Goal: Task Accomplishment & Management: Use online tool/utility

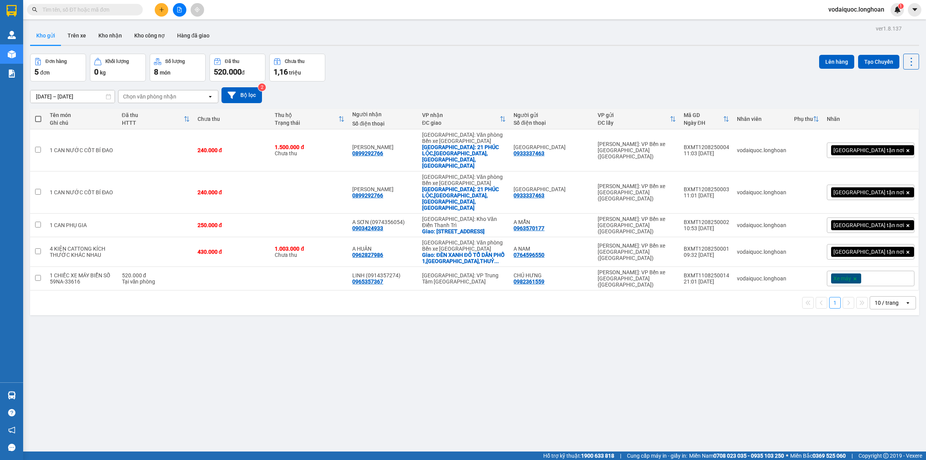
click at [433, 55] on div "Đơn hàng 5 đơn Khối lượng 0 kg Số lượng 8 món Đã thu 520.000 đ Chưa thu 1,16 tr…" at bounding box center [474, 68] width 889 height 28
click at [468, 47] on div "ver 1.8.137 Kho gửi Trên xe Kho nhận Kho công nợ Hàng đã giao Đơn hàng 5 đơn Kh…" at bounding box center [474, 253] width 895 height 460
click at [81, 5] on input "text" at bounding box center [87, 9] width 91 height 8
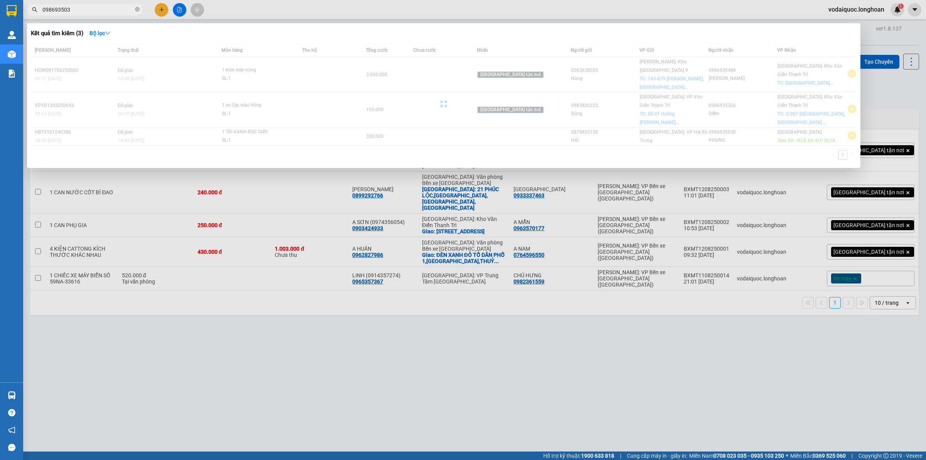
type input "0986935038"
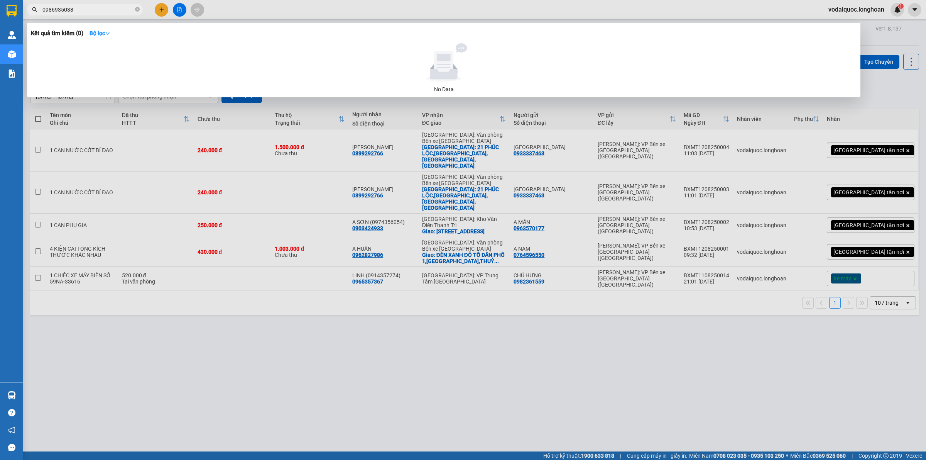
drag, startPoint x: 80, startPoint y: 10, endPoint x: 32, endPoint y: 10, distance: 48.2
click at [32, 10] on div "0986935038" at bounding box center [75, 10] width 151 height 12
click at [135, 10] on icon "close-circle" at bounding box center [137, 9] width 5 height 5
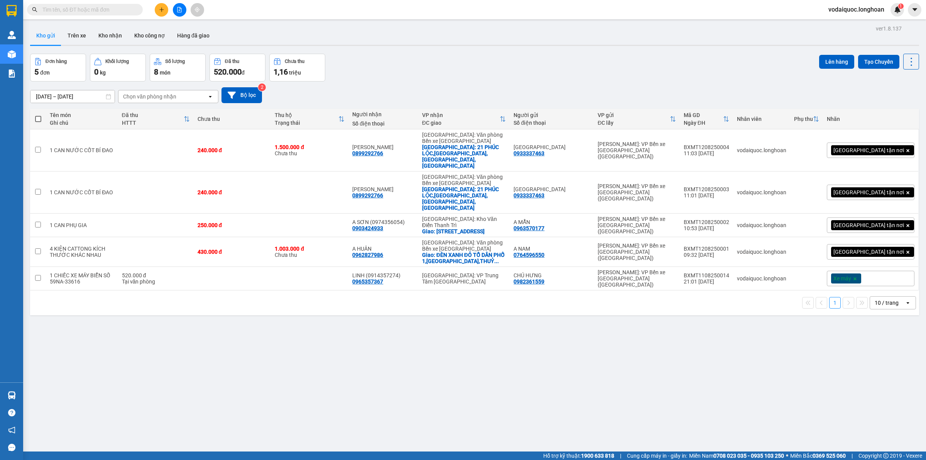
click at [159, 10] on icon "plus" at bounding box center [161, 9] width 5 height 5
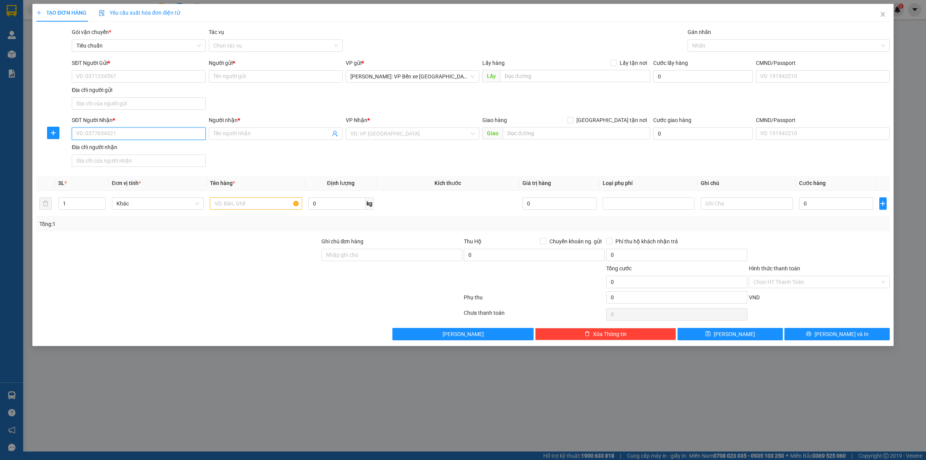
click at [123, 135] on input "SĐT Người Nhận *" at bounding box center [139, 133] width 134 height 12
paste input "0986935038"
type input "0986935038"
click at [245, 125] on div "Người nhận *" at bounding box center [276, 122] width 134 height 12
click at [244, 132] on input "Người nhận *" at bounding box center [271, 133] width 117 height 8
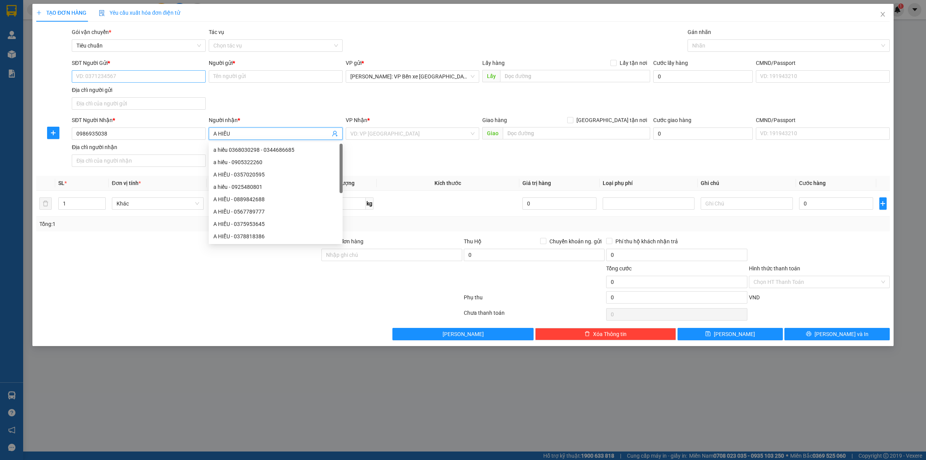
type input "A HIẾU"
click at [138, 80] on input "SĐT Người Gửi *" at bounding box center [139, 76] width 134 height 12
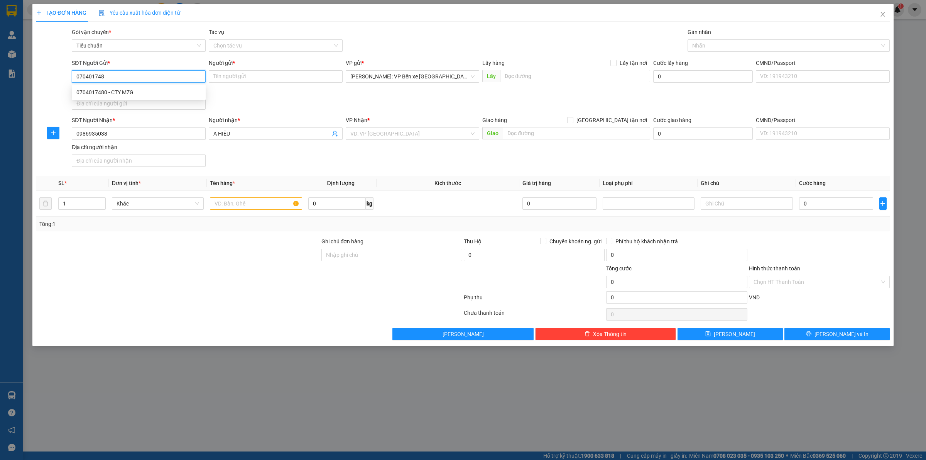
type input "0704017480"
click at [126, 89] on div "0704017480 - CTY MZG" at bounding box center [138, 92] width 125 height 8
type input "CTY MZG"
type input "0704017480"
click at [387, 134] on input "search" at bounding box center [409, 134] width 119 height 12
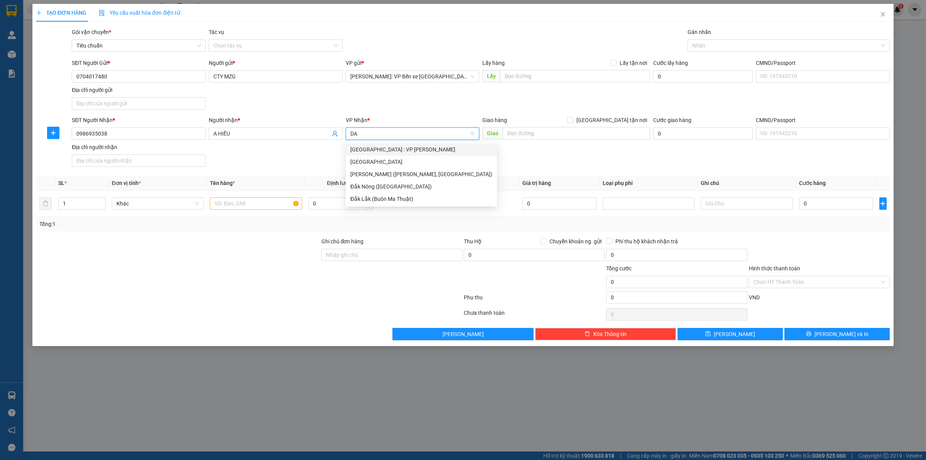
type input "D"
type input "ĐA"
click at [387, 151] on div "[GEOGRAPHIC_DATA] : VP [PERSON_NAME]" at bounding box center [421, 149] width 142 height 8
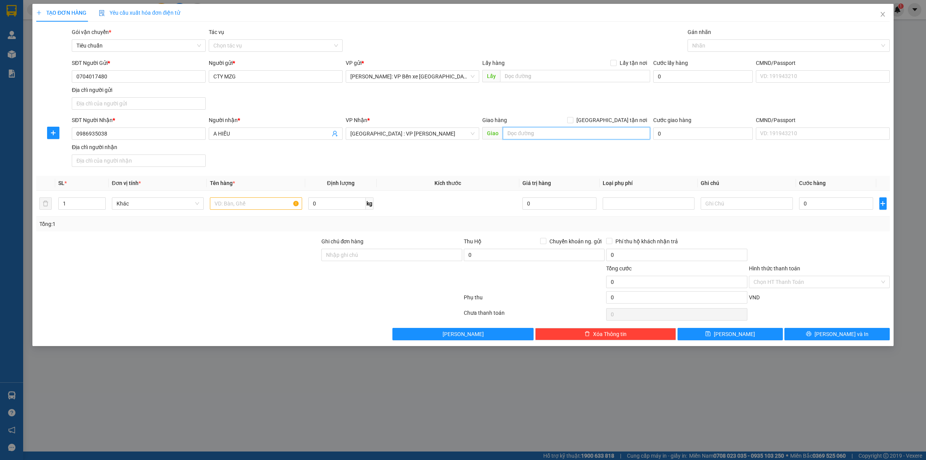
click at [540, 130] on input "text" at bounding box center [576, 133] width 147 height 12
type input "287 [PERSON_NAME],[PERSON_NAME],[GEOGRAPHIC_DATA],[GEOGRAPHIC_DATA]"
click at [573, 119] on input "[GEOGRAPHIC_DATA] tận nơi" at bounding box center [569, 119] width 5 height 5
checkbox input "true"
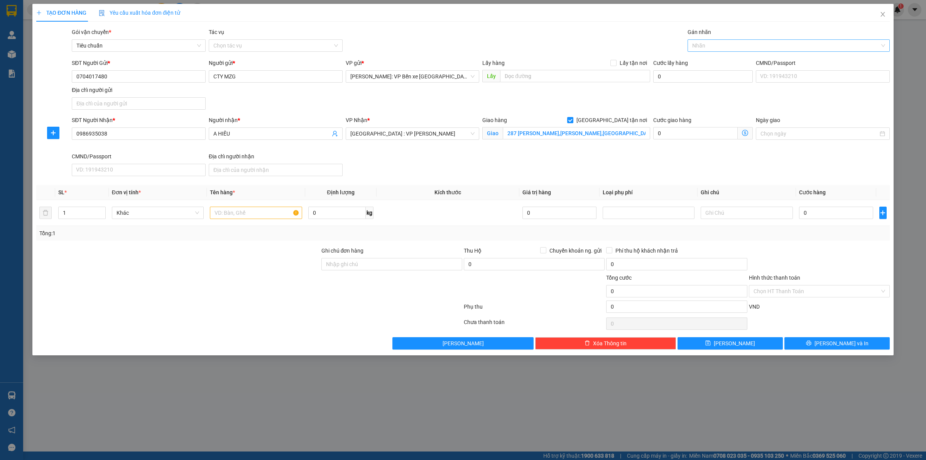
click at [724, 44] on div at bounding box center [785, 45] width 191 height 9
type input "GIAO"
click at [736, 59] on div "[GEOGRAPHIC_DATA] tận nơi" at bounding box center [788, 61] width 193 height 8
click at [237, 216] on input "text" at bounding box center [256, 212] width 92 height 12
drag, startPoint x: 99, startPoint y: 215, endPoint x: 95, endPoint y: 215, distance: 3.9
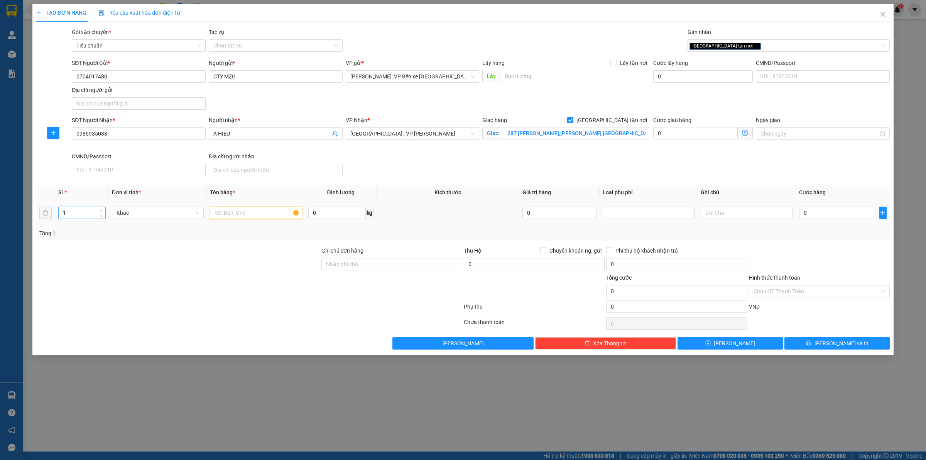
click at [98, 215] on span "Decrease Value" at bounding box center [101, 216] width 8 height 6
click at [83, 213] on input "1" at bounding box center [82, 213] width 47 height 12
type input "13"
click at [245, 213] on input "text" at bounding box center [256, 212] width 92 height 12
type input "13 KIỆN CATTONG"
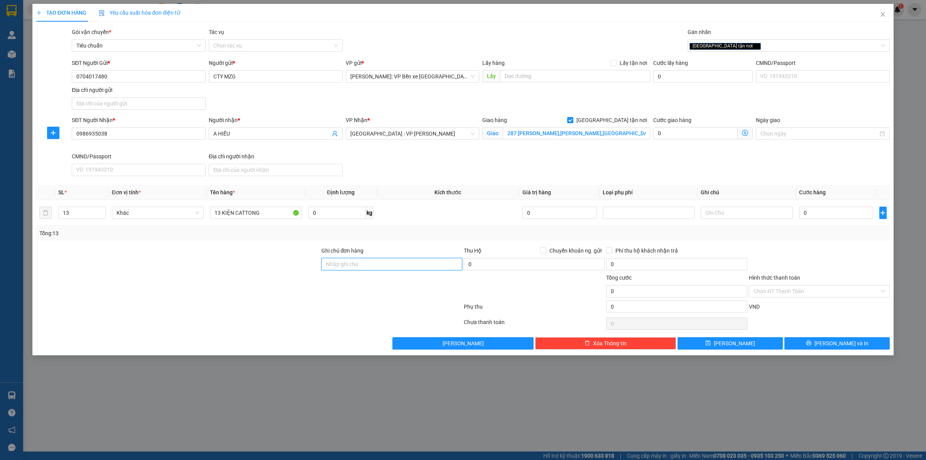
click at [369, 265] on input "Ghi chú đơn hàng" at bounding box center [392, 264] width 141 height 12
type input "HÀNG NHẬN NGUYÊN KIỆN GIAO NGUYÊN KIỆN HƯ VỠ KHÔNG ĐỀN"
click at [814, 211] on input "0" at bounding box center [836, 212] width 74 height 12
type input "1"
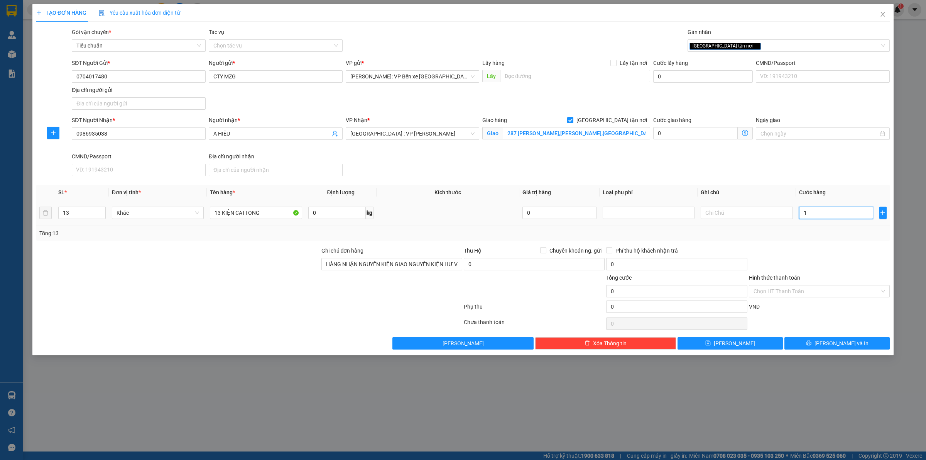
type input "1"
type input "13"
type input "130"
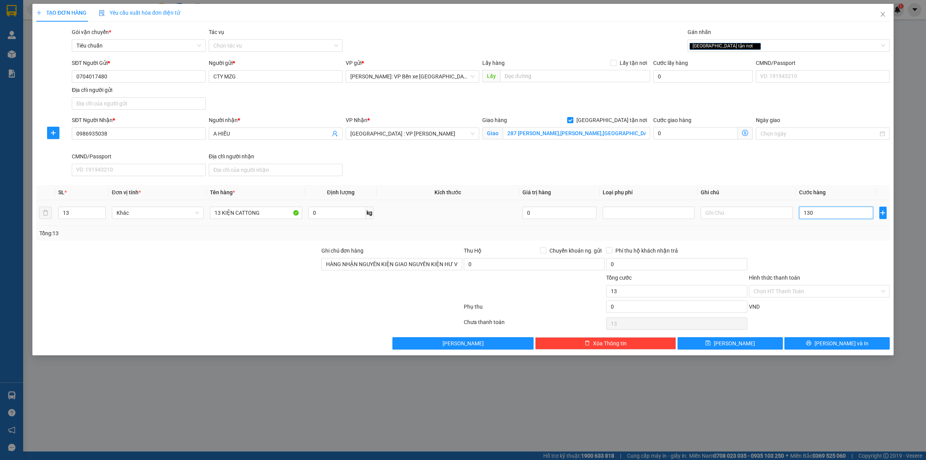
type input "130"
type input "1.300"
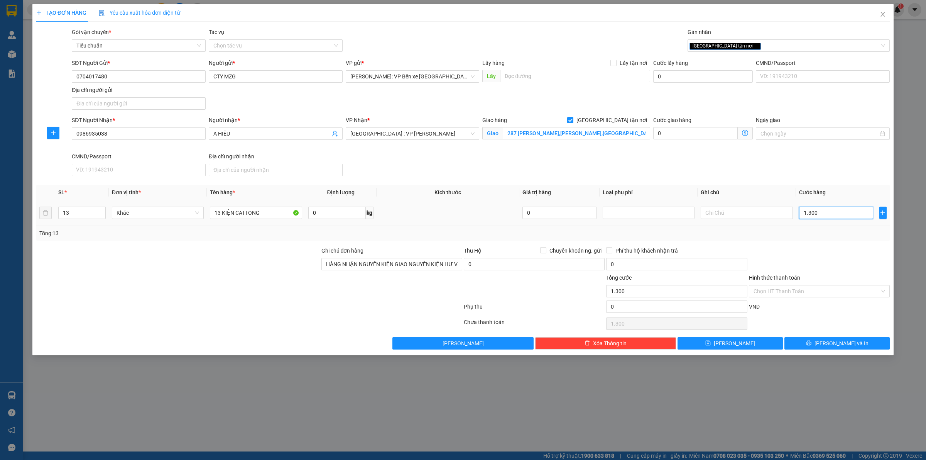
type input "13.000"
type input "130.000"
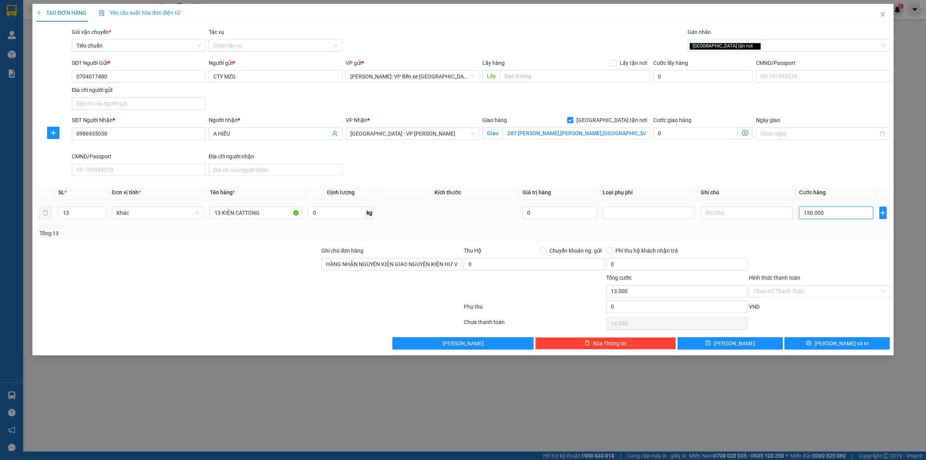
type input "130.000"
type input "1.300.000"
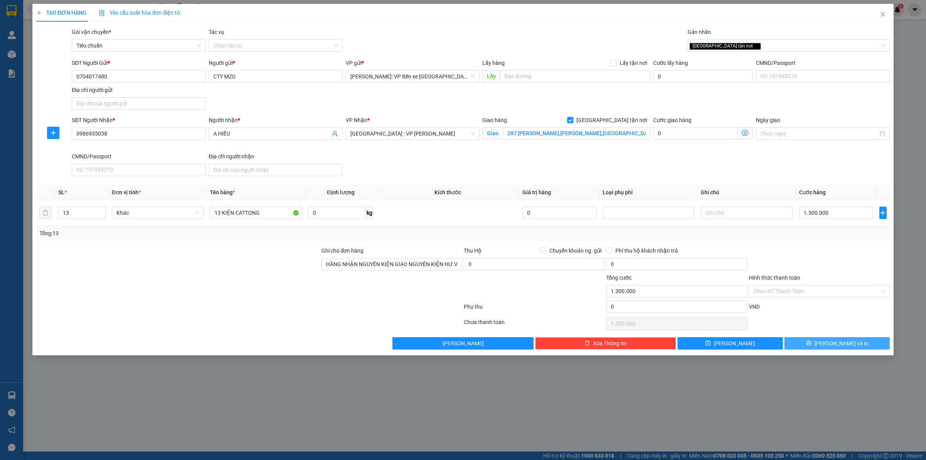
click at [833, 347] on span "[PERSON_NAME] và In" at bounding box center [842, 343] width 54 height 8
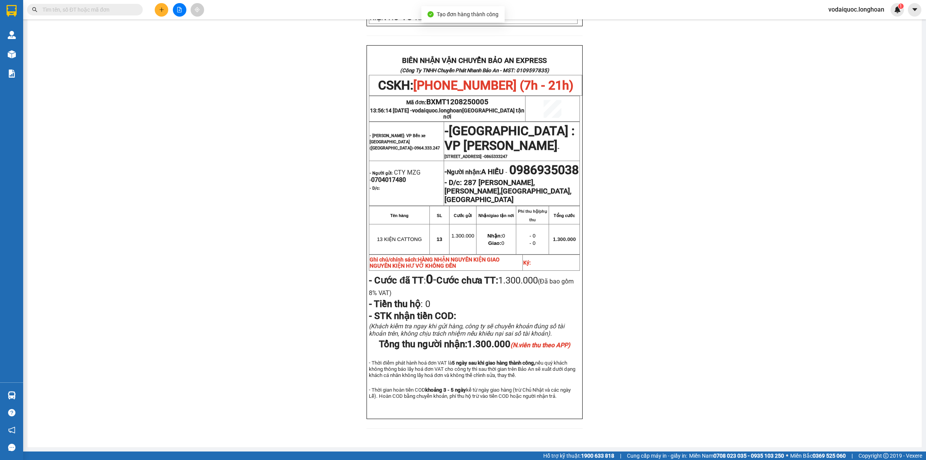
scroll to position [316, 0]
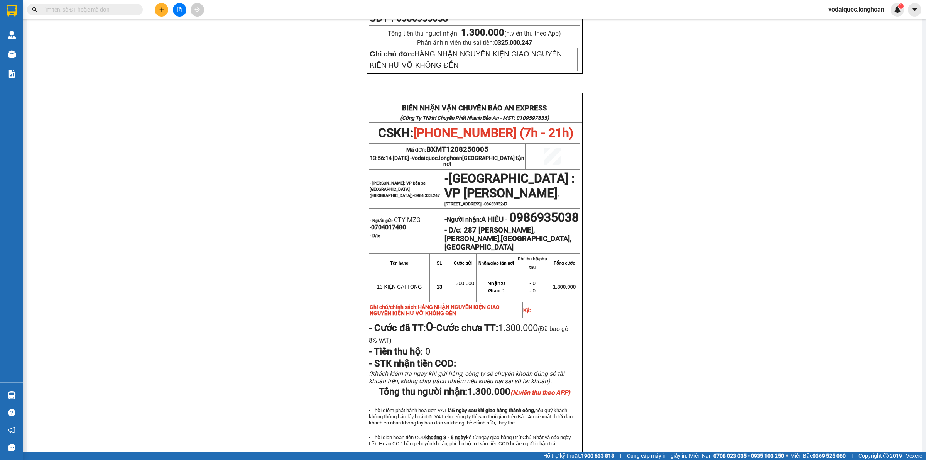
click at [172, 98] on div "PHIẾU DÁN LÊN HÀNG CSKH: [PHONE_NUMBER] CÔNG TY TNHH CHUYỂN PHÁT NHANH BẢO AN M…" at bounding box center [475, 118] width 876 height 734
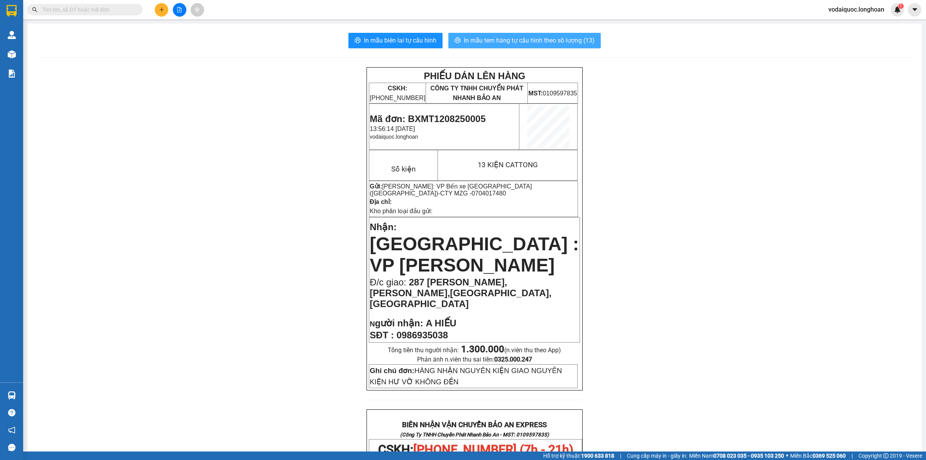
click at [525, 40] on span "In mẫu tem hàng tự cấu hình theo số lượng (13)" at bounding box center [529, 41] width 131 height 10
click at [269, 132] on div "PHIẾU DÁN LÊN HÀNG CSKH: [PHONE_NUMBER] CÔNG TY TNHH CHUYỂN PHÁT NHANH BẢO AN M…" at bounding box center [475, 434] width 876 height 734
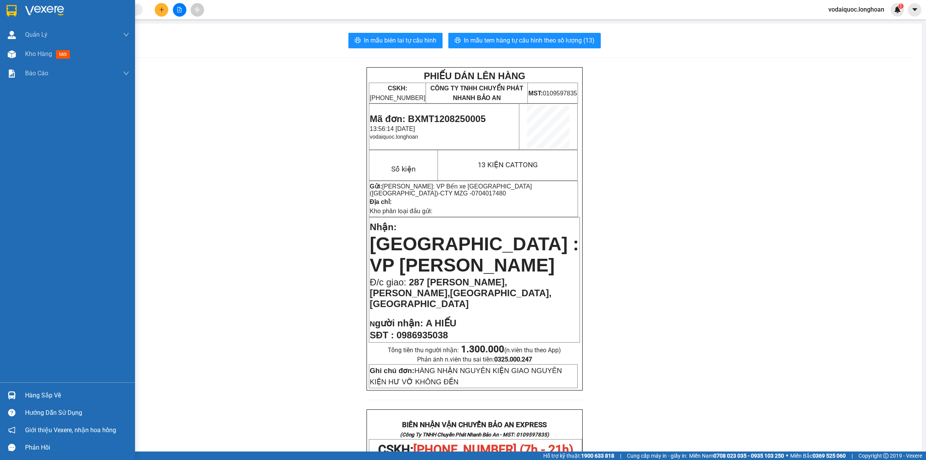
click at [15, 14] on img at bounding box center [12, 11] width 10 height 12
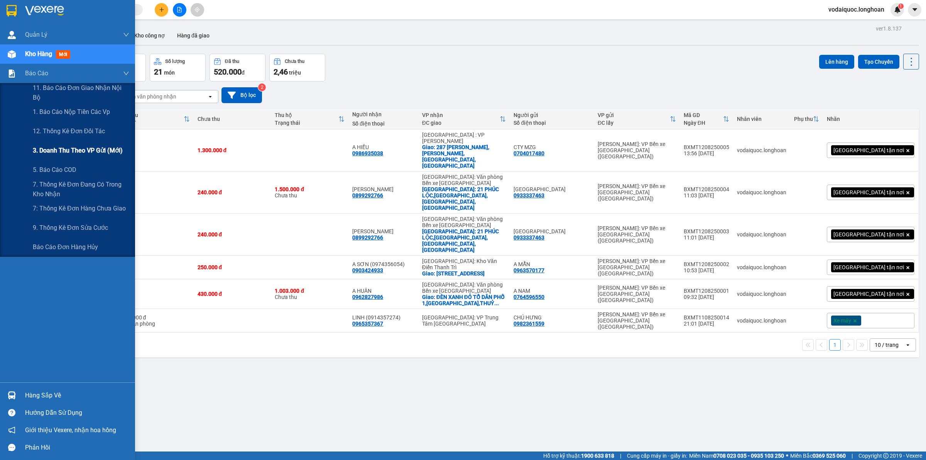
click at [64, 146] on span "3. Doanh Thu theo VP Gửi (mới)" at bounding box center [78, 151] width 90 height 10
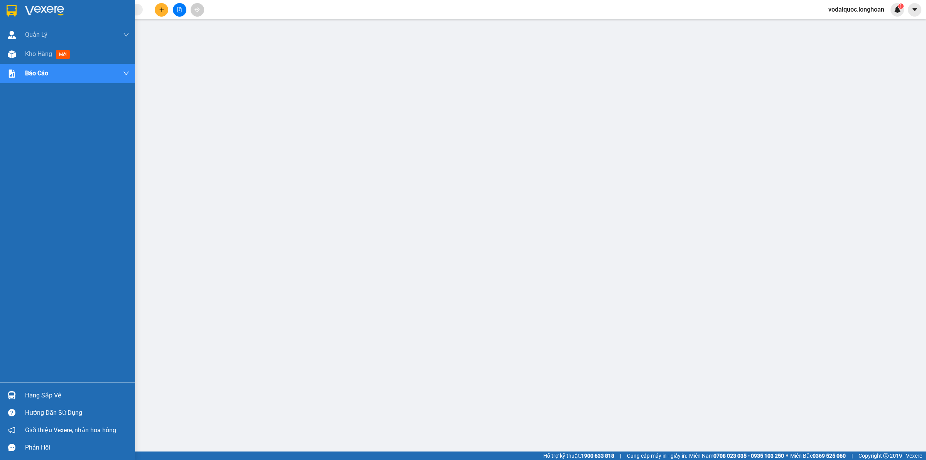
click at [51, 8] on img at bounding box center [44, 11] width 39 height 12
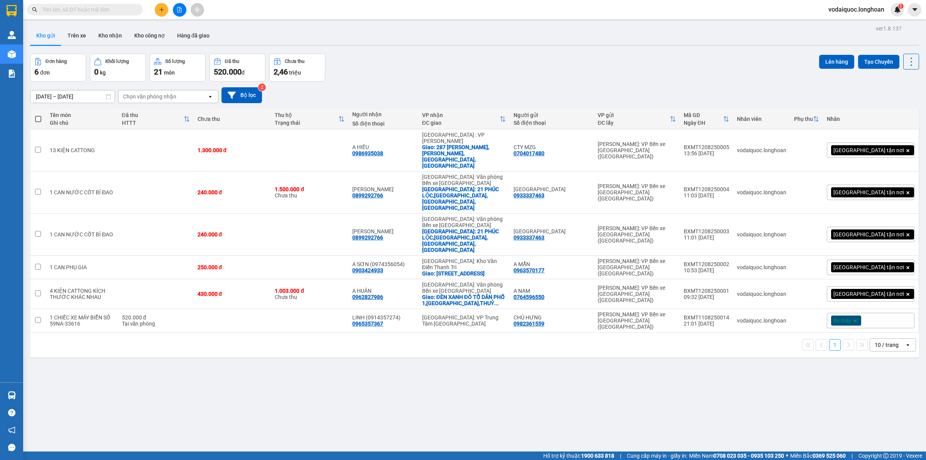
click at [120, 7] on input "text" at bounding box center [87, 9] width 91 height 8
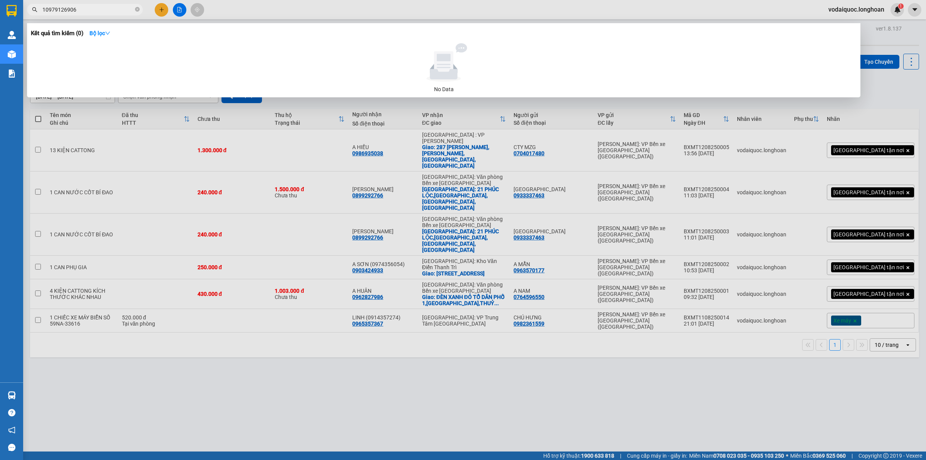
click at [45, 7] on input "10979126906" at bounding box center [87, 9] width 91 height 8
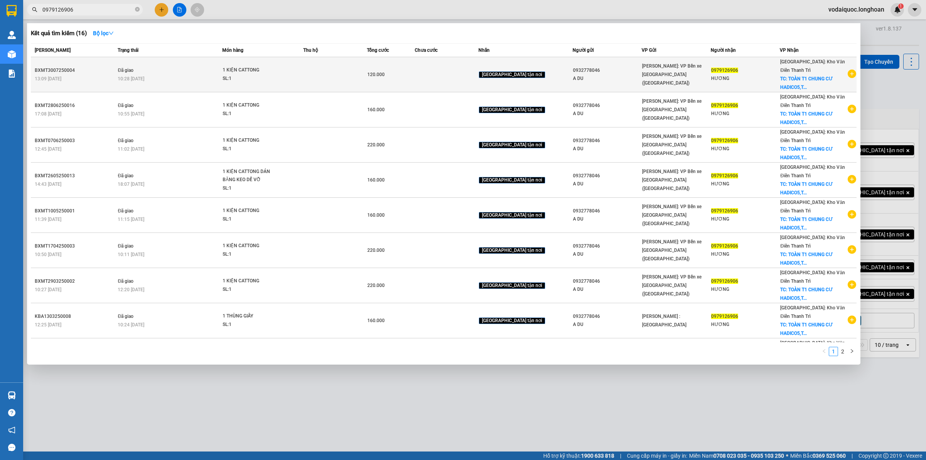
type input "0979126906"
click at [848, 72] on icon "plus-circle" at bounding box center [852, 73] width 8 height 8
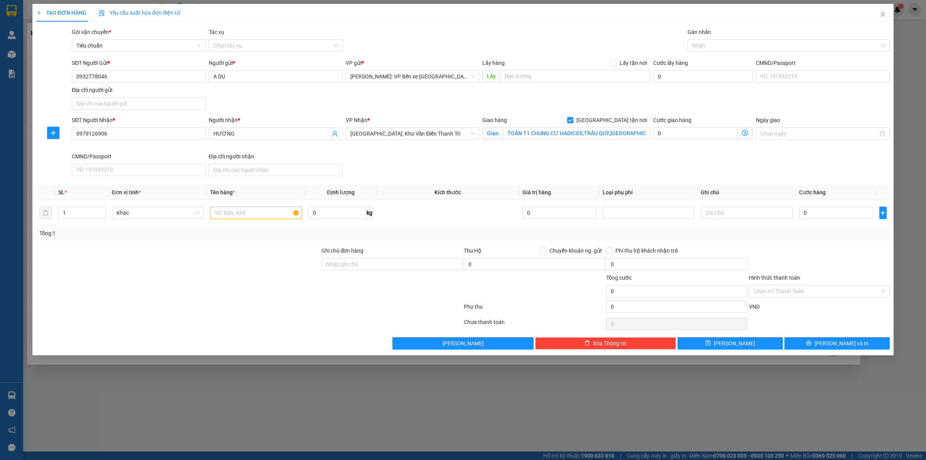
click at [819, 157] on div "SĐT Người Nhận * 0979126906 Người nhận * HƯƠNG VP Nhận * [GEOGRAPHIC_DATA]: Kho…" at bounding box center [480, 147] width 821 height 63
click at [819, 213] on input "0" at bounding box center [836, 212] width 74 height 12
type input "1"
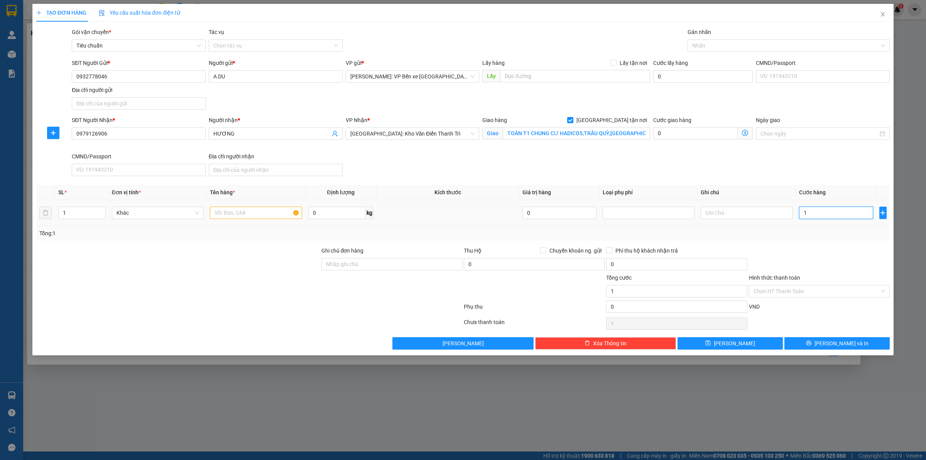
type input "12"
type input "120"
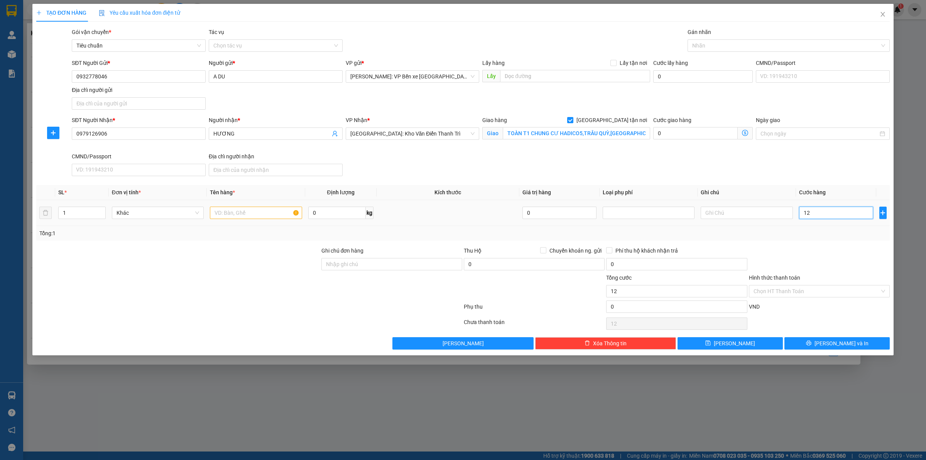
type input "120"
type input "1.200"
type input "12.000"
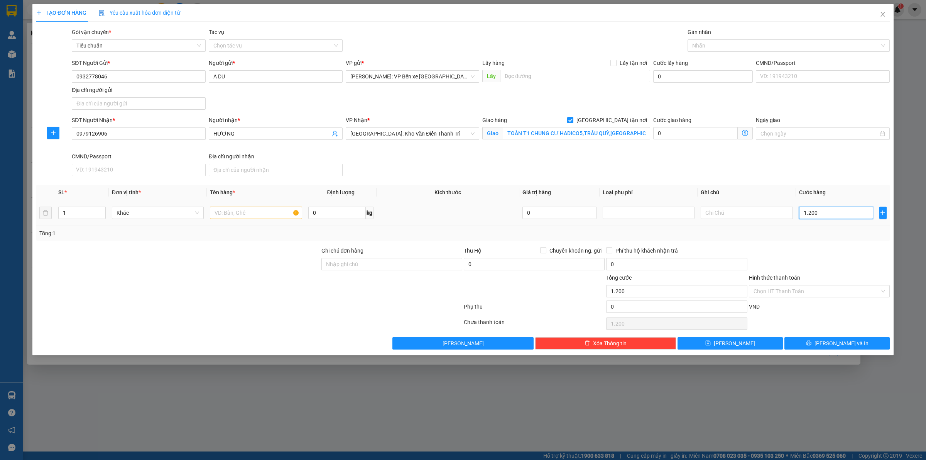
type input "12.000"
type input "120.000"
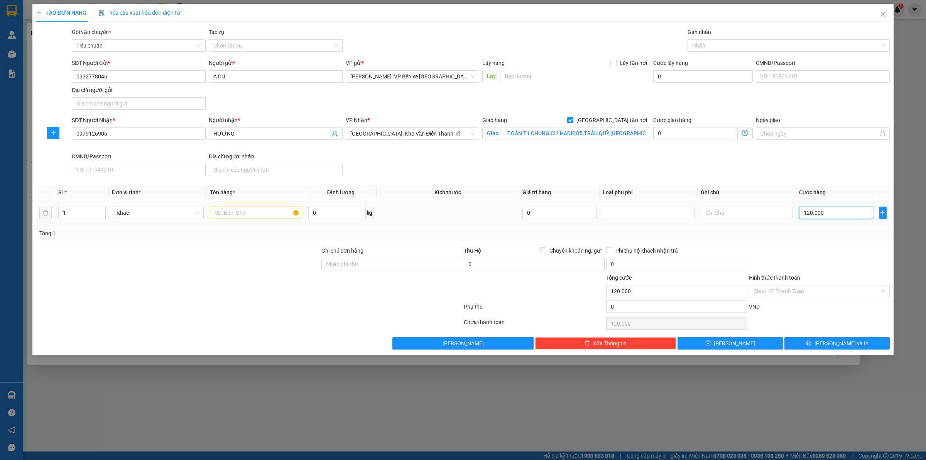
type input "120.000"
click at [242, 210] on input "text" at bounding box center [256, 212] width 92 height 12
type input "1 KIỆN CATTONG"
click at [741, 37] on div "Gán nhãn" at bounding box center [789, 34] width 202 height 12
click at [735, 44] on div at bounding box center [785, 45] width 191 height 9
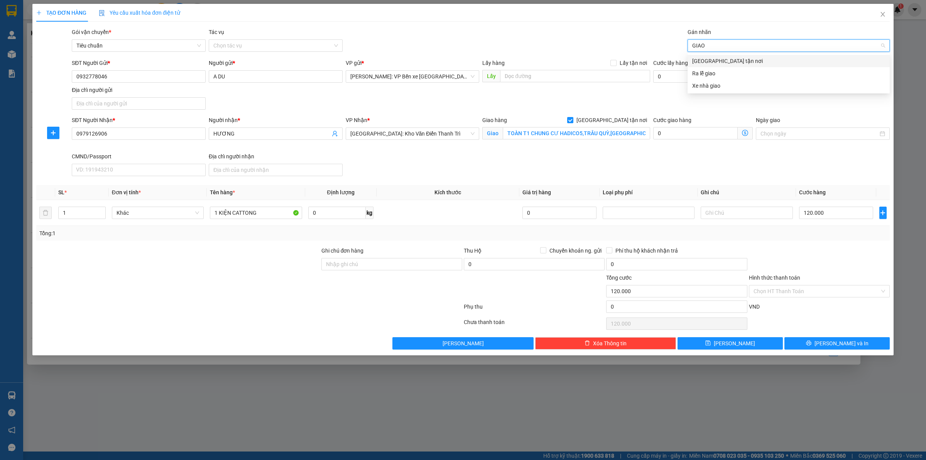
type input "GIAO"
click at [736, 61] on div "[GEOGRAPHIC_DATA] tận nơi" at bounding box center [788, 61] width 193 height 8
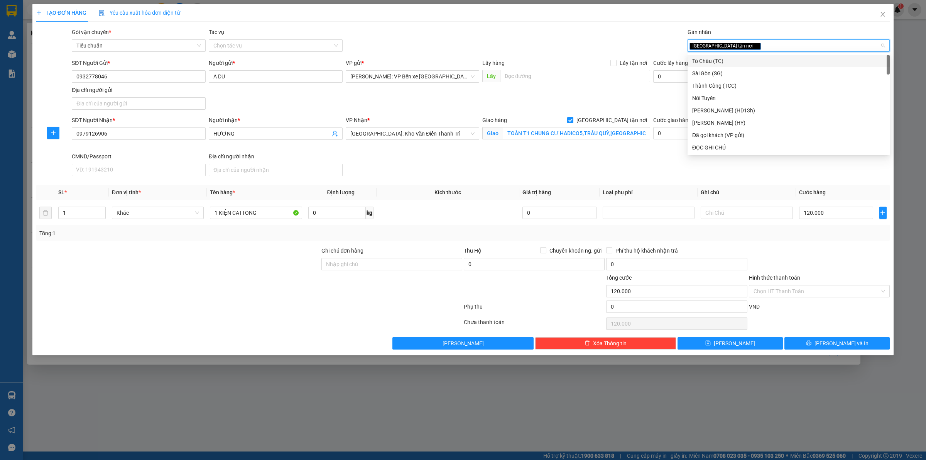
click at [582, 24] on div "TẠO ĐƠN HÀNG Yêu cầu xuất hóa đơn điện tử Transit Pickup Surcharge Ids Transit …" at bounding box center [463, 176] width 854 height 345
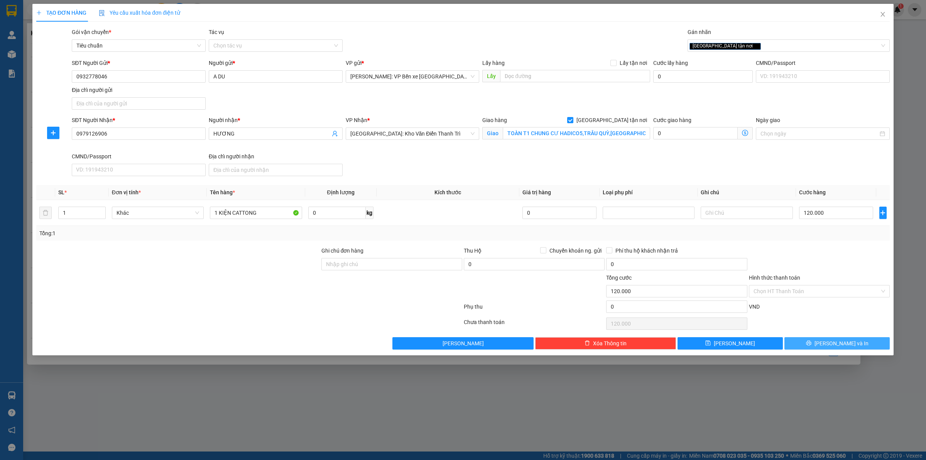
click at [824, 339] on button "[PERSON_NAME] và In" at bounding box center [837, 343] width 105 height 12
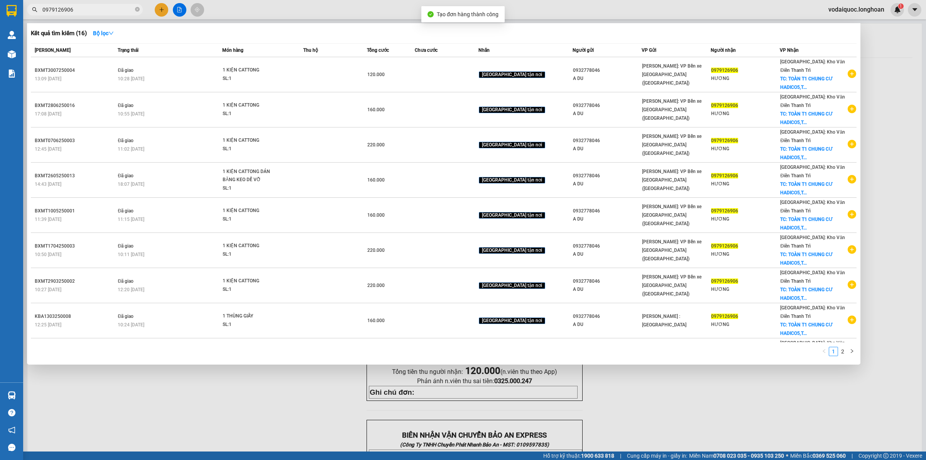
click at [269, 400] on div at bounding box center [463, 230] width 926 height 460
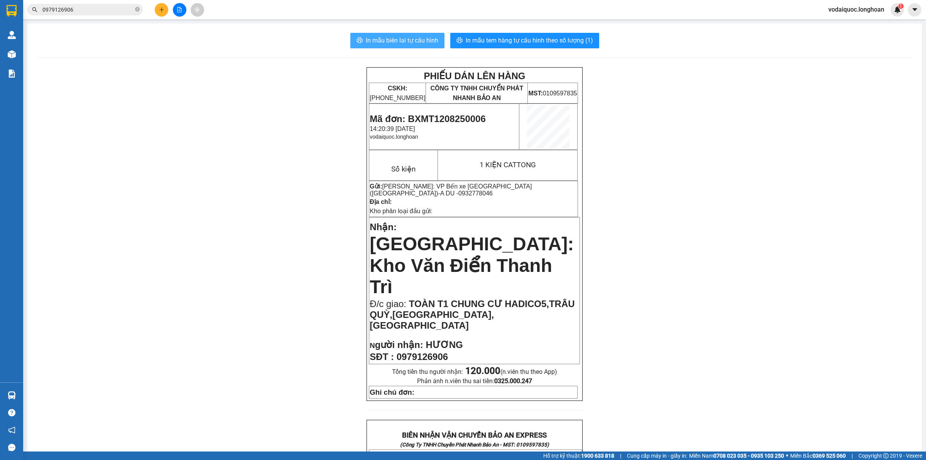
click at [398, 47] on button "In mẫu biên lai tự cấu hình" at bounding box center [397, 40] width 94 height 15
click at [510, 37] on span "In mẫu tem hàng tự cấu hình theo số lượng (1)" at bounding box center [529, 41] width 127 height 10
click at [82, 163] on div "PHIẾU DÁN LÊN HÀNG CSKH: [PHONE_NUMBER] CÔNG TY TNHH CHUYỂN PHÁT NHANH BẢO AN M…" at bounding box center [475, 449] width 876 height 764
click at [22, 14] on div at bounding box center [11, 12] width 23 height 25
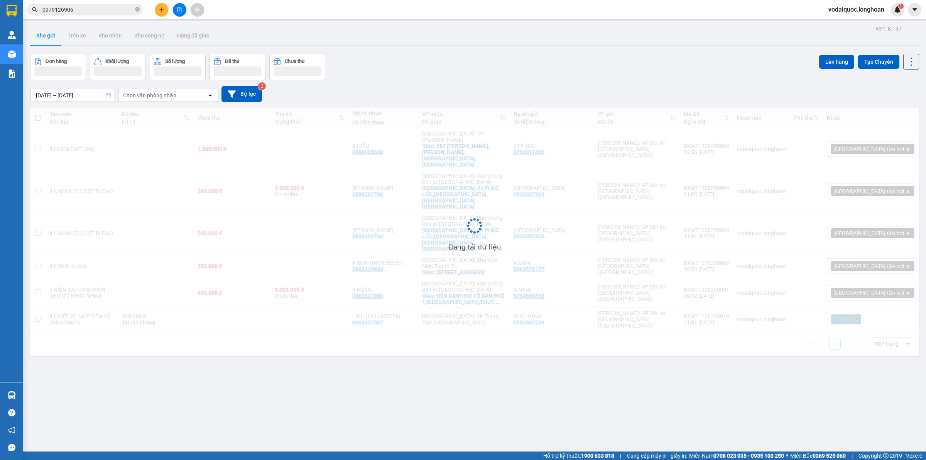
click at [137, 10] on icon "close-circle" at bounding box center [137, 9] width 5 height 5
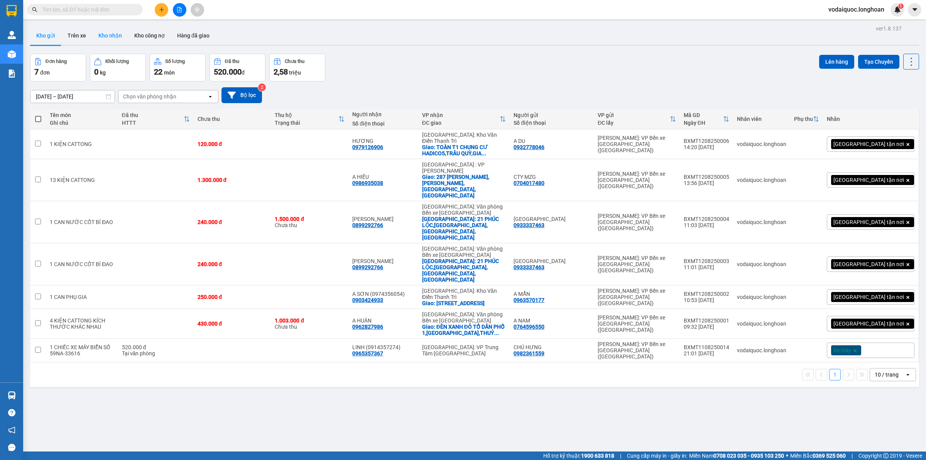
click at [114, 36] on button "Kho nhận" at bounding box center [110, 35] width 36 height 19
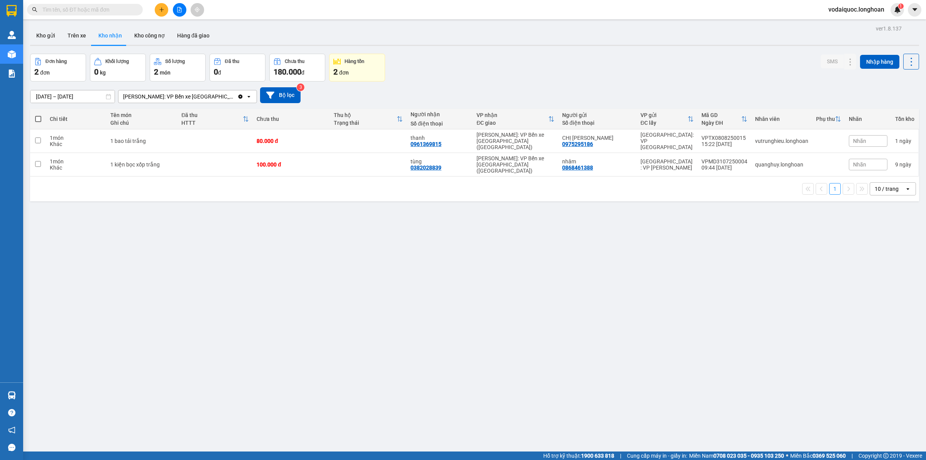
click at [147, 232] on div "ver 1.8.137 Kho gửi Trên xe Kho nhận Kho công nợ Hàng đã giao Đơn hàng 2 đơn Kh…" at bounding box center [474, 253] width 895 height 460
click at [48, 37] on button "Kho gửi" at bounding box center [45, 35] width 31 height 19
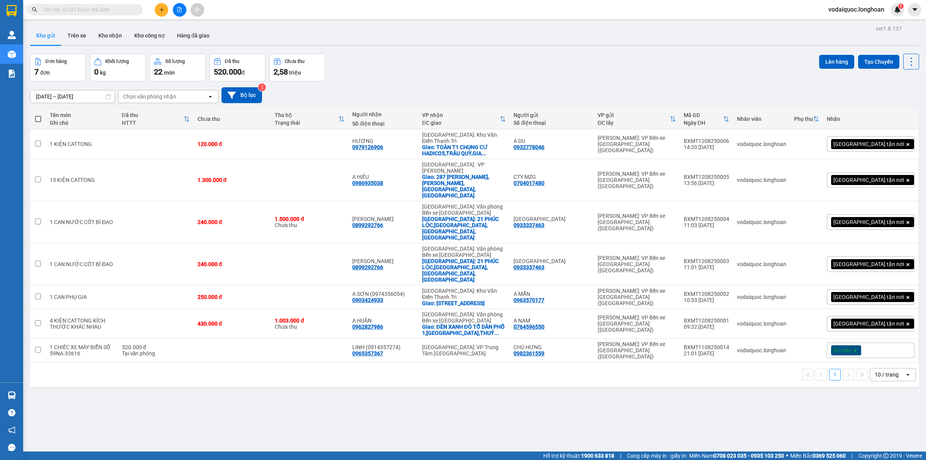
click at [88, 7] on input "text" at bounding box center [87, 9] width 91 height 8
paste input "0508250002"
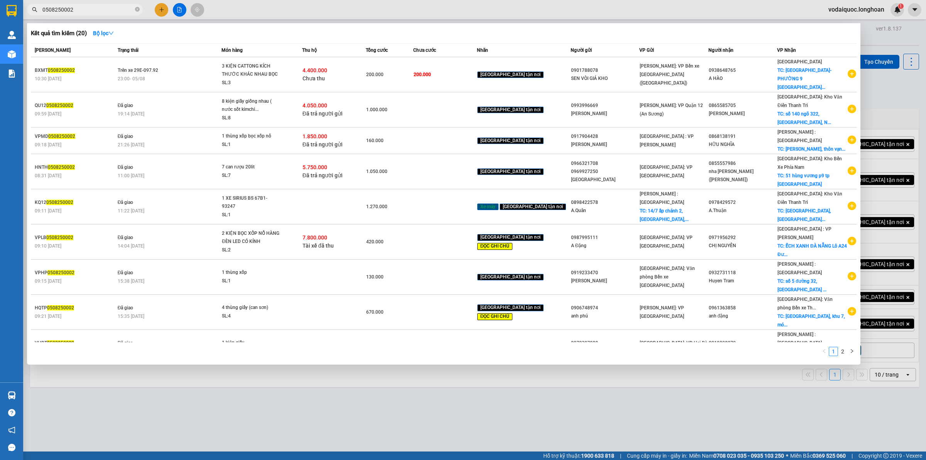
click at [93, 7] on input "0508250002" at bounding box center [87, 9] width 91 height 8
click at [92, 5] on input "0508250002" at bounding box center [87, 9] width 91 height 8
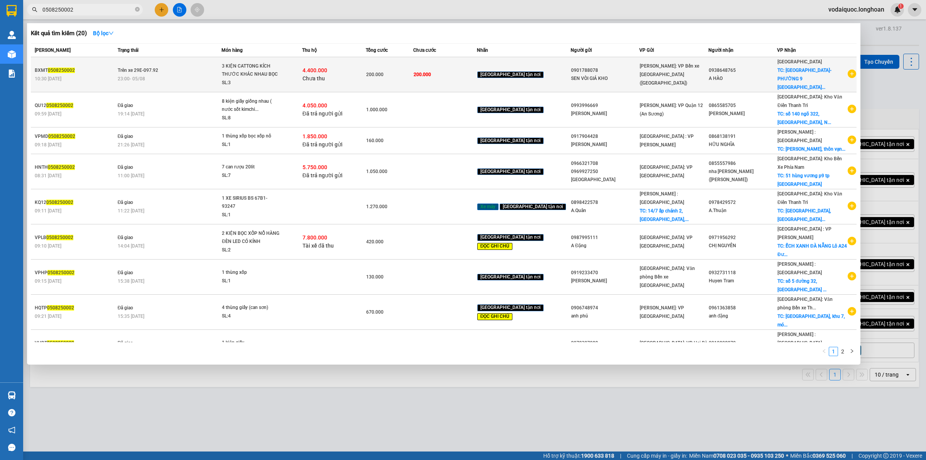
type input "0508250002"
click at [151, 68] on span "Trên xe 29E-097.92" at bounding box center [138, 70] width 41 height 5
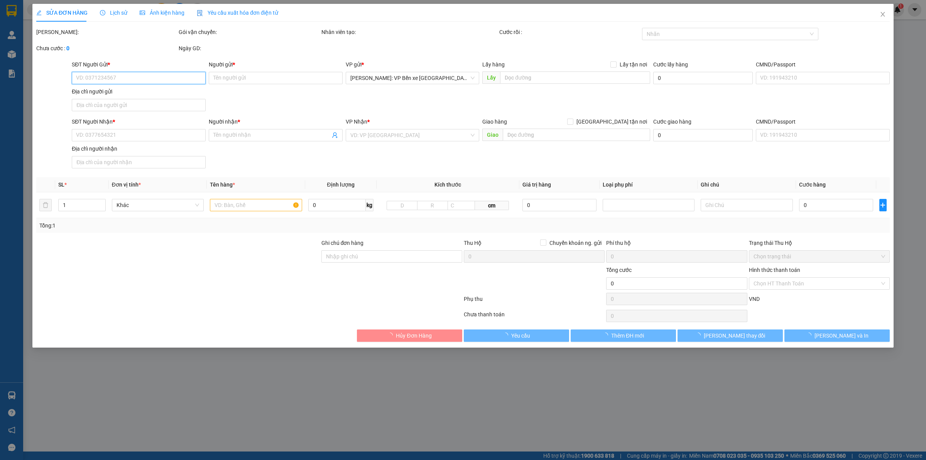
type input "0901788078"
type input "SEN VÒI GIÁ KHO"
type input "0938648765"
type input "A HÀO"
checkbox input "true"
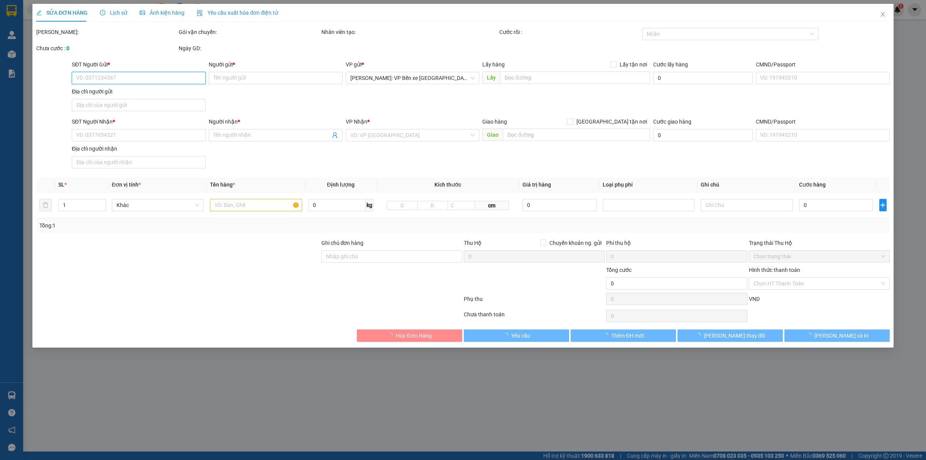
type input "[GEOGRAPHIC_DATA]-PHƯỜNG 9 [GEOGRAPHIC_DATA]"
type input "HÀNG DỄ VỠ ĐÃ BÁO KHÁCH HƯ VỠ KHÔNG ĐỀN"
type input "200.000"
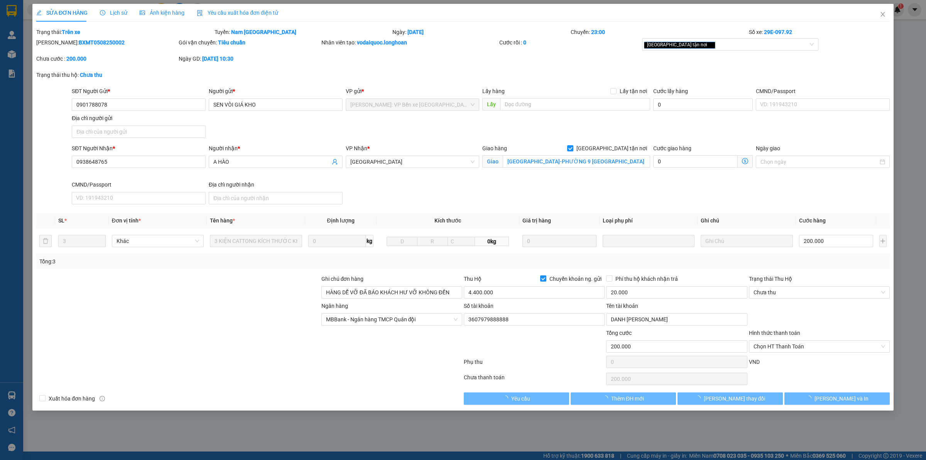
click at [119, 12] on span "Lịch sử" at bounding box center [113, 13] width 27 height 6
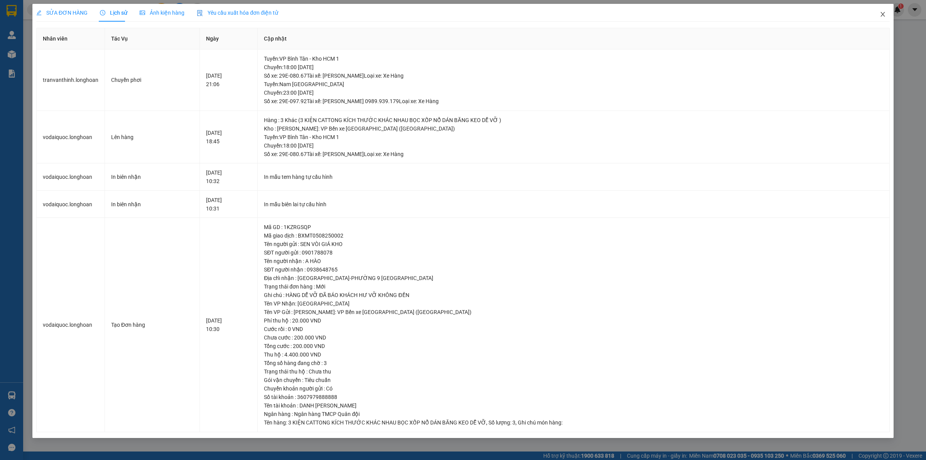
click at [888, 17] on span "Close" at bounding box center [883, 15] width 22 height 22
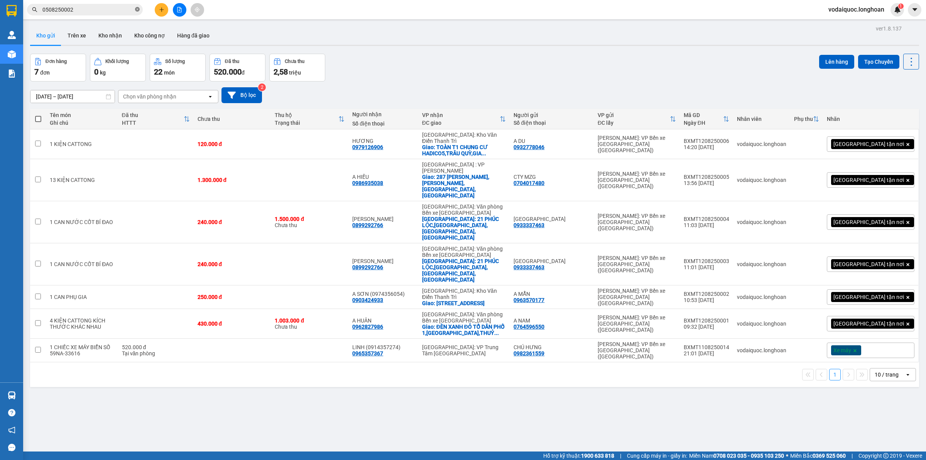
click at [136, 9] on icon "close-circle" at bounding box center [137, 9] width 5 height 5
click at [107, 10] on input "text" at bounding box center [87, 9] width 91 height 8
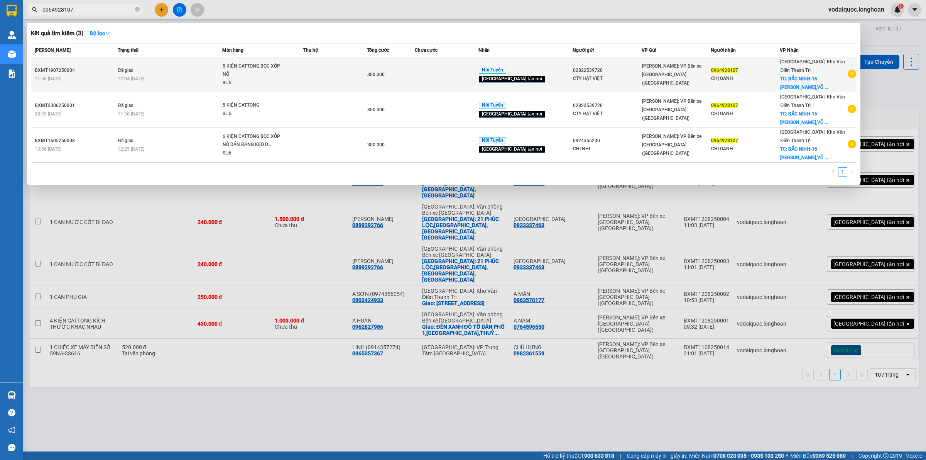
type input "0964928107"
click at [850, 73] on icon "plus-circle" at bounding box center [852, 73] width 8 height 8
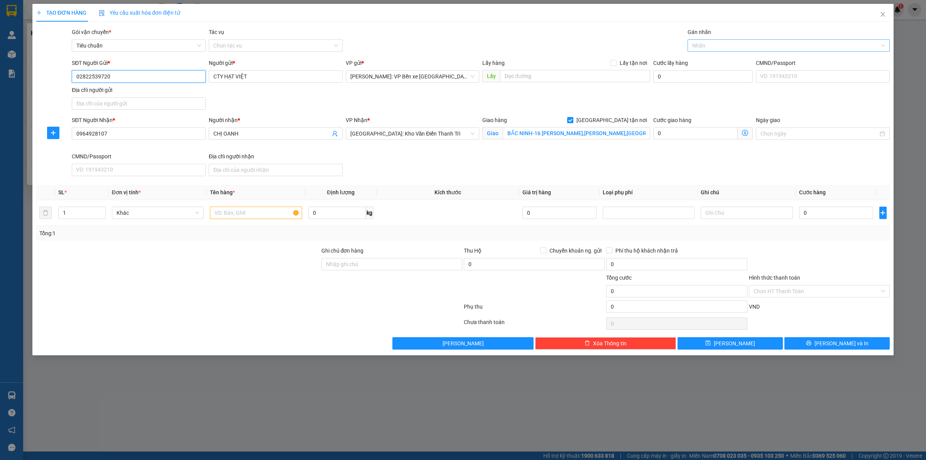
click at [736, 43] on div at bounding box center [785, 45] width 191 height 9
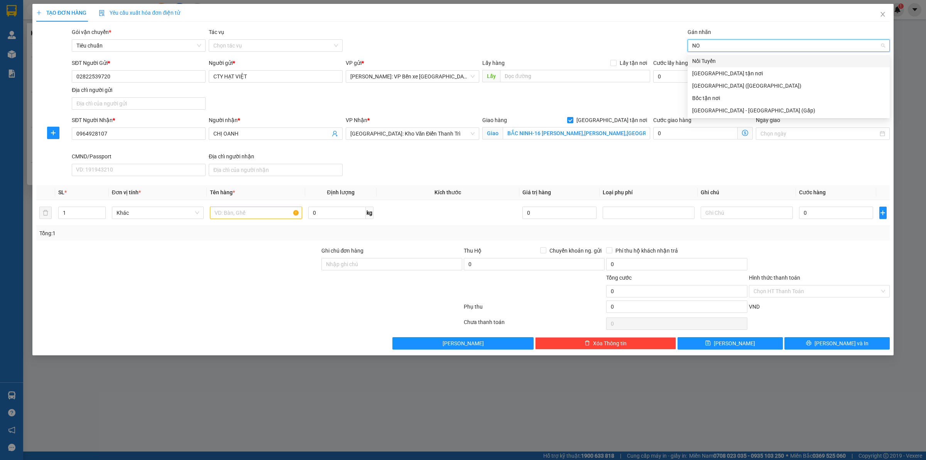
type input "NOI"
click at [742, 57] on div "Nối Tuyến" at bounding box center [788, 61] width 193 height 8
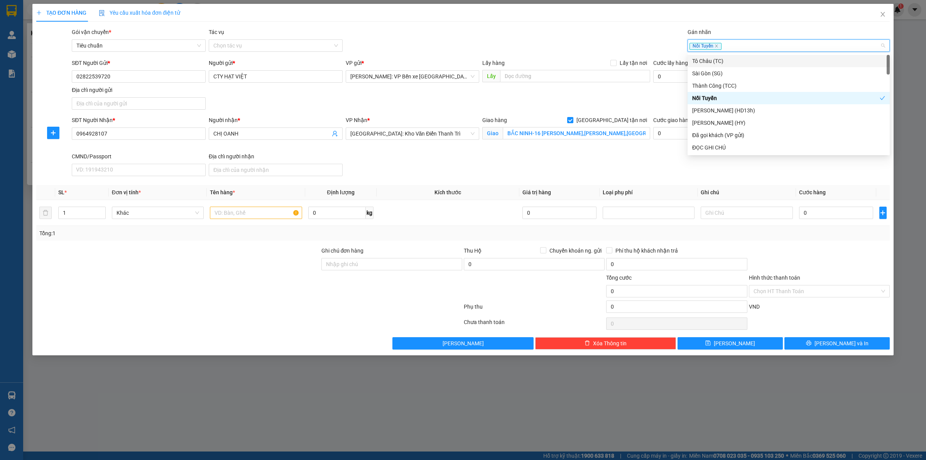
click at [755, 46] on div "Nối Tuyến" at bounding box center [785, 45] width 191 height 9
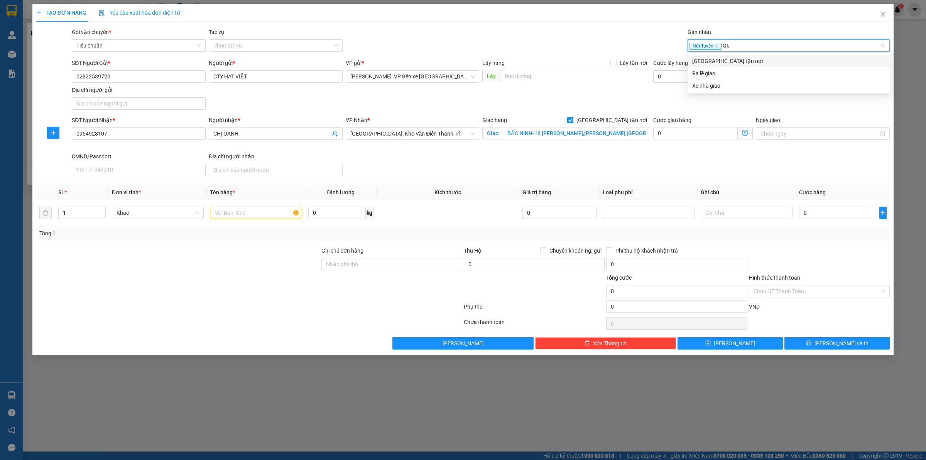
type input "GIAO"
click at [733, 57] on div "[GEOGRAPHIC_DATA] tận nơi" at bounding box center [788, 61] width 193 height 8
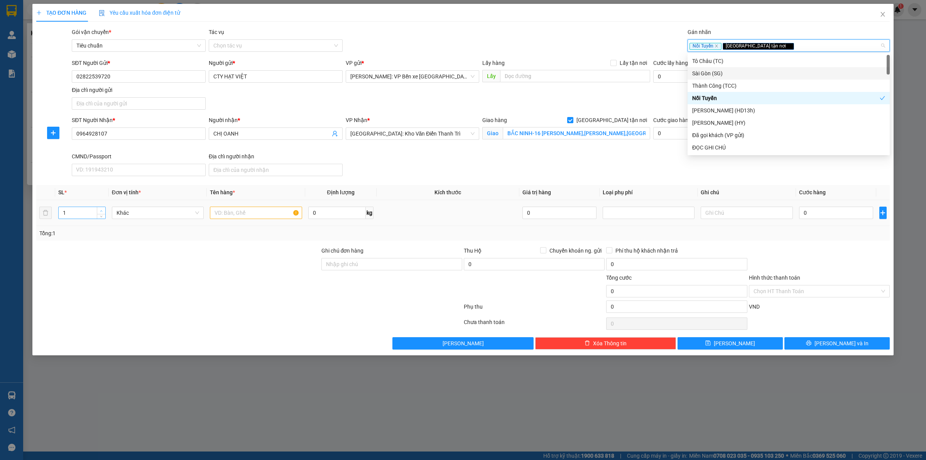
click at [102, 210] on icon "up" at bounding box center [101, 211] width 3 height 3
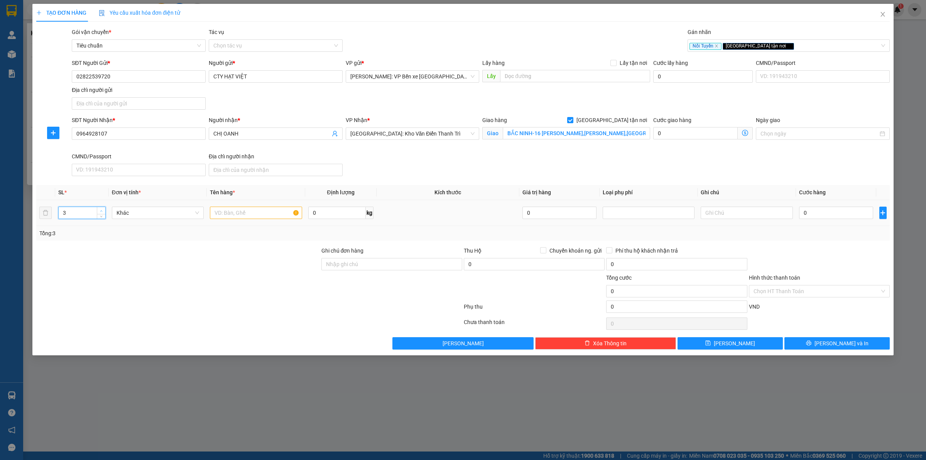
click at [102, 210] on icon "up" at bounding box center [101, 211] width 3 height 3
type input "5"
click at [102, 210] on icon "up" at bounding box center [101, 211] width 3 height 3
click at [244, 214] on input "text" at bounding box center [256, 212] width 92 height 12
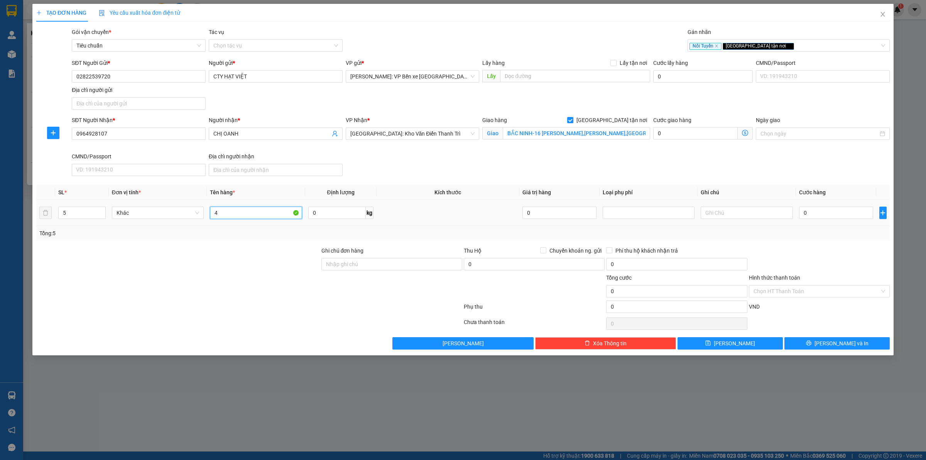
type input "4"
type input "5 KIỆN CATTONG BỌC XỐP NỔ"
click at [843, 211] on input "0" at bounding box center [836, 212] width 74 height 12
type input "2"
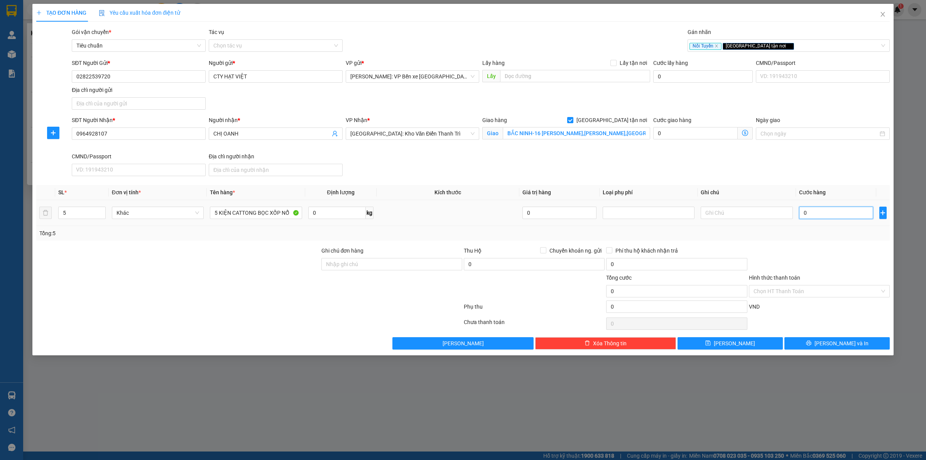
type input "2"
type input "0"
type input "03"
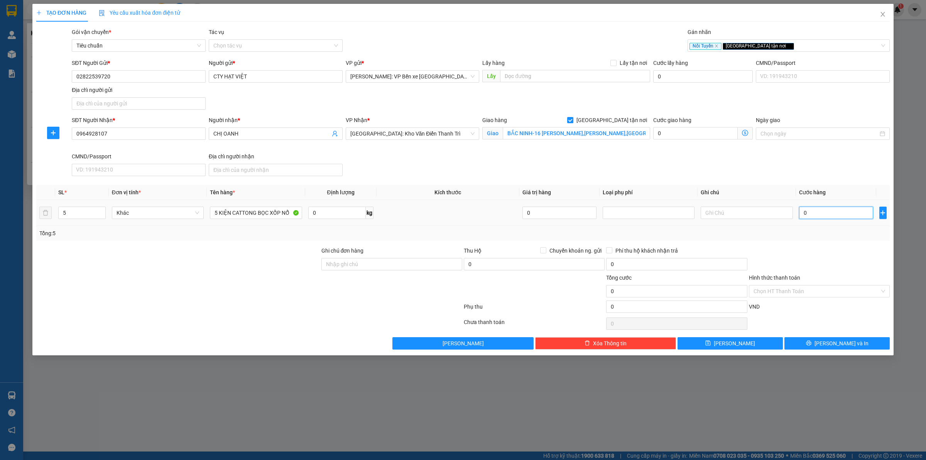
type input "3"
type input "030"
type input "30"
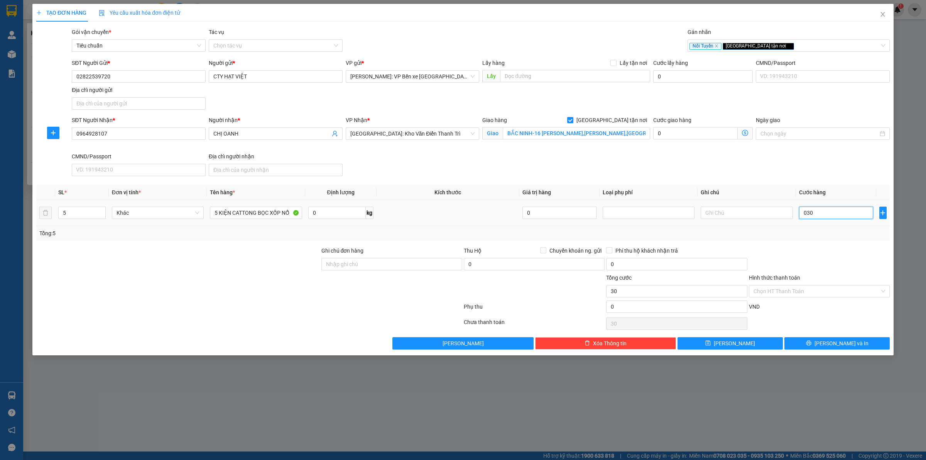
type input "0.300"
type input "300"
type input "03.000"
type input "3.000"
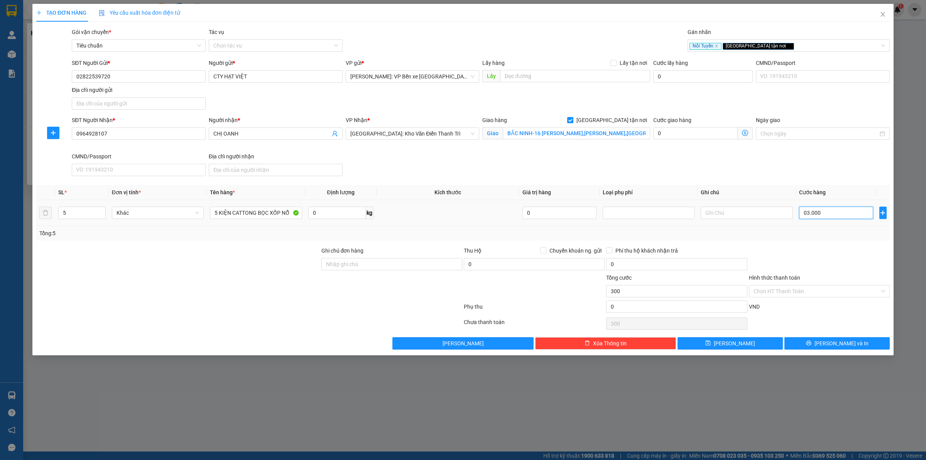
type input "3.000"
type input "030.000"
type input "30.000"
type input "0.300.000"
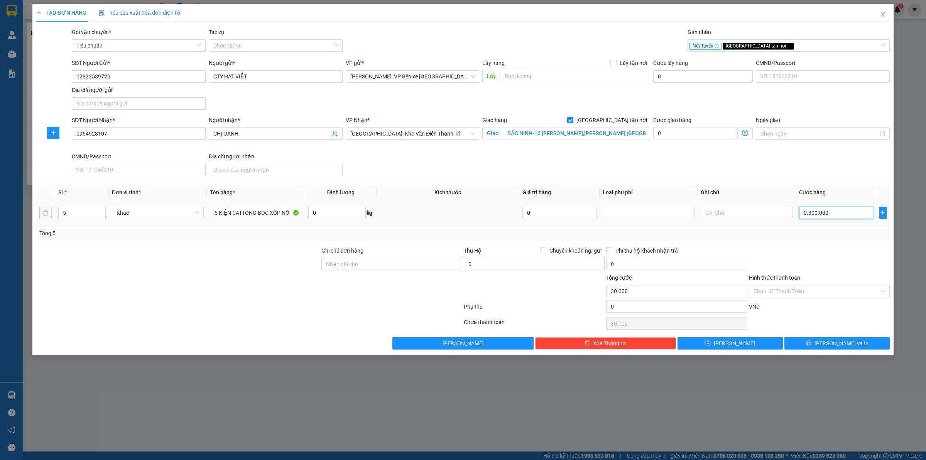
type input "300.000"
click at [800, 288] on input "Hình thức thanh toán" at bounding box center [817, 291] width 126 height 12
type input "300.000"
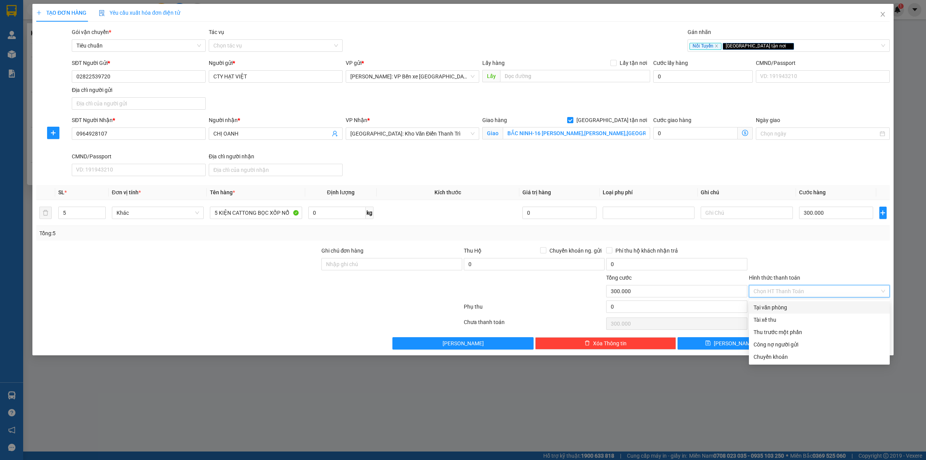
click at [811, 308] on div "Tại văn phòng" at bounding box center [820, 307] width 132 height 8
type input "0"
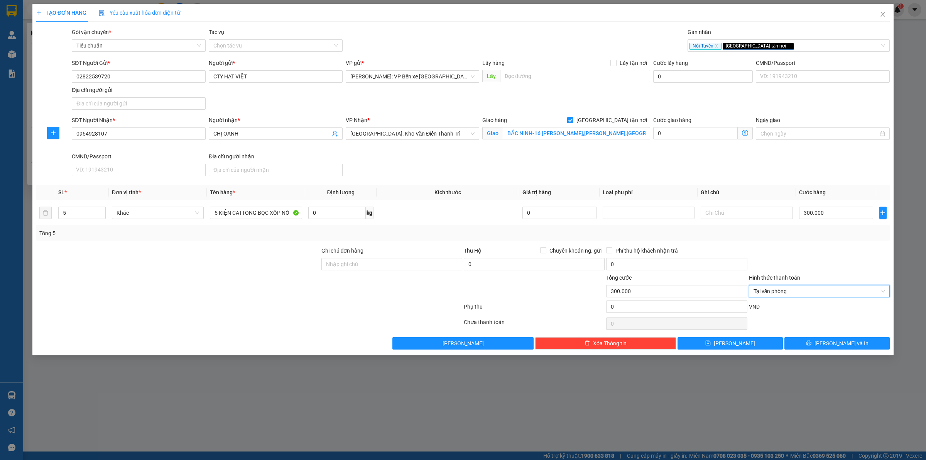
click at [767, 246] on div at bounding box center [819, 259] width 142 height 27
click at [844, 344] on span "[PERSON_NAME] và In" at bounding box center [842, 343] width 54 height 8
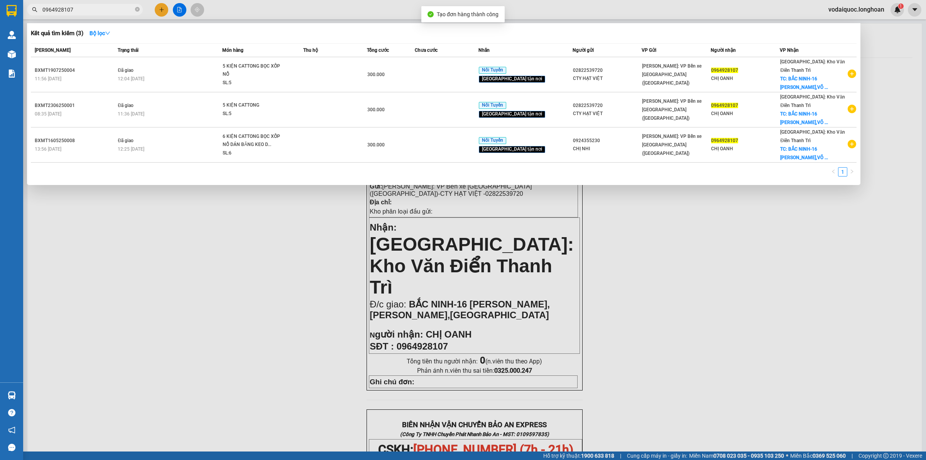
drag, startPoint x: 257, startPoint y: 292, endPoint x: 338, endPoint y: 190, distance: 130.4
click at [257, 291] on div at bounding box center [463, 230] width 926 height 460
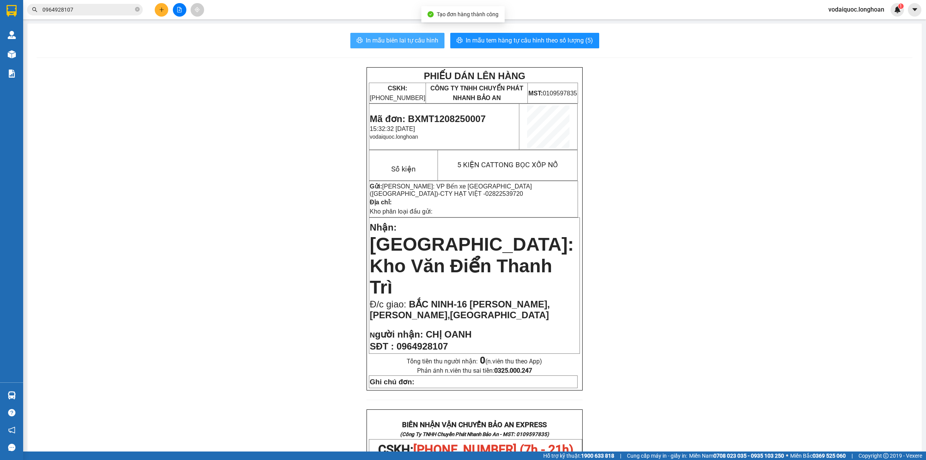
click at [414, 39] on span "In mẫu biên lai tự cấu hình" at bounding box center [402, 41] width 73 height 10
click at [515, 36] on span "In mẫu tem hàng tự cấu hình theo số lượng (5)" at bounding box center [529, 41] width 127 height 10
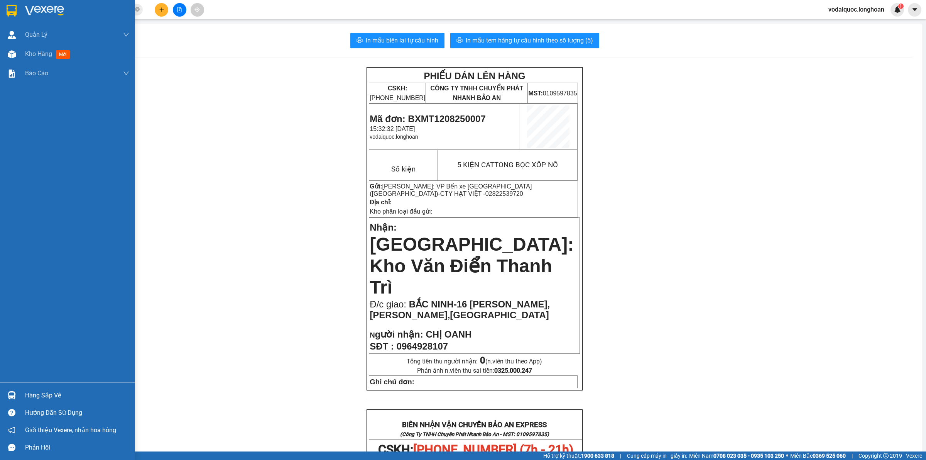
click at [40, 10] on img at bounding box center [44, 11] width 39 height 12
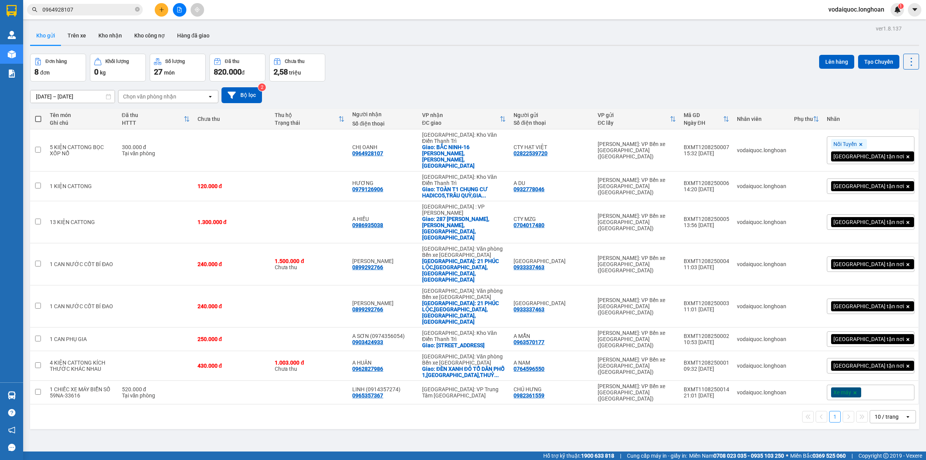
drag, startPoint x: 139, startPoint y: 8, endPoint x: 134, endPoint y: 14, distance: 8.2
click at [139, 8] on icon "close-circle" at bounding box center [137, 9] width 5 height 5
click at [492, 68] on div "Đơn hàng 8 đơn Khối lượng 0 kg Số lượng 27 món Đã thu 820.000 đ Chưa thu 2,58 t…" at bounding box center [474, 68] width 889 height 28
click at [425, 56] on div "Đơn hàng 8 đơn Khối lượng 0 kg Số lượng 27 món Đã thu 820.000 đ Chưa thu 2,58 t…" at bounding box center [474, 68] width 889 height 28
click at [181, 7] on icon "file-add" at bounding box center [179, 9] width 5 height 5
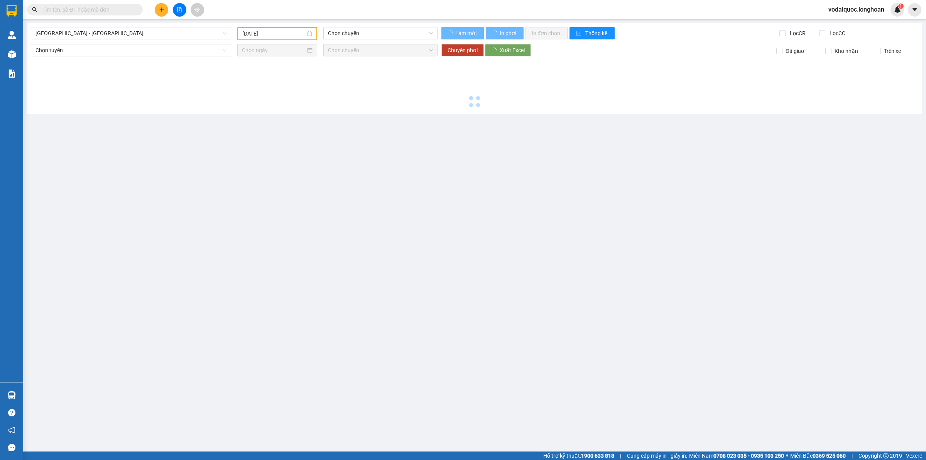
type input "[DATE]"
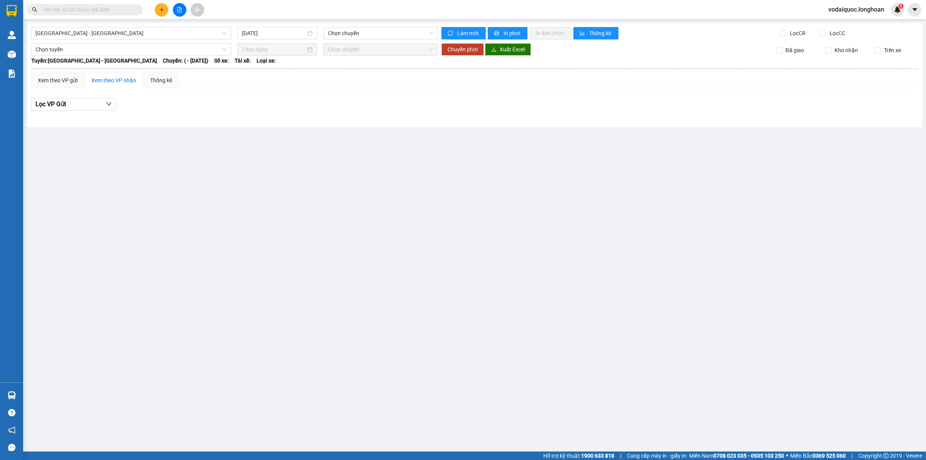
click at [301, 173] on main "[GEOGRAPHIC_DATA] - [GEOGRAPHIC_DATA] [DATE] Chọn chuyến Làm mới In phơi In đơn…" at bounding box center [463, 225] width 926 height 451
click at [178, 35] on span "[GEOGRAPHIC_DATA] - [GEOGRAPHIC_DATA]" at bounding box center [131, 33] width 191 height 12
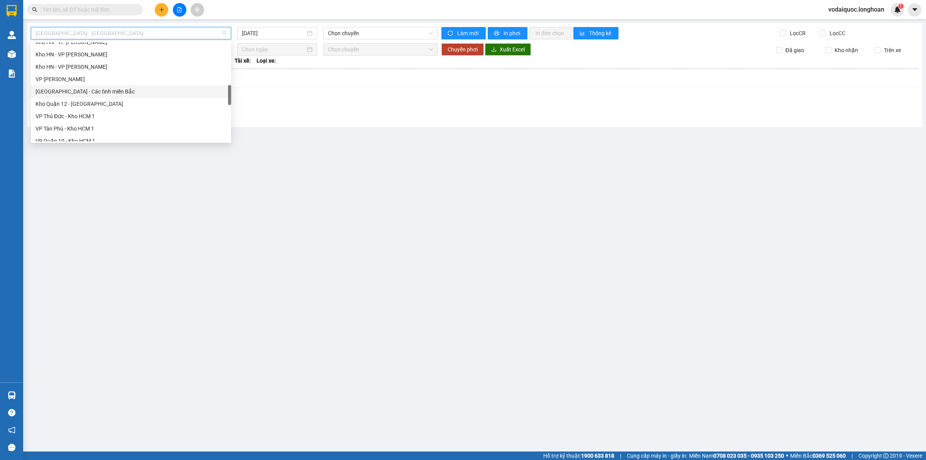
scroll to position [506, 0]
click at [91, 89] on div "Bắc [GEOGRAPHIC_DATA] QL1A" at bounding box center [131, 86] width 191 height 8
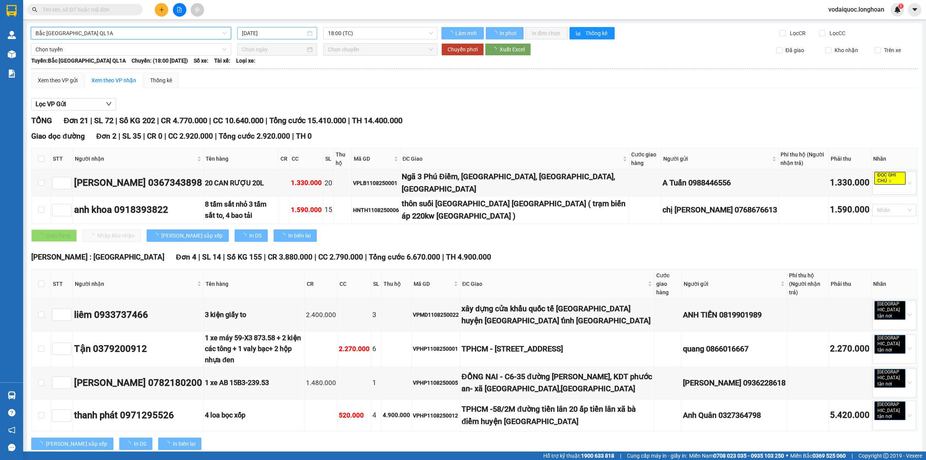
click at [269, 31] on input "[DATE]" at bounding box center [274, 33] width 64 height 8
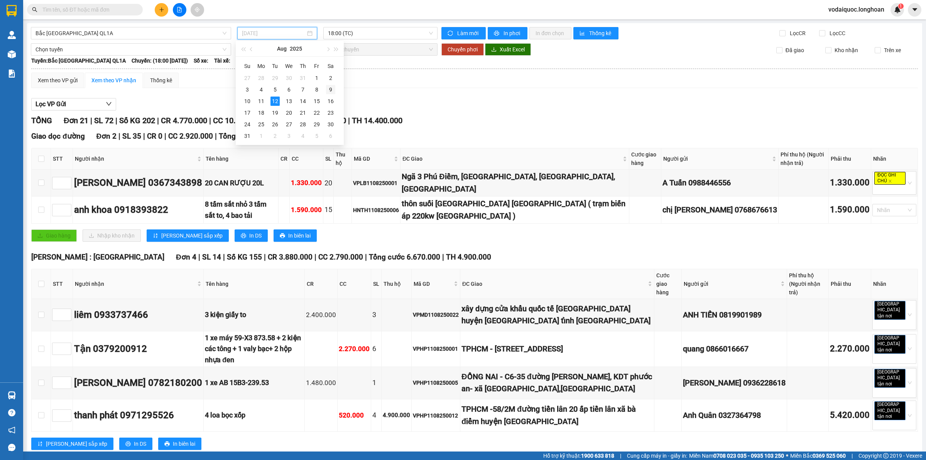
click at [329, 90] on div "9" at bounding box center [330, 89] width 9 height 9
type input "[DATE]"
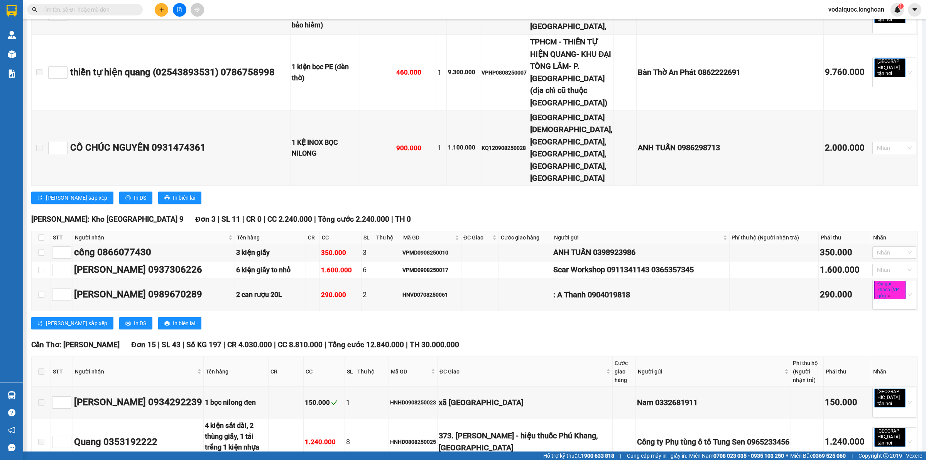
scroll to position [3088, 0]
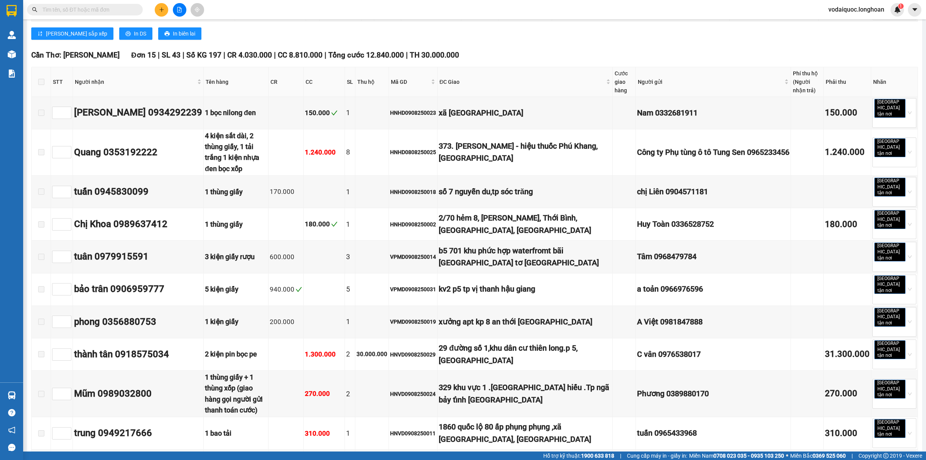
checkbox input "true"
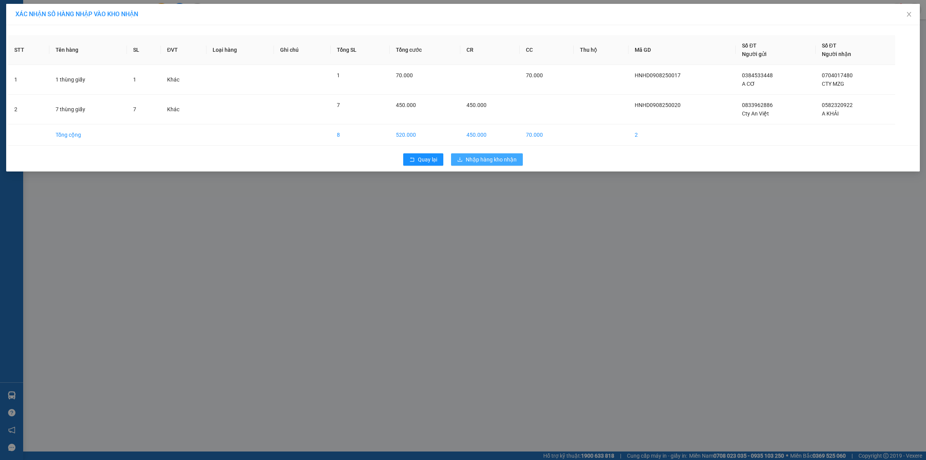
click at [501, 159] on span "Nhập hàng kho nhận" at bounding box center [491, 159] width 51 height 8
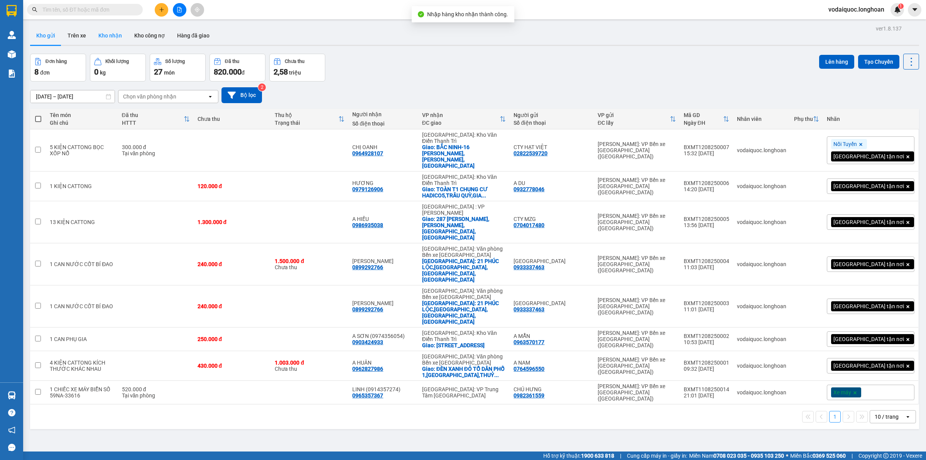
click at [113, 33] on button "Kho nhận" at bounding box center [110, 35] width 36 height 19
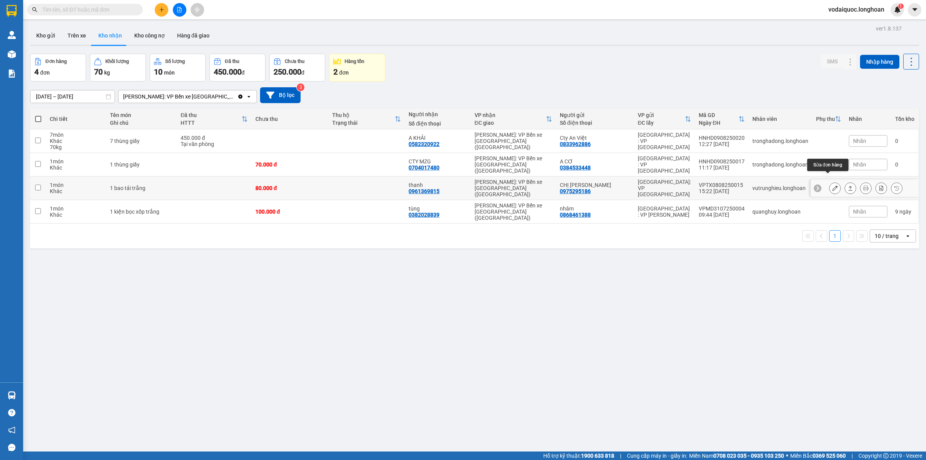
click at [833, 185] on icon at bounding box center [835, 187] width 5 height 5
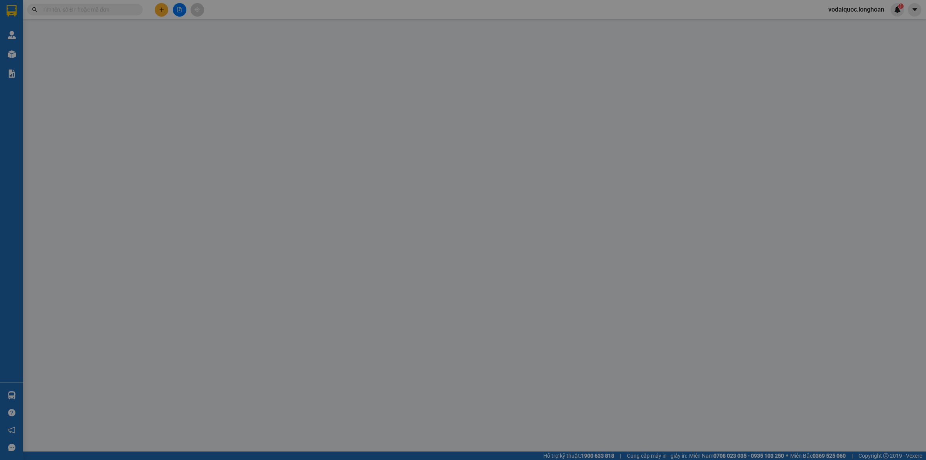
type input "0975295186"
type input "CHỊ [PERSON_NAME]"
type input "0961369815"
type input "thanh"
type input "80.000"
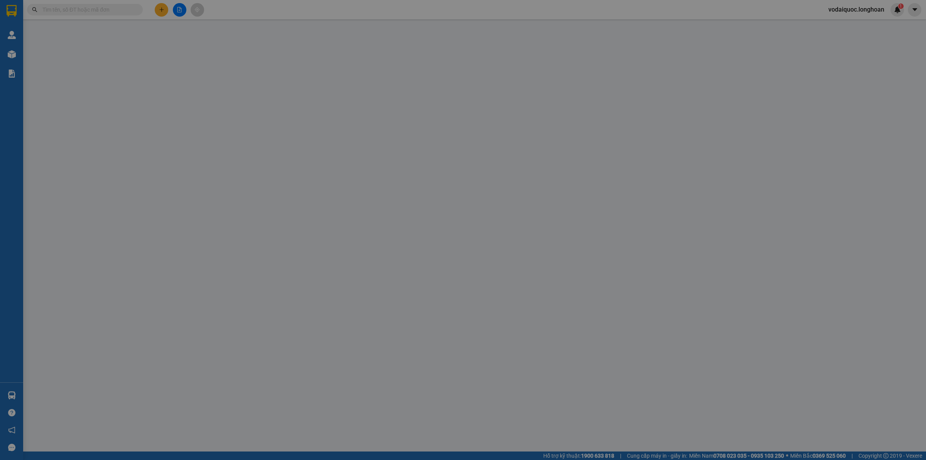
type input "80.000"
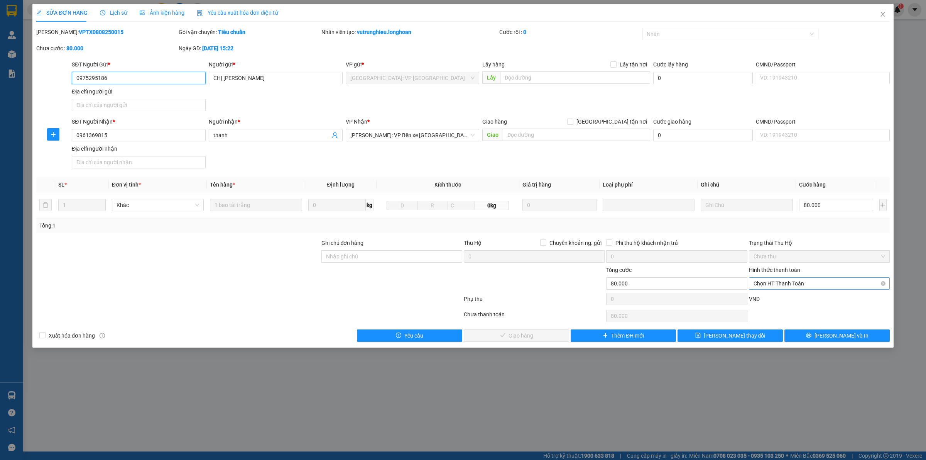
click at [792, 286] on span "Chọn HT Thanh Toán" at bounding box center [820, 284] width 132 height 12
click at [576, 274] on div at bounding box center [534, 279] width 142 height 27
click at [881, 12] on icon "close" at bounding box center [883, 14] width 4 height 5
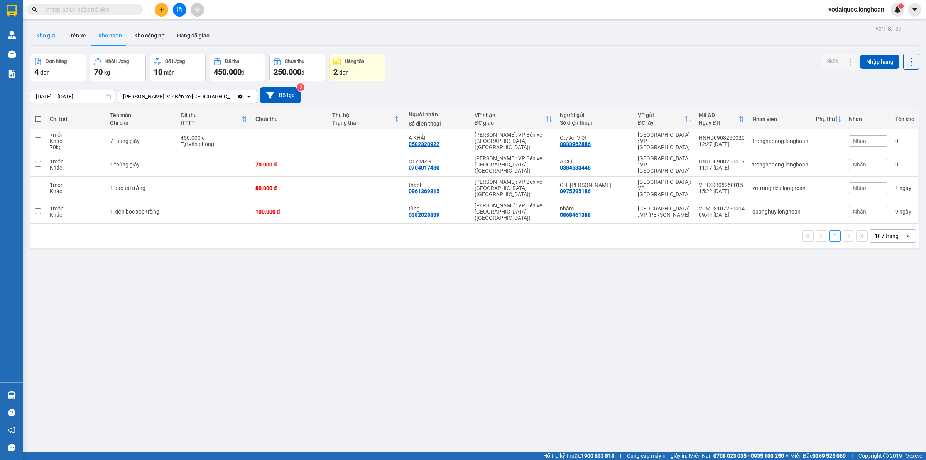
click at [37, 31] on button "Kho gửi" at bounding box center [45, 35] width 31 height 19
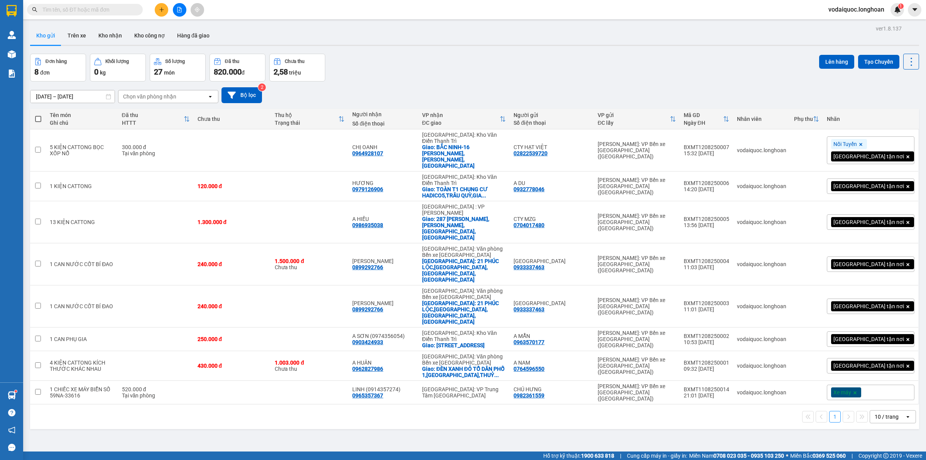
click at [100, 10] on input "text" at bounding box center [87, 9] width 91 height 8
click at [120, 5] on input "text" at bounding box center [87, 9] width 91 height 8
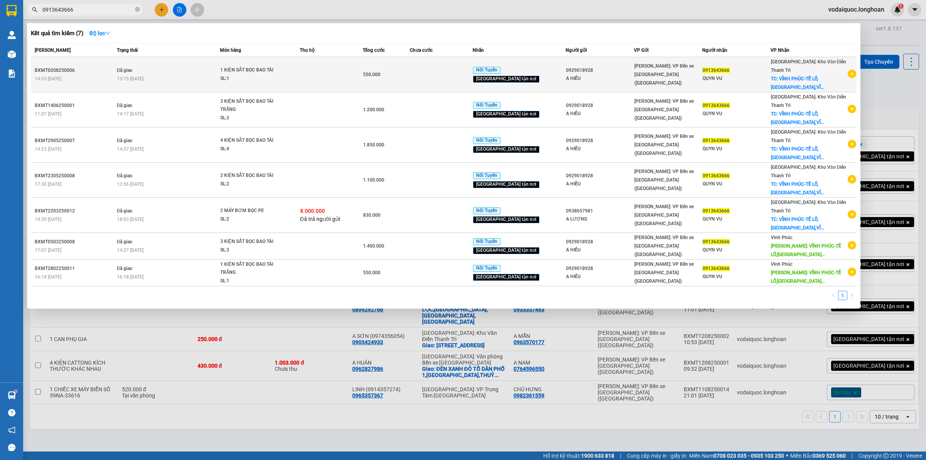
type input "0913643666"
click at [850, 71] on icon "plus-circle" at bounding box center [852, 73] width 8 height 8
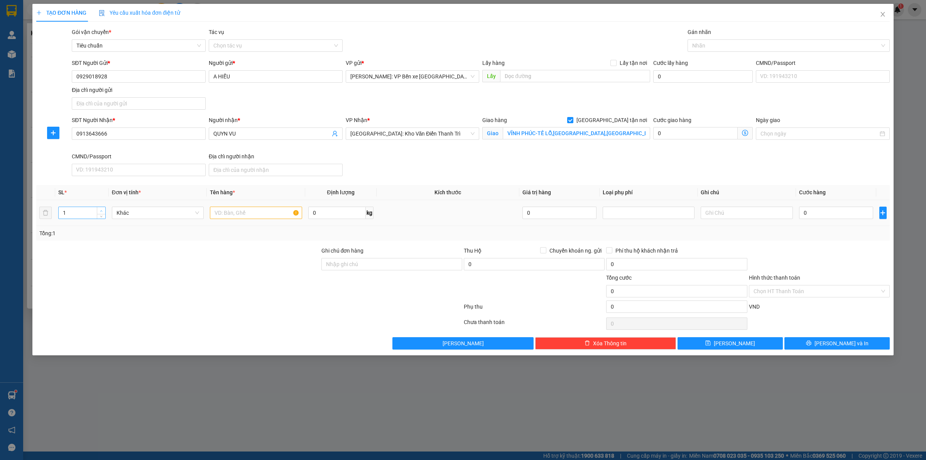
type input "2"
click at [99, 207] on span "Increase Value" at bounding box center [101, 210] width 8 height 7
click at [259, 213] on input "text" at bounding box center [256, 212] width 92 height 12
click at [712, 44] on div at bounding box center [785, 45] width 191 height 9
type input "2 KIỆN SẮT BỌC BAO TẢI"
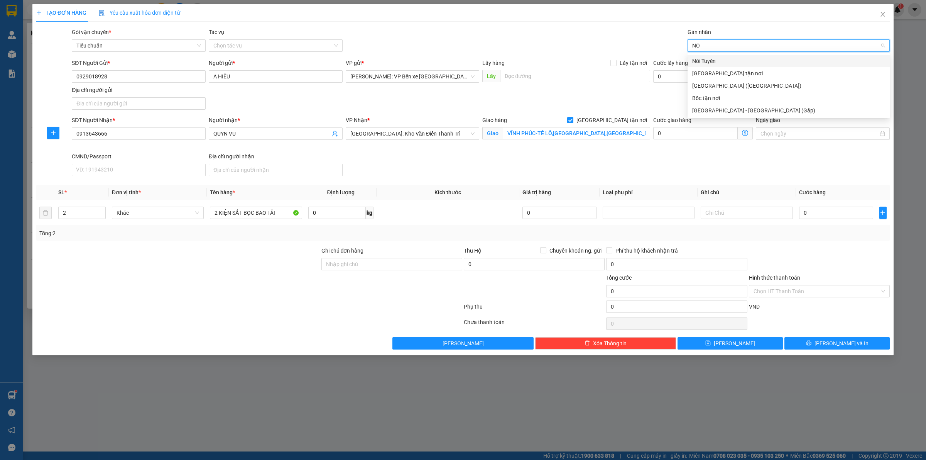
type input "NOI"
click at [714, 57] on div "Nối Tuyến" at bounding box center [788, 61] width 193 height 8
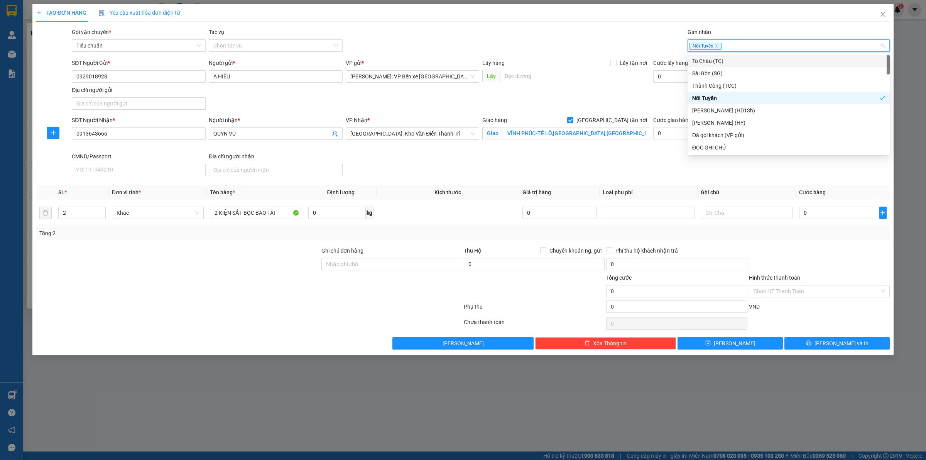
click at [746, 46] on div "Nối Tuyến" at bounding box center [785, 45] width 191 height 9
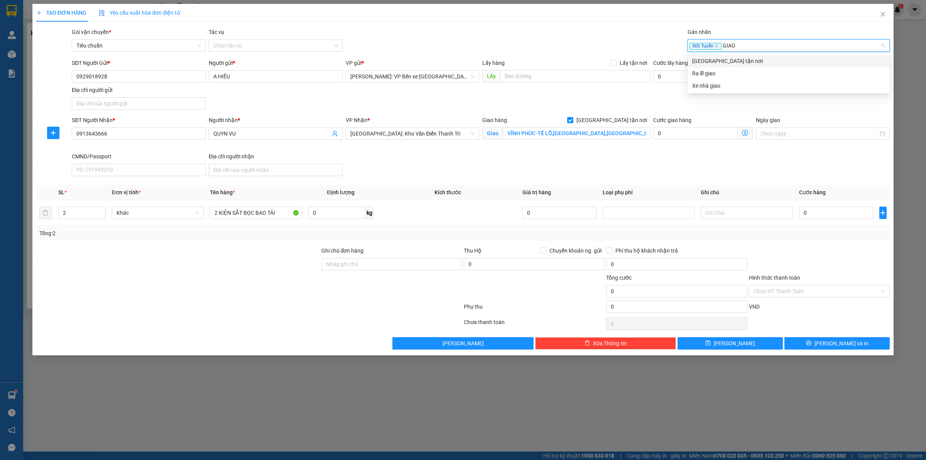
type input "GIAO"
click at [729, 57] on div "[GEOGRAPHIC_DATA] tận nơi" at bounding box center [788, 61] width 193 height 8
click at [445, 167] on div "SĐT Người Nhận * 0913643666 Người nhận * QUYN VU VP Nhận * [GEOGRAPHIC_DATA]: K…" at bounding box center [480, 147] width 821 height 63
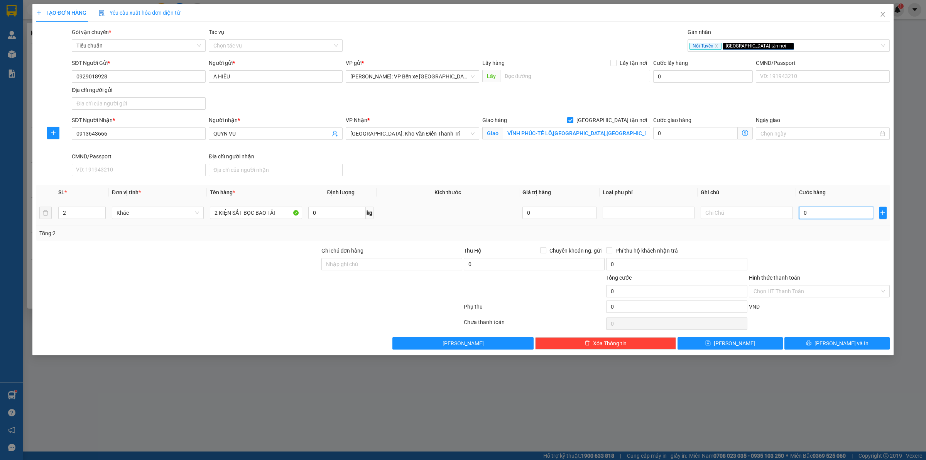
click at [819, 209] on input "0" at bounding box center [836, 212] width 74 height 12
type input "1"
type input "11"
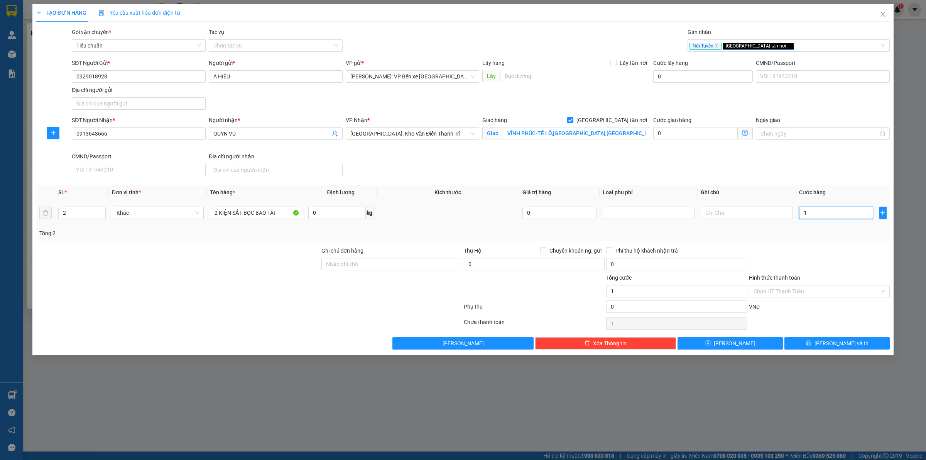
type input "11"
type input "110"
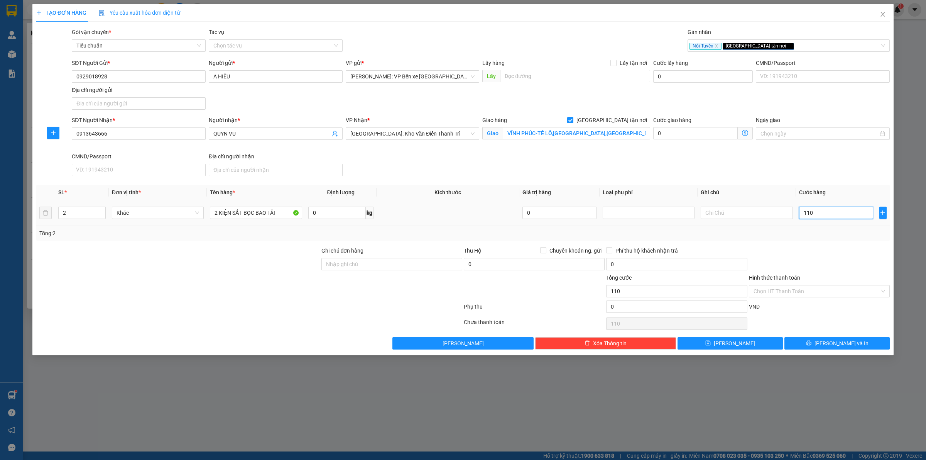
type input "1.100"
type input "11.000"
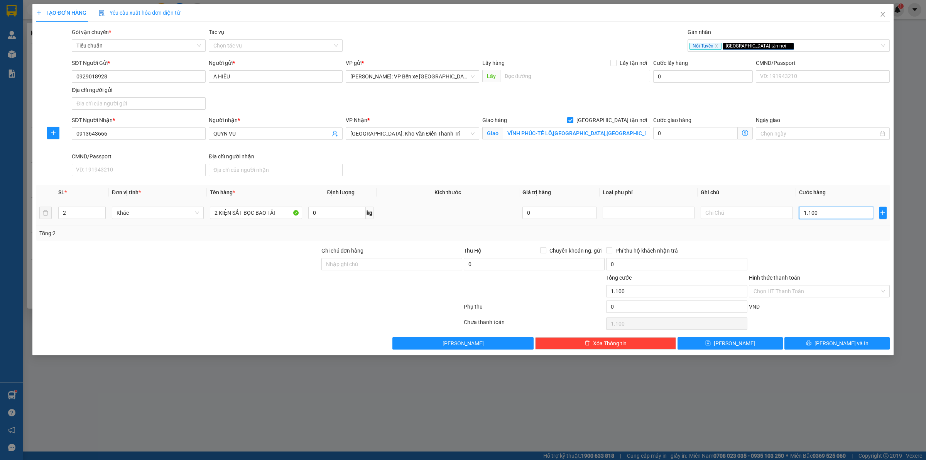
type input "11.000"
type input "110.000"
type input "1.100.000"
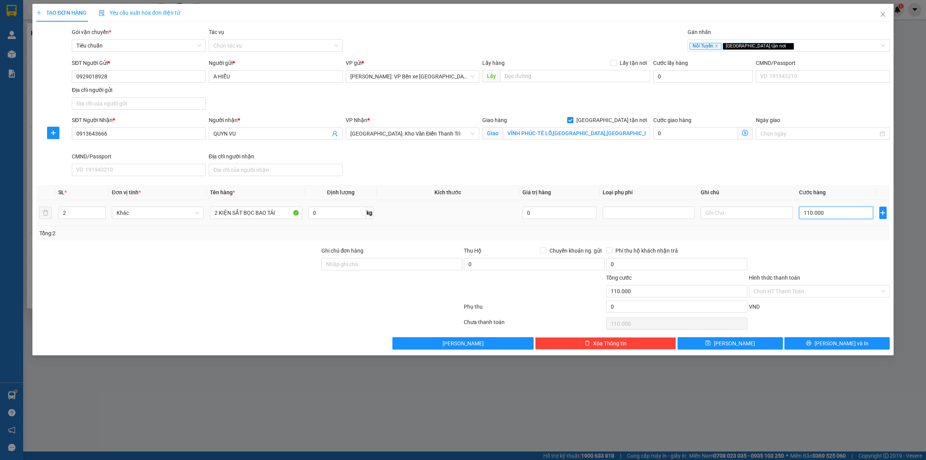
type input "1.100.000"
type input "110.000"
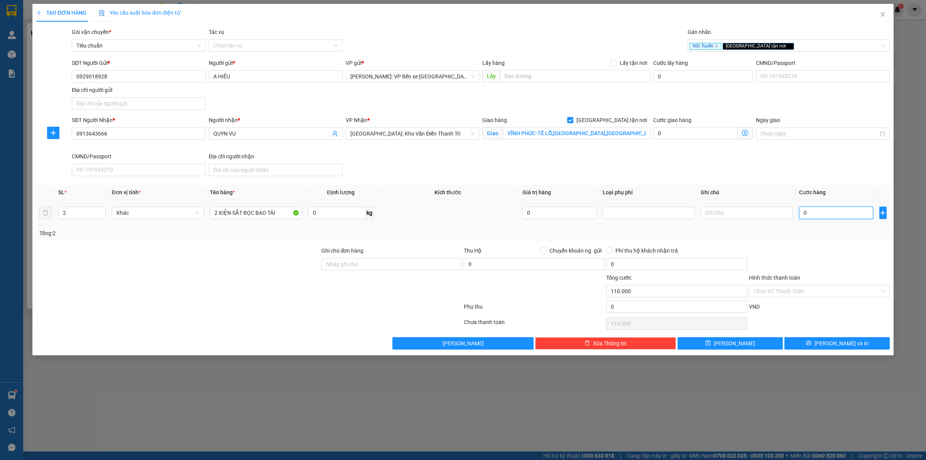
type input "0"
type input "01"
type input "1"
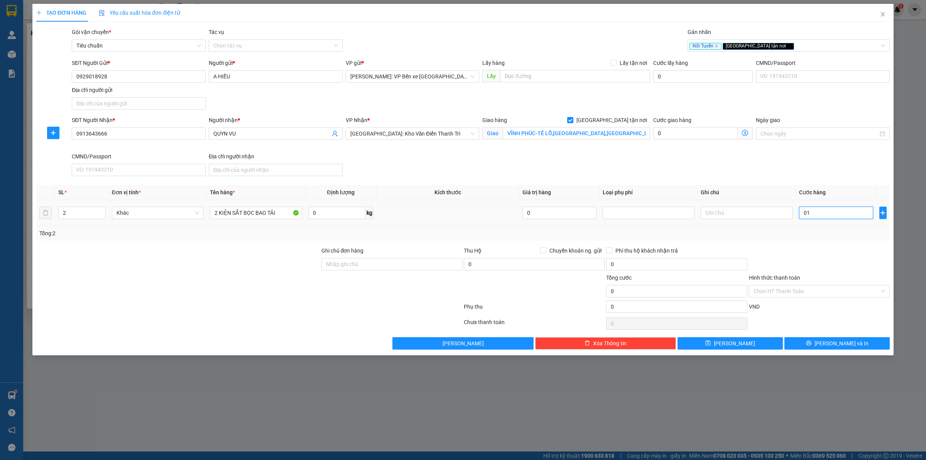
type input "1"
type input "010"
type input "10"
type input "0.105"
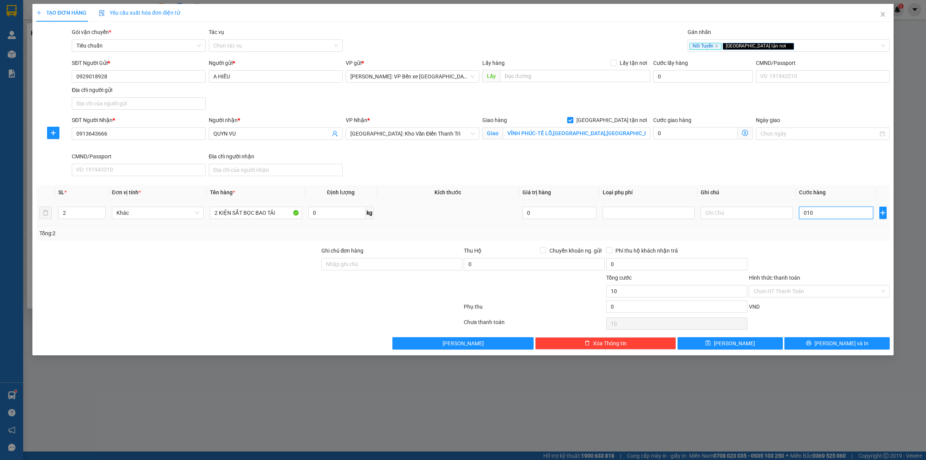
type input "105"
type input "01.050"
type input "1.050"
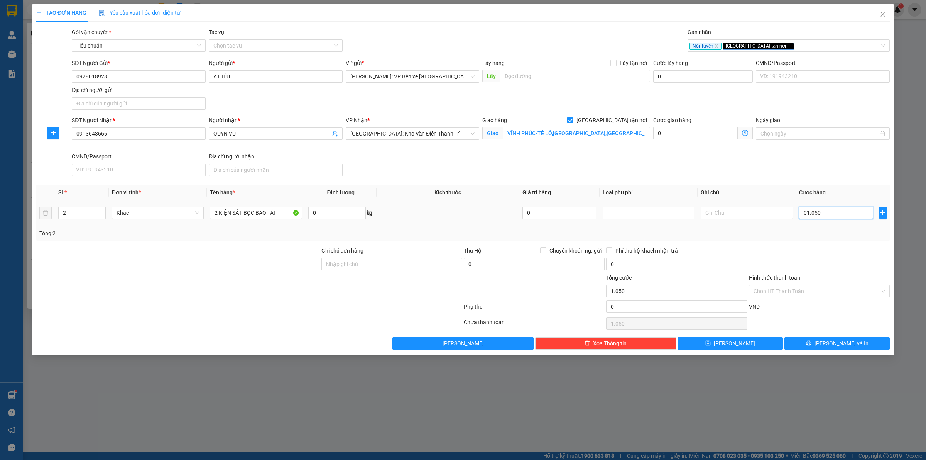
type input "010.500"
type input "10.500"
type input "0.105.000"
type input "105.000"
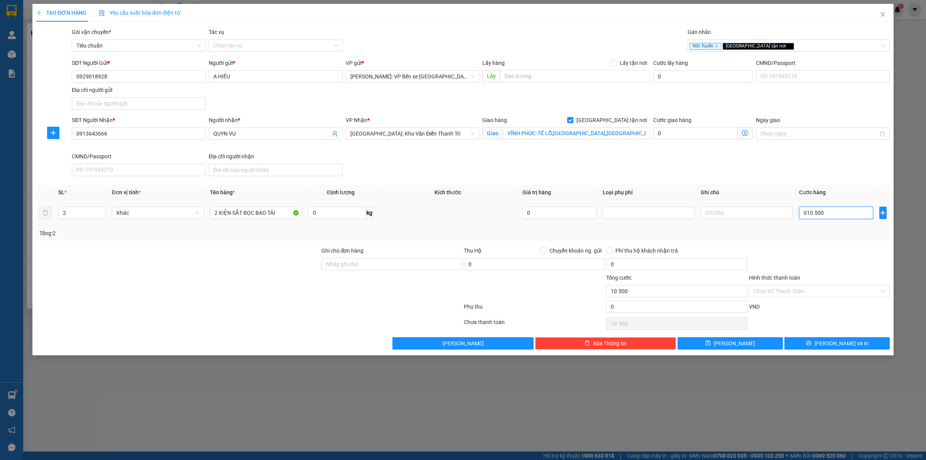
type input "105.000"
type input "01.050.000"
type input "1.050.000"
type input "0.105.000"
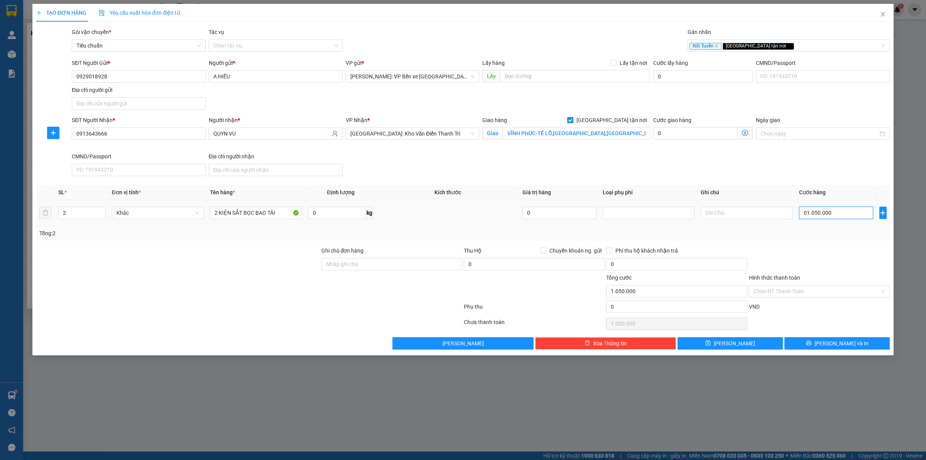
type input "105.000"
type input "0"
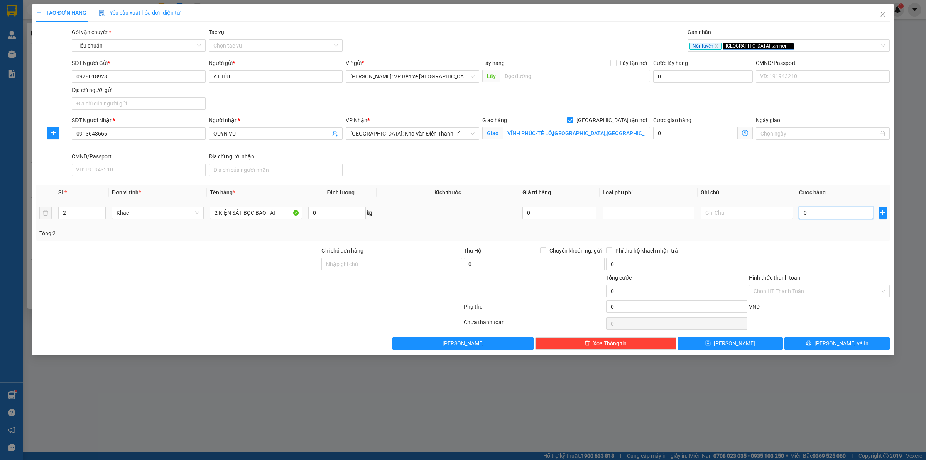
type input "01"
type input "1"
type input "015"
type input "15"
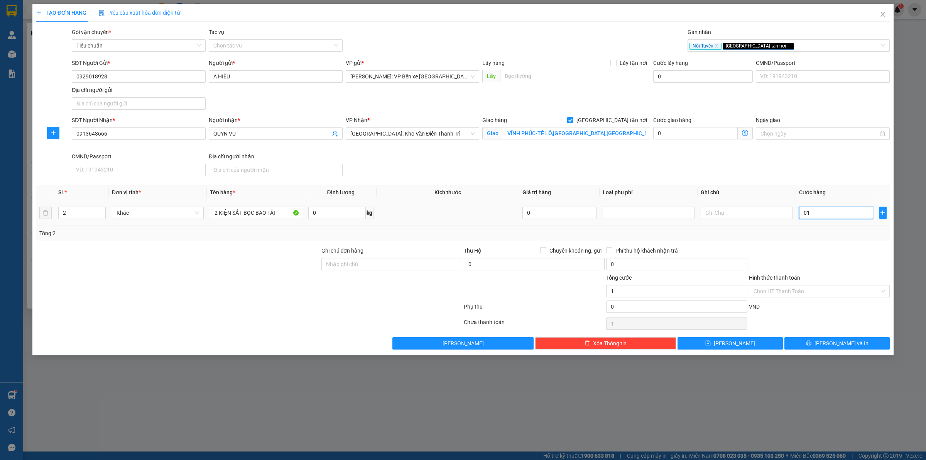
type input "15"
type input "01"
type input "1"
type input "010"
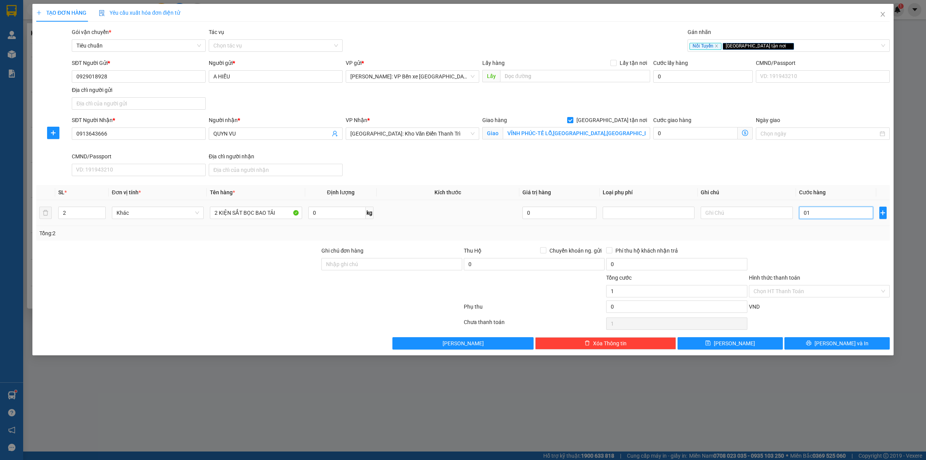
type input "10"
type input "0.105"
type input "105"
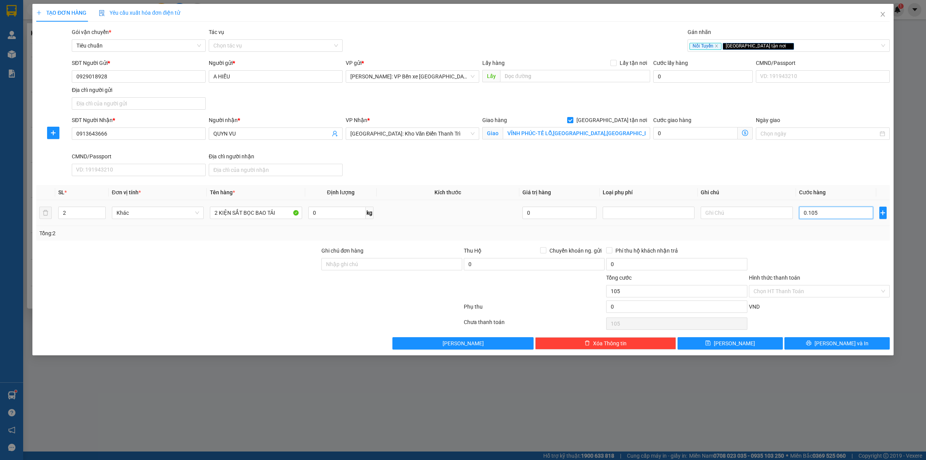
type input "01.050"
type input "1.050"
type input "010.500"
type input "10.500"
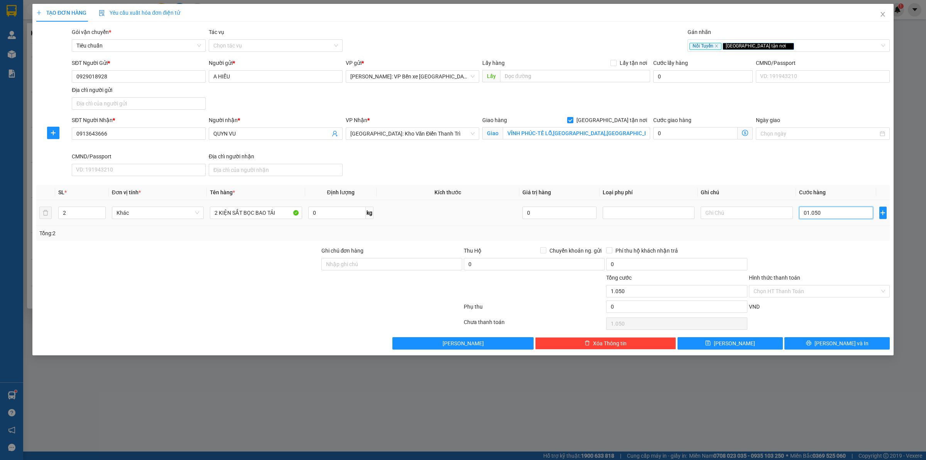
type input "10.500"
type input "0.105.000"
type input "105.000"
click at [837, 342] on span "[PERSON_NAME] và In" at bounding box center [842, 343] width 54 height 8
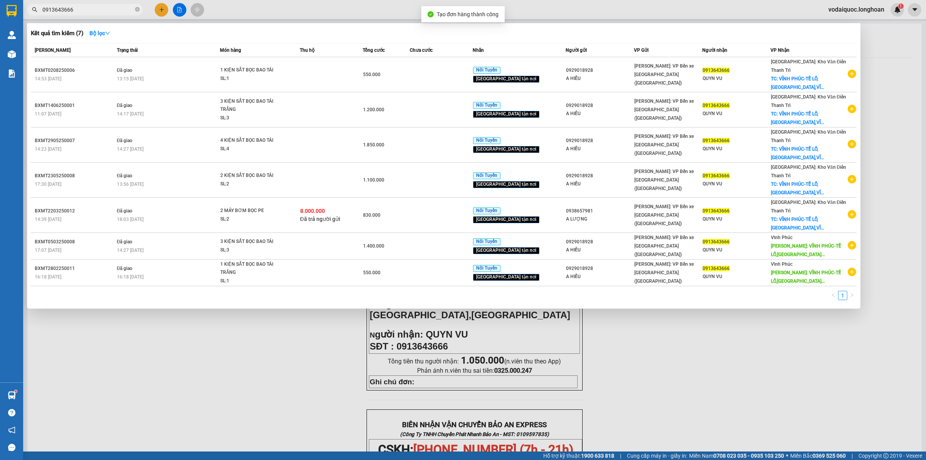
click at [232, 365] on div at bounding box center [463, 230] width 926 height 460
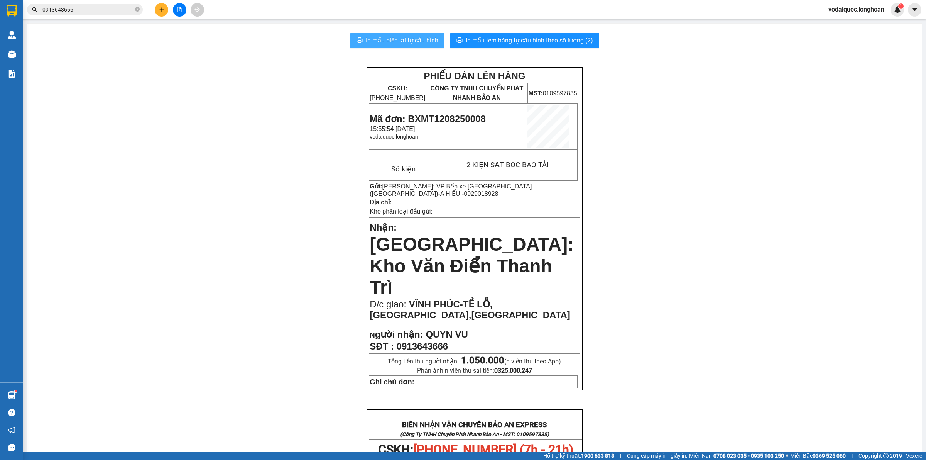
click at [386, 46] on button "In mẫu biên lai tự cấu hình" at bounding box center [397, 40] width 94 height 15
click at [533, 44] on span "In mẫu tem hàng tự cấu hình theo số lượng (2)" at bounding box center [529, 41] width 127 height 10
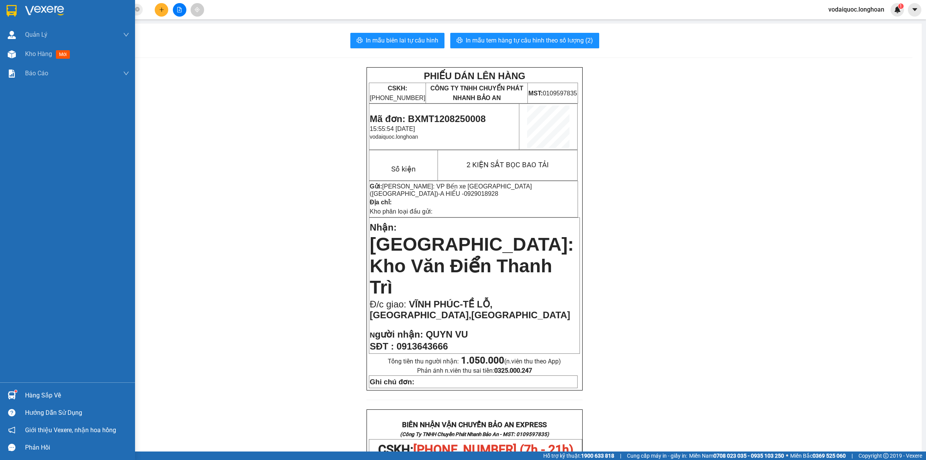
click at [56, 10] on img at bounding box center [44, 11] width 39 height 12
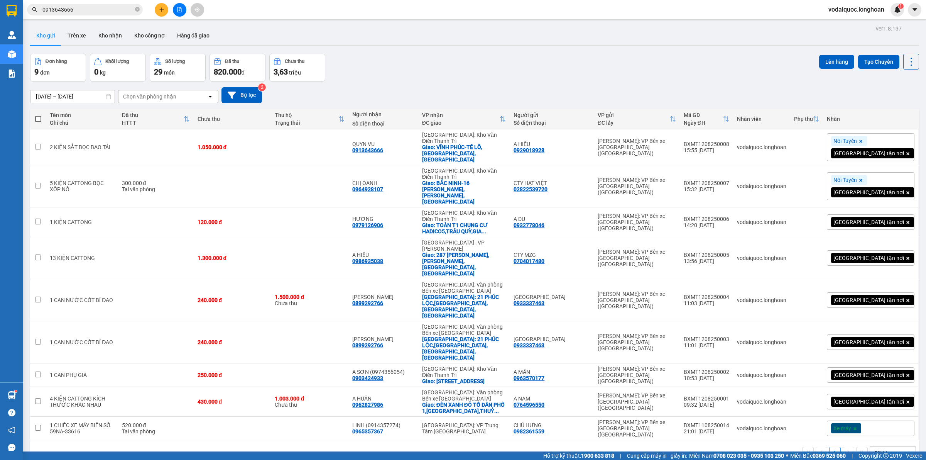
click at [430, 54] on div "Đơn hàng 9 đơn Khối lượng 0 kg Số lượng 29 món Đã thu 820.000 đ Chưa thu 3,63 t…" at bounding box center [474, 68] width 889 height 28
click at [139, 8] on icon "close-circle" at bounding box center [137, 9] width 5 height 5
click at [107, 5] on input "text" at bounding box center [87, 9] width 91 height 8
paste input "0983944038"
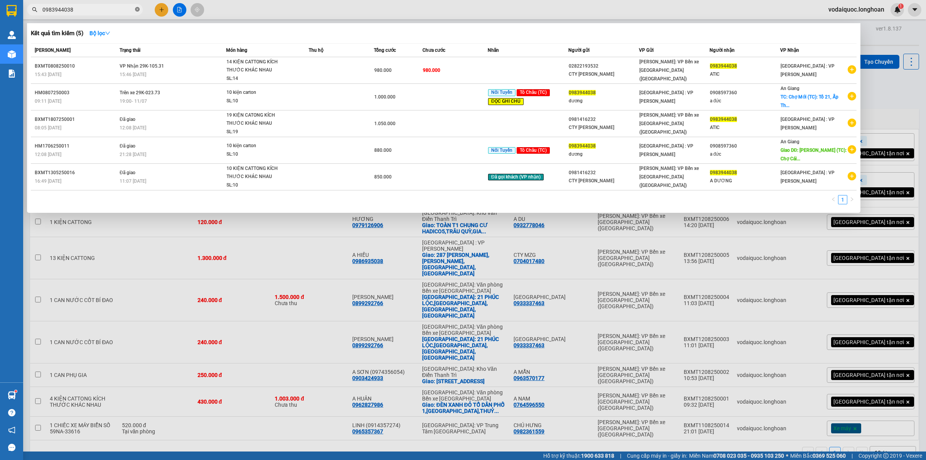
click at [136, 9] on icon "close-circle" at bounding box center [137, 9] width 5 height 5
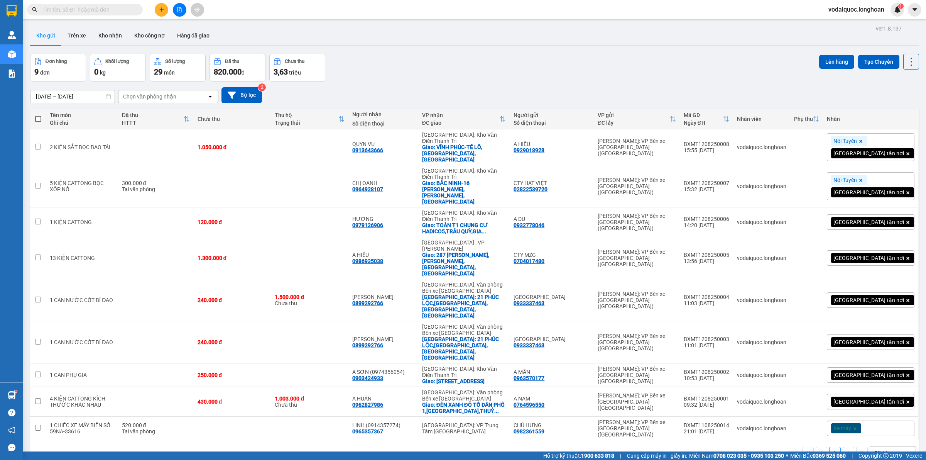
click at [166, 10] on button at bounding box center [162, 10] width 14 height 14
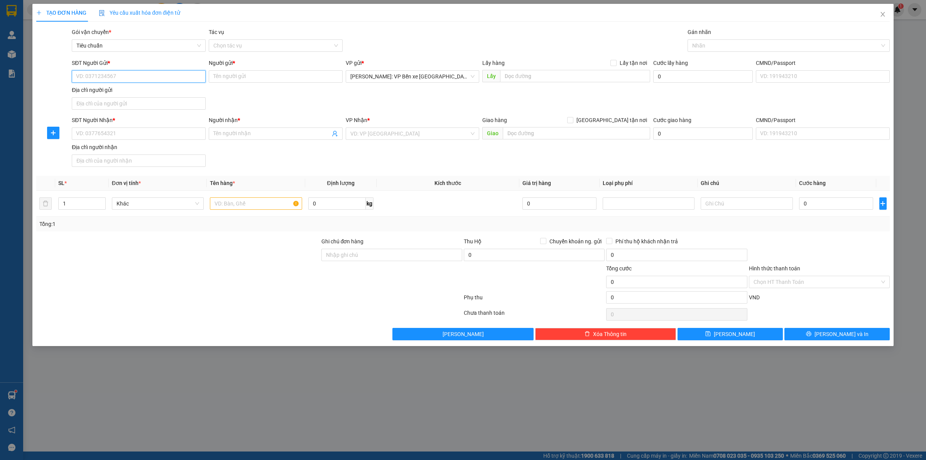
click at [114, 71] on input "SĐT Người Gửi *" at bounding box center [139, 76] width 134 height 12
click at [110, 89] on div "0363228123 - A BIÊN" at bounding box center [138, 92] width 125 height 8
click at [124, 135] on input "SĐT Người Nhận *" at bounding box center [139, 133] width 134 height 12
click at [260, 130] on input "Người nhận *" at bounding box center [271, 133] width 117 height 8
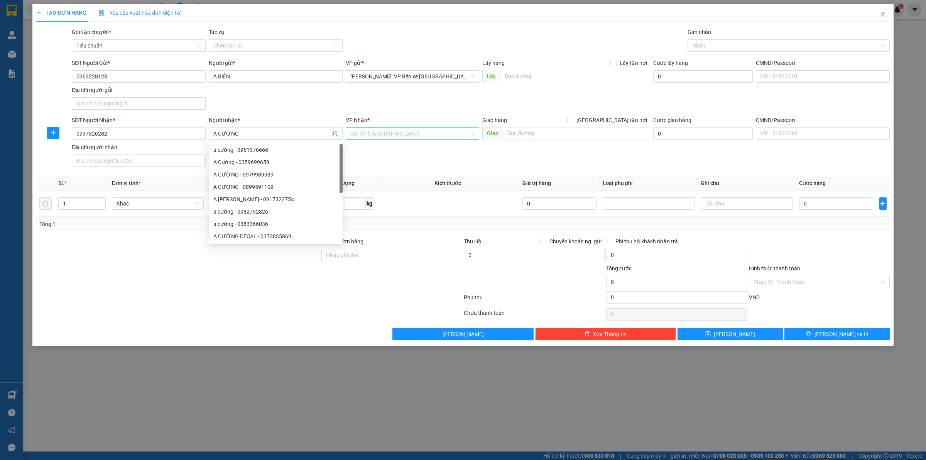
click at [386, 134] on input "search" at bounding box center [409, 134] width 119 height 12
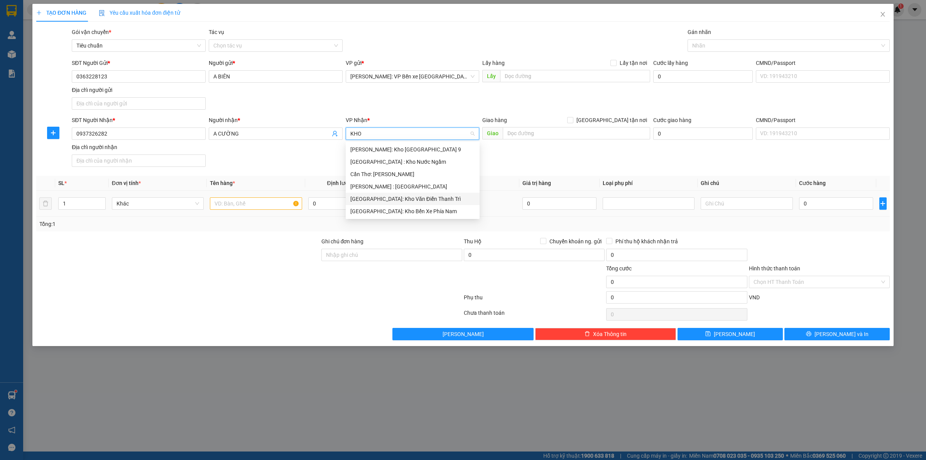
click at [406, 195] on div "[GEOGRAPHIC_DATA]: Kho Văn Điển Thanh Trì" at bounding box center [412, 199] width 125 height 8
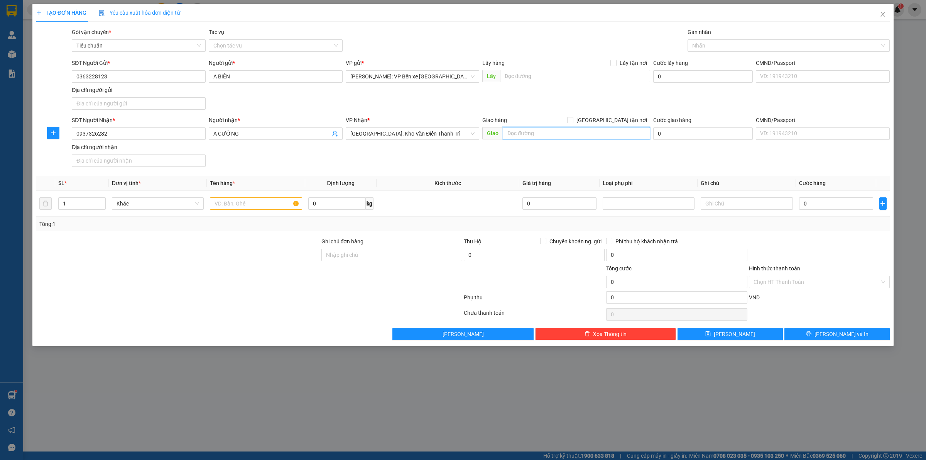
click at [538, 130] on input "text" at bounding box center [576, 133] width 147 height 12
click at [396, 134] on span "[GEOGRAPHIC_DATA]: Kho Văn Điển Thanh Trì" at bounding box center [412, 134] width 125 height 12
click at [412, 147] on div "[GEOGRAPHIC_DATA]: VP [GEOGRAPHIC_DATA]" at bounding box center [412, 149] width 125 height 8
drag, startPoint x: 238, startPoint y: 202, endPoint x: 238, endPoint y: 194, distance: 8.1
click at [238, 202] on input "text" at bounding box center [256, 203] width 92 height 12
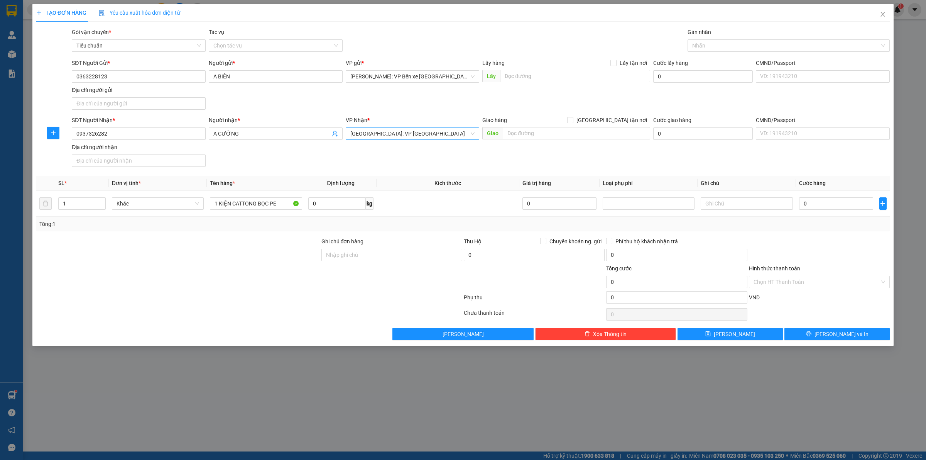
click at [727, 176] on div "Transit Pickup Surcharge Ids Transit Deliver Surcharge Ids Transit Deliver Surc…" at bounding box center [463, 184] width 854 height 312
click at [834, 231] on div "Tổng: 1" at bounding box center [463, 224] width 854 height 15
click at [831, 203] on input "0" at bounding box center [836, 203] width 74 height 12
click at [832, 330] on span "[PERSON_NAME] và In" at bounding box center [842, 334] width 54 height 8
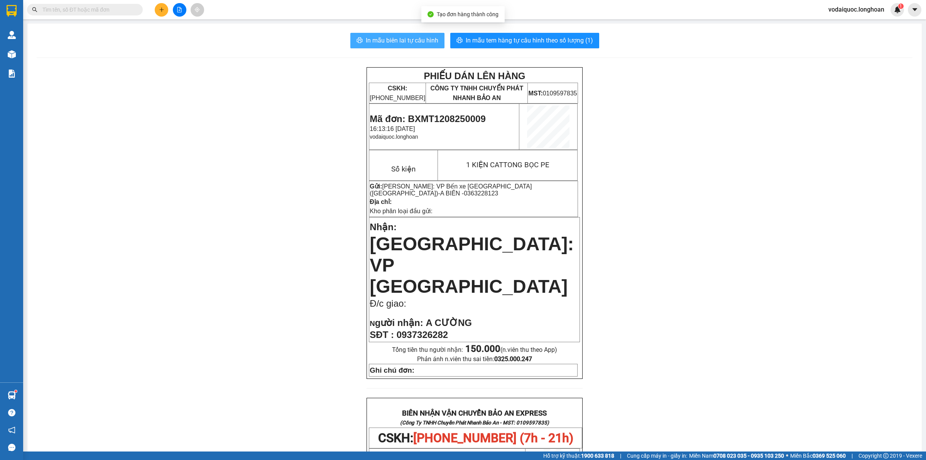
click at [398, 42] on span "In mẫu biên lai tự cấu hình" at bounding box center [402, 41] width 73 height 10
click at [536, 37] on span "In mẫu tem hàng tự cấu hình theo số lượng (1)" at bounding box center [529, 41] width 127 height 10
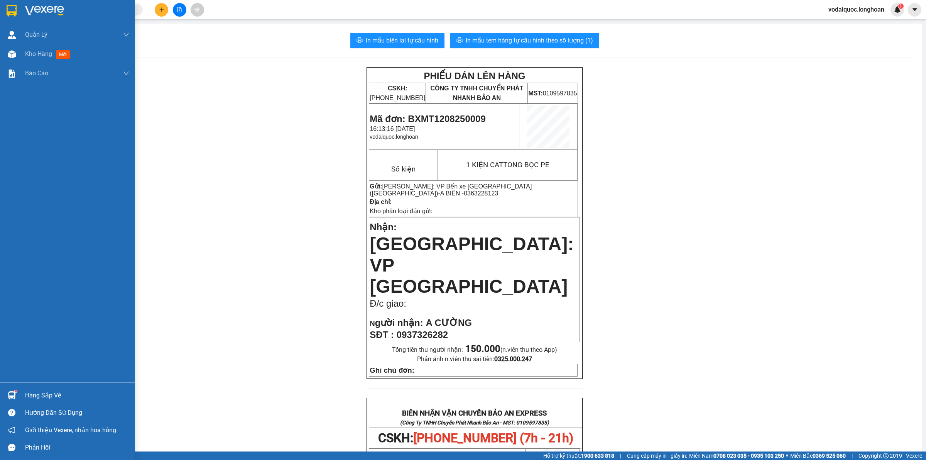
click at [50, 11] on img at bounding box center [44, 11] width 39 height 12
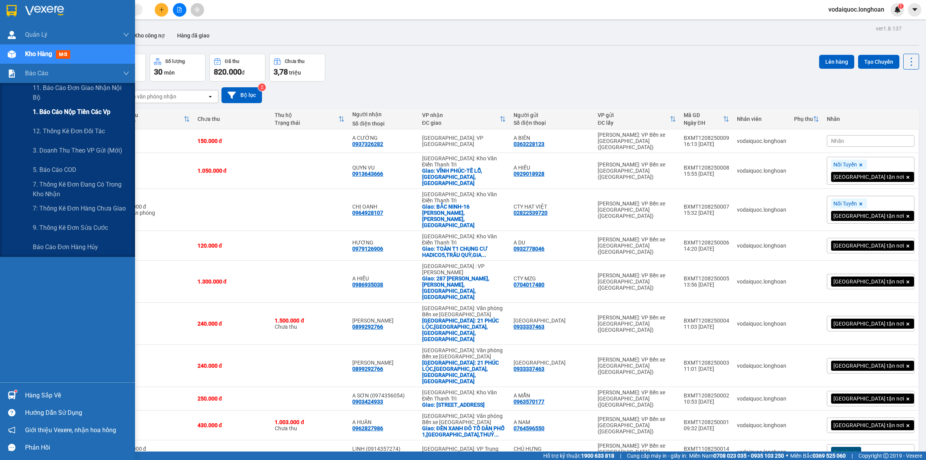
click at [88, 107] on span "1. Báo cáo nộp tiền các vp" at bounding box center [72, 112] width 78 height 10
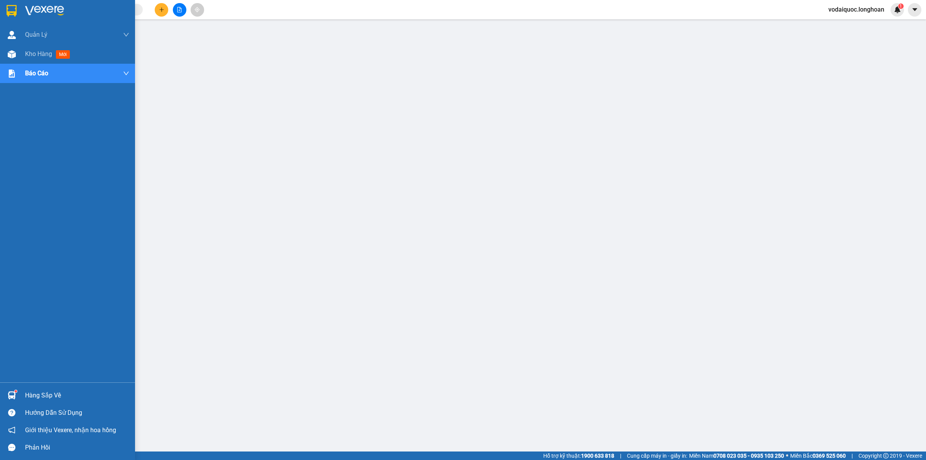
click at [52, 10] on img at bounding box center [44, 11] width 39 height 12
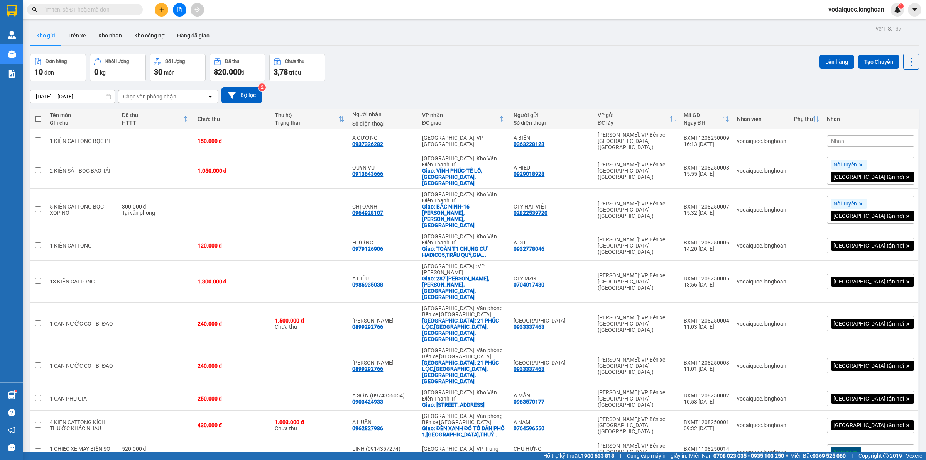
click at [515, 51] on div "ver 1.8.137 Kho gửi Trên xe Kho nhận Kho công nợ Hàng đã giao Đơn hàng 10 đơn K…" at bounding box center [474, 257] width 895 height 468
click at [566, 70] on div "Đơn hàng 10 đơn Khối lượng 0 kg Số lượng 30 món Đã thu 820.000 đ Chưa thu 3,78 …" at bounding box center [474, 68] width 889 height 28
click at [902, 363] on icon at bounding box center [904, 365] width 5 height 5
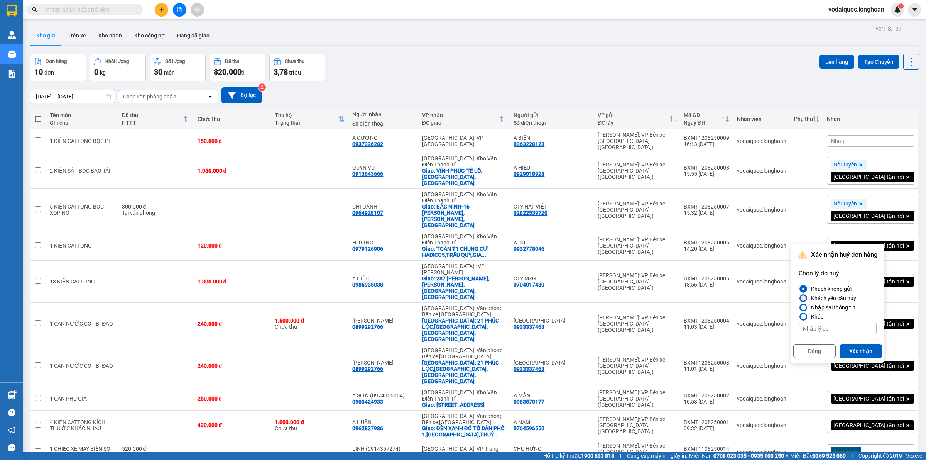
click at [808, 298] on div "Khách yêu cầu hủy" at bounding box center [832, 297] width 48 height 9
click at [799, 298] on input "Khách yêu cầu hủy" at bounding box center [799, 298] width 0 height 0
click at [863, 350] on button "Xác nhận" at bounding box center [861, 351] width 42 height 14
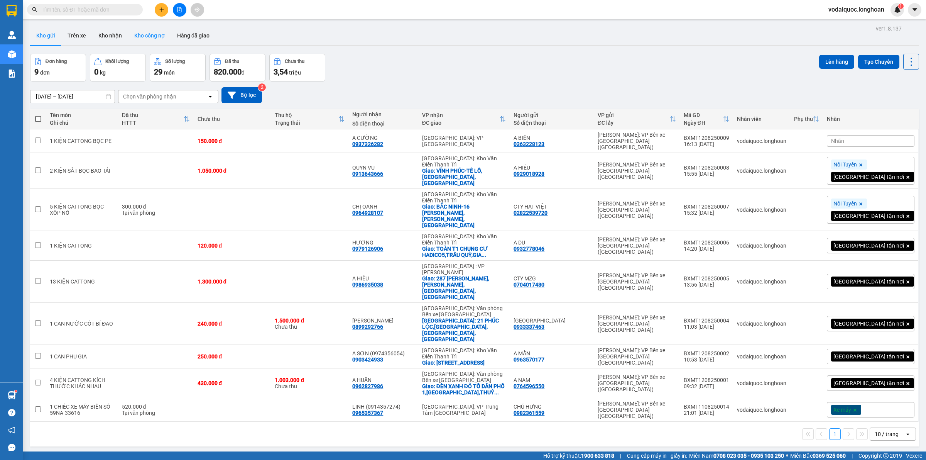
click at [144, 33] on button "Kho công nợ" at bounding box center [149, 35] width 43 height 19
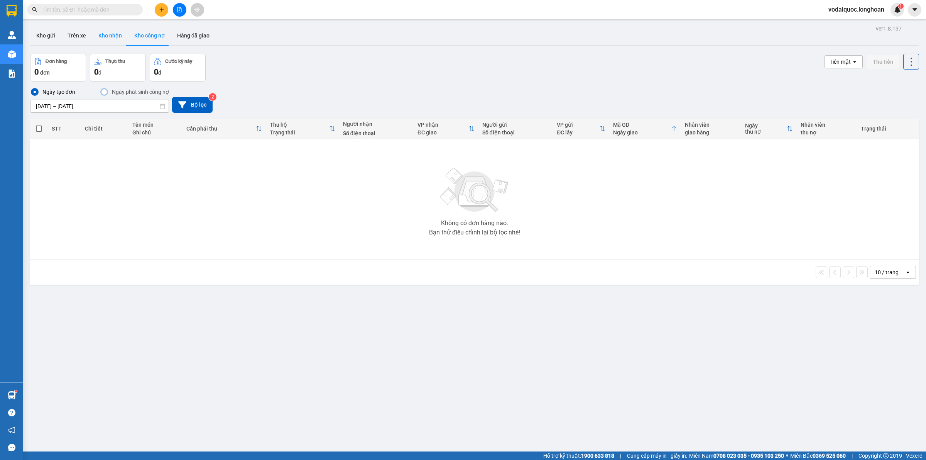
click at [111, 36] on button "Kho nhận" at bounding box center [110, 35] width 36 height 19
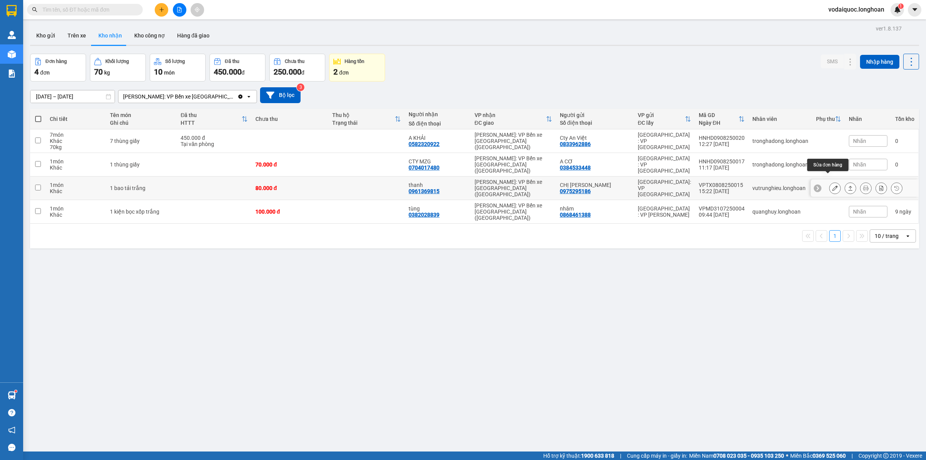
click at [833, 185] on icon at bounding box center [835, 187] width 5 height 5
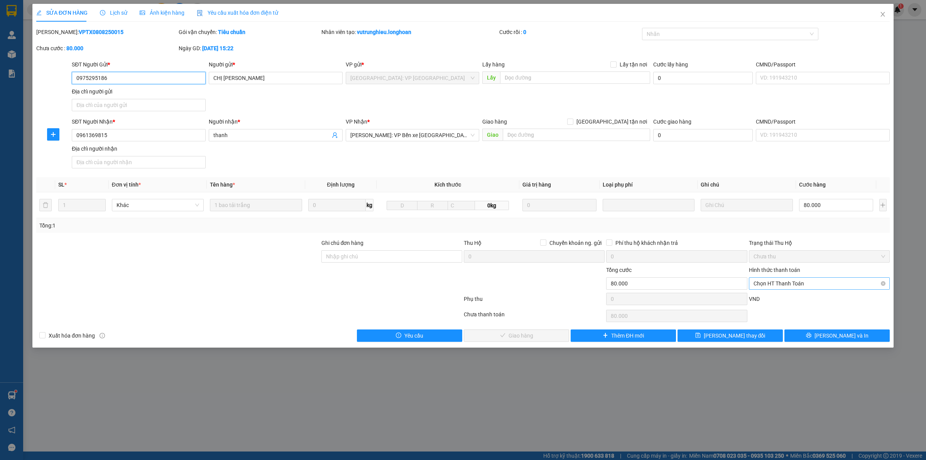
click at [784, 283] on span "Chọn HT Thanh Toán" at bounding box center [820, 284] width 132 height 12
click at [778, 298] on div "Tại văn phòng" at bounding box center [820, 299] width 132 height 8
click at [514, 338] on span "[PERSON_NAME] và Giao hàng" at bounding box center [521, 335] width 74 height 8
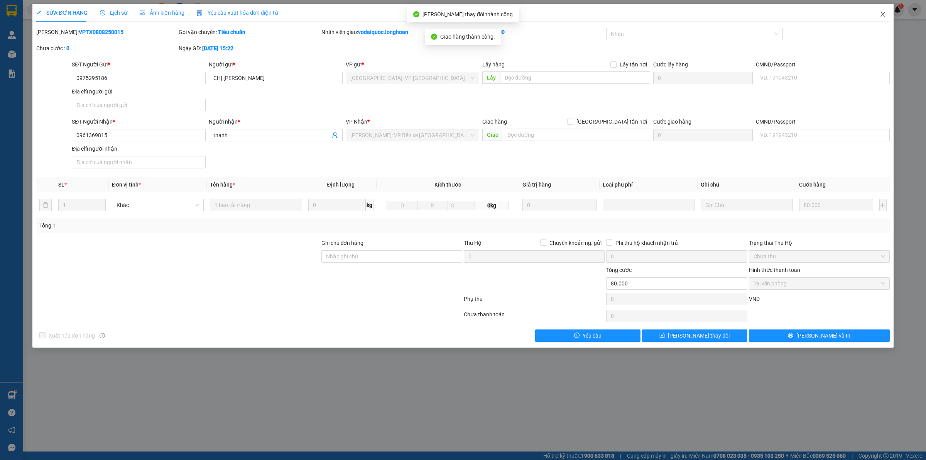
click at [884, 14] on icon "close" at bounding box center [883, 14] width 6 height 6
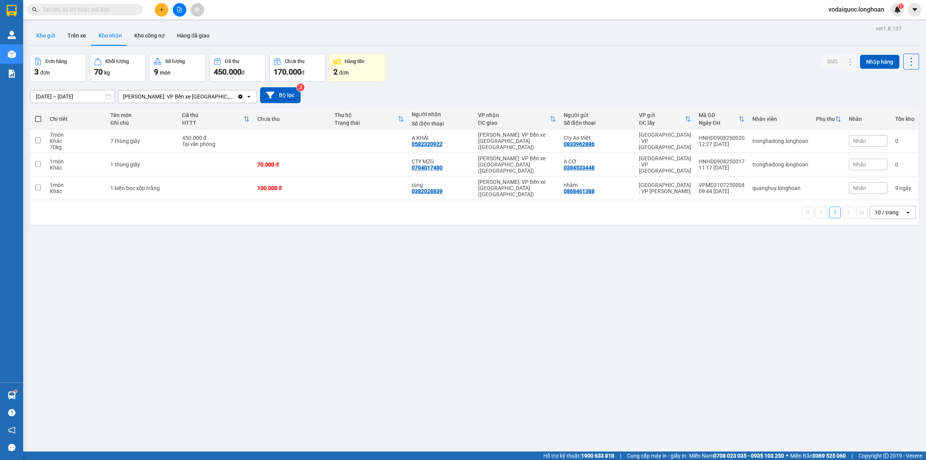
click at [44, 32] on button "Kho gửi" at bounding box center [45, 35] width 31 height 19
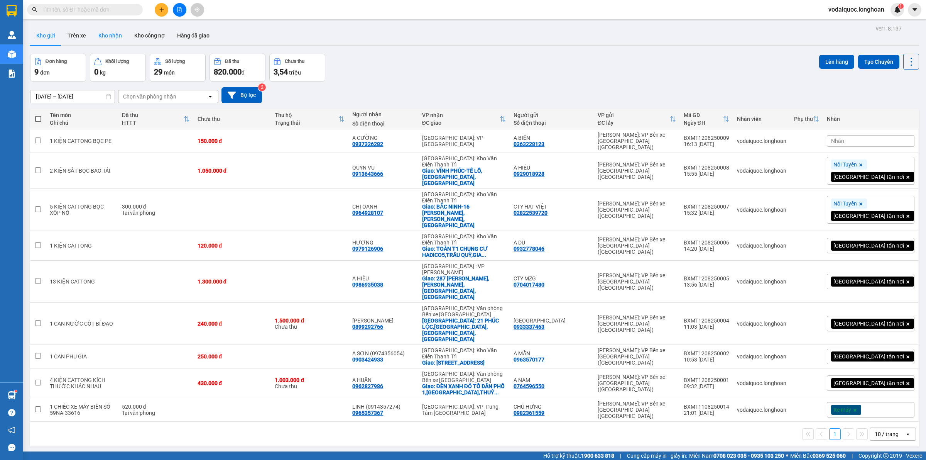
click at [108, 35] on button "Kho nhận" at bounding box center [110, 35] width 36 height 19
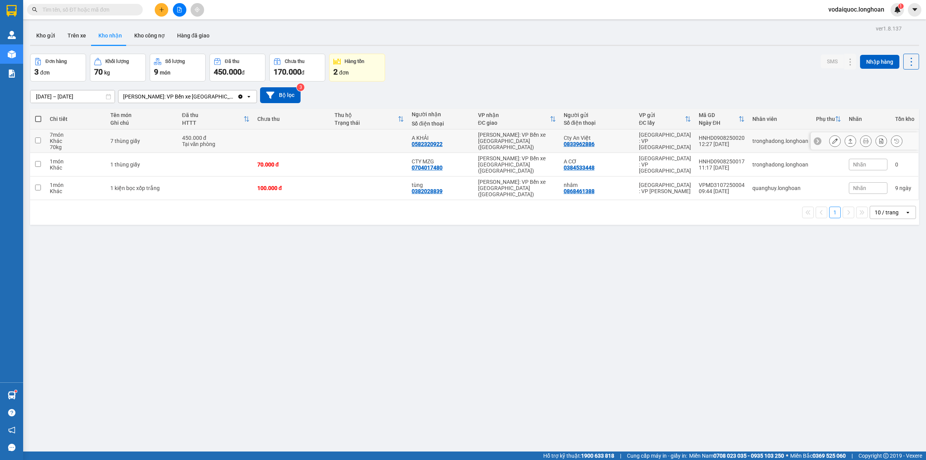
click at [831, 142] on button at bounding box center [835, 141] width 11 height 14
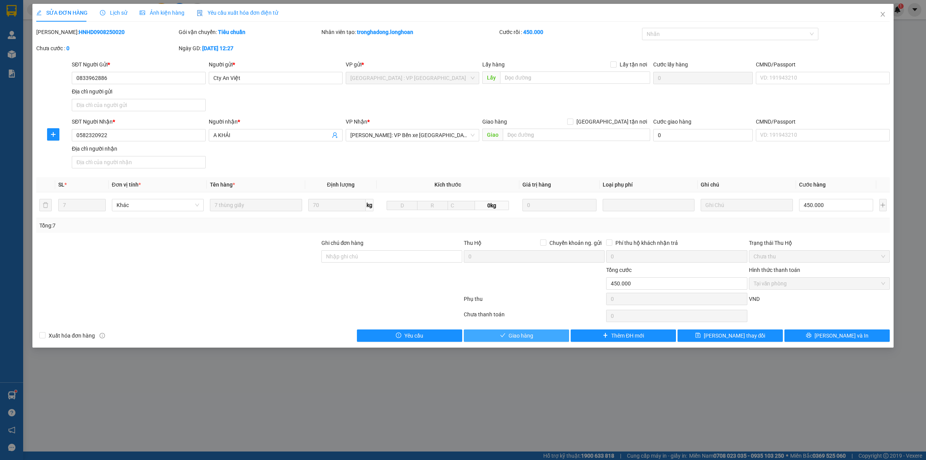
click at [513, 338] on span "Giao hàng" at bounding box center [521, 335] width 25 height 8
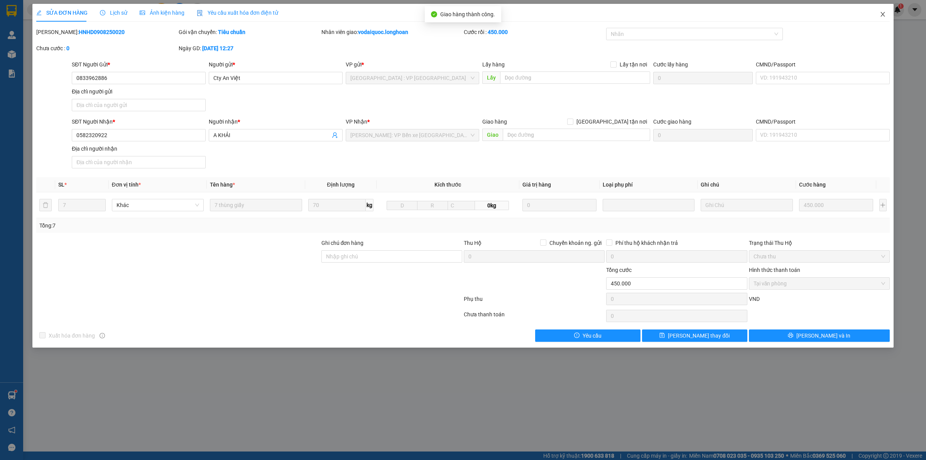
click at [881, 14] on icon "close" at bounding box center [883, 14] width 6 height 6
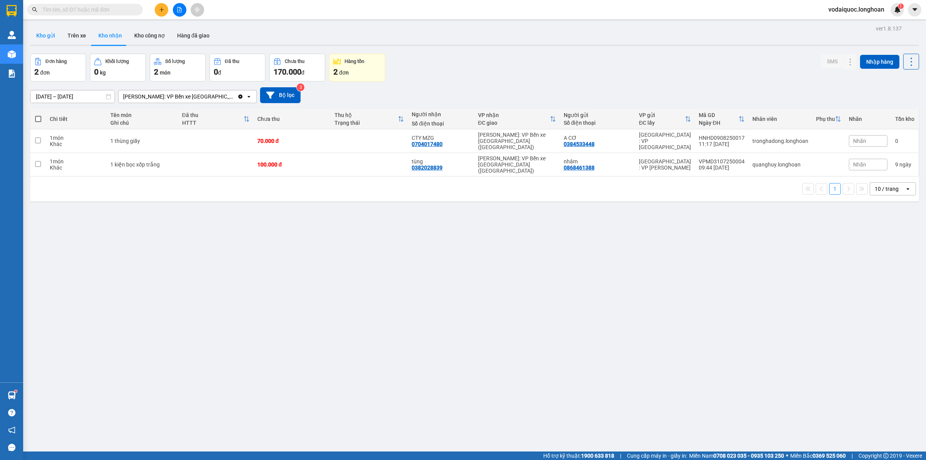
click at [45, 34] on button "Kho gửi" at bounding box center [45, 35] width 31 height 19
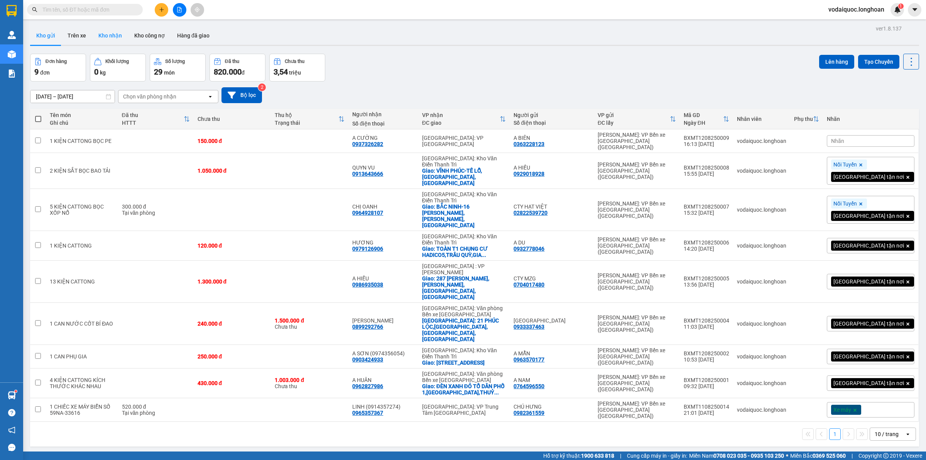
click at [112, 34] on button "Kho nhận" at bounding box center [110, 35] width 36 height 19
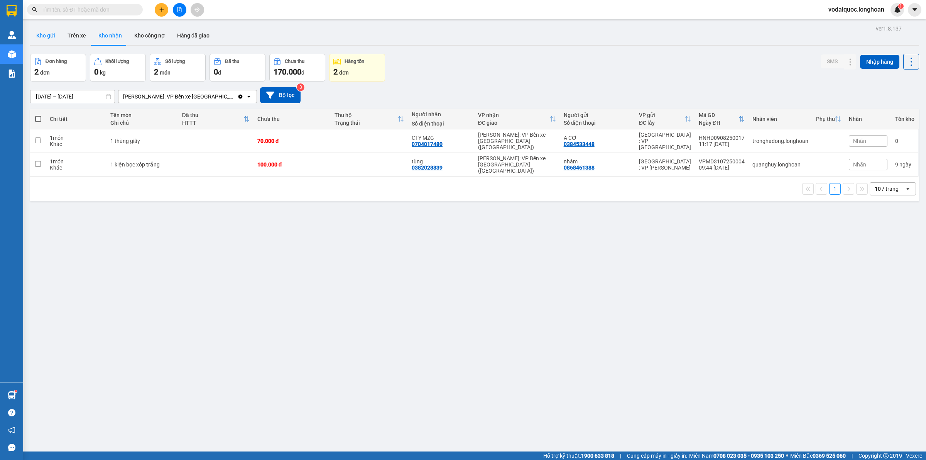
click at [46, 37] on button "Kho gửi" at bounding box center [45, 35] width 31 height 19
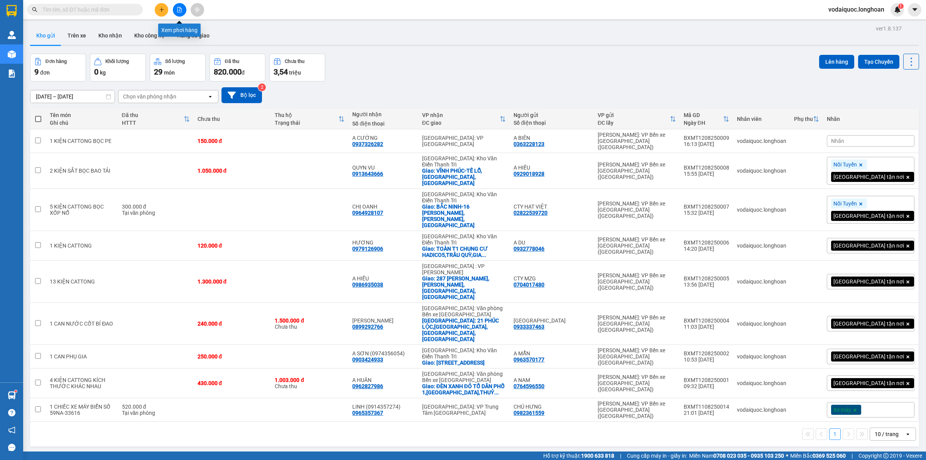
click at [179, 10] on icon "file-add" at bounding box center [180, 9] width 4 height 5
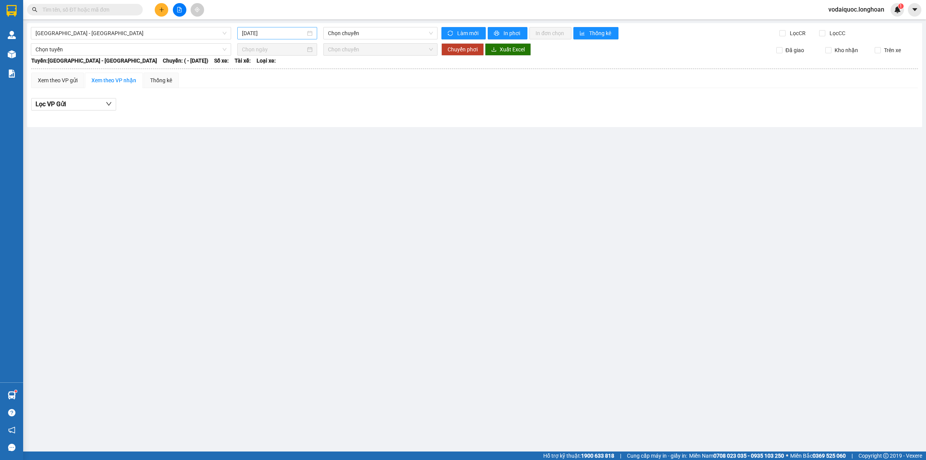
click at [278, 33] on input "[DATE]" at bounding box center [274, 33] width 64 height 8
click at [331, 89] on div "9" at bounding box center [332, 89] width 9 height 9
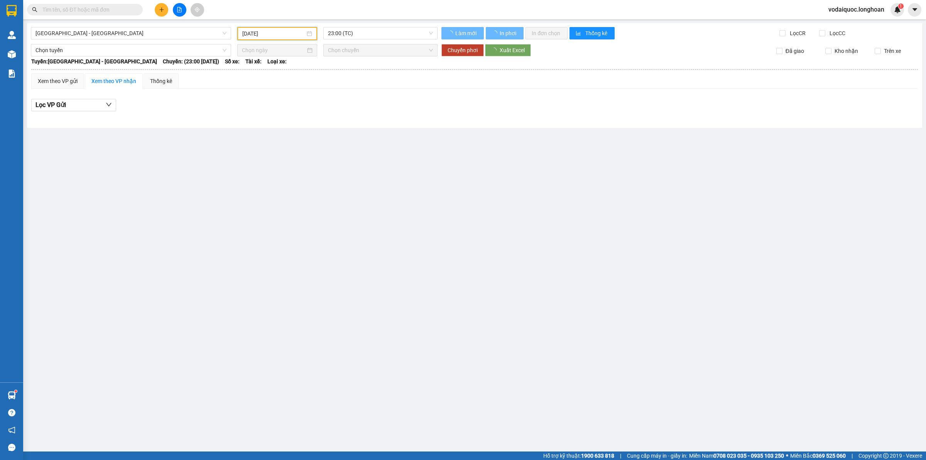
click at [140, 20] on main "[GEOGRAPHIC_DATA] - [GEOGRAPHIC_DATA] [DATE] 23:00 (TC) Làm mới In phơi In đơn …" at bounding box center [463, 225] width 926 height 451
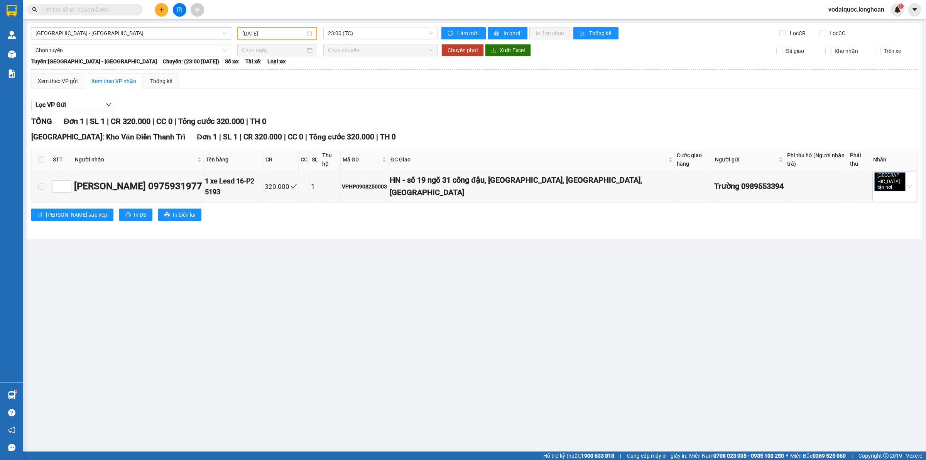
click at [147, 27] on span "[GEOGRAPHIC_DATA] - [GEOGRAPHIC_DATA]" at bounding box center [131, 33] width 191 height 12
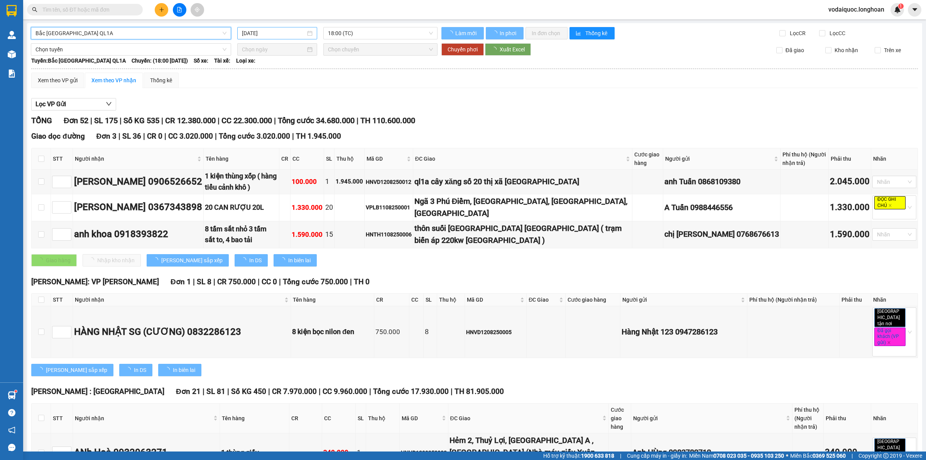
click at [277, 31] on input "[DATE]" at bounding box center [274, 33] width 64 height 8
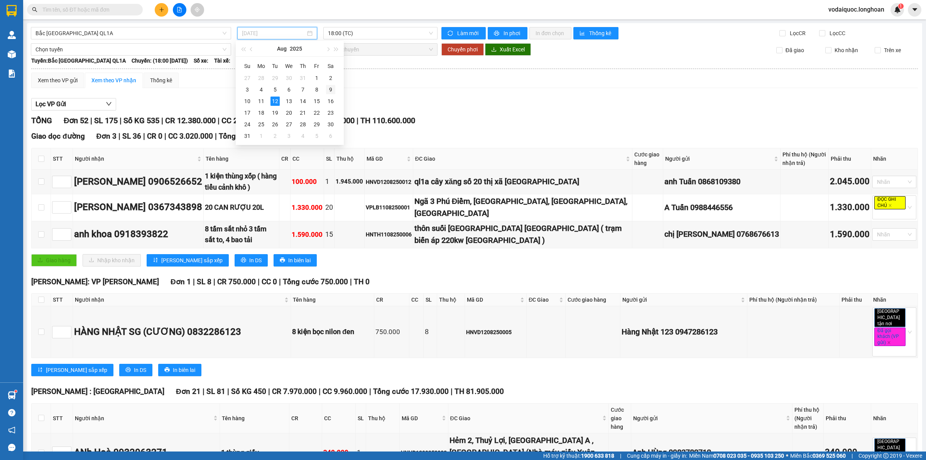
click at [329, 91] on div "9" at bounding box center [330, 89] width 9 height 9
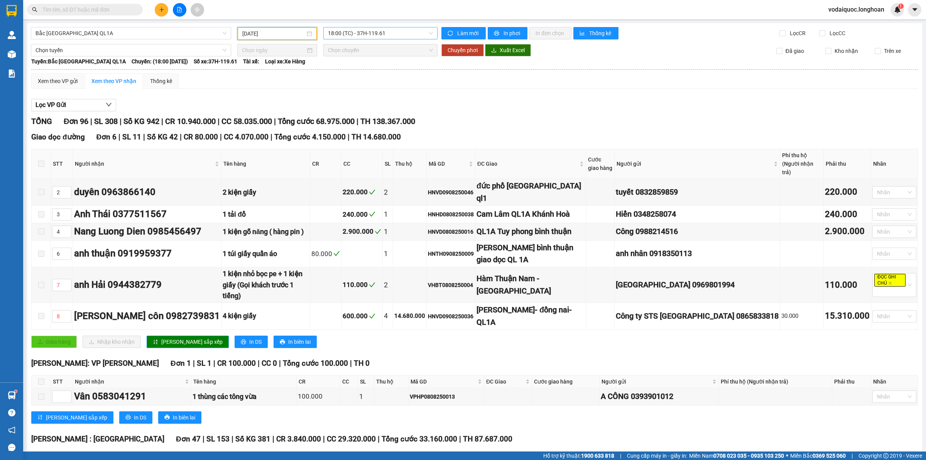
click at [385, 32] on span "18:00 (TC) - 37H-119.61" at bounding box center [380, 33] width 105 height 12
click at [356, 70] on div "23:00 (TC) - 29H-954.95" at bounding box center [356, 73] width 60 height 8
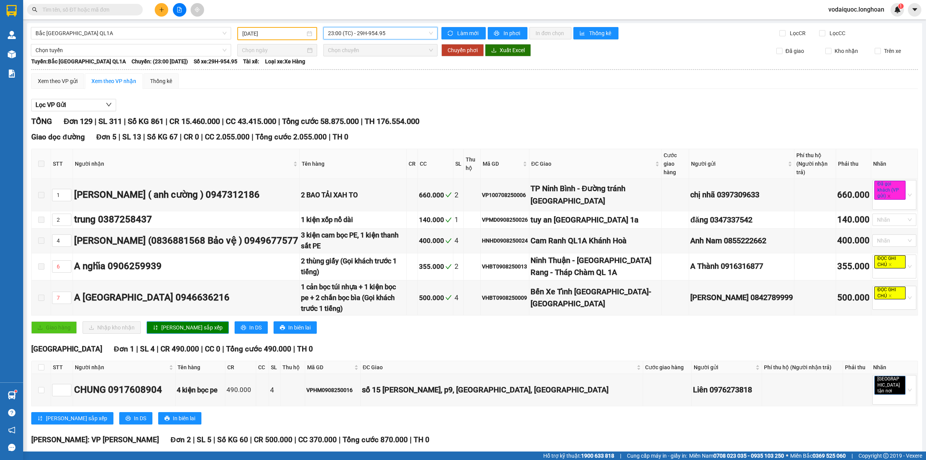
click at [363, 32] on span "23:00 (TC) - 29H-954.95" at bounding box center [380, 33] width 105 height 12
click at [347, 29] on span "23:00 (TC) - 29H-954.95" at bounding box center [380, 33] width 105 height 12
click at [282, 31] on input "[DATE]" at bounding box center [273, 33] width 63 height 8
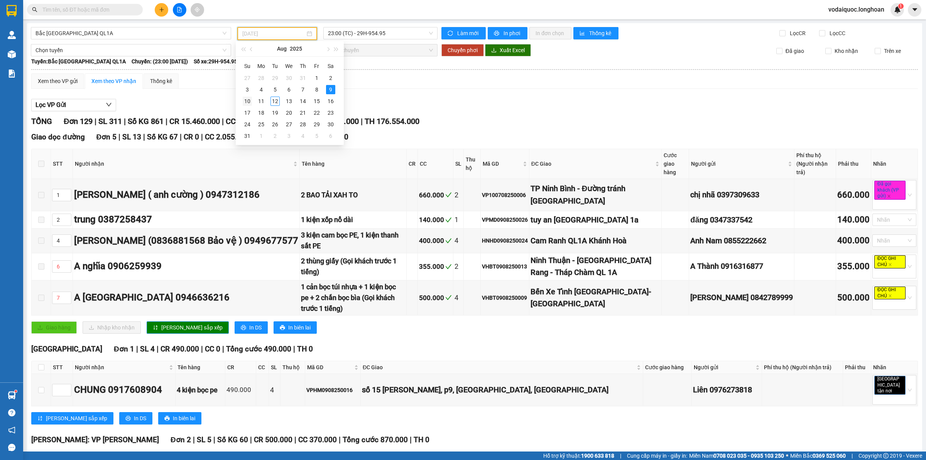
click at [246, 102] on div "10" at bounding box center [247, 100] width 9 height 9
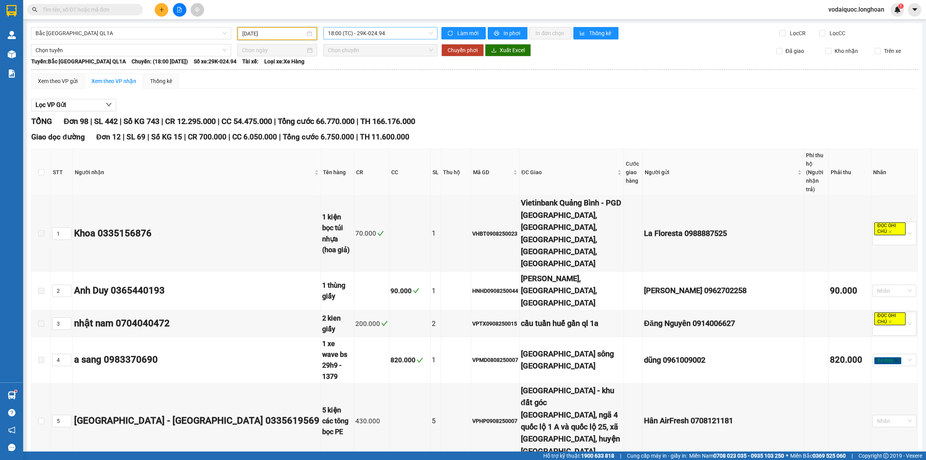
click at [365, 30] on span "18:00 (TC) - 29K-024.94" at bounding box center [380, 33] width 105 height 12
click at [278, 35] on input "[DATE]" at bounding box center [273, 33] width 63 height 8
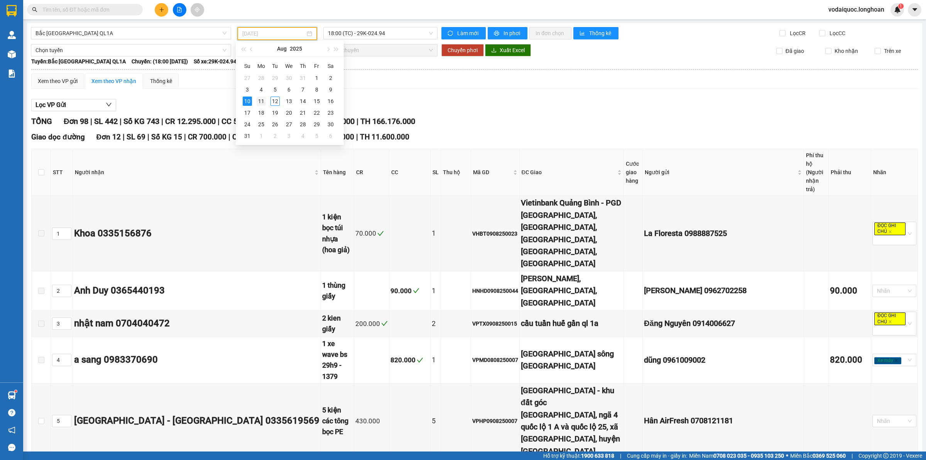
click at [265, 100] on div "11" at bounding box center [261, 100] width 9 height 9
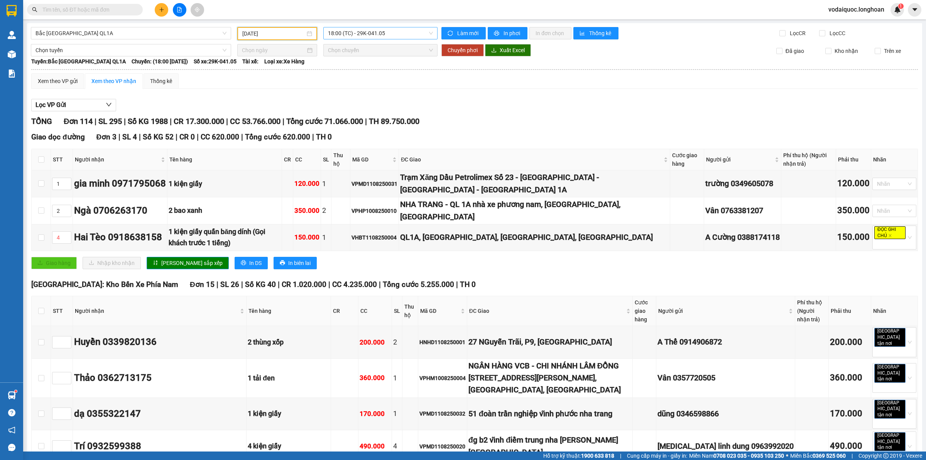
click at [367, 34] on span "18:00 (TC) - 29K-041.05" at bounding box center [380, 33] width 105 height 12
drag, startPoint x: 350, startPoint y: 69, endPoint x: 327, endPoint y: 117, distance: 53.4
click at [349, 69] on div "23:00 (TC) - 29E-368.35" at bounding box center [356, 73] width 60 height 8
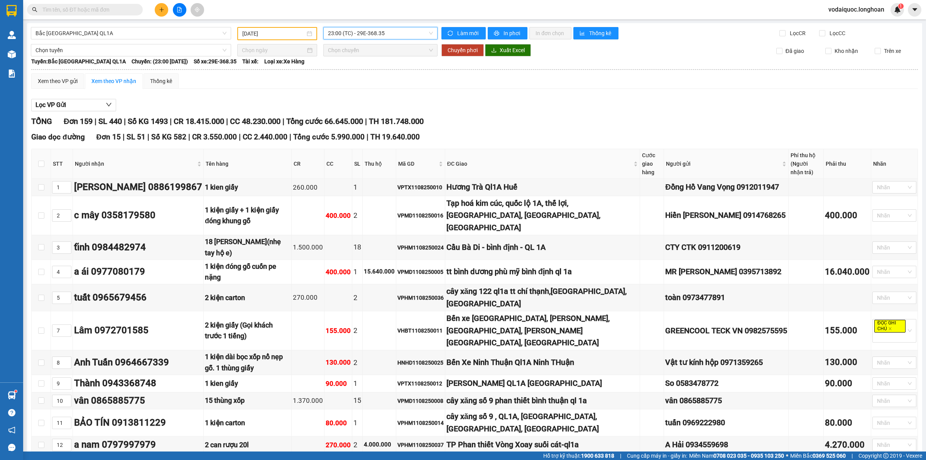
click at [350, 34] on span "23:00 (TC) - 29E-368.35" at bounding box center [380, 33] width 105 height 12
click at [352, 32] on span "23:00 (TC) - 29E-368.35" at bounding box center [380, 33] width 105 height 12
click at [267, 31] on input "[DATE]" at bounding box center [273, 33] width 63 height 8
click at [208, 103] on div "Lọc VP Gửi" at bounding box center [474, 105] width 887 height 13
click at [363, 32] on span "23:00 (TC) - 29E-368.35" at bounding box center [380, 33] width 105 height 12
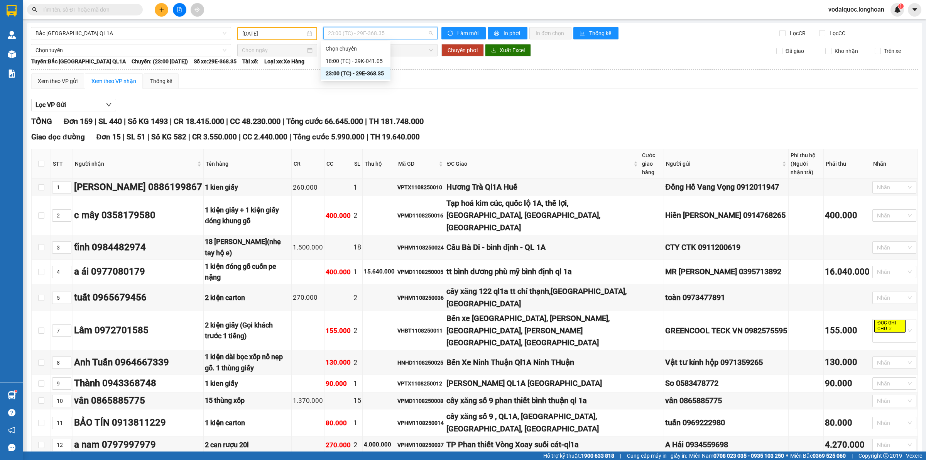
click at [363, 32] on span "23:00 (TC) - 29E-368.35" at bounding box center [380, 33] width 105 height 12
click at [281, 31] on input "[DATE]" at bounding box center [273, 33] width 63 height 8
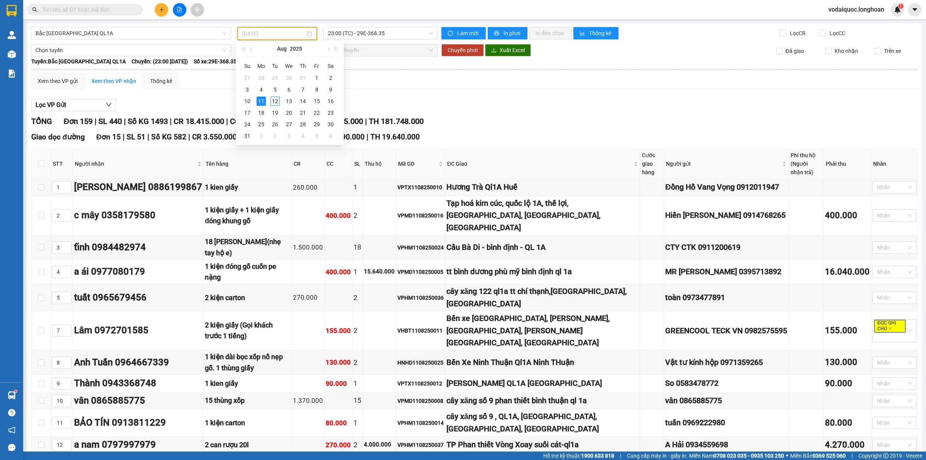
click at [273, 101] on div "12" at bounding box center [275, 100] width 9 height 9
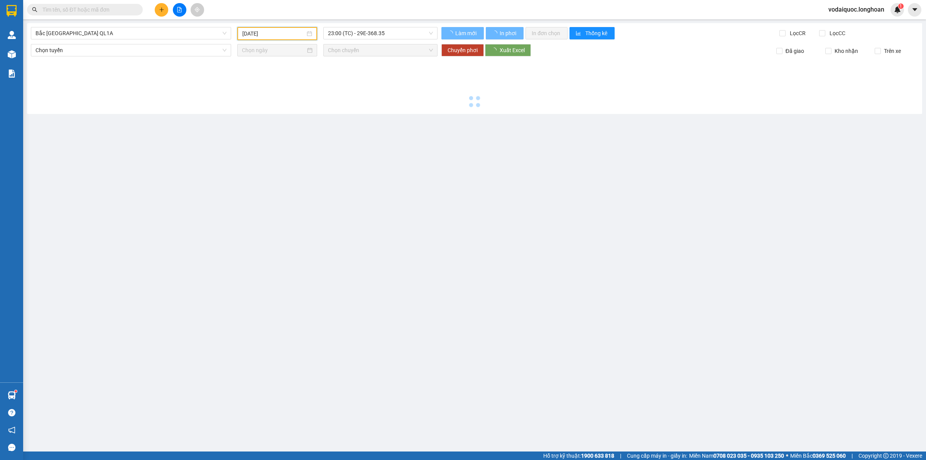
type input "[DATE]"
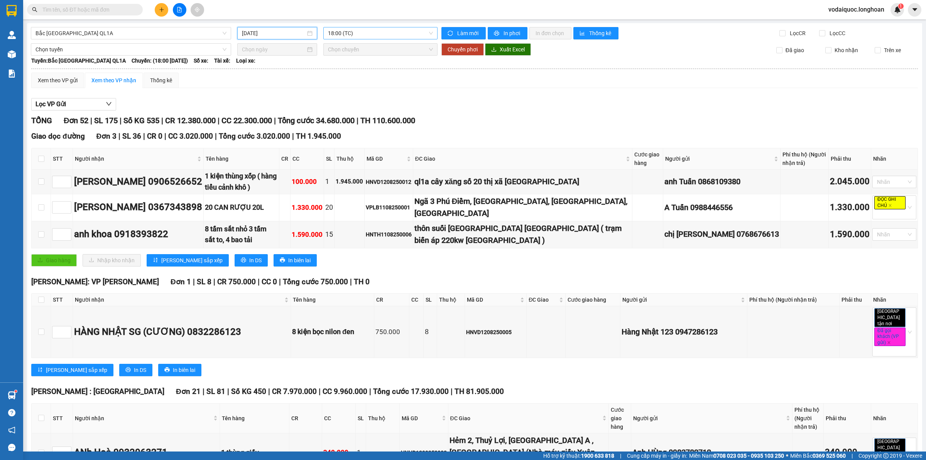
click at [362, 31] on span "18:00 (TC)" at bounding box center [380, 33] width 105 height 12
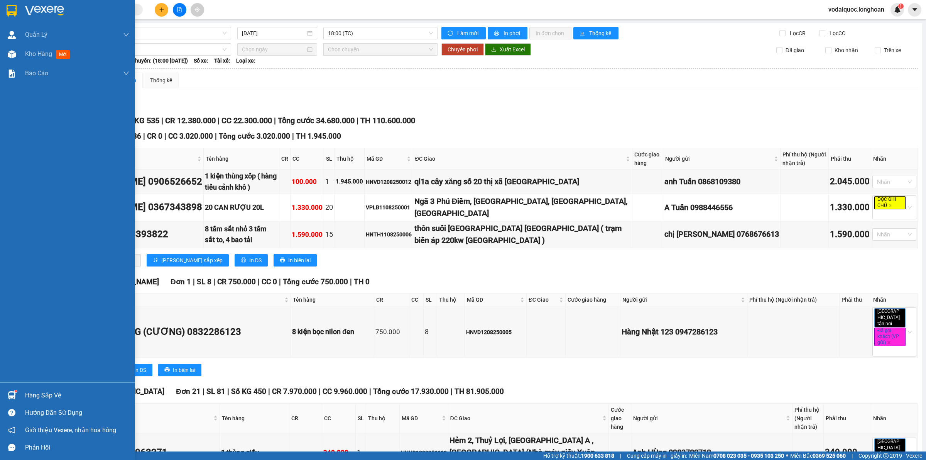
click at [38, 8] on img at bounding box center [44, 11] width 39 height 12
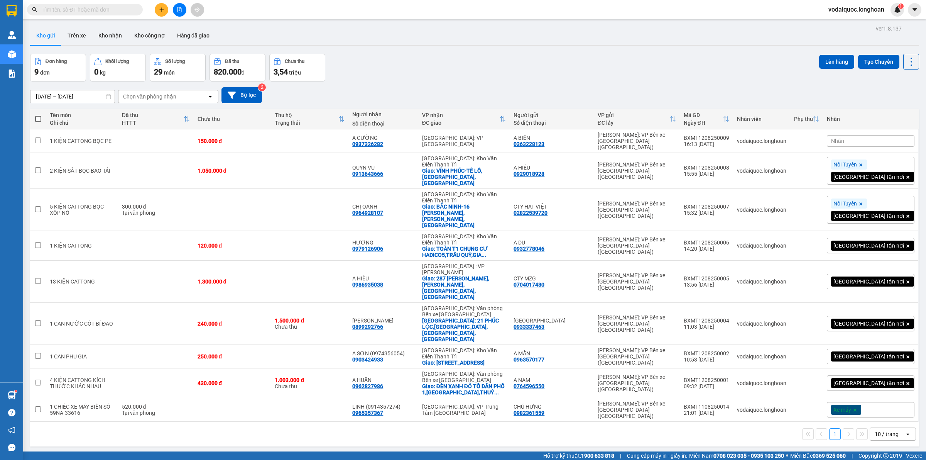
click at [648, 45] on div at bounding box center [474, 45] width 889 height 1
click at [897, 7] on img at bounding box center [897, 9] width 7 height 7
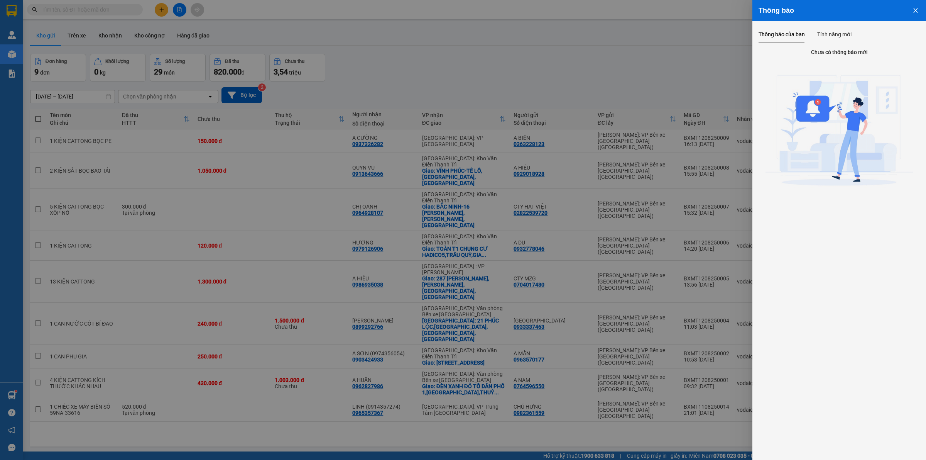
click at [913, 8] on icon "close" at bounding box center [916, 10] width 6 height 6
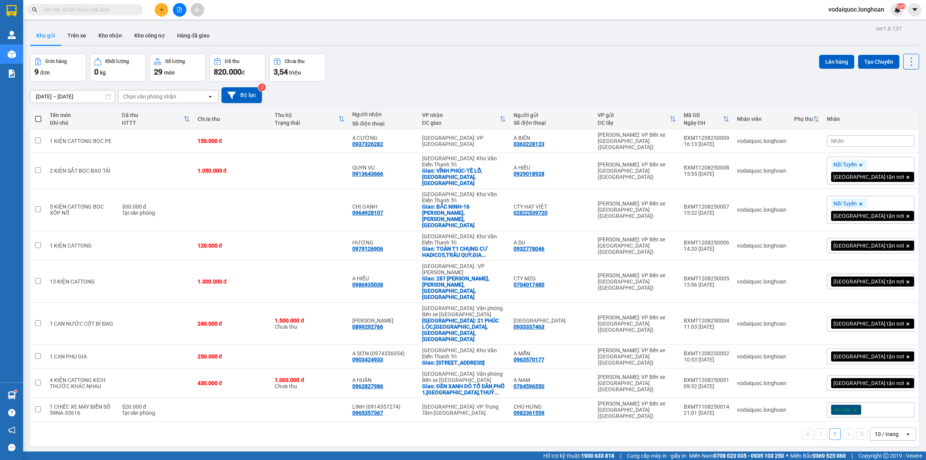
click at [726, 33] on div "Kho gửi Trên xe Kho nhận Kho công nợ Hàng đã giao" at bounding box center [474, 36] width 889 height 20
click at [509, 56] on div "Đơn hàng 9 đơn Khối lượng 0 kg Số lượng 29 món Đã thu 820.000 đ Chưa thu 3,54 t…" at bounding box center [474, 68] width 889 height 28
click at [528, 55] on div "Đơn hàng 9 đơn Khối lượng 0 kg Số lượng 29 món Đã thu 820.000 đ Chưa thu 3,54 t…" at bounding box center [474, 68] width 889 height 28
click at [746, 63] on div "Đơn hàng 9 đơn Khối lượng 0 kg Số lượng 29 món Đã thu 820.000 đ Chưa thu 3,54 t…" at bounding box center [474, 68] width 889 height 28
click at [506, 49] on div "ver 1.8.137 Kho gửi Trên xe Kho nhận Kho công nợ Hàng đã giao Đơn hàng 9 đơn Kh…" at bounding box center [474, 253] width 895 height 460
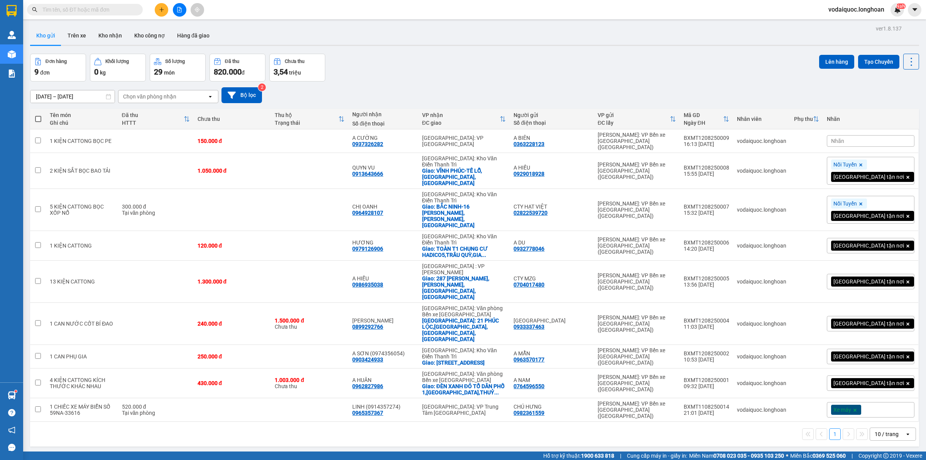
click at [84, 13] on input "text" at bounding box center [87, 9] width 91 height 8
paste input "0938217666"
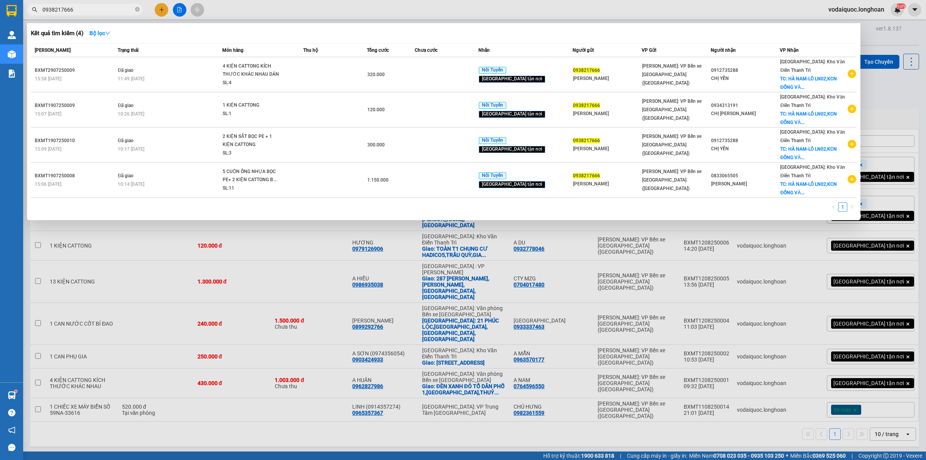
type input "0938217666"
drag, startPoint x: 201, startPoint y: 417, endPoint x: 195, endPoint y: 421, distance: 7.2
click at [195, 421] on div at bounding box center [463, 230] width 926 height 460
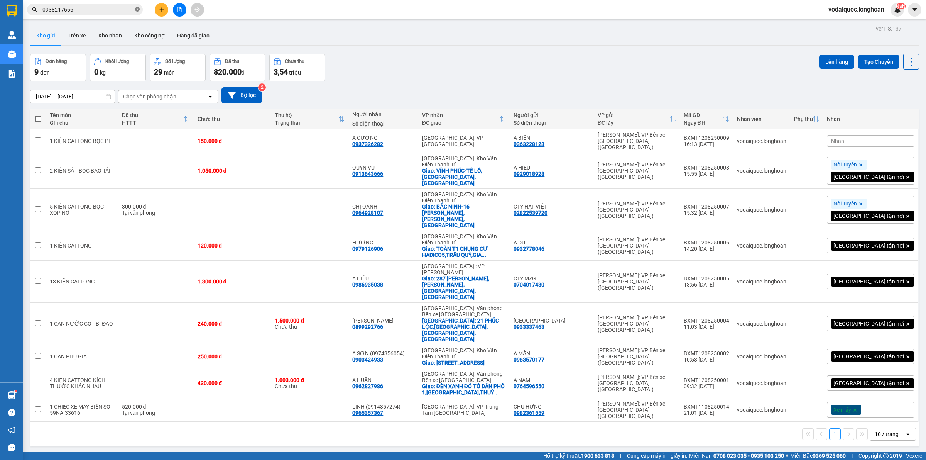
click at [139, 10] on icon "close-circle" at bounding box center [137, 9] width 5 height 5
click at [96, 12] on input "text" at bounding box center [87, 9] width 91 height 8
paste input "0938217666"
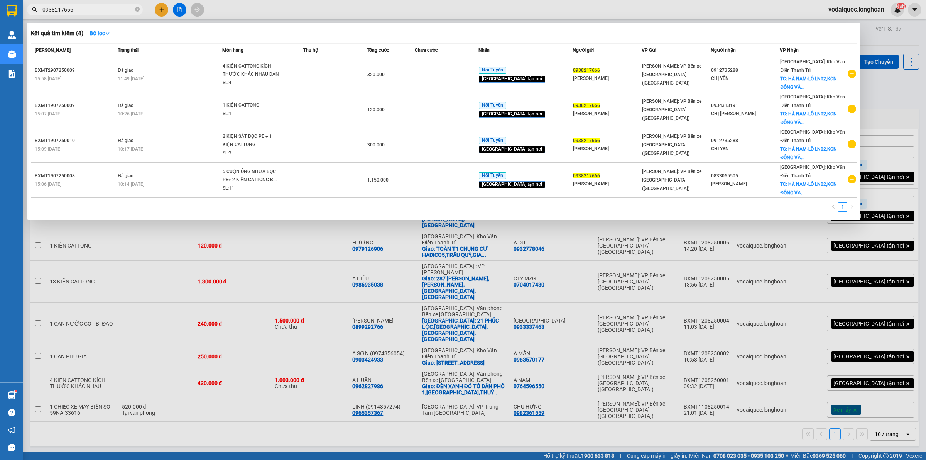
type input "0938217666"
click at [157, 376] on div at bounding box center [463, 230] width 926 height 460
click at [138, 8] on icon "close-circle" at bounding box center [137, 9] width 5 height 5
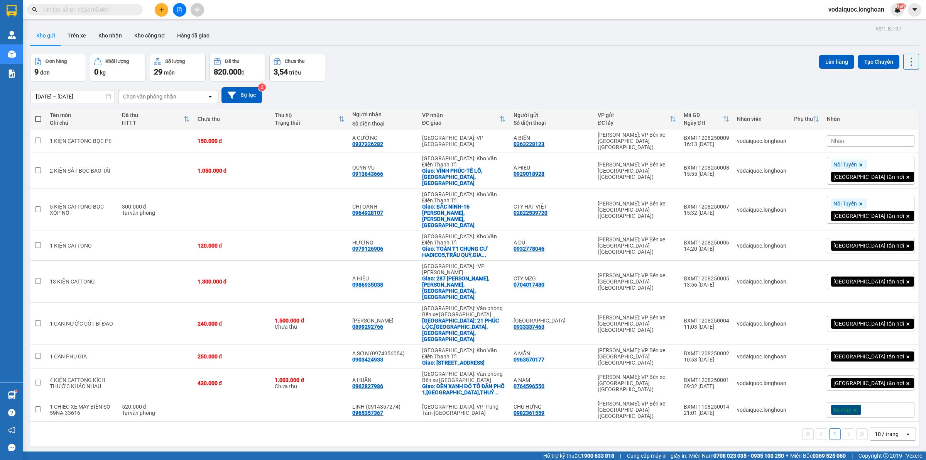
drag, startPoint x: 86, startPoint y: 17, endPoint x: 86, endPoint y: 14, distance: 3.9
click at [86, 17] on div "Kết quả tìm kiếm ( 4 ) Bộ lọc Mã ĐH Trạng thái Món hàng Thu hộ Tổng cước Chưa c…" at bounding box center [463, 9] width 926 height 19
click at [87, 12] on input "text" at bounding box center [87, 9] width 91 height 8
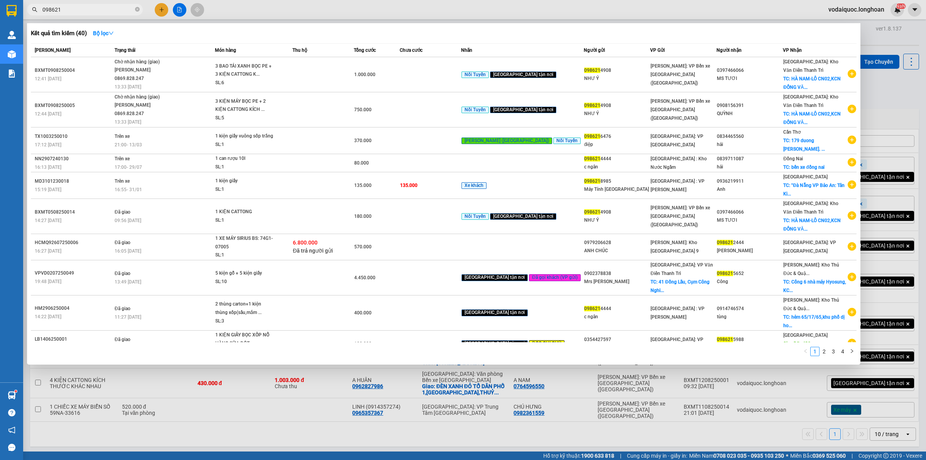
click at [80, 10] on input "098621" at bounding box center [87, 9] width 91 height 8
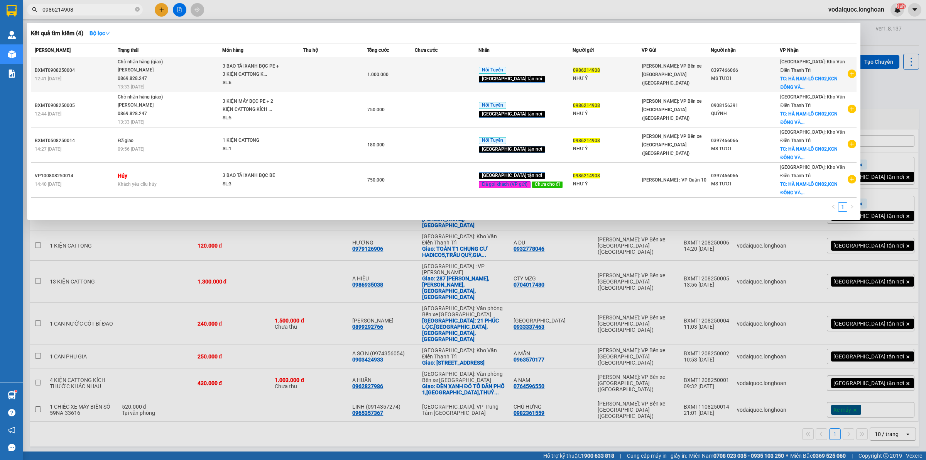
type input "0986214908"
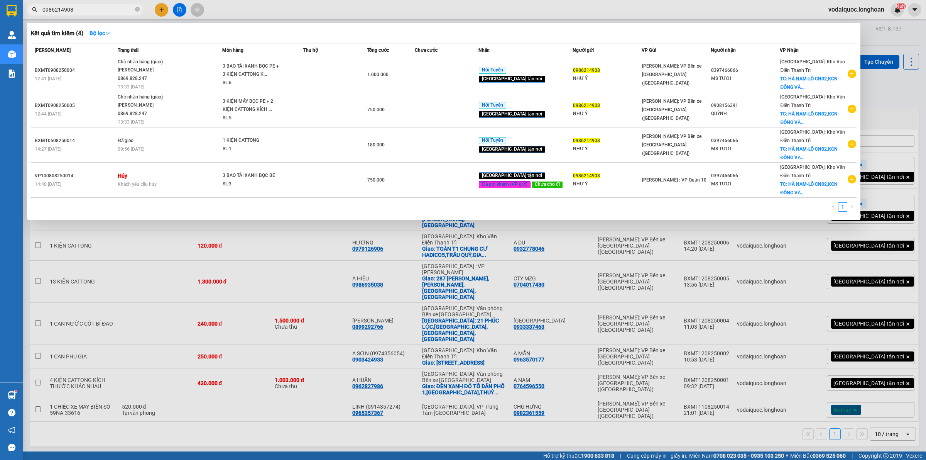
click at [880, 33] on div at bounding box center [463, 230] width 926 height 460
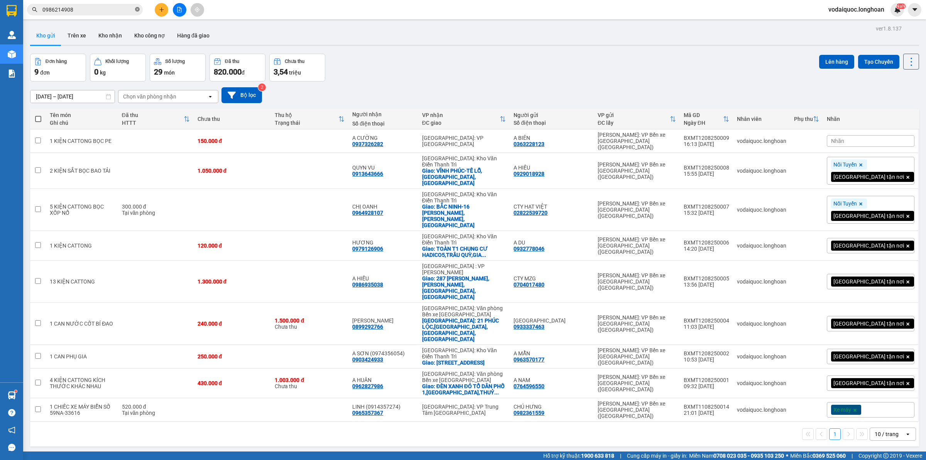
click at [137, 10] on icon "close-circle" at bounding box center [137, 9] width 5 height 5
click at [115, 13] on input "text" at bounding box center [87, 9] width 91 height 8
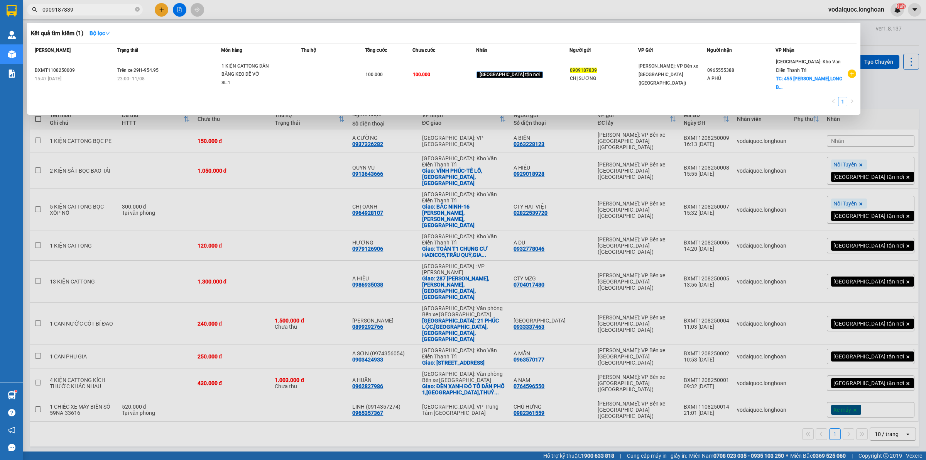
drag, startPoint x: 85, startPoint y: 7, endPoint x: 43, endPoint y: 10, distance: 42.2
click at [35, 8] on div "0909187839" at bounding box center [75, 10] width 151 height 12
type input "0909187839"
click at [160, 5] on div at bounding box center [463, 230] width 926 height 460
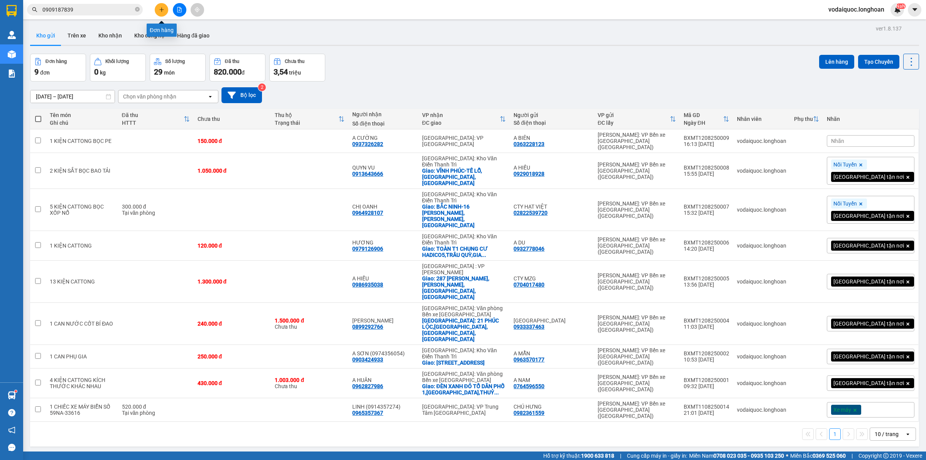
click at [159, 9] on icon "plus" at bounding box center [161, 9] width 5 height 5
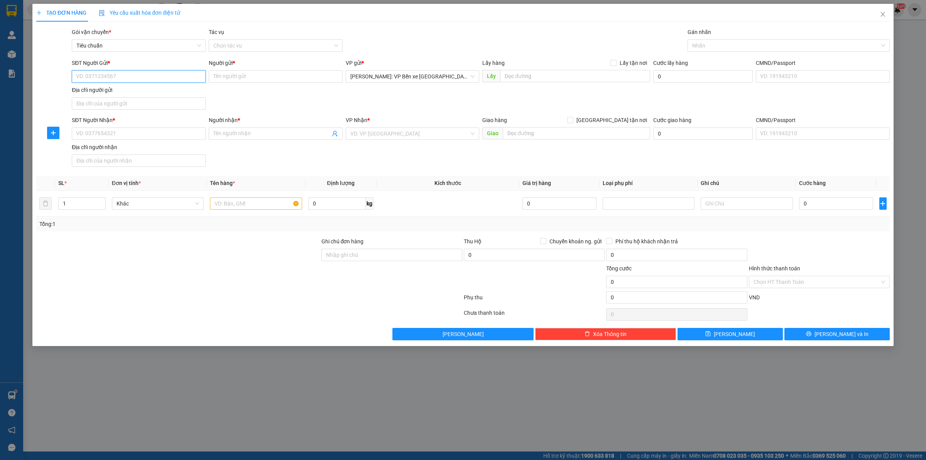
click at [118, 78] on input "SĐT Người Gửi *" at bounding box center [139, 76] width 134 height 12
paste input "0909187839"
type input "0909187839"
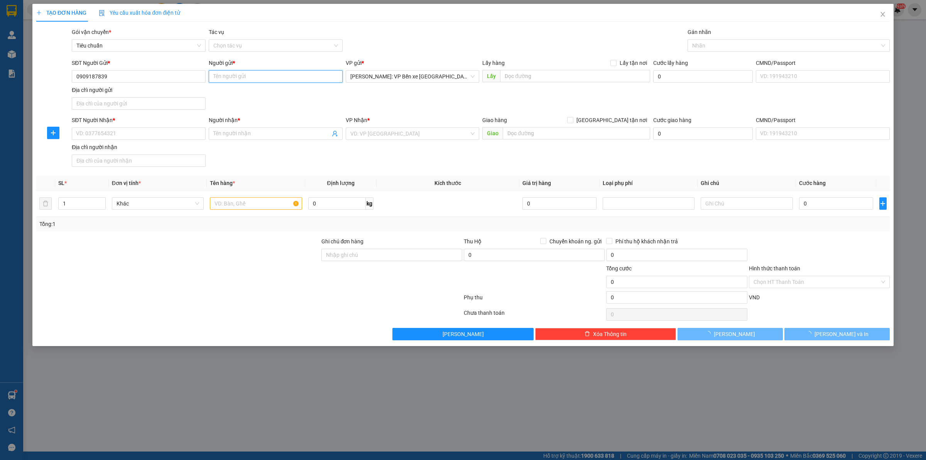
click at [239, 76] on input "Người gửi *" at bounding box center [276, 76] width 134 height 12
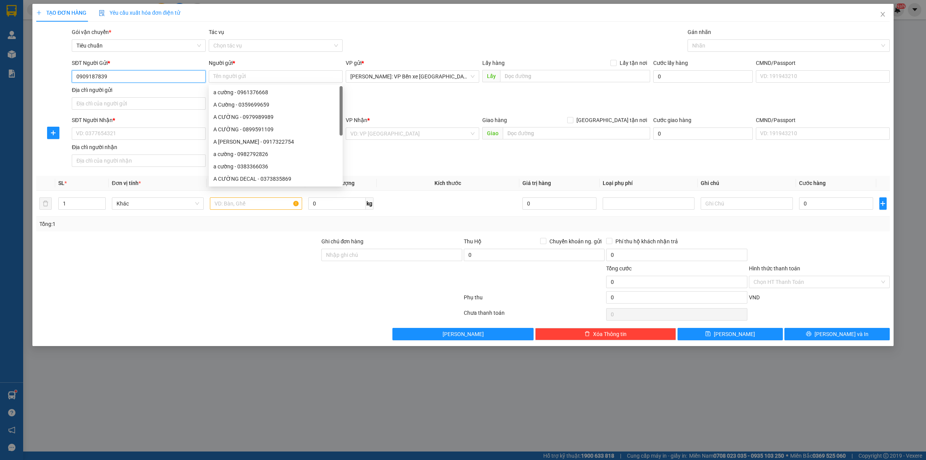
click at [177, 75] on input "0909187839" at bounding box center [139, 76] width 134 height 12
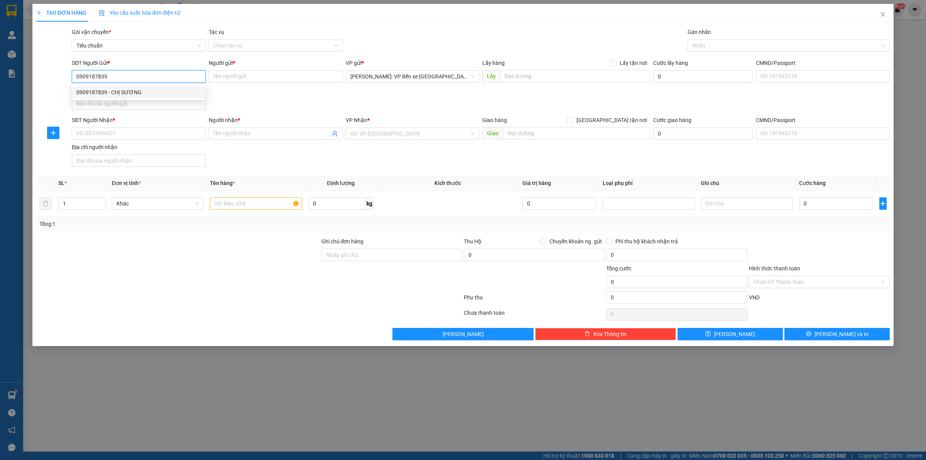
click at [148, 93] on div "0909187839 - CHỊ SƯƠNG" at bounding box center [138, 92] width 125 height 8
type input "CHỊ SƯƠNG"
click at [118, 132] on input "SĐT Người Nhận *" at bounding box center [139, 133] width 134 height 12
type input "0914001786"
click at [260, 136] on input "Người nhận *" at bounding box center [271, 133] width 117 height 8
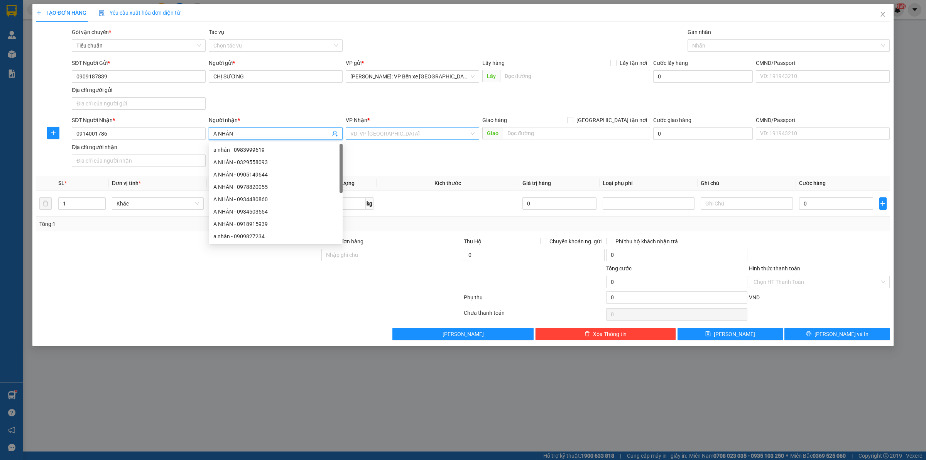
type input "A NHÂN"
click at [414, 139] on input "search" at bounding box center [409, 134] width 119 height 12
type input "D"
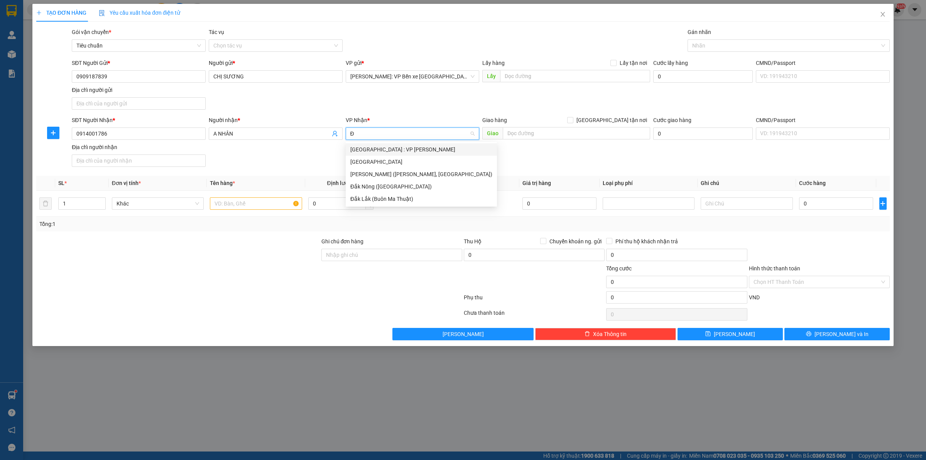
type input "ĐÀ"
drag, startPoint x: 403, startPoint y: 146, endPoint x: 421, endPoint y: 146, distance: 18.1
click at [403, 146] on div "[GEOGRAPHIC_DATA] : VP [PERSON_NAME]" at bounding box center [421, 149] width 142 height 8
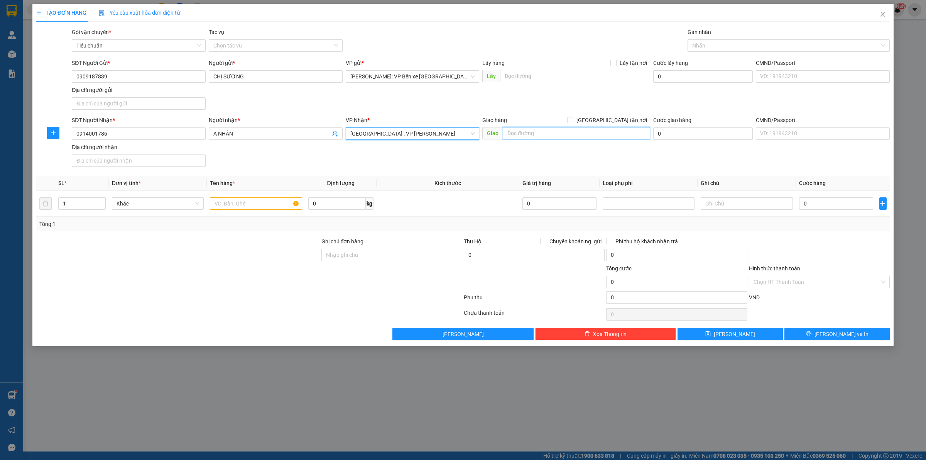
click at [529, 130] on input "text" at bounding box center [576, 133] width 147 height 12
type input "09 PHƯỚC LÝ 16 HOÀ MINH,LIÊN CHIỂU,ĐÀ NẴNG"
click at [608, 120] on div "Giao hàng Giao tận nơi" at bounding box center [566, 120] width 168 height 8
click at [607, 120] on div "Giao hàng Giao tận nơi" at bounding box center [566, 120] width 168 height 8
click at [613, 115] on form "SĐT Người Gửi * 0909187839 Người gửi * CHỊ SƯƠNG VP gửi * Hồ Chí Minh: VP Bến x…" at bounding box center [463, 114] width 854 height 111
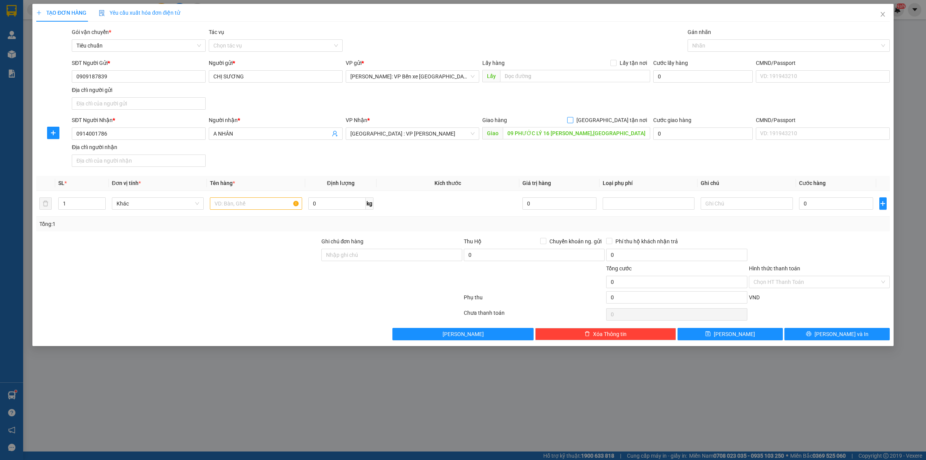
drag, startPoint x: 613, startPoint y: 120, endPoint x: 619, endPoint y: 117, distance: 7.6
click at [573, 120] on input "[GEOGRAPHIC_DATA] tận nơi" at bounding box center [569, 119] width 5 height 5
checkbox input "true"
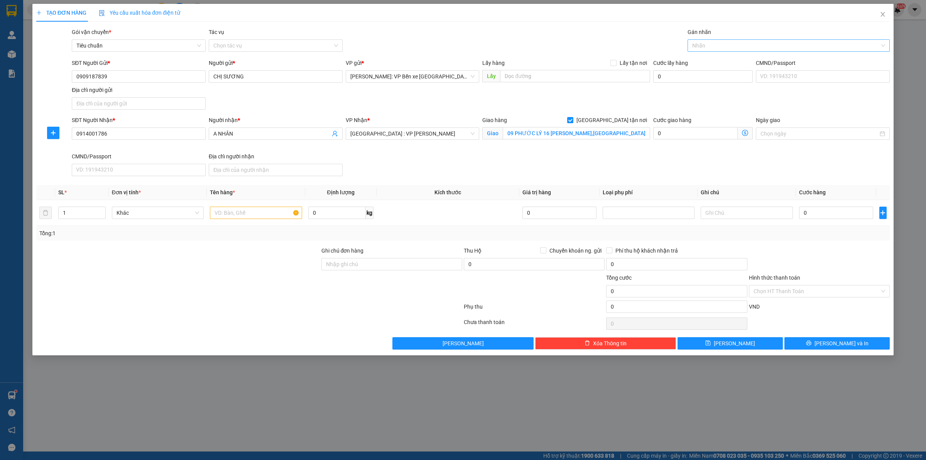
click at [733, 45] on div at bounding box center [785, 45] width 191 height 9
type input "GIAO"
click at [715, 60] on div "[GEOGRAPHIC_DATA] tận nơi" at bounding box center [788, 61] width 193 height 8
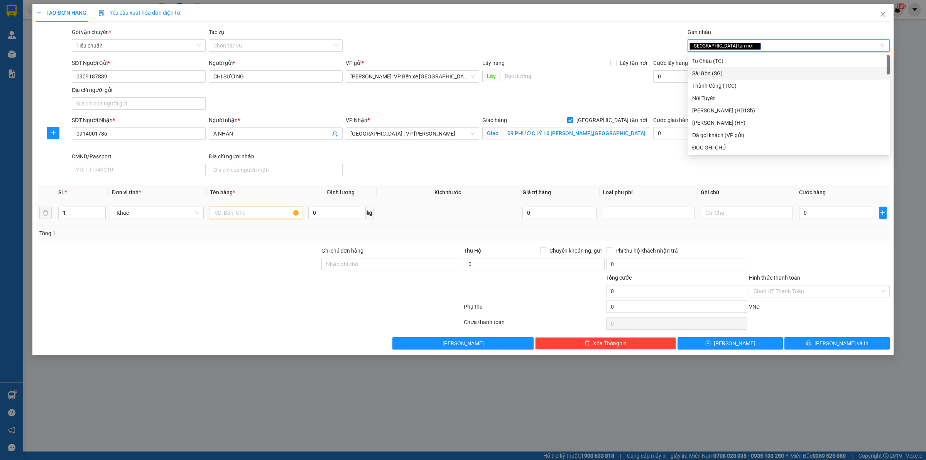
click at [253, 215] on input "text" at bounding box center [256, 212] width 92 height 12
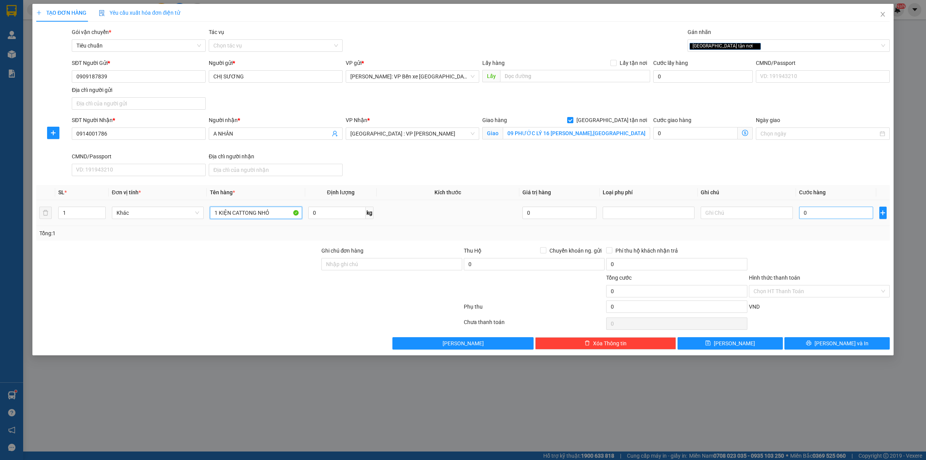
type input "1 KIỆN CATTONG NHỎ"
click at [839, 213] on input "0" at bounding box center [836, 212] width 74 height 12
type input "1"
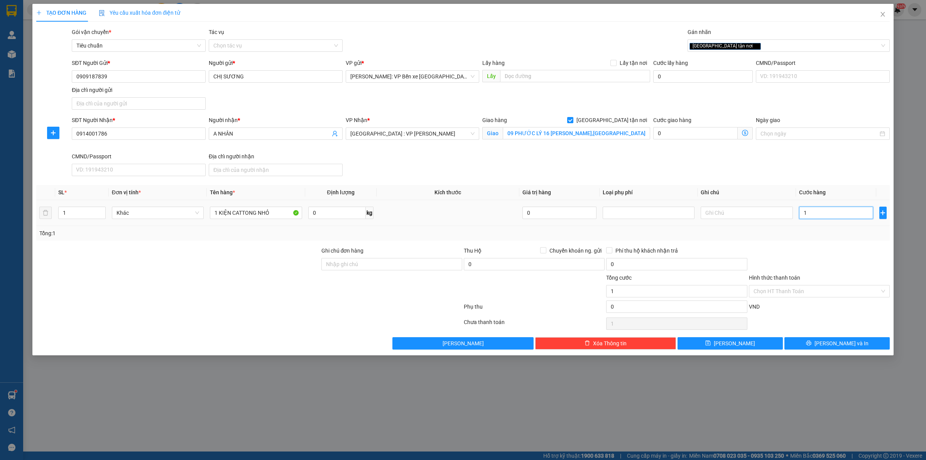
type input "10"
type input "100"
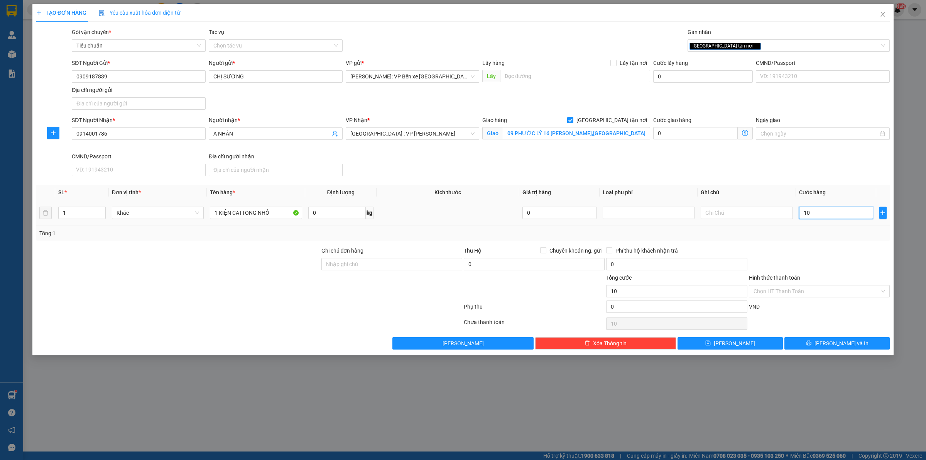
type input "100"
type input "1.000"
type input "10.000"
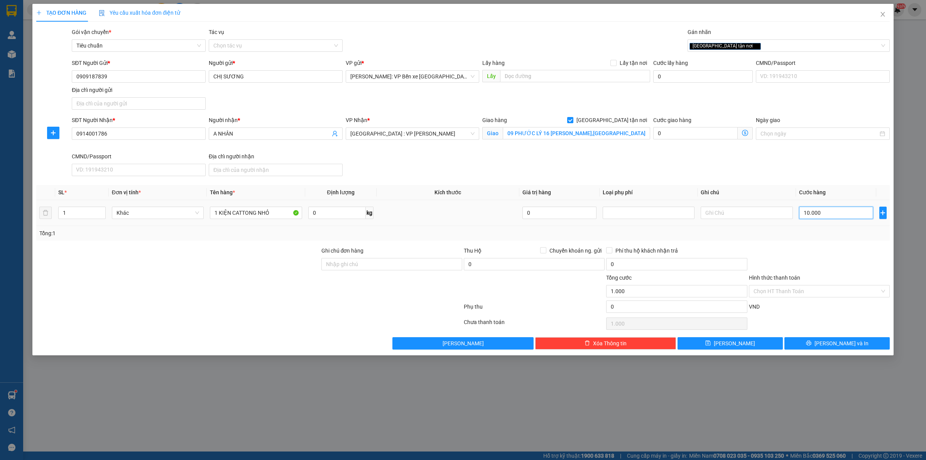
type input "10.000"
type input "100.000"
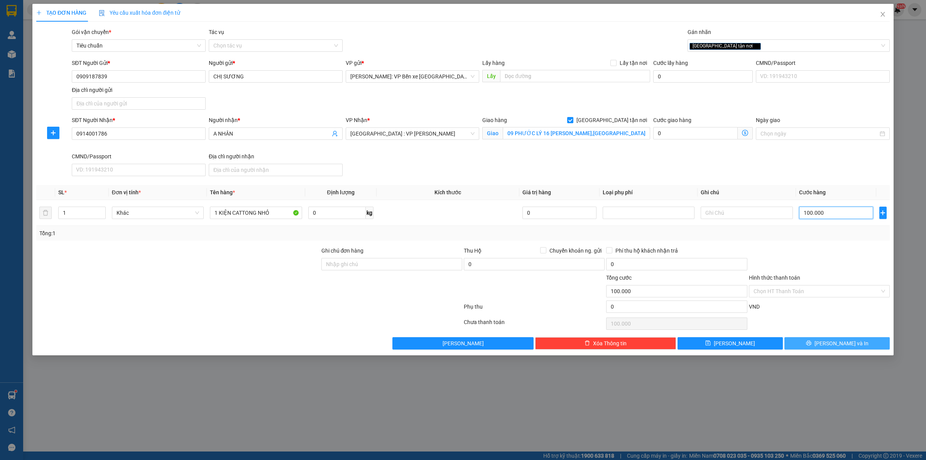
type input "100.000"
click at [833, 342] on span "[PERSON_NAME] và In" at bounding box center [842, 343] width 54 height 8
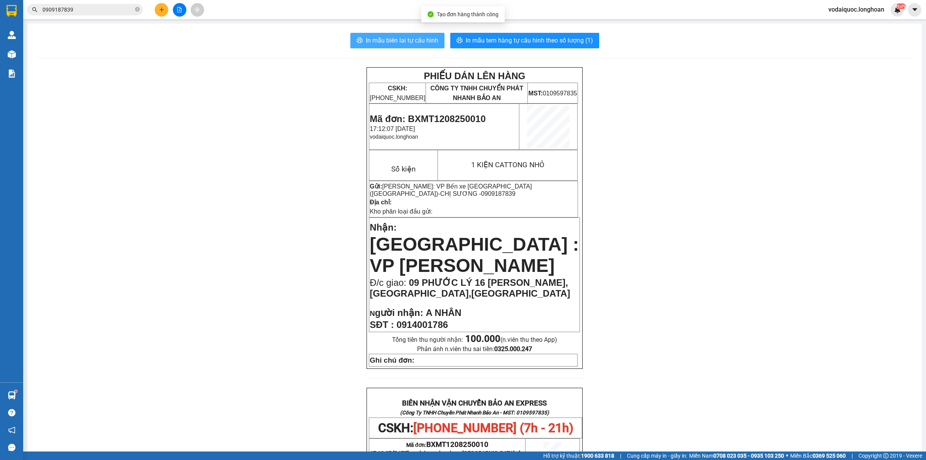
click at [403, 39] on span "In mẫu biên lai tự cấu hình" at bounding box center [402, 41] width 73 height 10
click at [529, 39] on span "In mẫu tem hàng tự cấu hình theo số lượng (1)" at bounding box center [529, 41] width 127 height 10
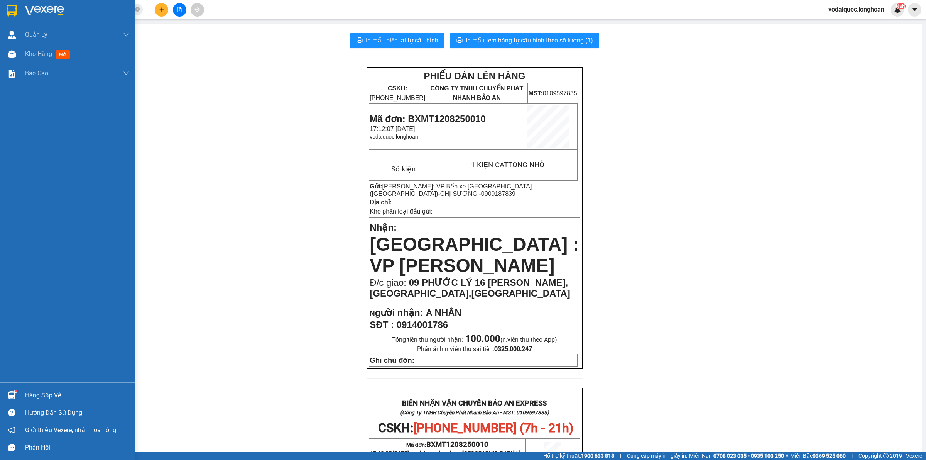
click at [37, 10] on img at bounding box center [44, 11] width 39 height 12
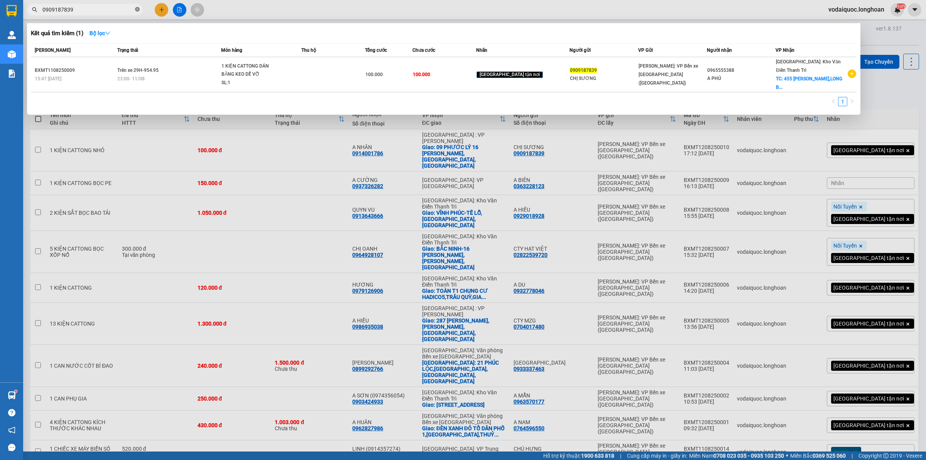
click at [139, 10] on icon "close-circle" at bounding box center [137, 9] width 5 height 5
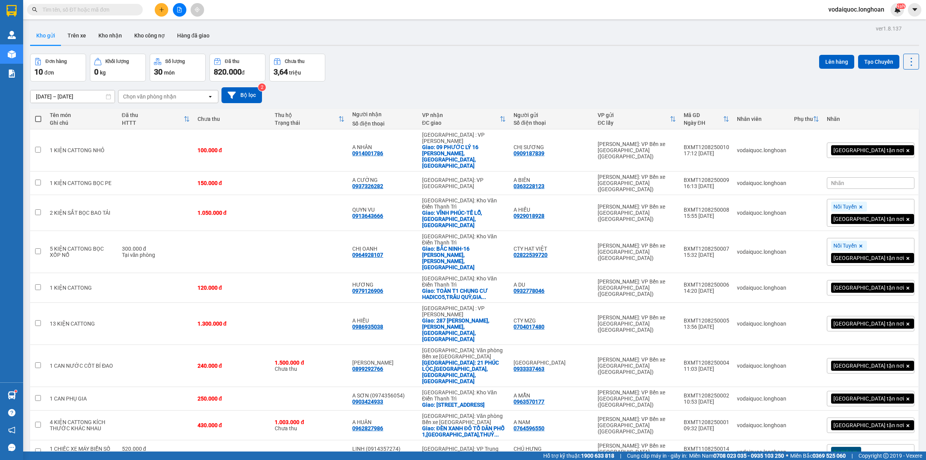
click at [491, 61] on div "Đơn hàng 10 đơn Khối lượng 0 kg Số lượng 30 món Đã thu 820.000 đ Chưa thu 3,64 …" at bounding box center [474, 68] width 889 height 28
click at [113, 34] on button "Kho nhận" at bounding box center [110, 35] width 36 height 19
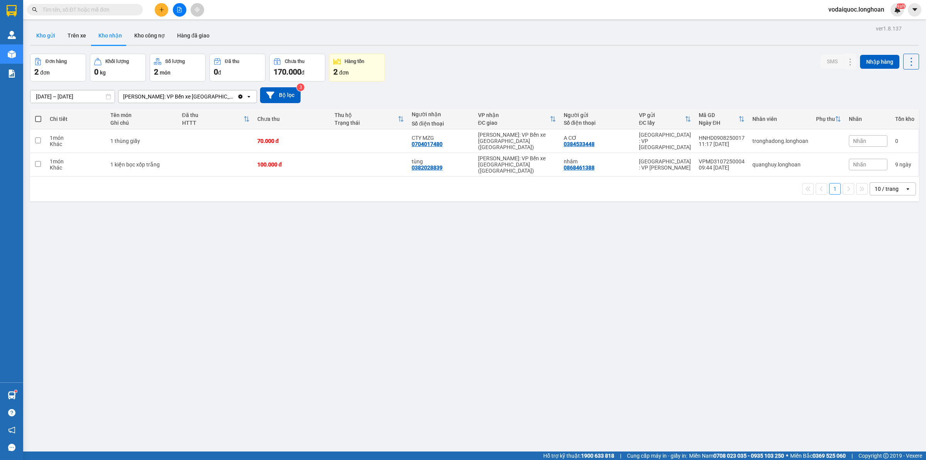
click at [49, 37] on button "Kho gửi" at bounding box center [45, 35] width 31 height 19
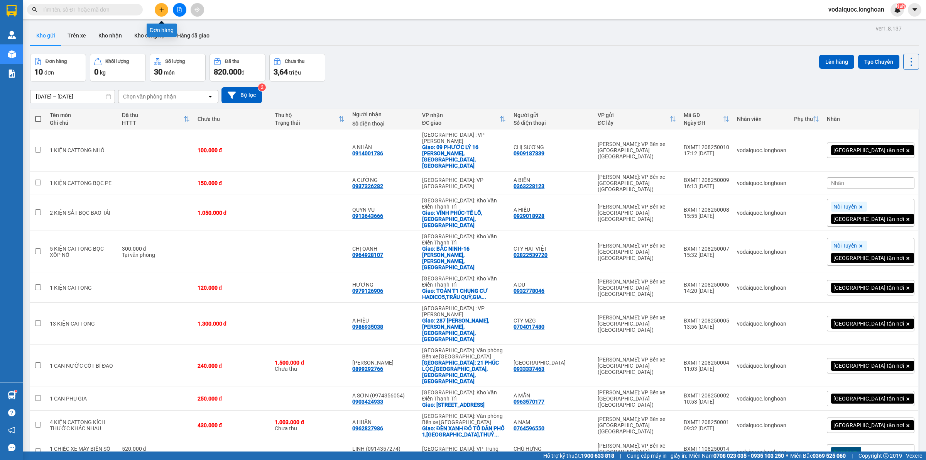
click at [163, 8] on icon "plus" at bounding box center [161, 9] width 5 height 5
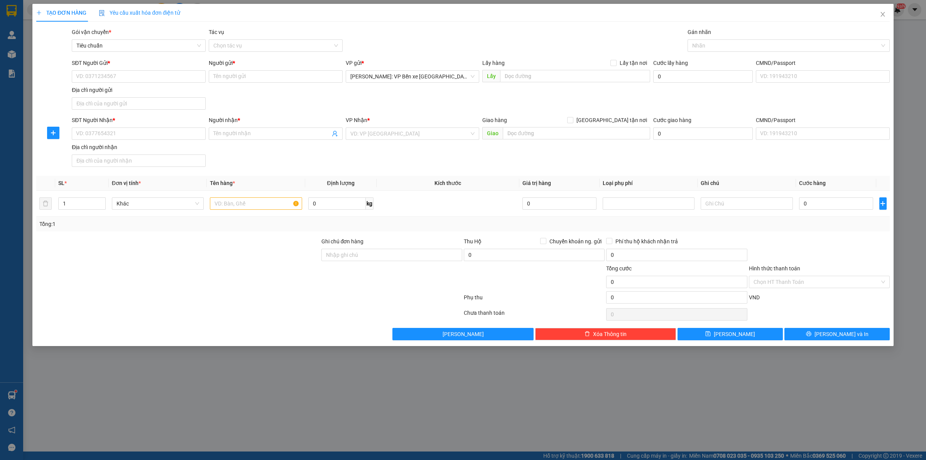
click at [116, 85] on div "SĐT Người Gửi * VD: 0371234567" at bounding box center [139, 72] width 134 height 27
click at [120, 75] on input "SĐT Người Gửi *" at bounding box center [139, 76] width 134 height 12
paste input "0782867013"
type input "0782867013"
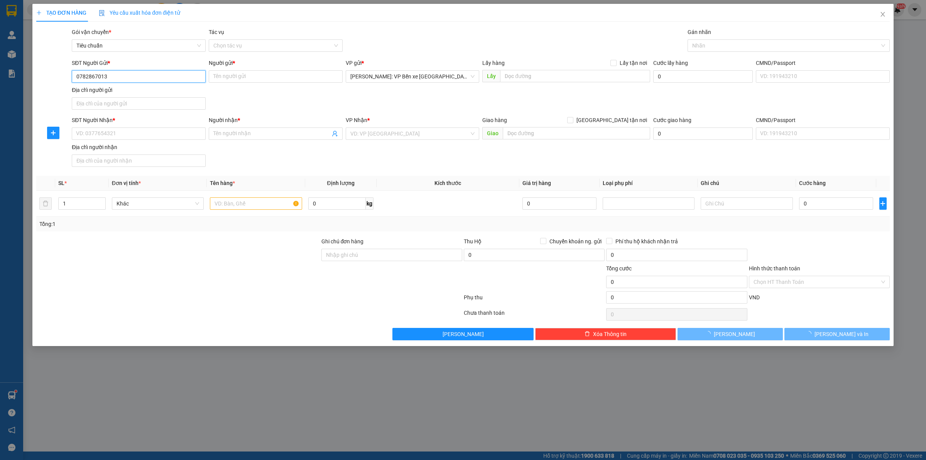
click at [133, 72] on input "0782867013" at bounding box center [139, 76] width 134 height 12
click at [127, 92] on div "0782867013 - A ĐĂNG" at bounding box center [138, 92] width 125 height 8
type input "A ĐĂNG"
checkbox input "true"
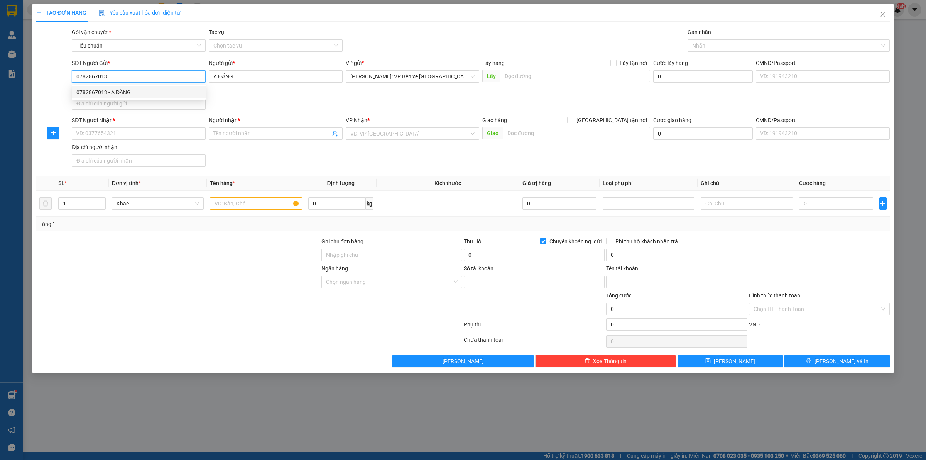
type input "060114649131"
type input "NGUYEN PHUONG TOAN"
type input "0782867013"
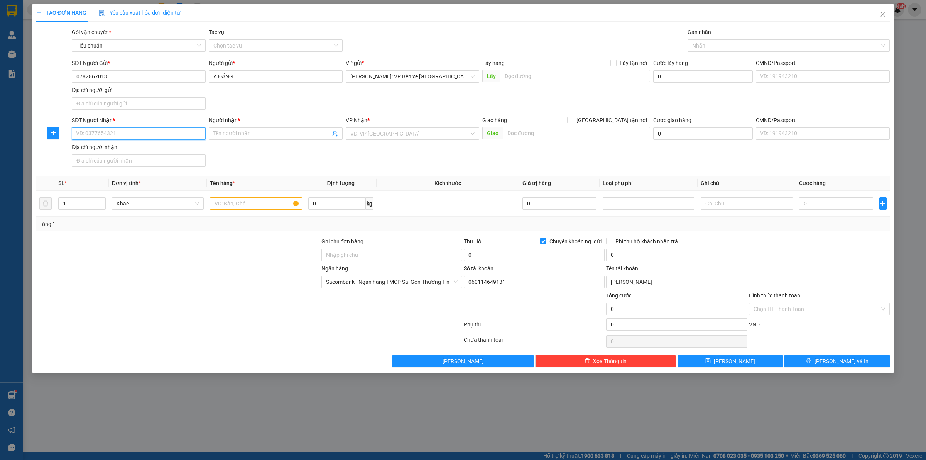
click at [134, 132] on input "SĐT Người Nhận *" at bounding box center [139, 133] width 134 height 12
click at [122, 129] on input "SĐT Người Nhận *" at bounding box center [139, 133] width 134 height 12
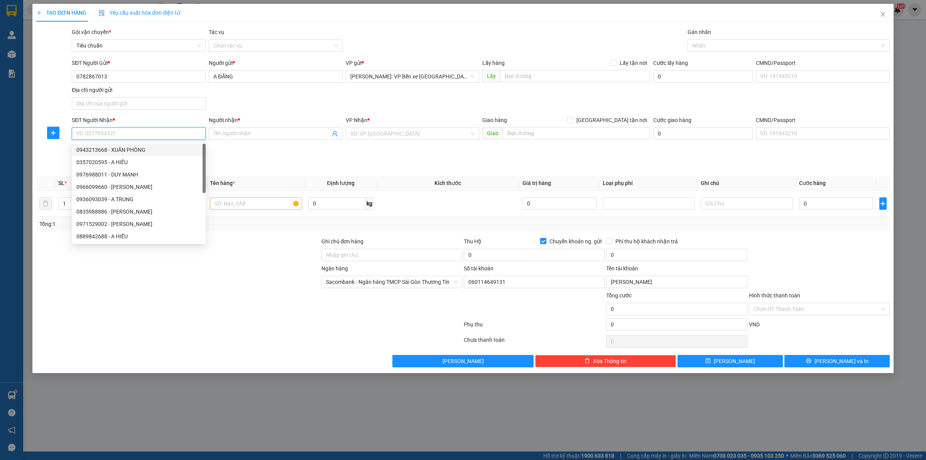
paste input "0984252565"
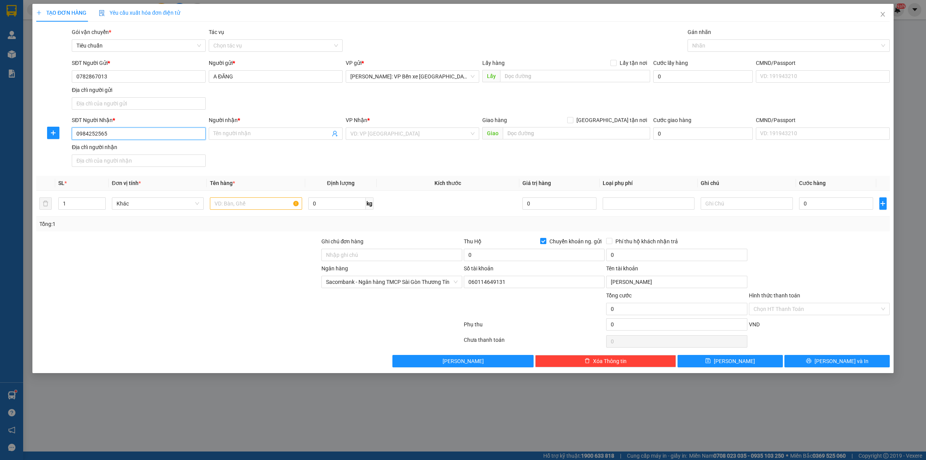
click at [151, 132] on input "0984252565" at bounding box center [139, 133] width 134 height 12
type input "0984252565"
click at [238, 134] on input "Người nhận *" at bounding box center [271, 133] width 117 height 8
click at [216, 135] on input "Người nhận *" at bounding box center [271, 133] width 117 height 8
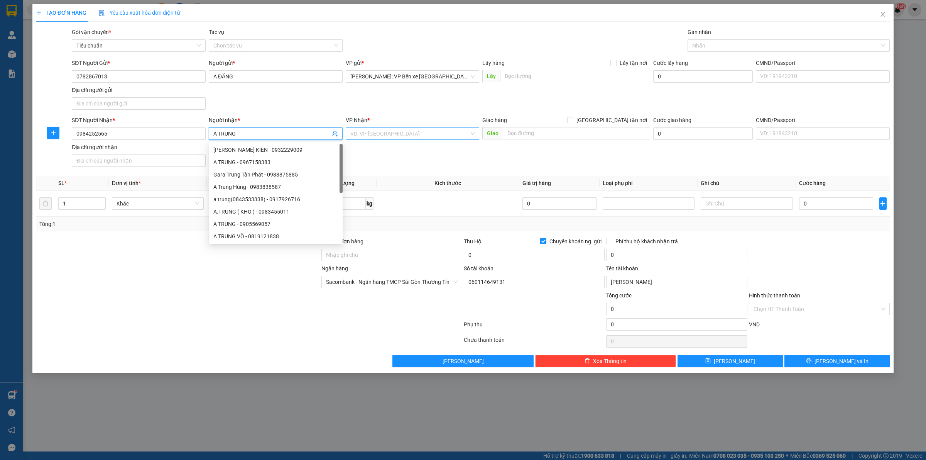
type input "A TRUNG"
click at [378, 132] on input "search" at bounding box center [409, 134] width 119 height 12
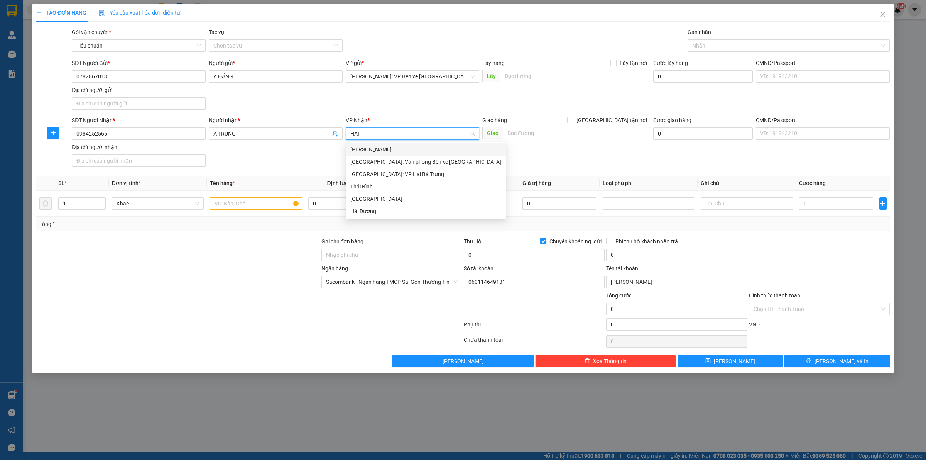
type input "HẢI"
click at [381, 159] on div "[GEOGRAPHIC_DATA]: Văn phòng Bến xe [GEOGRAPHIC_DATA]" at bounding box center [425, 161] width 151 height 8
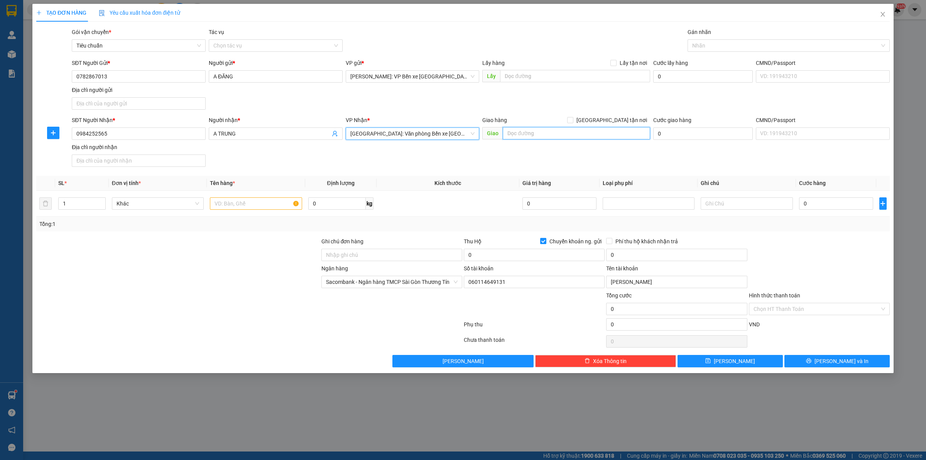
click at [569, 132] on input "text" at bounding box center [576, 133] width 147 height 12
click at [214, 99] on div "SĐT Người Gửi * 0782867013 Người gửi * A ĐĂNG VP gửi * Hồ Chí Minh: VP Bến xe M…" at bounding box center [480, 86] width 821 height 54
click at [553, 136] on input "text" at bounding box center [576, 133] width 147 height 12
paste input "số nhà 76-78 phố chi các phường việt hoà tp hải phòng"
click at [617, 134] on input "số nhà 76-78 phố chi các phường việt hoà tp hải phòng" at bounding box center [576, 133] width 147 height 12
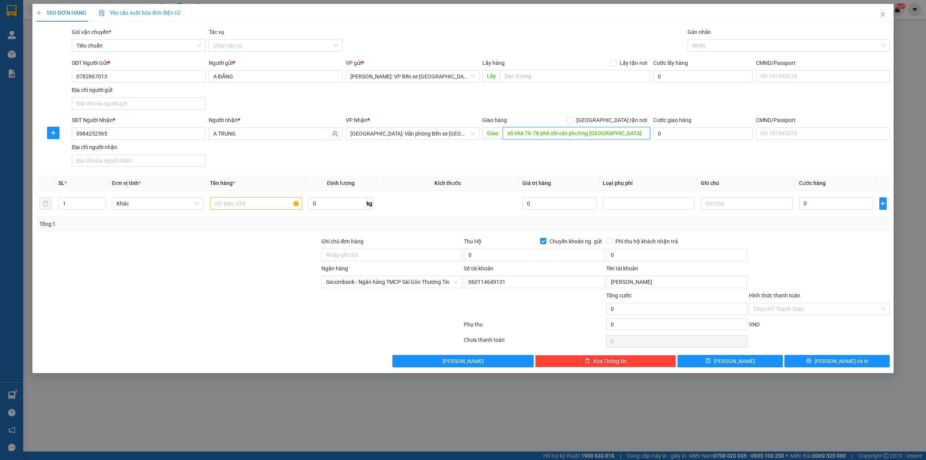
click at [644, 134] on input "số nhà 76-78 phố chi các phường việt hoà tp hải phòng" at bounding box center [576, 133] width 147 height 12
type input "s"
click at [411, 134] on span "[GEOGRAPHIC_DATA]: Văn phòng Bến xe [GEOGRAPHIC_DATA]" at bounding box center [412, 134] width 125 height 12
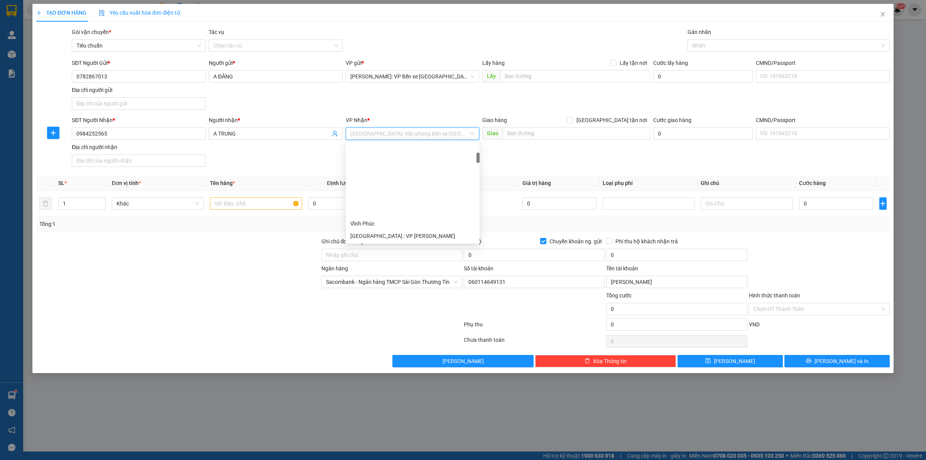
scroll to position [86, 0]
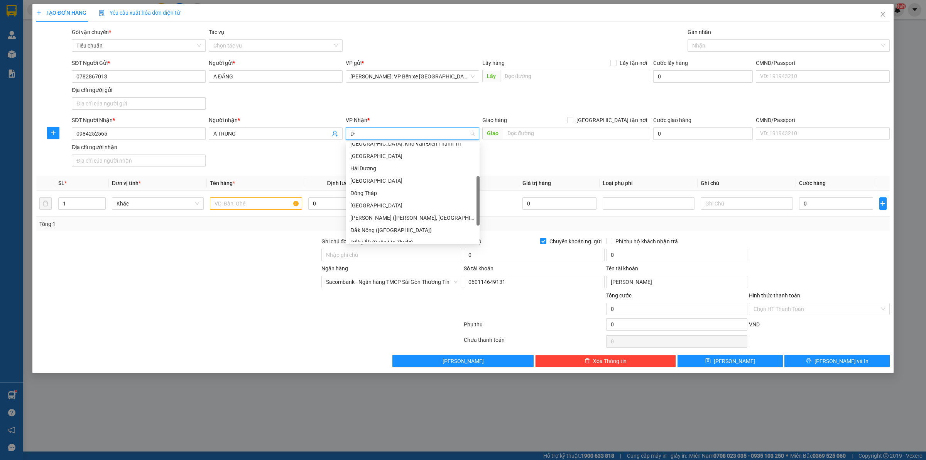
type input "D"
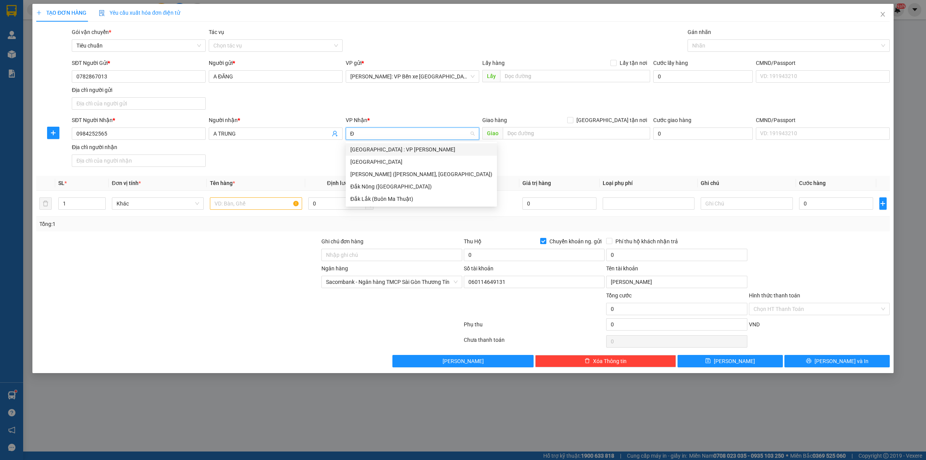
type input "ĐÀ"
click at [392, 151] on div "[GEOGRAPHIC_DATA] : VP [PERSON_NAME]" at bounding box center [421, 149] width 142 height 8
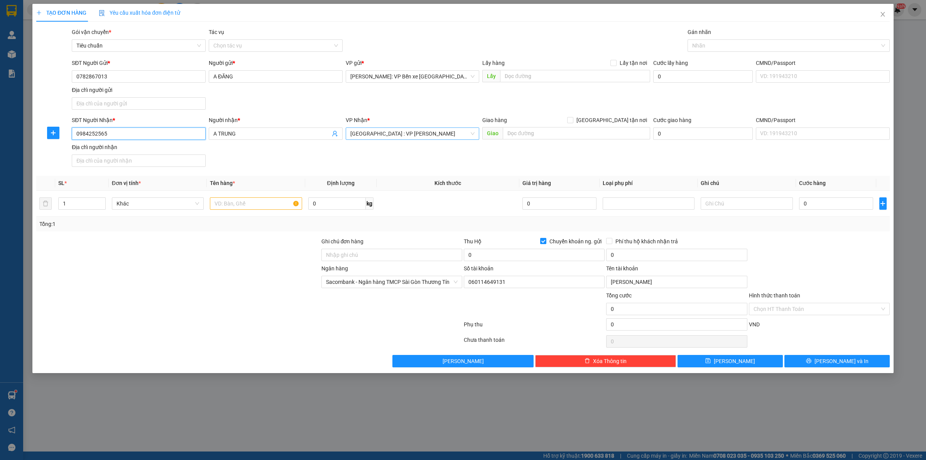
click at [165, 135] on input "0984252565" at bounding box center [139, 133] width 134 height 12
type input "0"
click at [244, 131] on input "A TRUNG" at bounding box center [271, 133] width 117 height 8
type input "A"
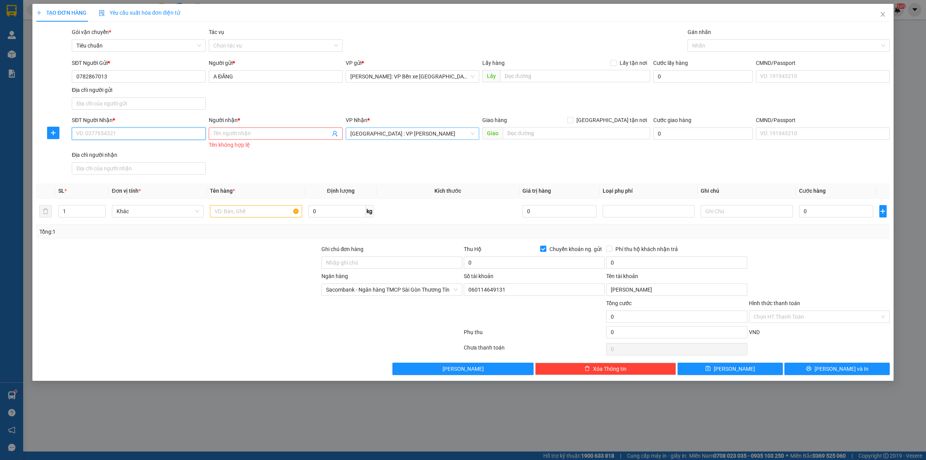
click at [117, 136] on input "SĐT Người Nhận *" at bounding box center [139, 133] width 134 height 12
paste input "0905995792"
type input "0905995792"
click at [240, 129] on span at bounding box center [276, 133] width 134 height 12
click at [128, 246] on div at bounding box center [178, 258] width 285 height 27
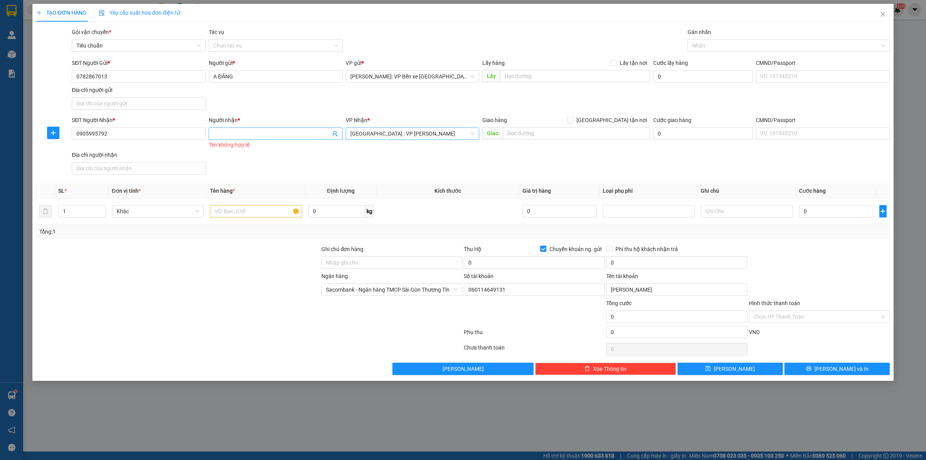
click at [235, 134] on input "Người nhận *" at bounding box center [271, 133] width 117 height 8
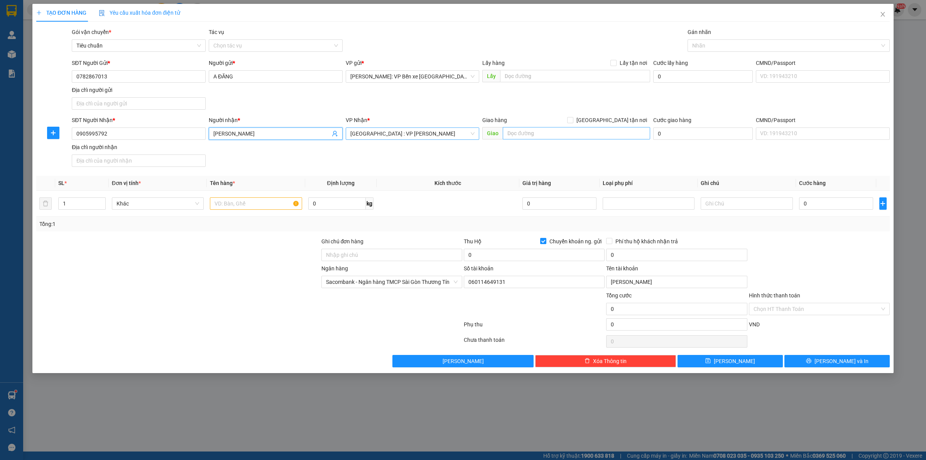
type input "QUANG HOÀ"
click at [589, 134] on input "text" at bounding box center [576, 133] width 147 height 12
click at [190, 260] on div at bounding box center [178, 250] width 285 height 27
click at [534, 134] on input "text" at bounding box center [576, 133] width 147 height 12
paste input "63 Đặng Thai Mai , Thạc Gián , Thanh Khê , Đà Nẵng"
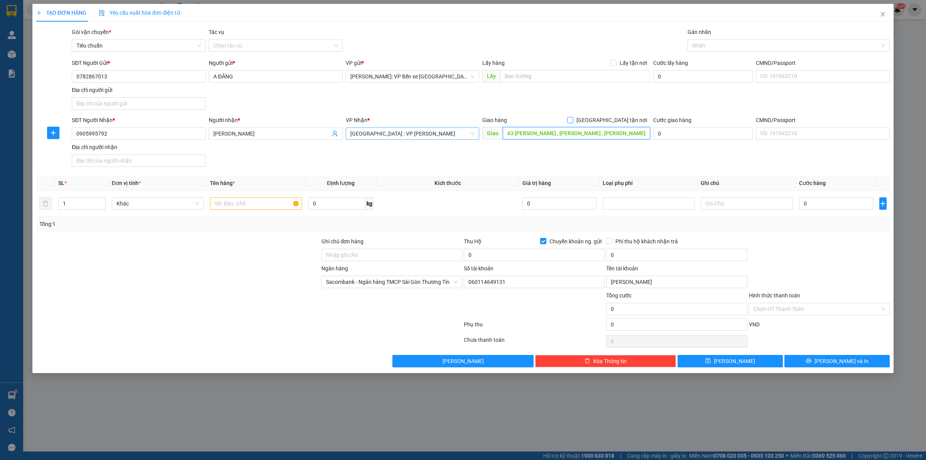
type input "63 Đặng Thai Mai , Thạc Gián , Thanh Khê , Đà Nẵng"
click at [573, 118] on input "[GEOGRAPHIC_DATA] tận nơi" at bounding box center [569, 119] width 5 height 5
checkbox input "true"
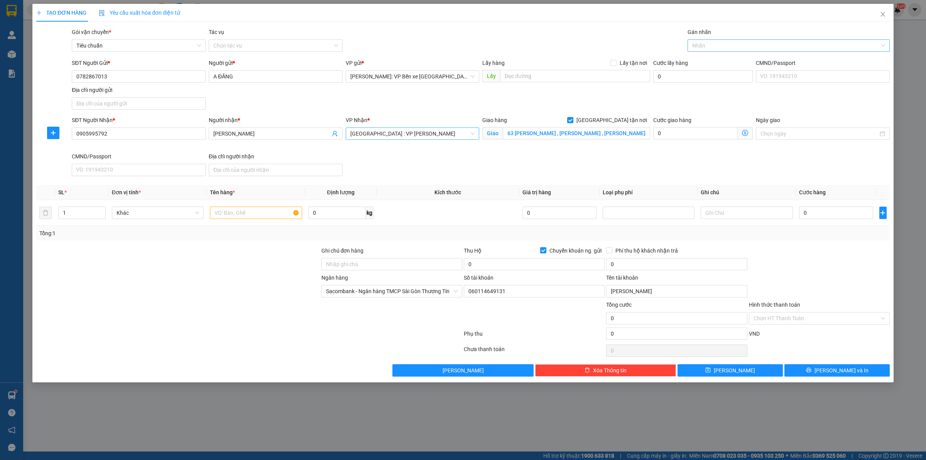
click at [724, 41] on div at bounding box center [785, 45] width 191 height 9
type input "GIAO"
click at [723, 58] on div "[GEOGRAPHIC_DATA] tận nơi" at bounding box center [788, 61] width 193 height 8
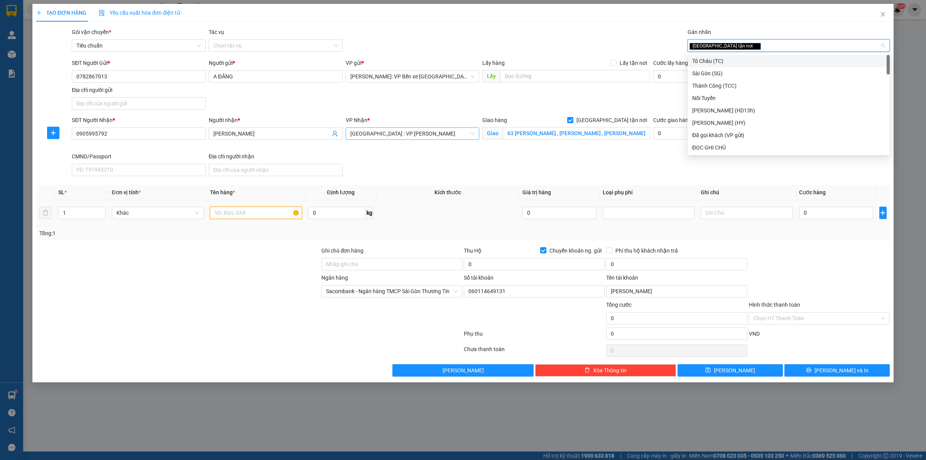
click at [256, 215] on input "text" at bounding box center [256, 212] width 92 height 12
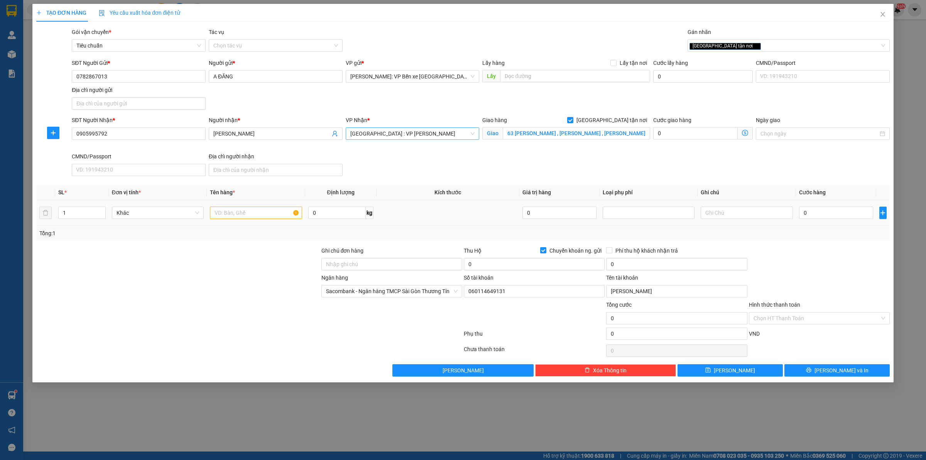
drag, startPoint x: 128, startPoint y: 271, endPoint x: 130, endPoint y: 225, distance: 46.0
click at [128, 269] on div at bounding box center [178, 259] width 285 height 27
type input "2"
click at [100, 208] on span "Increase Value" at bounding box center [101, 210] width 8 height 7
click at [246, 216] on input "text" at bounding box center [256, 212] width 92 height 12
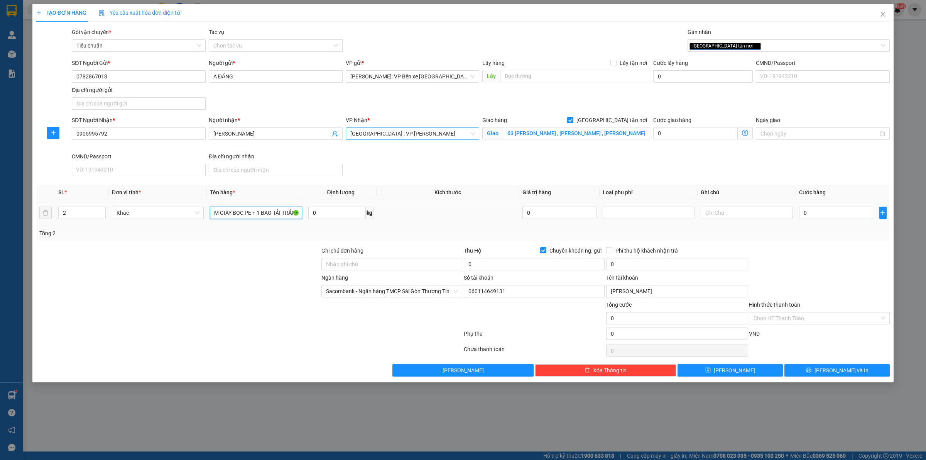
scroll to position [0, 28]
type input "1 MÁY LÀM GIÀY BỌC PE + 1 BAO TẢI TRẮNG"
click at [832, 218] on input "0" at bounding box center [836, 212] width 74 height 12
click at [163, 281] on div at bounding box center [178, 286] width 285 height 27
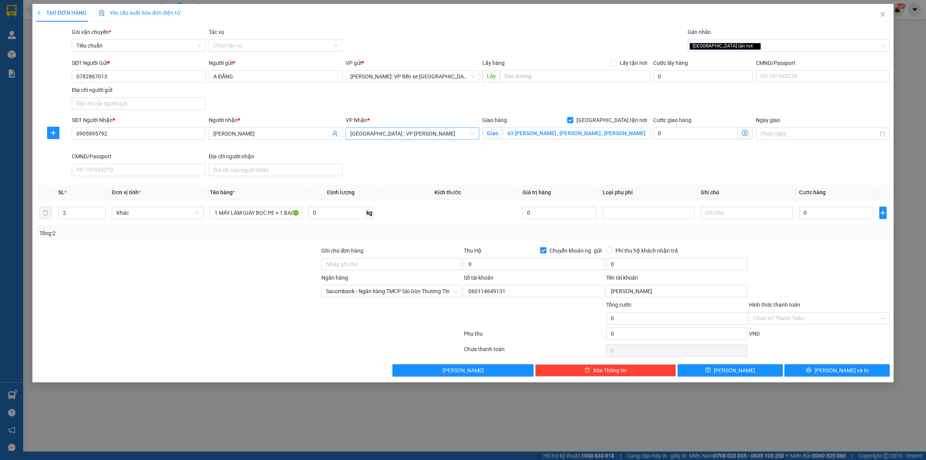
drag, startPoint x: 549, startPoint y: 178, endPoint x: 590, endPoint y: 178, distance: 40.5
click at [548, 178] on div "SĐT Người Nhận * 0905995792 Người nhận * QUANG HOÀ VP Nhận * Đà Nẵng : VP Thanh…" at bounding box center [480, 147] width 821 height 63
click at [829, 211] on input "0" at bounding box center [836, 212] width 74 height 12
type input "3"
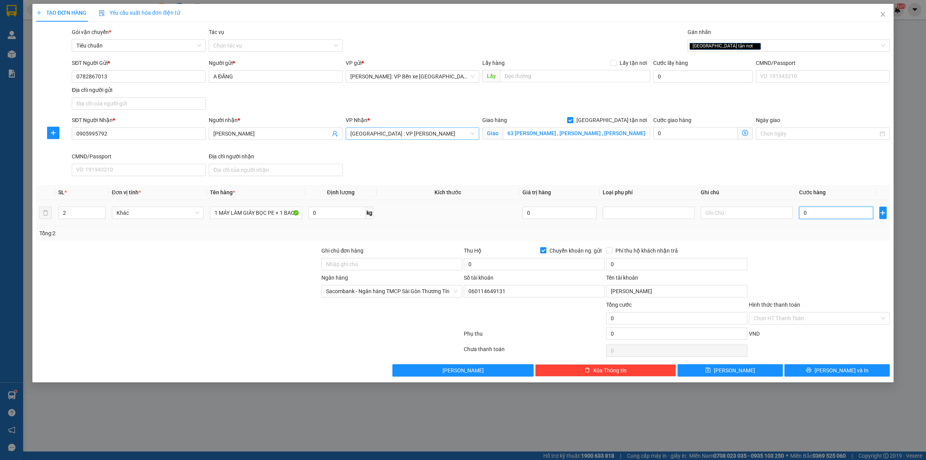
type input "3"
type input "38"
type input "380"
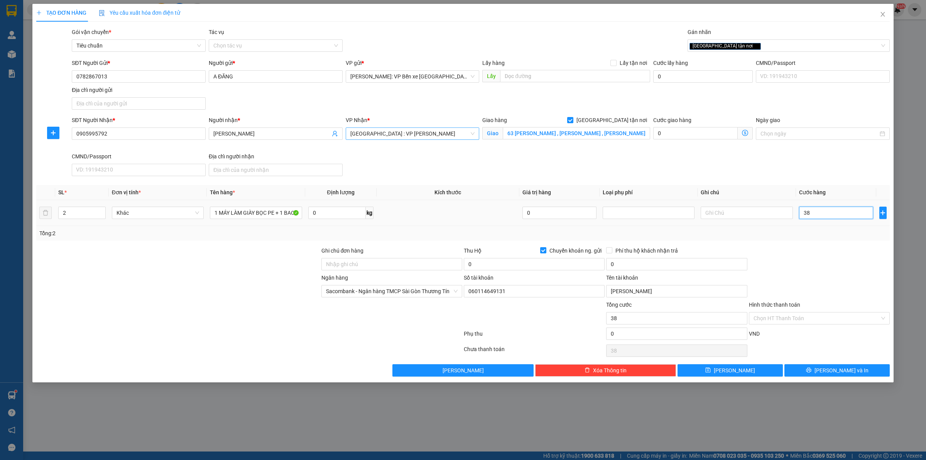
type input "380"
type input "3.800"
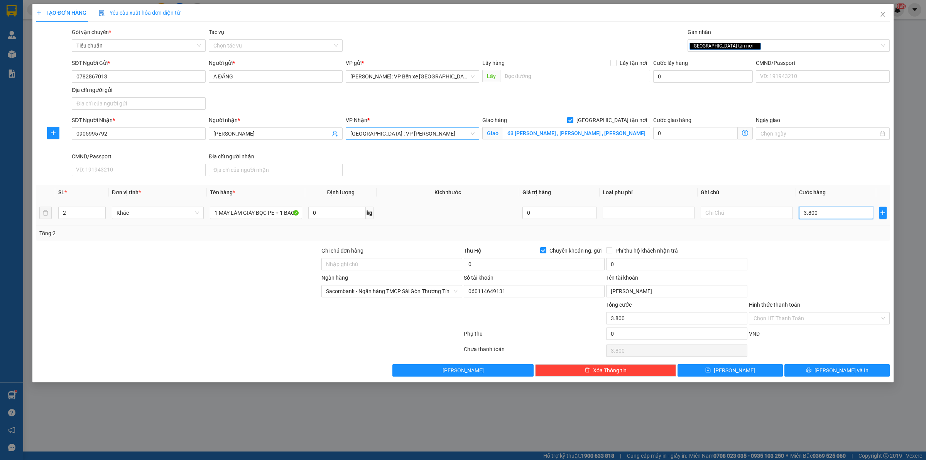
type input "38.000"
type input "380.000"
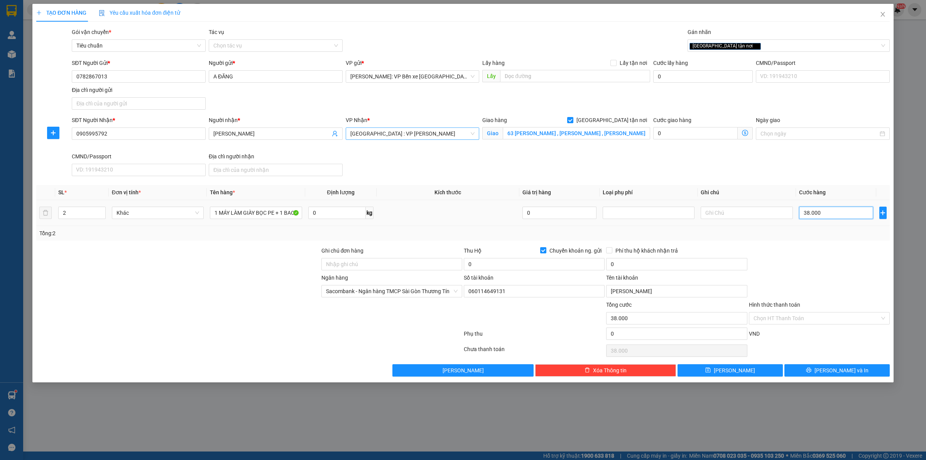
type input "380.000"
click at [486, 265] on input "0" at bounding box center [534, 264] width 141 height 12
drag, startPoint x: 172, startPoint y: 267, endPoint x: 179, endPoint y: 266, distance: 7.1
click at [172, 267] on div at bounding box center [178, 259] width 285 height 27
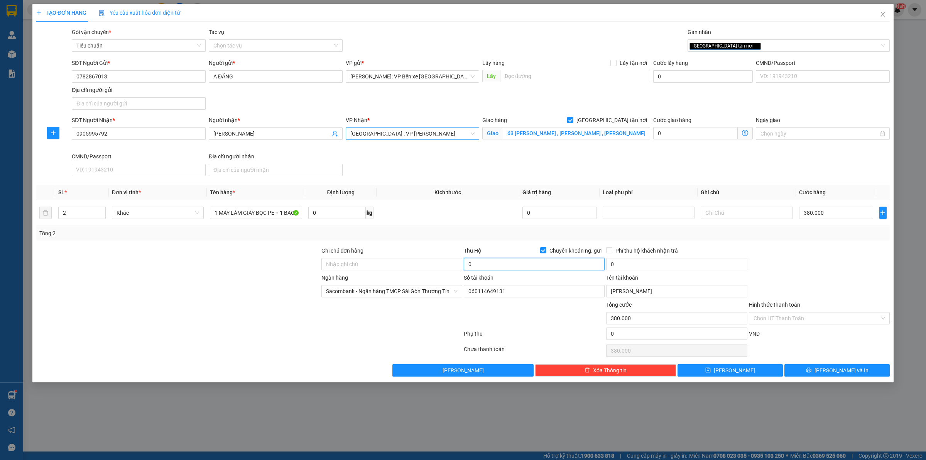
click at [501, 264] on input "0" at bounding box center [534, 264] width 141 height 12
type input "4.000.000"
click at [626, 262] on input "0" at bounding box center [676, 264] width 141 height 12
type input "20.000"
click at [609, 251] on input "Phí thu hộ khách nhận trả" at bounding box center [608, 249] width 5 height 5
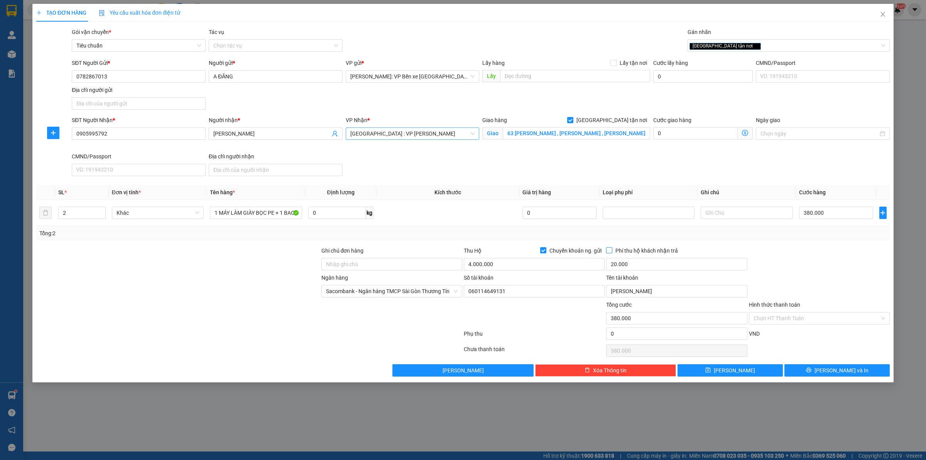
checkbox input "true"
click at [829, 369] on button "[PERSON_NAME] và In" at bounding box center [837, 370] width 105 height 12
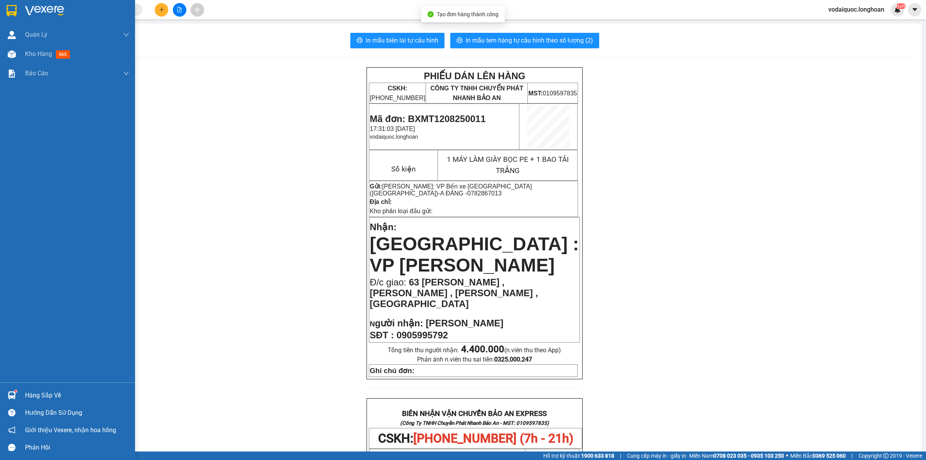
click at [8, 8] on img at bounding box center [12, 11] width 10 height 12
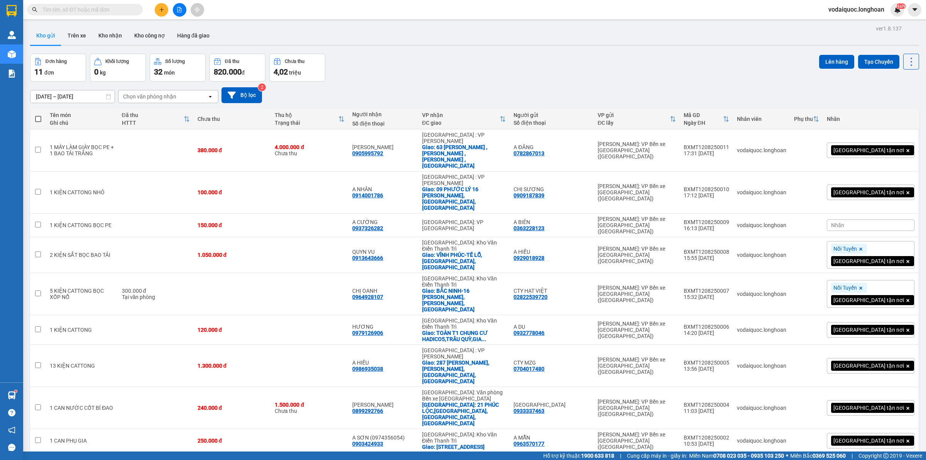
click at [184, 112] on div "Đã thu" at bounding box center [153, 115] width 62 height 6
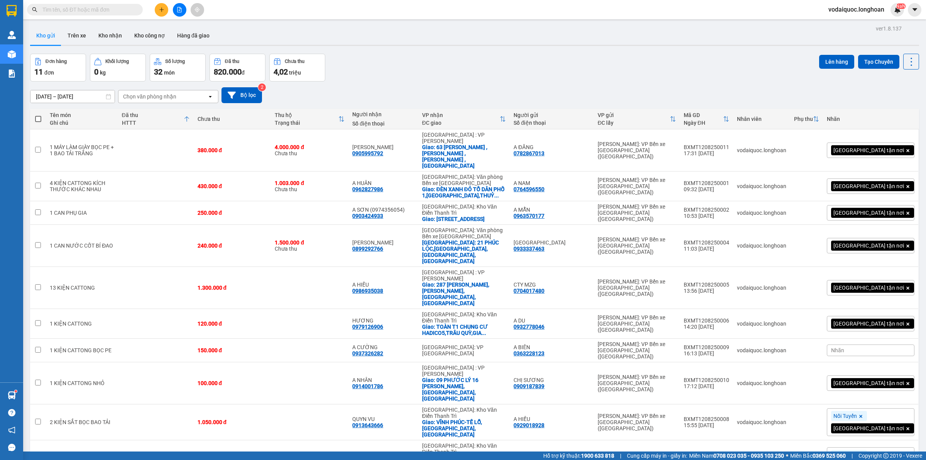
click at [190, 117] on icon at bounding box center [187, 119] width 6 height 6
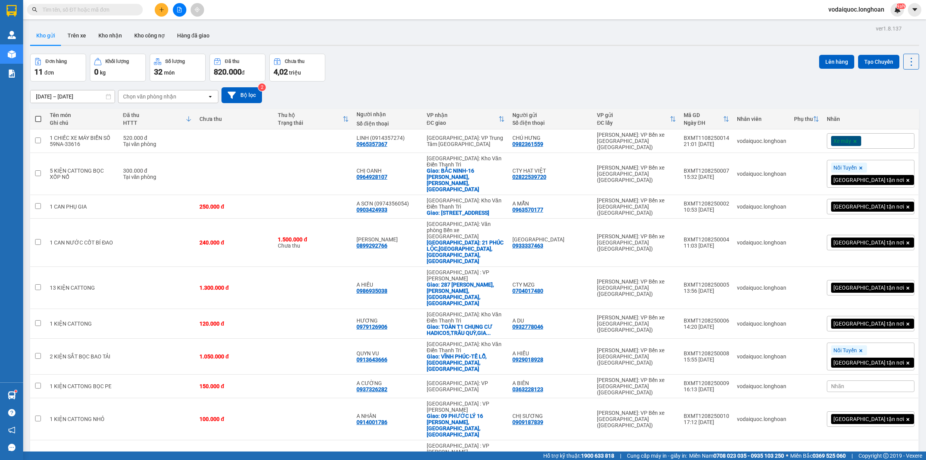
click at [192, 117] on icon at bounding box center [189, 119] width 6 height 6
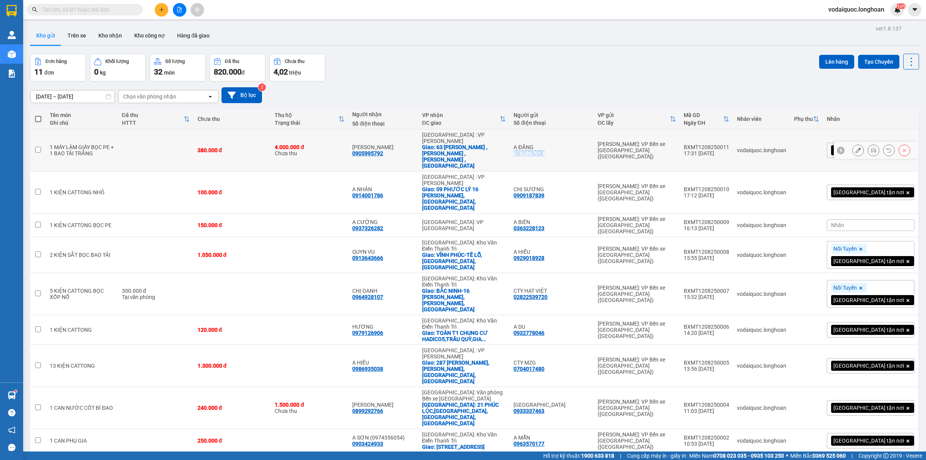
drag, startPoint x: 547, startPoint y: 144, endPoint x: 577, endPoint y: 145, distance: 30.9
click at [577, 145] on td "A ĐĂNG 0782867013" at bounding box center [552, 150] width 84 height 42
checkbox input "true"
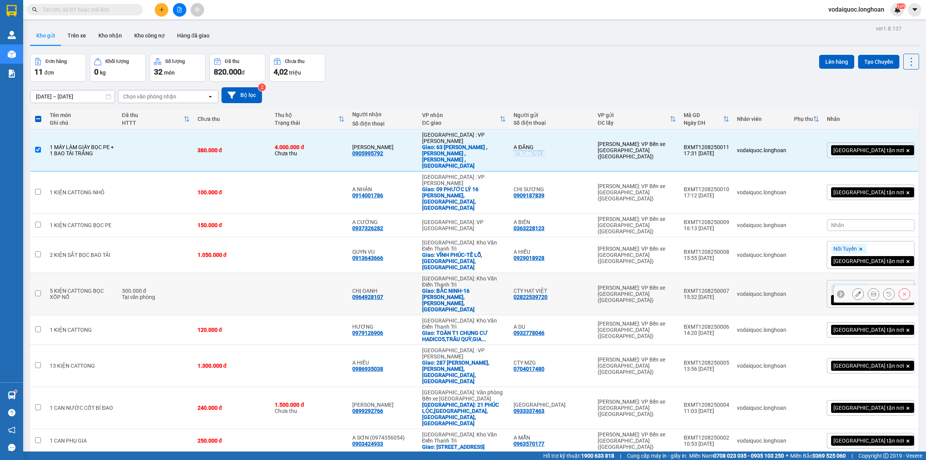
copy div "0782867013"
click at [163, 10] on icon "plus" at bounding box center [161, 9] width 4 height 0
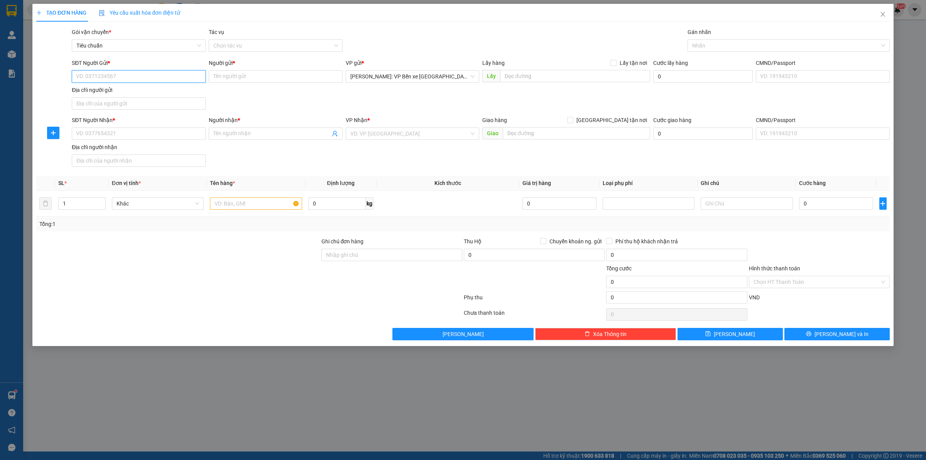
click at [138, 76] on input "SĐT Người Gửi *" at bounding box center [139, 76] width 134 height 12
paste input "0782867013"
type input "0782867013"
click at [135, 71] on input "0782867013" at bounding box center [139, 76] width 134 height 12
click at [123, 95] on div "0782867013 - A ĐĂNG" at bounding box center [138, 92] width 125 height 8
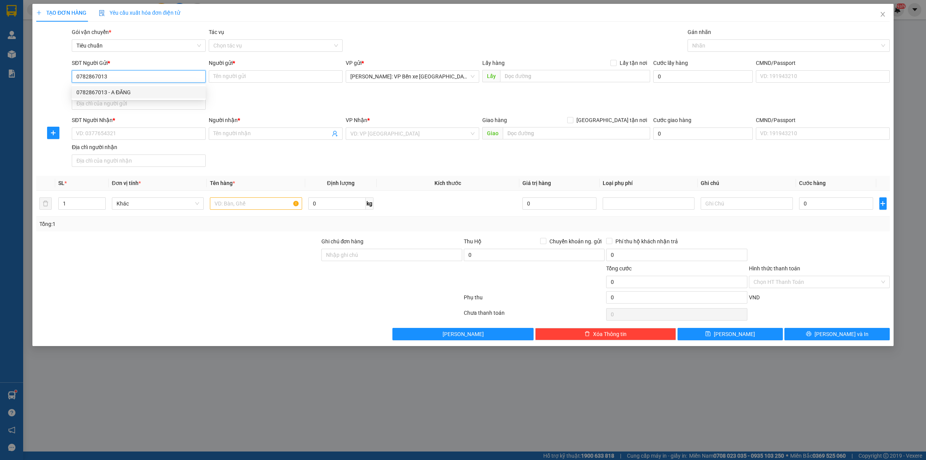
type input "A ĐĂNG"
checkbox input "true"
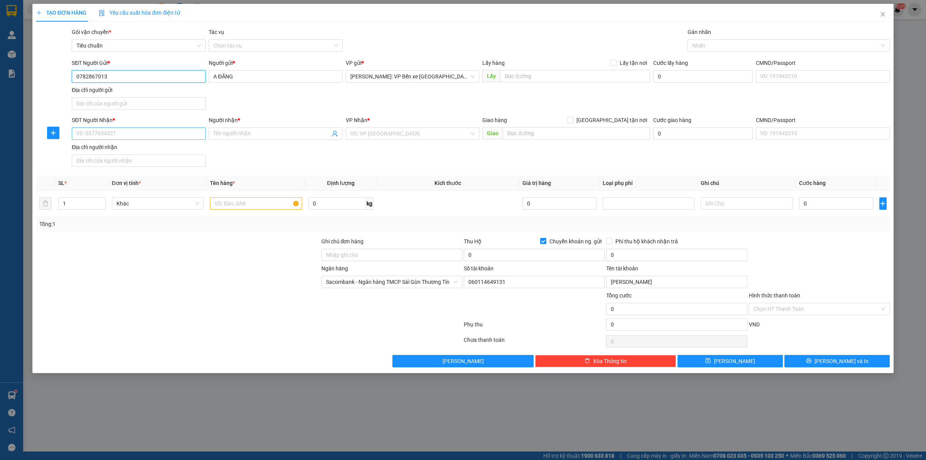
type input "0782867013"
click at [131, 132] on input "SĐT Người Nhận *" at bounding box center [139, 133] width 134 height 12
click at [119, 128] on input "SĐT Người Nhận *" at bounding box center [139, 133] width 134 height 12
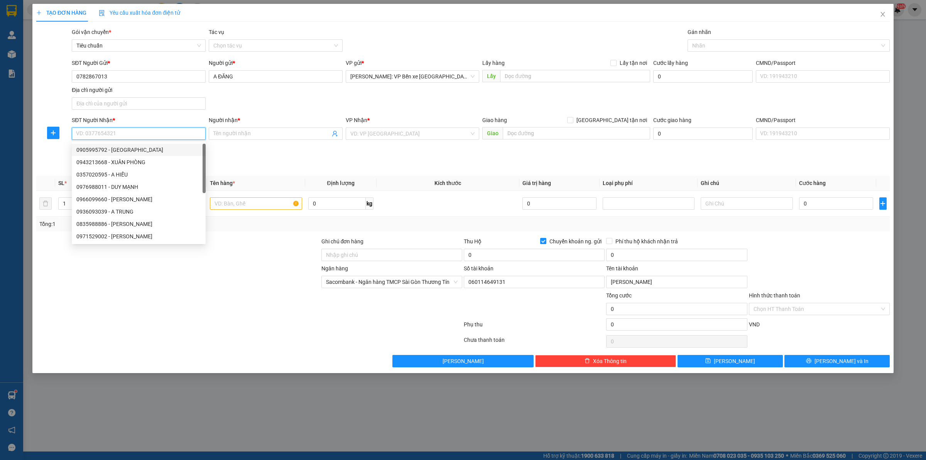
paste input "0984252565"
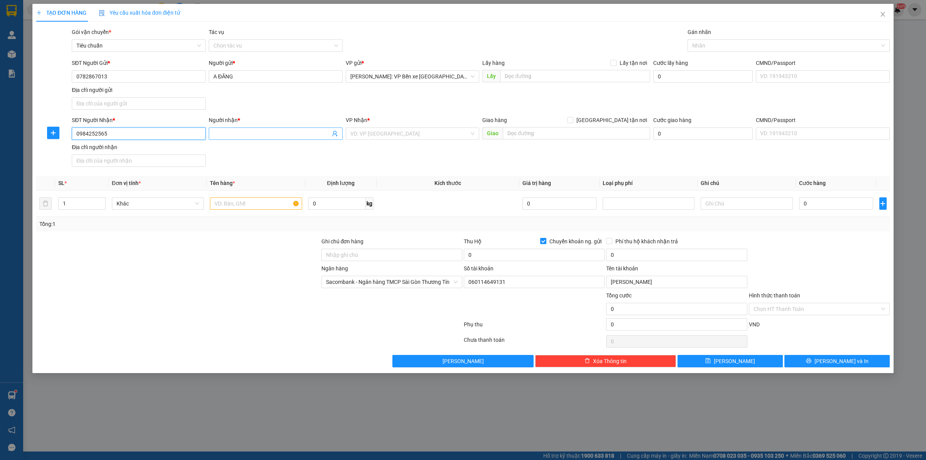
type input "0984252565"
click at [263, 132] on input "Người nhận *" at bounding box center [271, 133] width 117 height 8
click at [217, 132] on input "Người nhận *" at bounding box center [271, 133] width 117 height 8
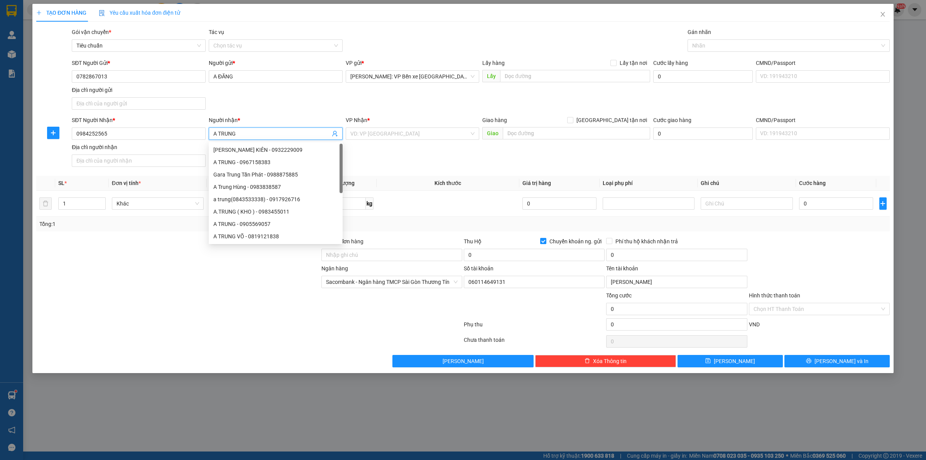
type input "A TRUNG"
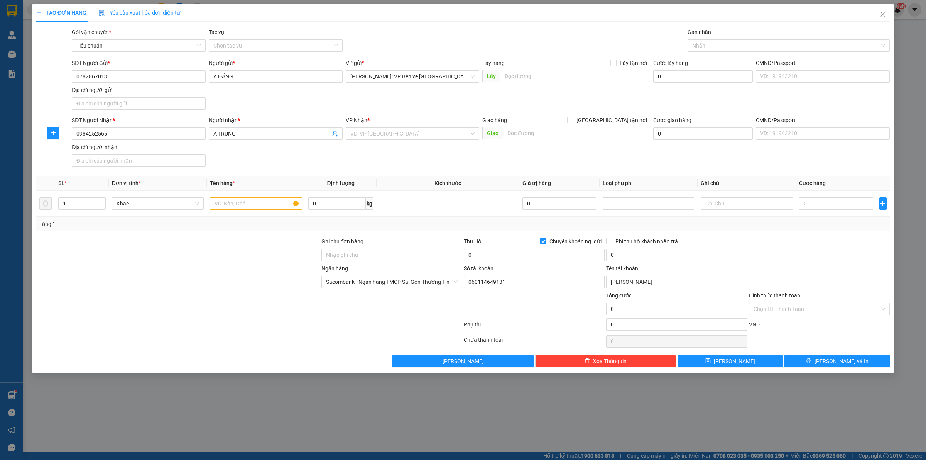
click at [442, 159] on div "SĐT Người Nhận * 0984252565 Người nhận * A TRUNG VP Nhận * VD: VP Sài Gòn Giao …" at bounding box center [480, 143] width 821 height 54
click at [396, 163] on div "SĐT Người Nhận * 0984252565 Người nhận * A TRUNG VP Nhận * VD: VP Sài Gòn Giao …" at bounding box center [480, 143] width 821 height 54
click at [398, 133] on input "search" at bounding box center [409, 134] width 119 height 12
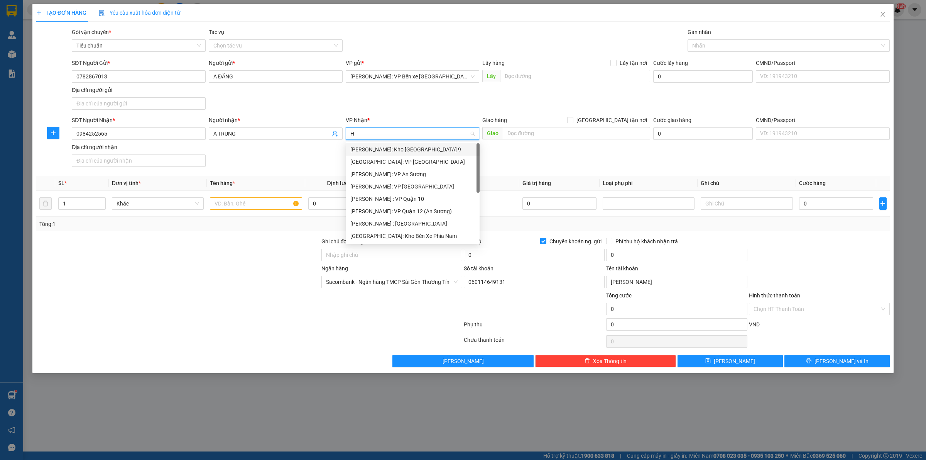
type input "HA"
click at [426, 221] on div "[GEOGRAPHIC_DATA]: Văn phòng Bến xe [GEOGRAPHIC_DATA]" at bounding box center [412, 223] width 125 height 8
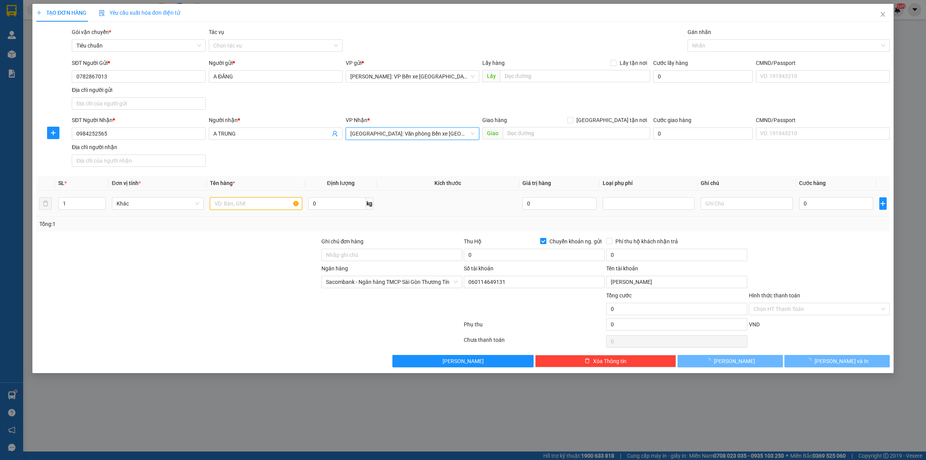
click at [254, 202] on input "text" at bounding box center [256, 203] width 92 height 12
click at [125, 263] on div at bounding box center [178, 250] width 285 height 27
type input "2"
click at [102, 199] on span "Increase Value" at bounding box center [101, 201] width 8 height 7
click at [244, 198] on input "text" at bounding box center [256, 203] width 92 height 12
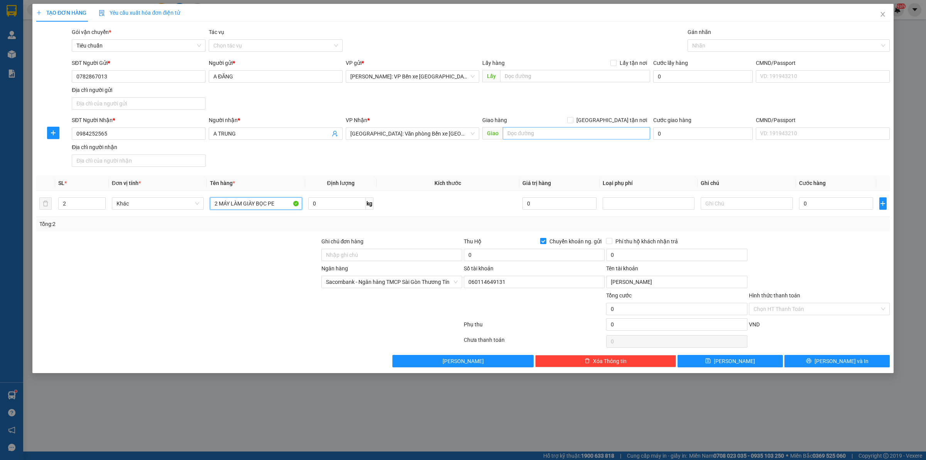
type input "2 MÁY LÀM GIÀY BỌC PE"
click at [546, 132] on input "text" at bounding box center [576, 133] width 147 height 12
click at [124, 279] on div at bounding box center [178, 277] width 285 height 27
click at [526, 130] on input "text" at bounding box center [576, 133] width 147 height 12
click at [157, 267] on div at bounding box center [178, 277] width 285 height 27
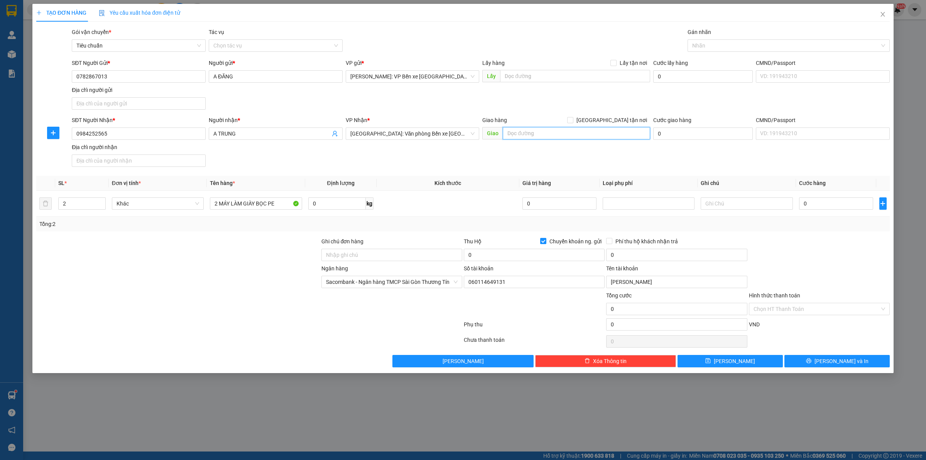
click at [539, 132] on input "text" at bounding box center [576, 133] width 147 height 12
paste input "số nhà 76-78 phố chi các phường việt hoà tp hải phòng"
type input "số nhà 76-78 phố chi các phường việt hoà tp hải phòng"
click at [573, 121] on input "[GEOGRAPHIC_DATA] tận nơi" at bounding box center [569, 119] width 5 height 5
checkbox input "true"
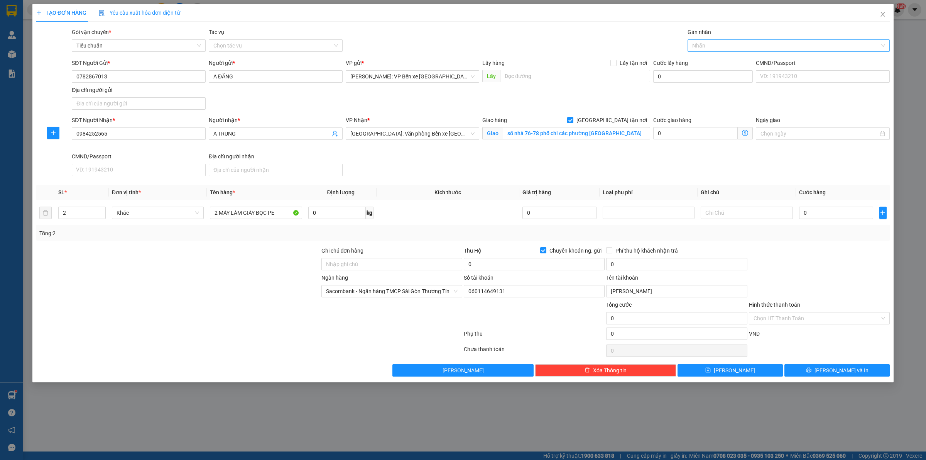
click at [724, 44] on div at bounding box center [785, 45] width 191 height 9
type input "GIAO"
click at [725, 61] on div "[GEOGRAPHIC_DATA] tận nơi" at bounding box center [788, 61] width 193 height 8
click at [516, 160] on div "SĐT Người Nhận * 0984252565 Người nhận * A TRUNG VP Nhận * Hải Phòng: Văn phòng…" at bounding box center [480, 147] width 821 height 63
drag, startPoint x: 118, startPoint y: 269, endPoint x: 433, endPoint y: 257, distance: 315.9
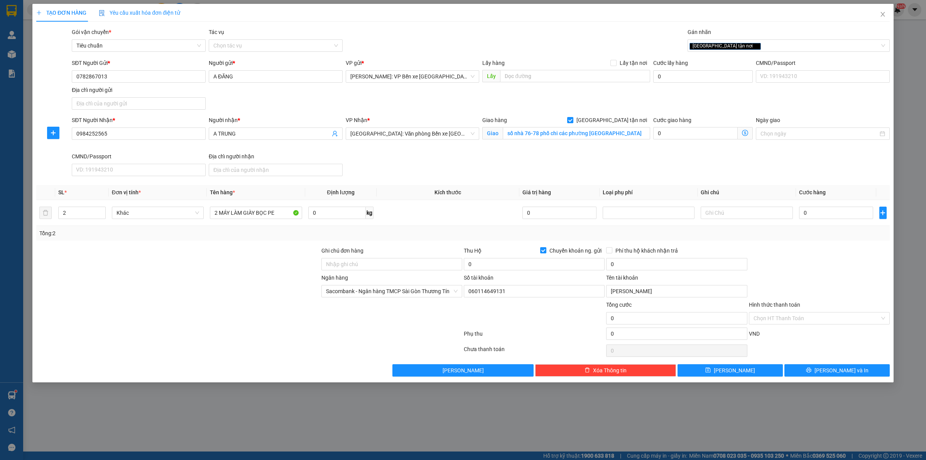
click at [118, 269] on div at bounding box center [178, 259] width 285 height 27
drag, startPoint x: 792, startPoint y: 161, endPoint x: 706, endPoint y: 125, distance: 93.9
click at [792, 161] on div "SĐT Người Nhận * 0984252565 Người nhận * A TRUNG VP Nhận * Hải Phòng: Văn phòng…" at bounding box center [480, 147] width 821 height 63
click at [646, 135] on input "số nhà 76-78 phố chi các phường việt hoà tp hải phòng" at bounding box center [576, 133] width 147 height 12
click at [640, 131] on input "số nhà 76-78 phố chi các phường việt hoà tp hải phòng" at bounding box center [576, 133] width 147 height 12
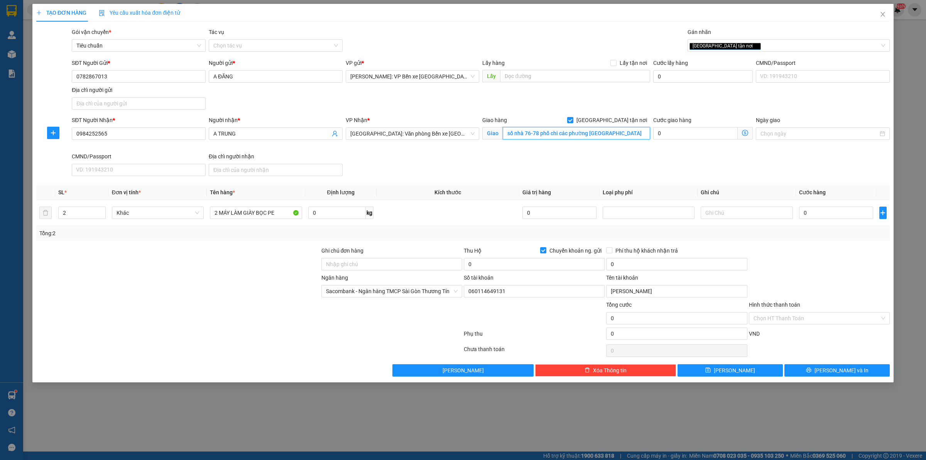
click at [645, 133] on input "số nhà 76-78 phố chi các phường việt hoà tp hải phòng" at bounding box center [576, 133] width 147 height 12
click at [447, 134] on span "[GEOGRAPHIC_DATA]: Văn phòng Bến xe [GEOGRAPHIC_DATA]" at bounding box center [412, 134] width 125 height 12
type input "số nhà 76-78 phố chi các phường việt hoà tp hải dương"
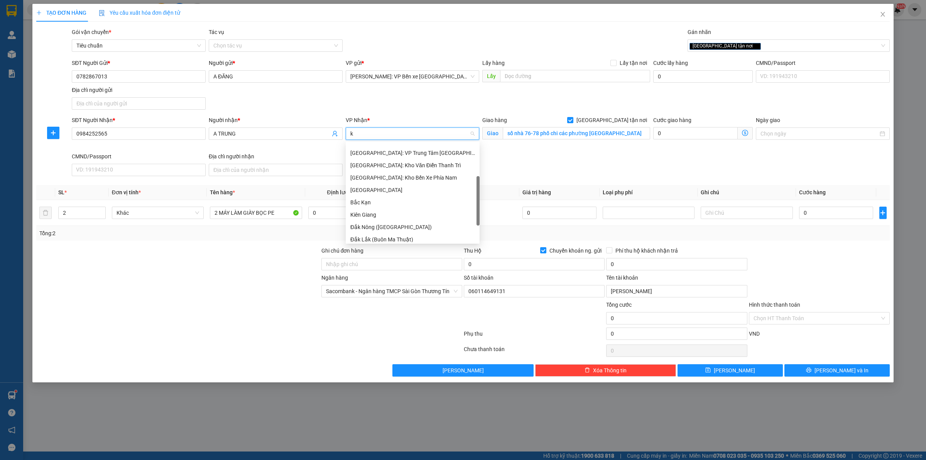
type input "kh"
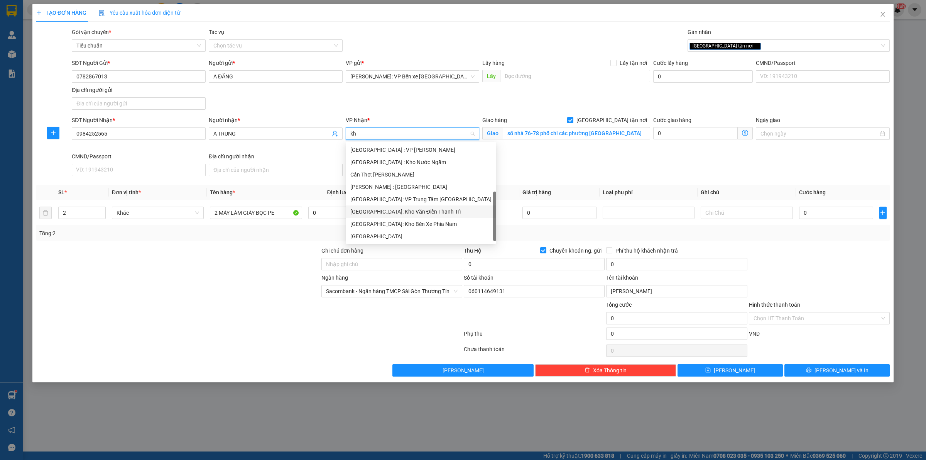
click at [418, 211] on div "[GEOGRAPHIC_DATA]: Kho Văn Điển Thanh Trì" at bounding box center [420, 211] width 141 height 8
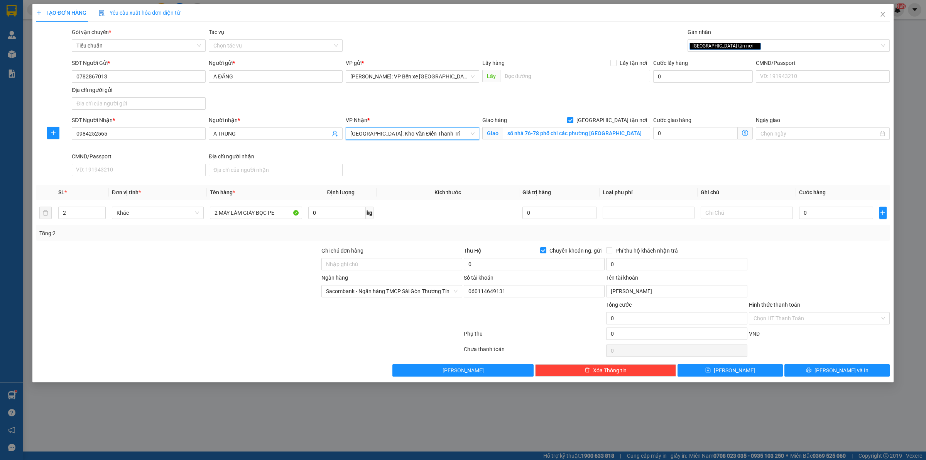
click at [594, 93] on div "SĐT Người Gửi * 0782867013 Người gửi * A ĐĂNG VP gửi * Hồ Chí Minh: VP Bến xe M…" at bounding box center [480, 86] width 821 height 54
click at [751, 37] on div "Gán nhãn" at bounding box center [789, 34] width 202 height 12
click at [751, 44] on div "[GEOGRAPHIC_DATA] tận nơi" at bounding box center [785, 45] width 191 height 9
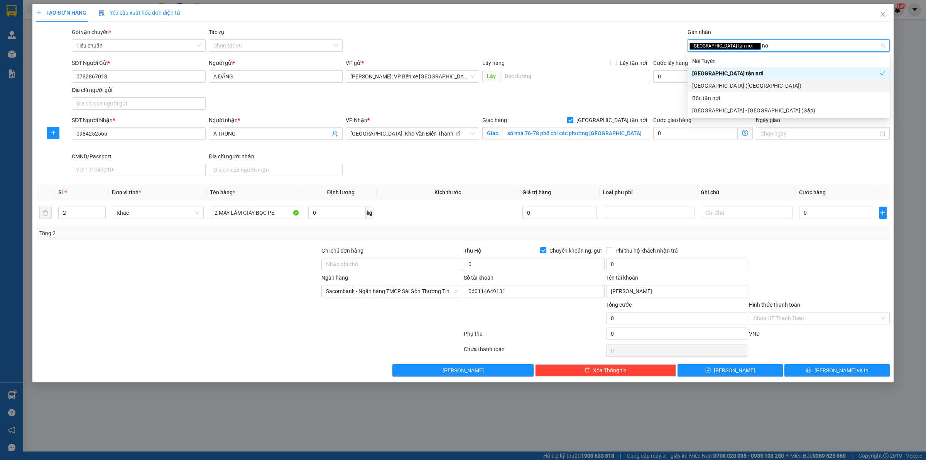
type input "noi"
click at [747, 60] on div "Nối Tuyến" at bounding box center [788, 61] width 193 height 8
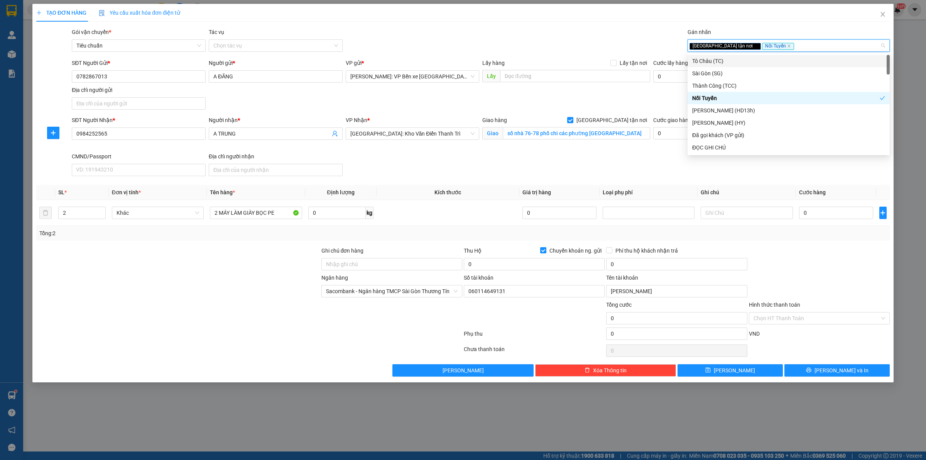
click at [547, 17] on div "TẠO ĐƠN HÀNG Yêu cầu xuất hóa đơn điện tử" at bounding box center [463, 13] width 854 height 18
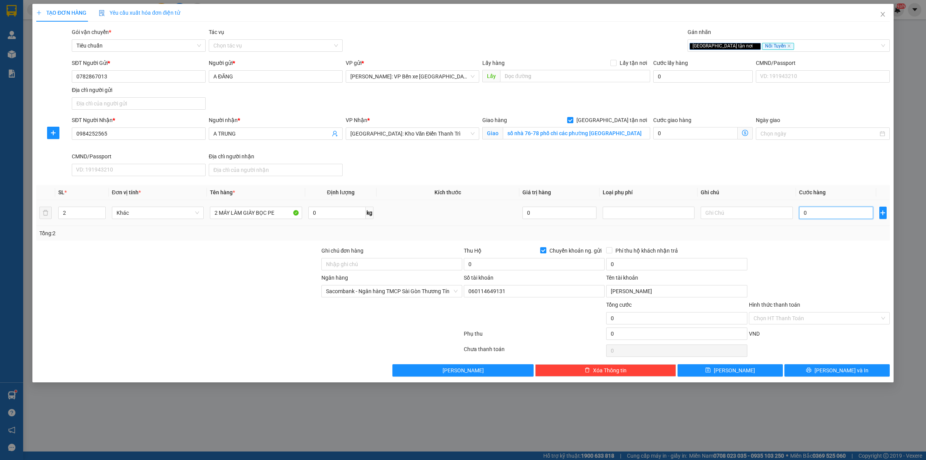
click at [819, 209] on input "0" at bounding box center [836, 212] width 74 height 12
click at [821, 215] on input "0" at bounding box center [836, 212] width 74 height 12
type input "06"
type input "6"
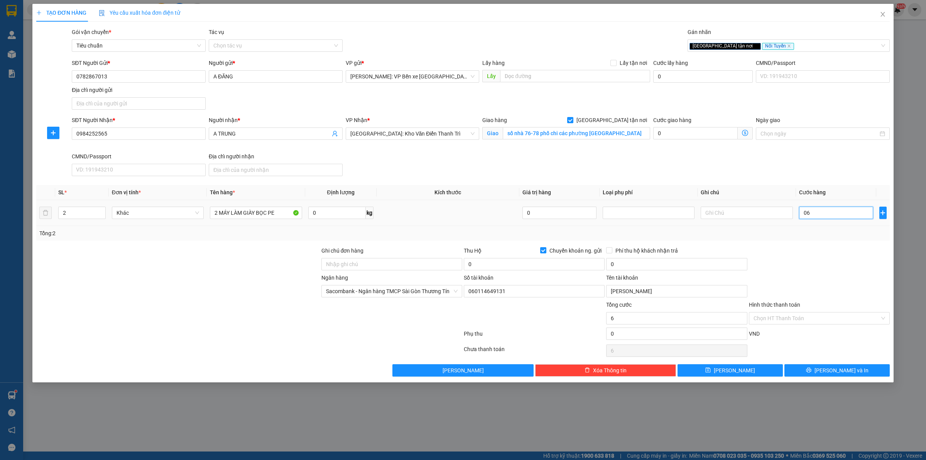
type input "068"
type input "68"
type input "0.680"
type input "680"
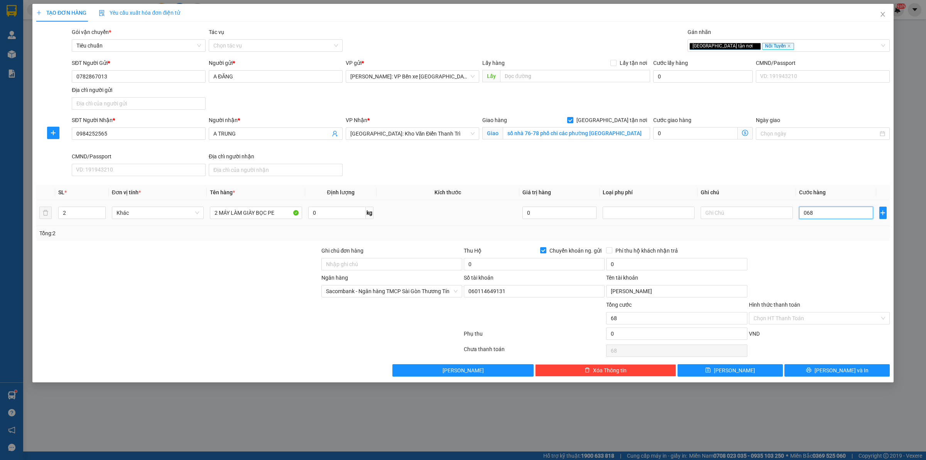
type input "680"
type input "06.800"
type input "6.800"
type input "068.000"
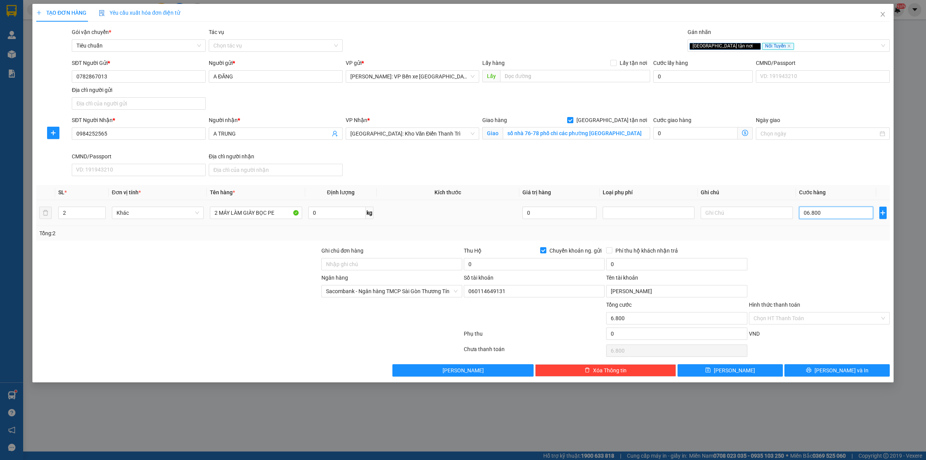
type input "68.000"
type input "0.680.000"
type input "680.000"
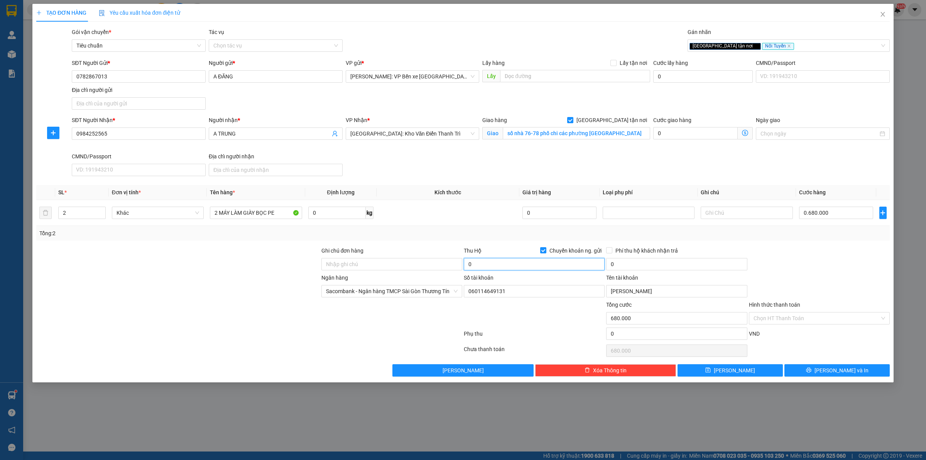
type input "680.000"
click at [520, 267] on input "0" at bounding box center [534, 264] width 141 height 12
drag, startPoint x: 161, startPoint y: 286, endPoint x: 171, endPoint y: 281, distance: 11.2
click at [161, 286] on div at bounding box center [178, 286] width 285 height 27
click at [479, 257] on div "Thu Hộ Chuyển khoản ng. gửi" at bounding box center [534, 252] width 141 height 12
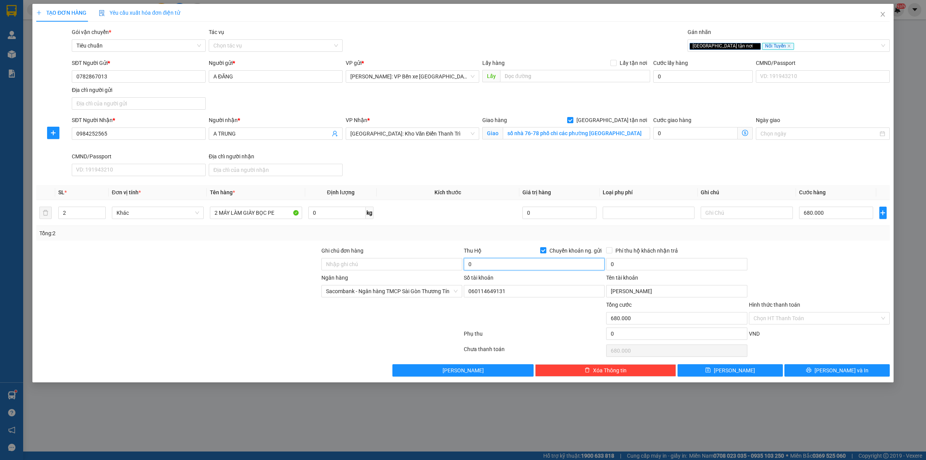
click at [482, 260] on input "0" at bounding box center [534, 264] width 141 height 12
type input "12.350.000"
click at [655, 266] on input "0" at bounding box center [676, 264] width 141 height 12
type input "30.000"
click at [612, 249] on input "Phí thu hộ khách nhận trả" at bounding box center [608, 249] width 5 height 5
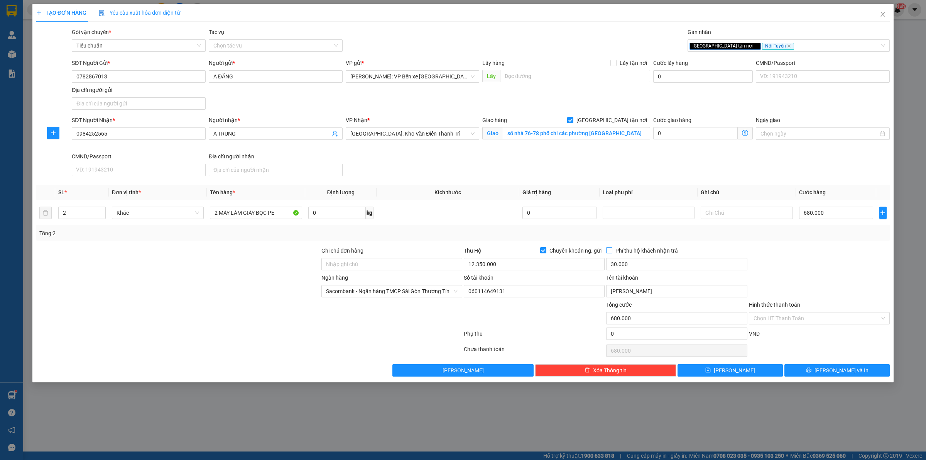
checkbox input "true"
click at [852, 367] on button "[PERSON_NAME] và In" at bounding box center [837, 370] width 105 height 12
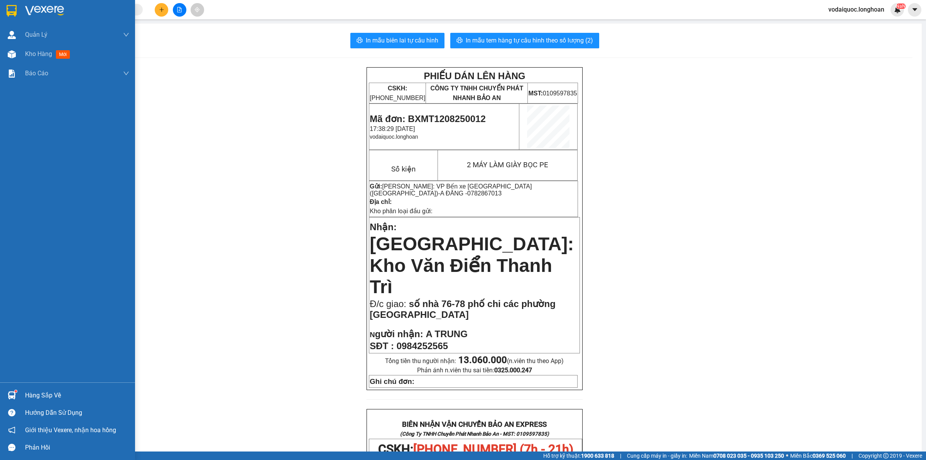
click at [45, 12] on img at bounding box center [44, 11] width 39 height 12
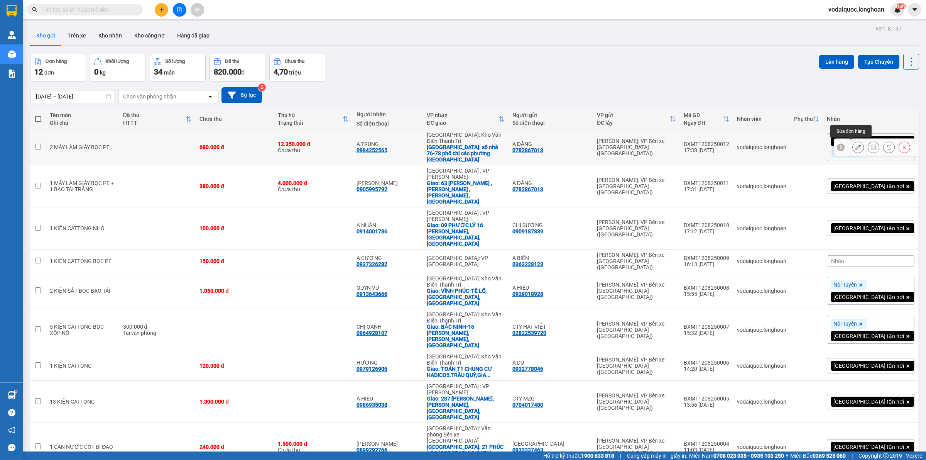
click at [856, 145] on icon at bounding box center [858, 146] width 5 height 5
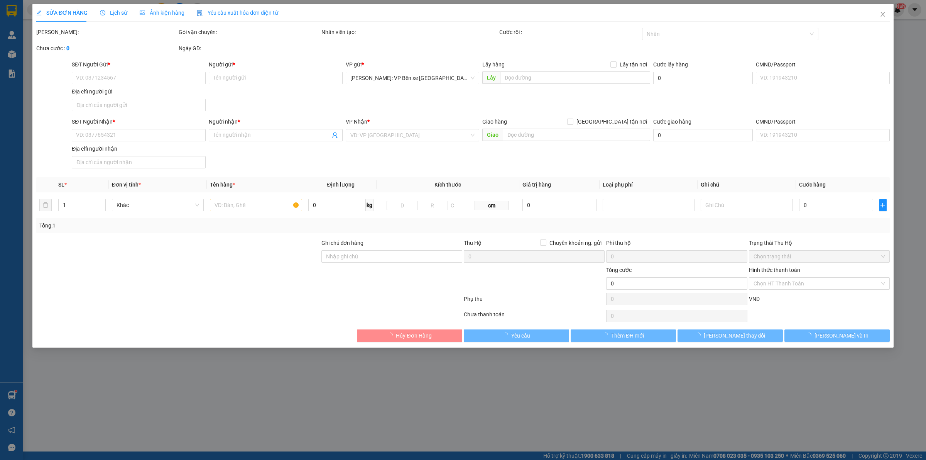
type input "0782867013"
type input "A ĐĂNG"
type input "0984252565"
type input "A TRUNG"
checkbox input "true"
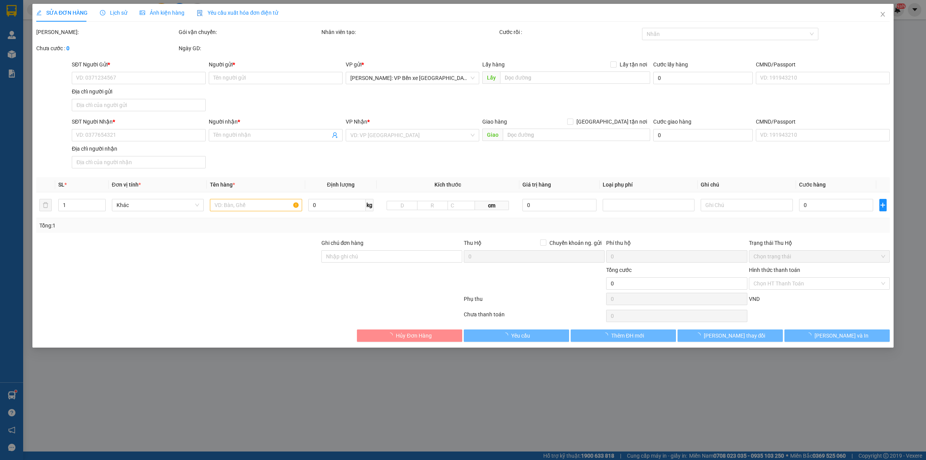
type input "số nhà 76-78 phố chi các phường việt hoà tp hải dương"
type input "680.000"
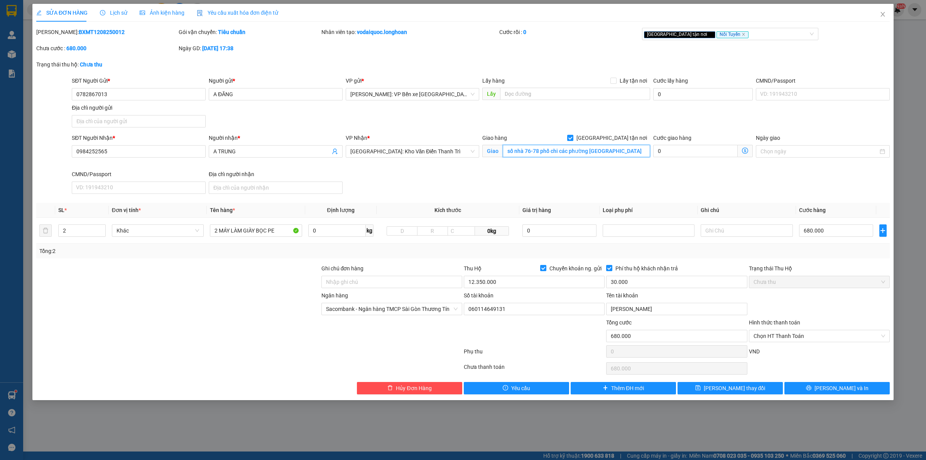
click at [509, 149] on input "số nhà 76-78 phố chi các phường việt hoà tp hải dương" at bounding box center [576, 151] width 147 height 12
click at [508, 151] on input "số nhà 76-78 phố chi các phường việt hoà tp hải dương" at bounding box center [576, 151] width 147 height 12
type input "hải dương-số nhà 76-78 phố chi các phường việt hoà tp hải dương"
drag, startPoint x: 834, startPoint y: 388, endPoint x: 817, endPoint y: 388, distance: 16.6
click at [834, 388] on span "[PERSON_NAME] và In" at bounding box center [842, 388] width 54 height 8
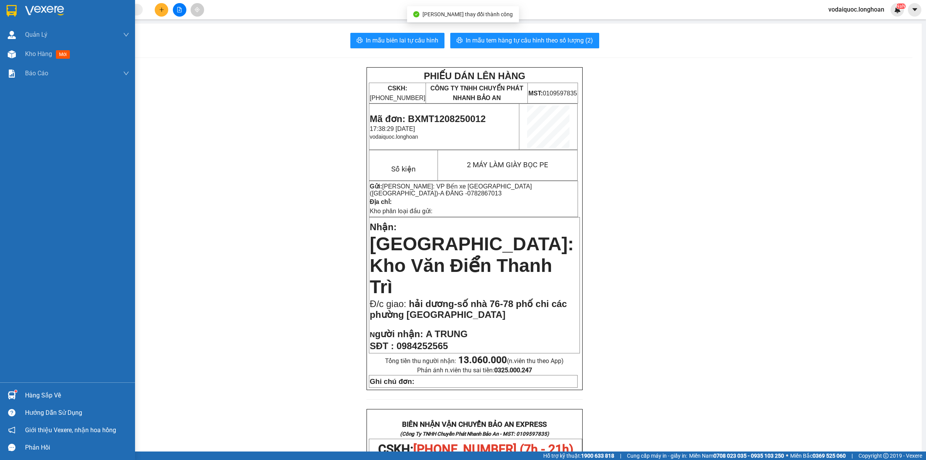
click at [19, 10] on div at bounding box center [67, 12] width 135 height 25
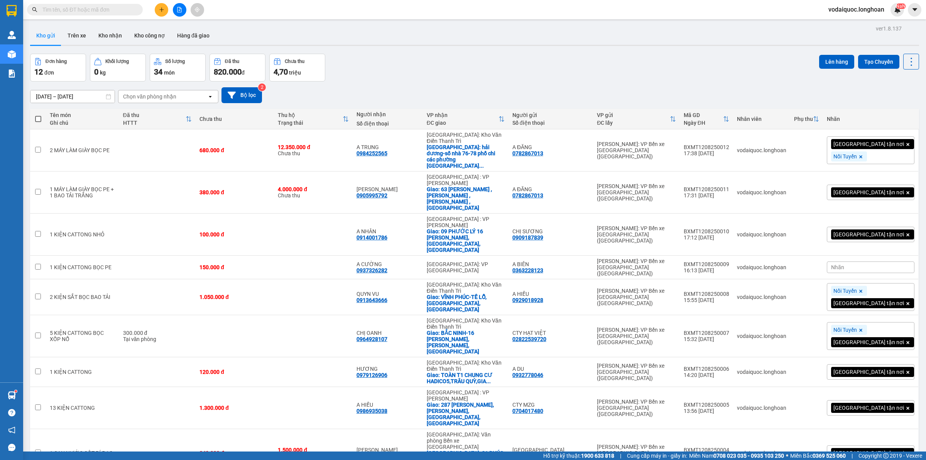
click at [172, 117] on div "Đã thu" at bounding box center [154, 115] width 63 height 6
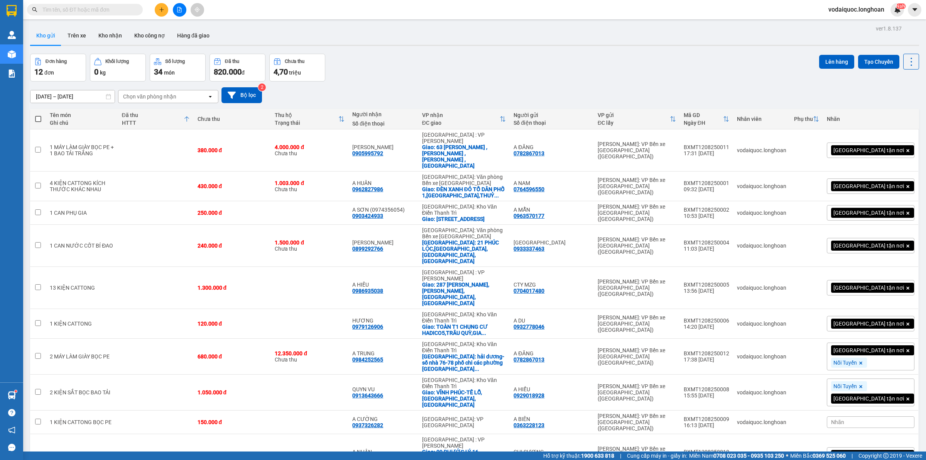
click at [190, 116] on div at bounding box center [187, 118] width 6 height 7
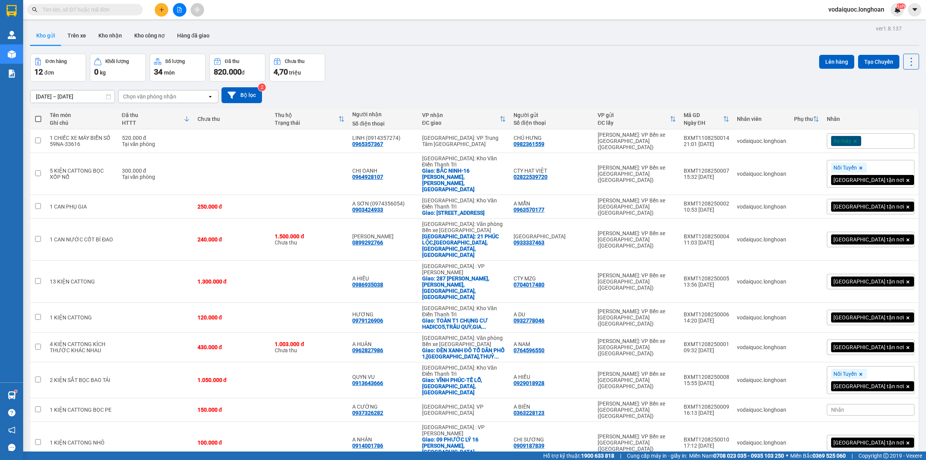
click at [190, 119] on icon at bounding box center [187, 119] width 6 height 6
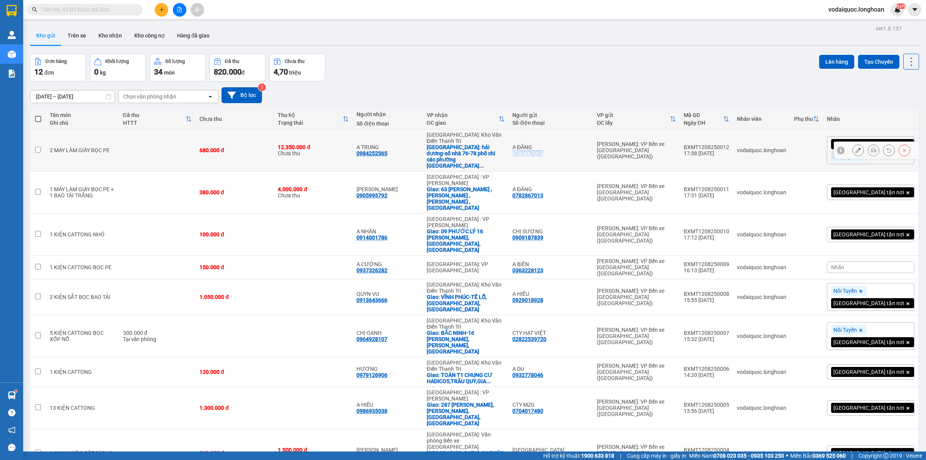
drag, startPoint x: 547, startPoint y: 149, endPoint x: 580, endPoint y: 149, distance: 32.8
click at [580, 149] on div "A ĐĂNG 0782867013" at bounding box center [551, 150] width 77 height 12
checkbox input "true"
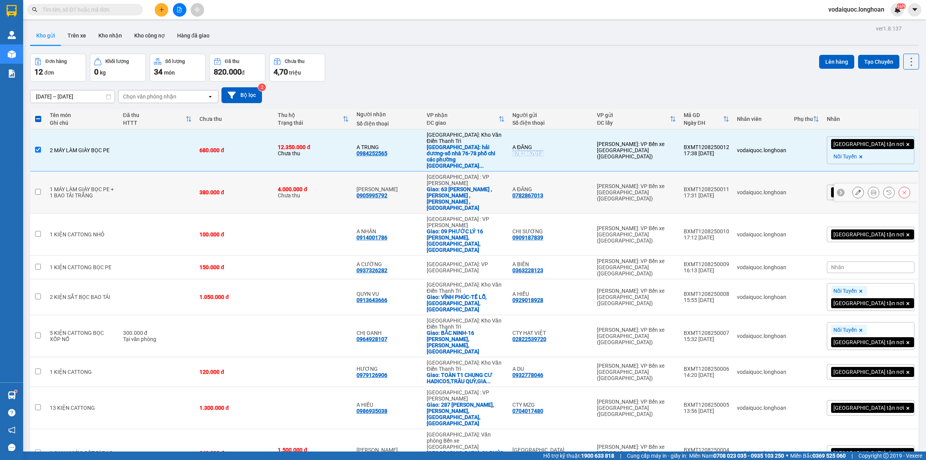
copy div "0782867013"
click at [163, 5] on button at bounding box center [162, 10] width 14 height 14
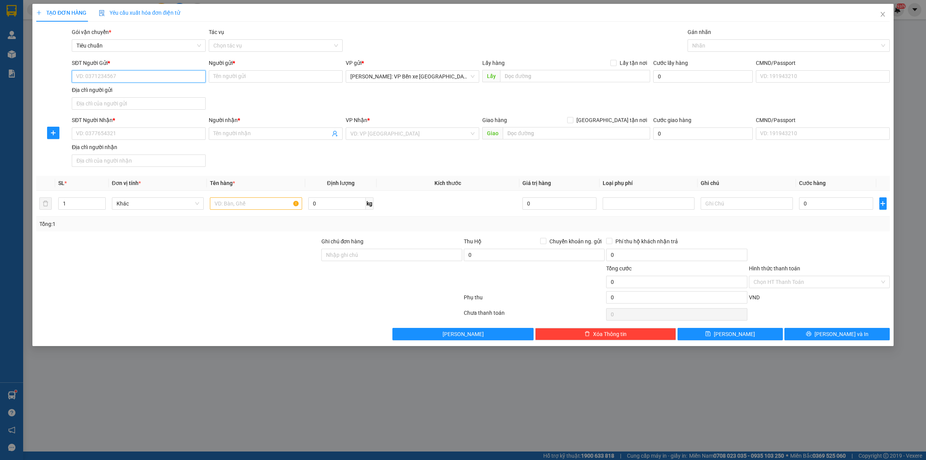
click at [126, 78] on input "SĐT Người Gửi *" at bounding box center [139, 76] width 134 height 12
paste input "0782867013"
type input "0782867013"
click at [132, 76] on input "0782867013" at bounding box center [139, 76] width 134 height 12
click at [134, 91] on div "0782867013 - A ĐĂNG" at bounding box center [138, 92] width 125 height 8
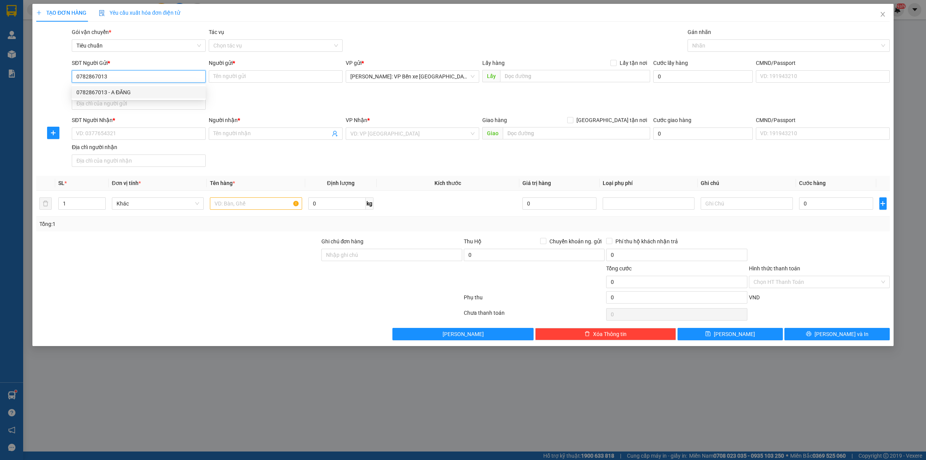
type input "A ĐĂNG"
checkbox input "true"
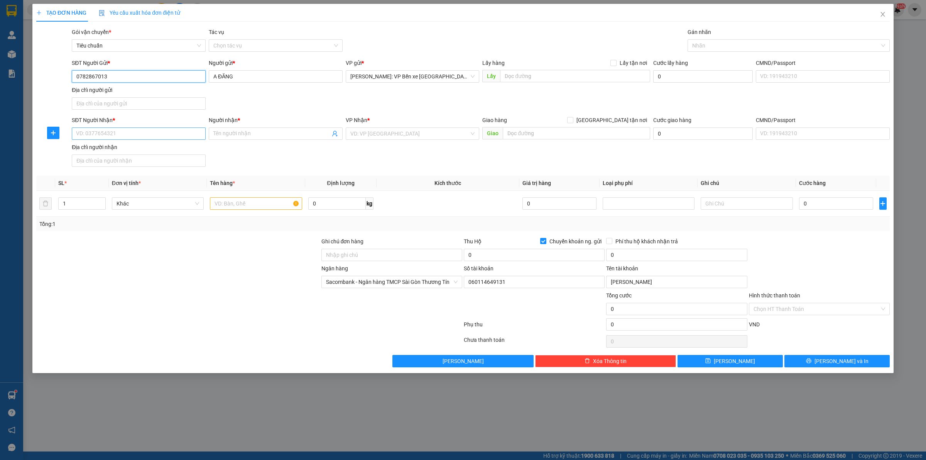
type input "0782867013"
click at [128, 134] on input "SĐT Người Nhận *" at bounding box center [139, 133] width 134 height 12
click at [108, 133] on input "SĐT Người Nhận *" at bounding box center [139, 133] width 134 height 12
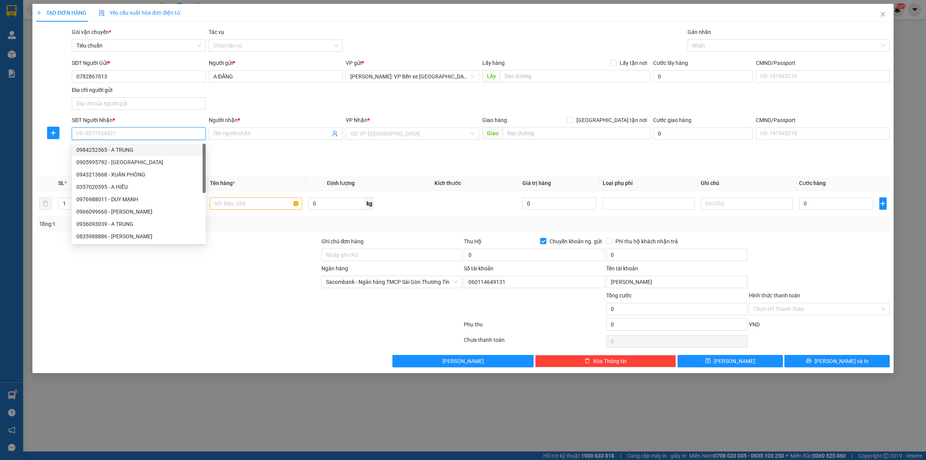
paste input "0359738815"
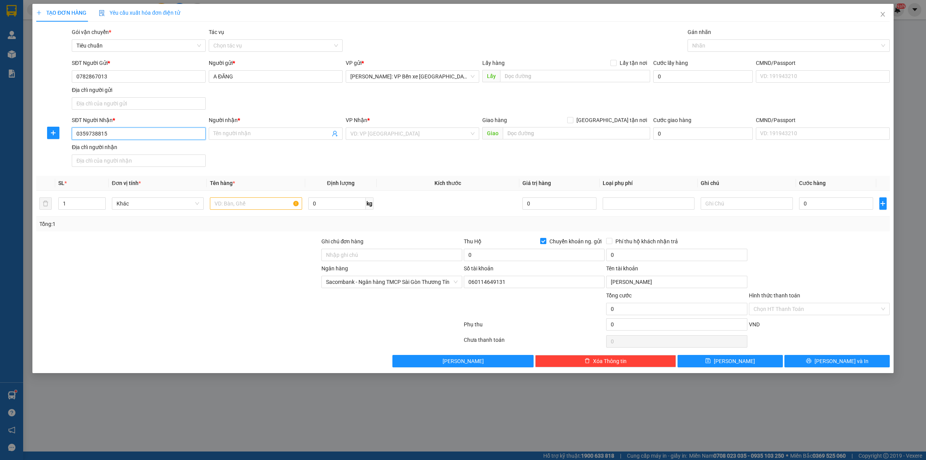
click at [173, 130] on input "0359738815" at bounding box center [139, 133] width 134 height 12
type input "0359738815"
click at [235, 132] on input "Người nhận *" at bounding box center [271, 133] width 117 height 8
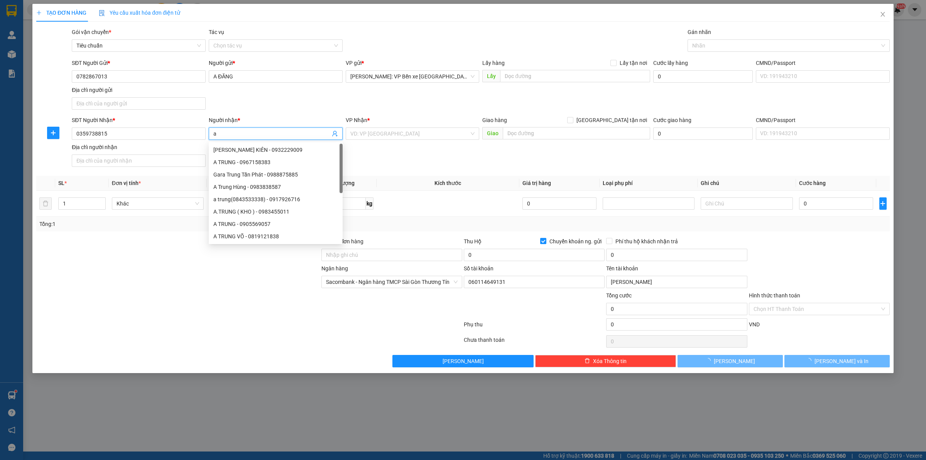
type input "a"
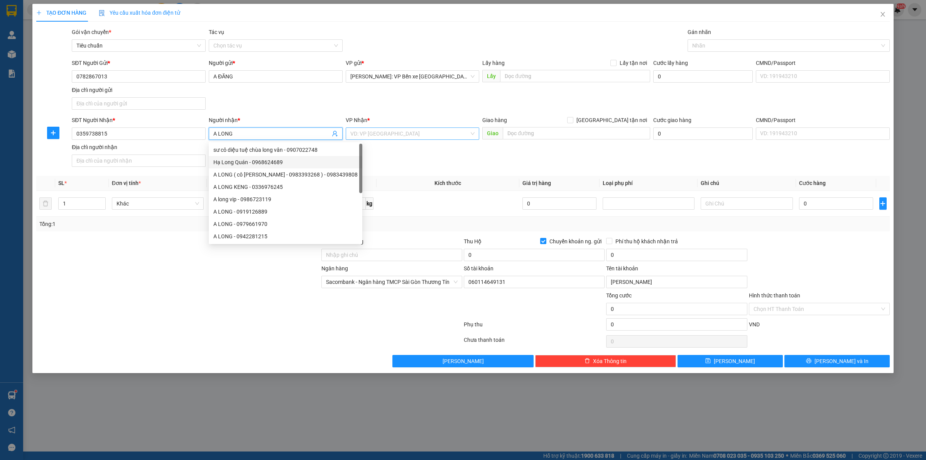
type input "A LONG"
click at [401, 129] on input "search" at bounding box center [409, 134] width 119 height 12
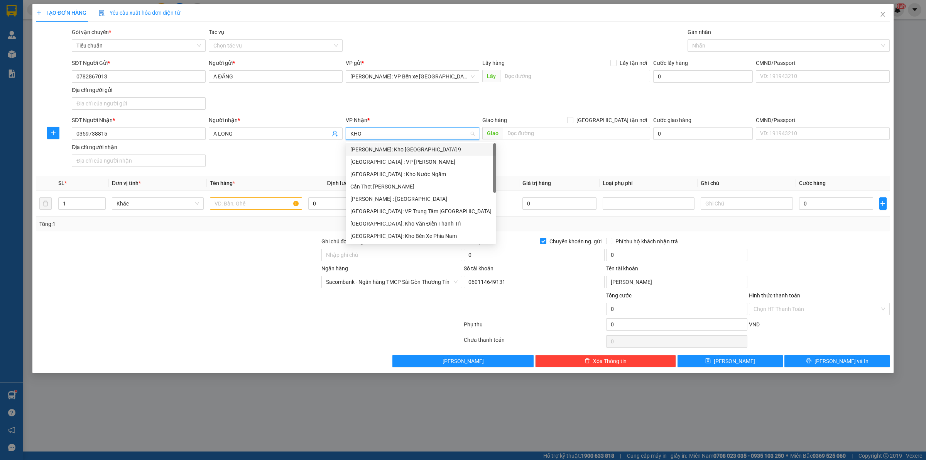
type input "KHO"
click at [411, 201] on div "[GEOGRAPHIC_DATA]: Kho Văn Điển Thanh Trì" at bounding box center [412, 199] width 125 height 8
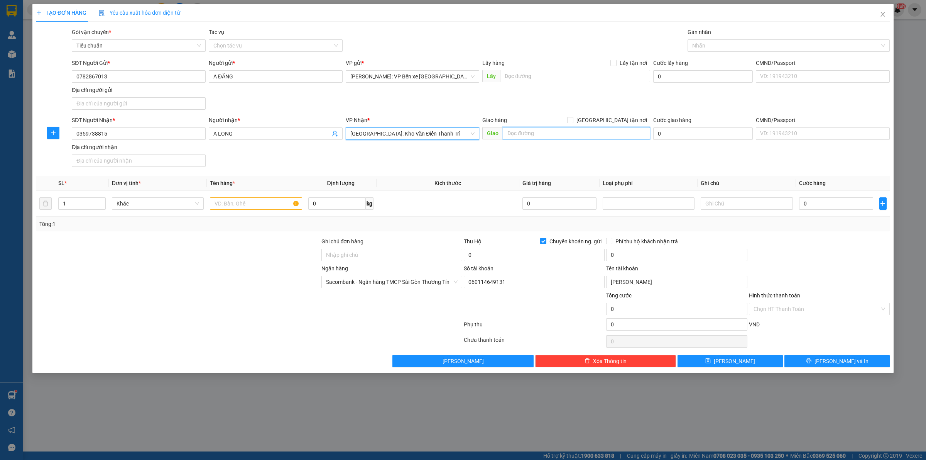
click at [541, 130] on input "text" at bounding box center [576, 133] width 147 height 12
click at [209, 154] on div "SĐT Người Nhận * 0359738815 Người nhận * A LONG VP Nhận * Hà Nội: Kho Văn Điển …" at bounding box center [480, 143] width 821 height 54
click at [572, 138] on input "text" at bounding box center [576, 133] width 147 height 12
paste input "Số 11 ngõ 9 Phù Liễn,Bắc Hồng,Đônh Anh,Hà Nội"
type input "Số 11 ngõ 9 Phù Liễn,Bắc Hồng,Đônh Anh,Hà Nội"
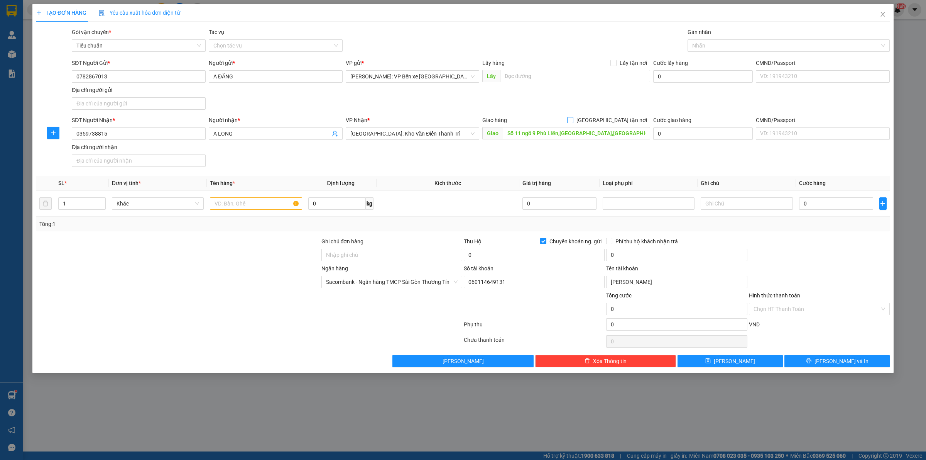
click at [573, 121] on input "[GEOGRAPHIC_DATA] tận nơi" at bounding box center [569, 119] width 5 height 5
checkbox input "true"
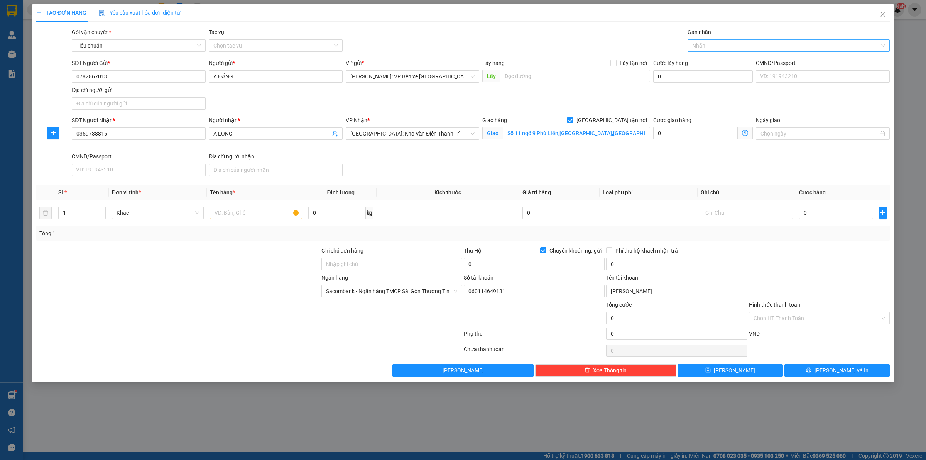
click at [712, 43] on div at bounding box center [785, 45] width 191 height 9
type input "GIAO"
click at [715, 60] on div "[GEOGRAPHIC_DATA] tận nơi" at bounding box center [788, 61] width 193 height 8
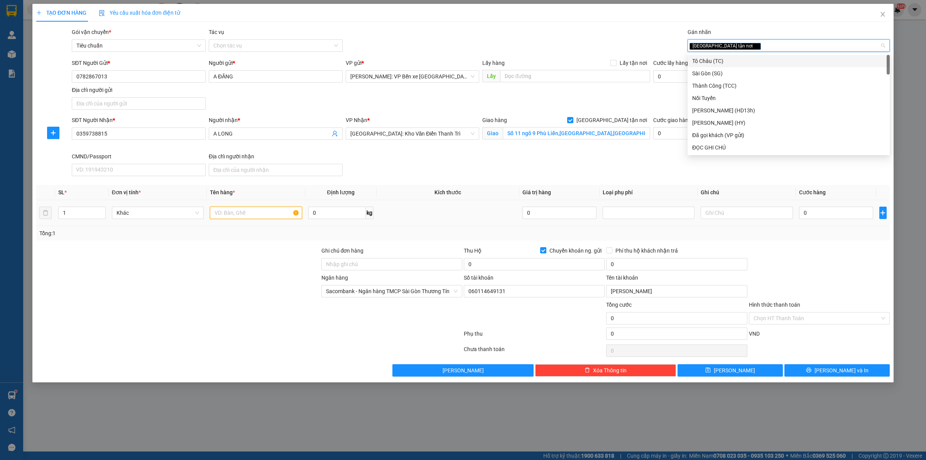
click at [235, 210] on input "text" at bounding box center [256, 212] width 92 height 12
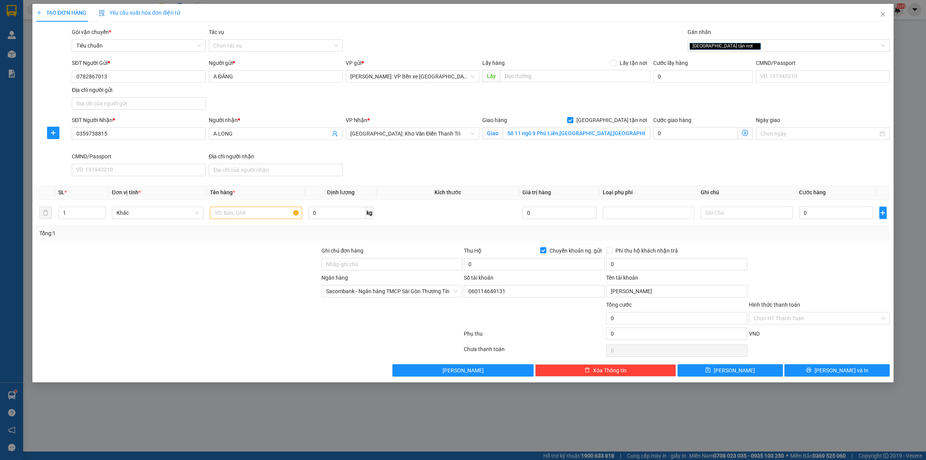
drag, startPoint x: 165, startPoint y: 288, endPoint x: 169, endPoint y: 269, distance: 19.3
click at [165, 288] on div at bounding box center [178, 286] width 285 height 27
click at [102, 209] on span "up" at bounding box center [101, 210] width 5 height 5
type input "2"
click at [266, 211] on input "text" at bounding box center [256, 212] width 92 height 12
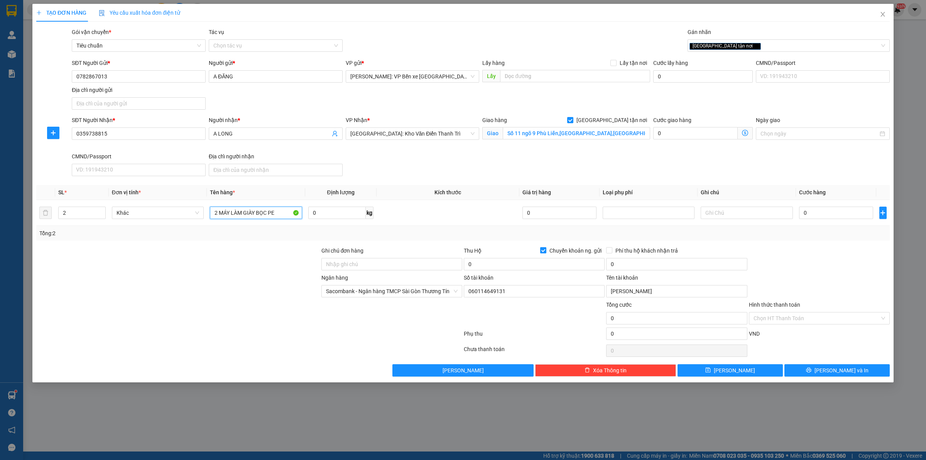
type input "2 MÁY LÀM GIÀY BỌC PE"
click at [545, 251] on input "Chuyển khoản ng. gửi" at bounding box center [542, 249] width 5 height 5
checkbox input "false"
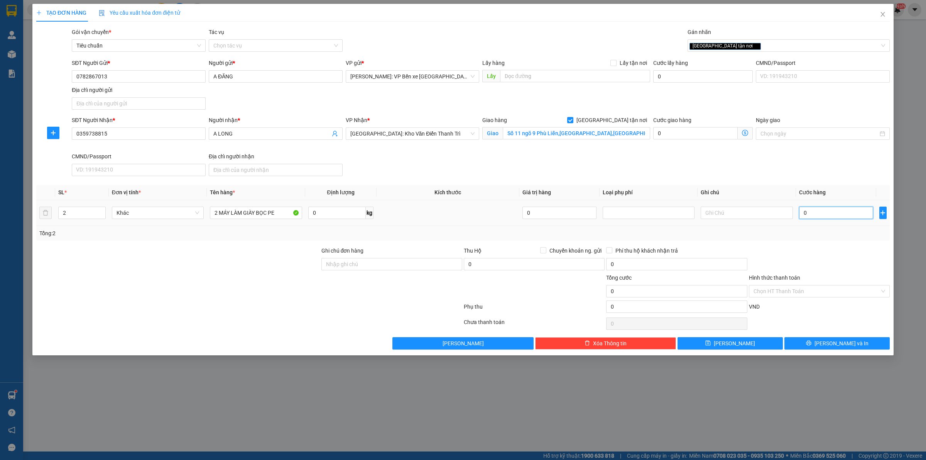
click at [817, 212] on input "0" at bounding box center [836, 212] width 74 height 12
click at [183, 284] on div at bounding box center [178, 286] width 285 height 27
click at [851, 156] on div "SĐT Người Nhận * 0359738815 Người nhận * A LONG VP Nhận * Hà Nội: Kho Văn Điển …" at bounding box center [480, 147] width 821 height 63
click at [823, 212] on input "0" at bounding box center [836, 212] width 74 height 12
type input "5"
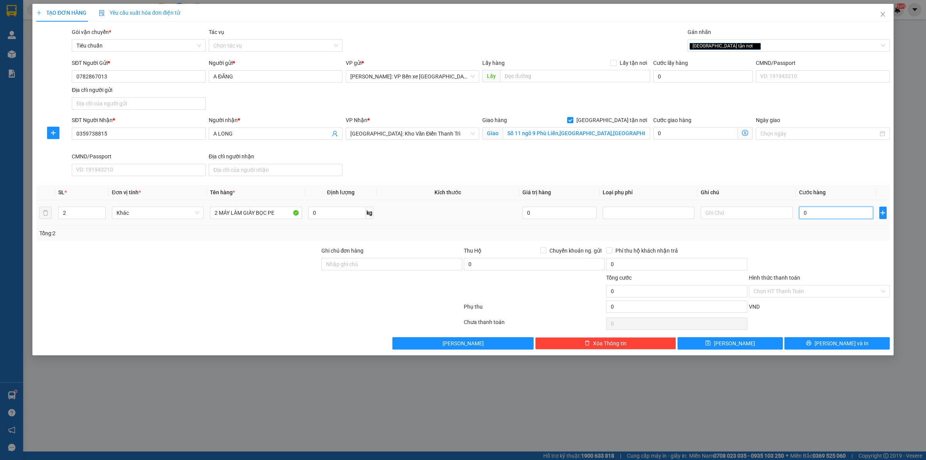
type input "5"
type input "52"
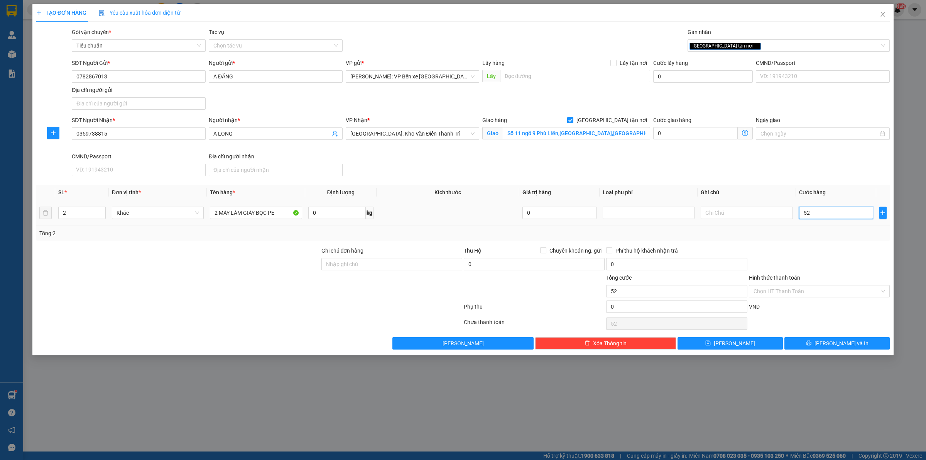
type input "520"
type input "5.200"
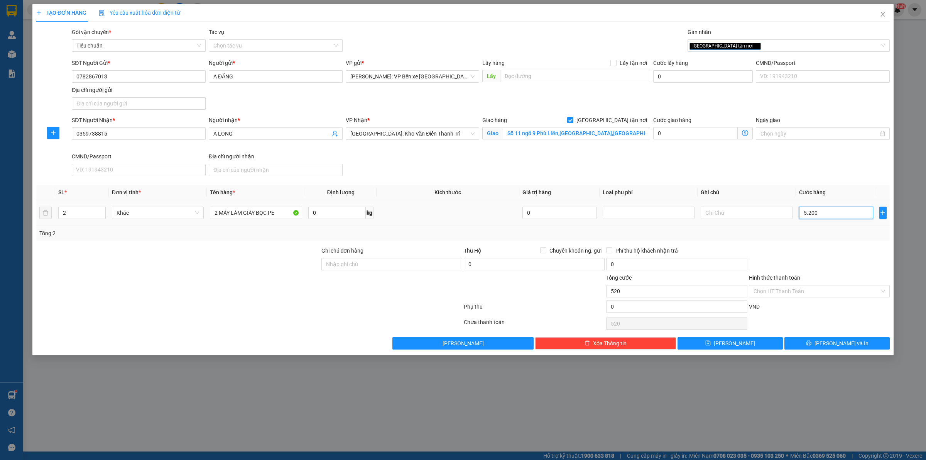
type input "5.200"
type input "52.000"
type input "520.000"
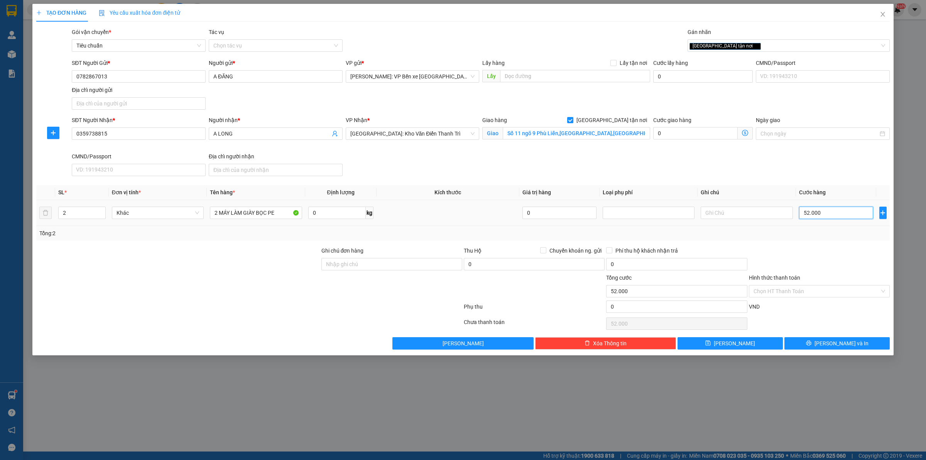
type input "520.000"
click at [833, 346] on span "[PERSON_NAME] và In" at bounding box center [842, 343] width 54 height 8
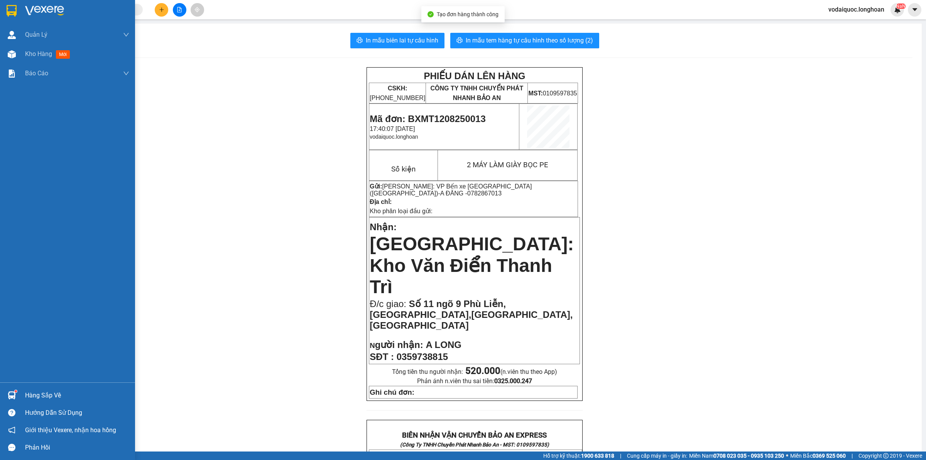
click at [30, 8] on img at bounding box center [44, 11] width 39 height 12
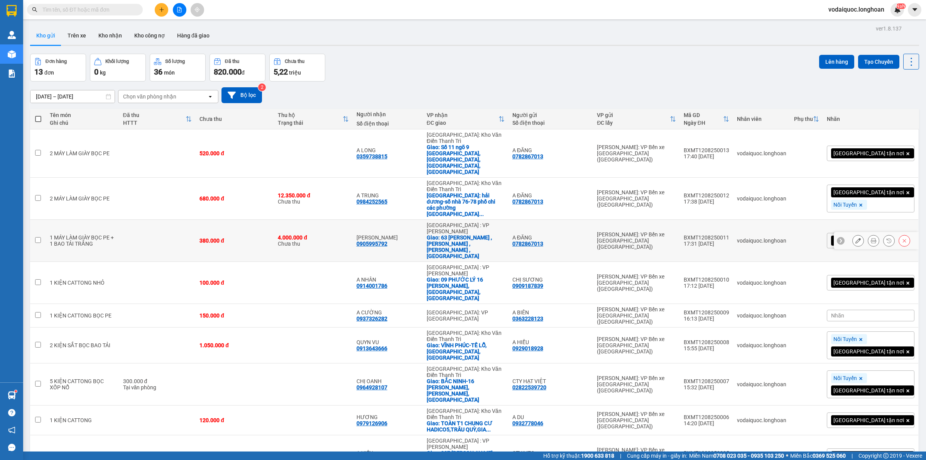
click at [144, 220] on td at bounding box center [157, 241] width 77 height 42
checkbox input "true"
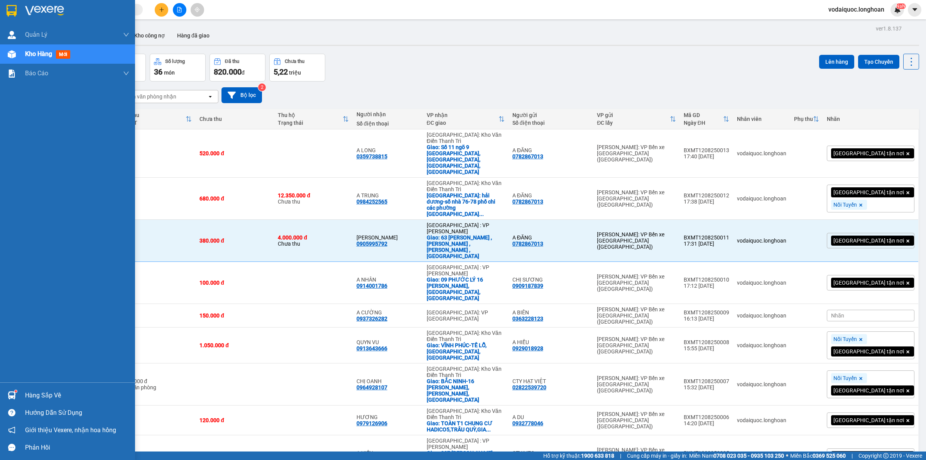
click at [10, 8] on img at bounding box center [12, 11] width 10 height 12
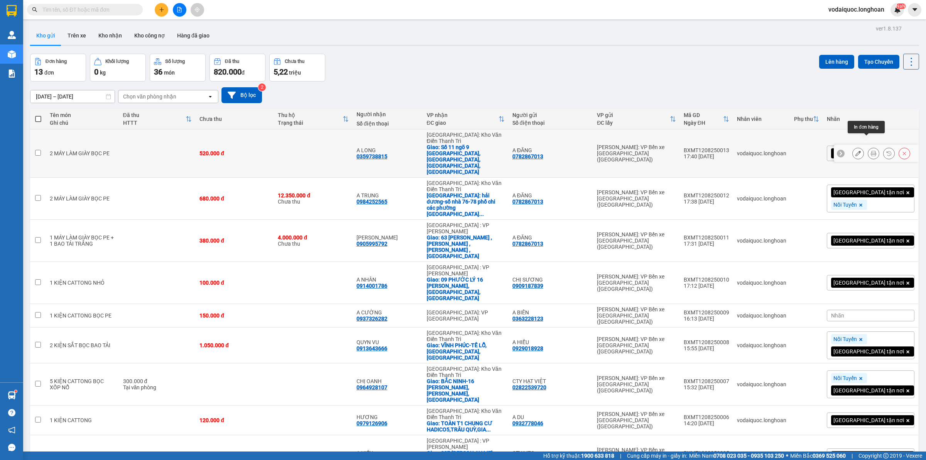
click at [871, 151] on icon at bounding box center [873, 153] width 5 height 5
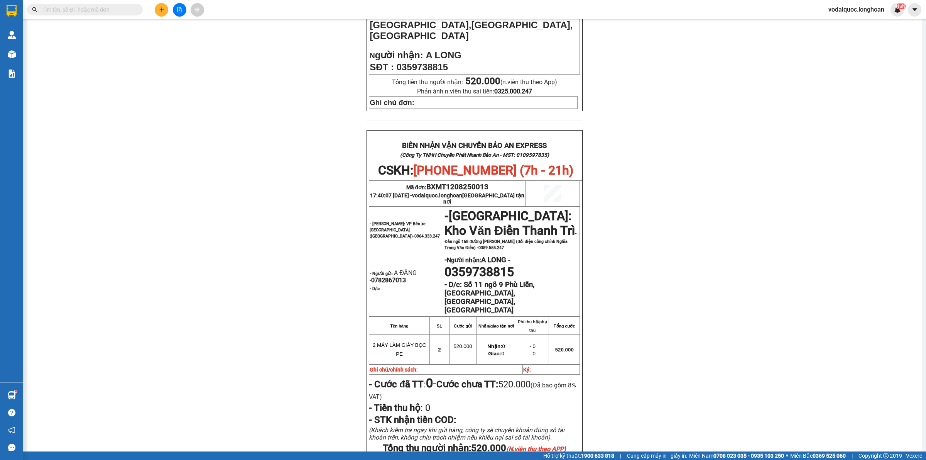
scroll to position [354, 0]
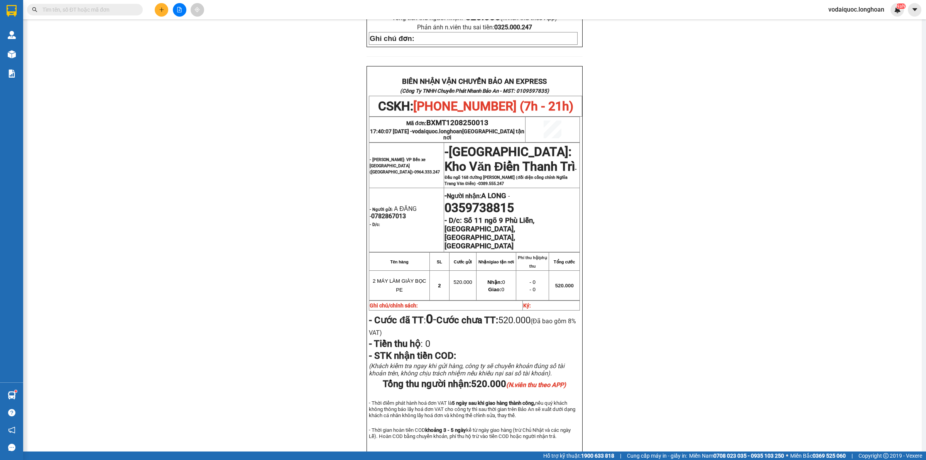
click at [172, 128] on div "PHIẾU DÁN LÊN HÀNG CSKH: 1900.06.88.33 CÔNG TY TNHH CHUYỂN PHÁT NHANH BẢO AN MS…" at bounding box center [475, 96] width 876 height 764
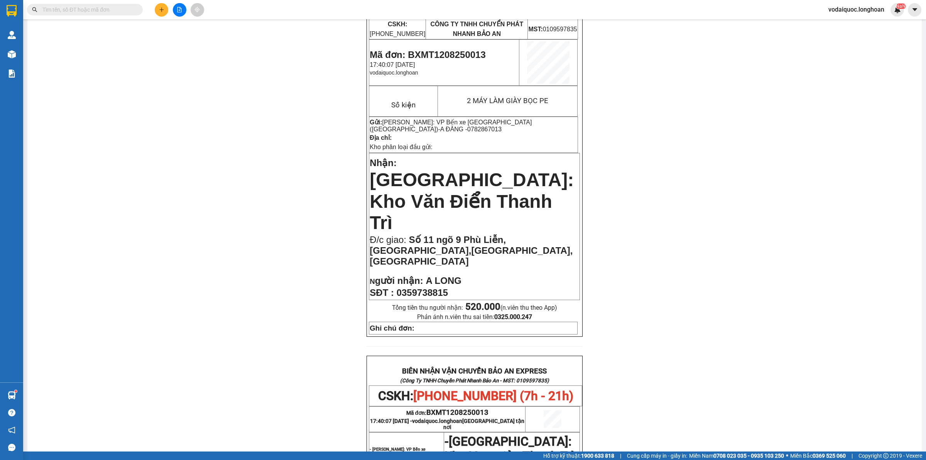
scroll to position [0, 0]
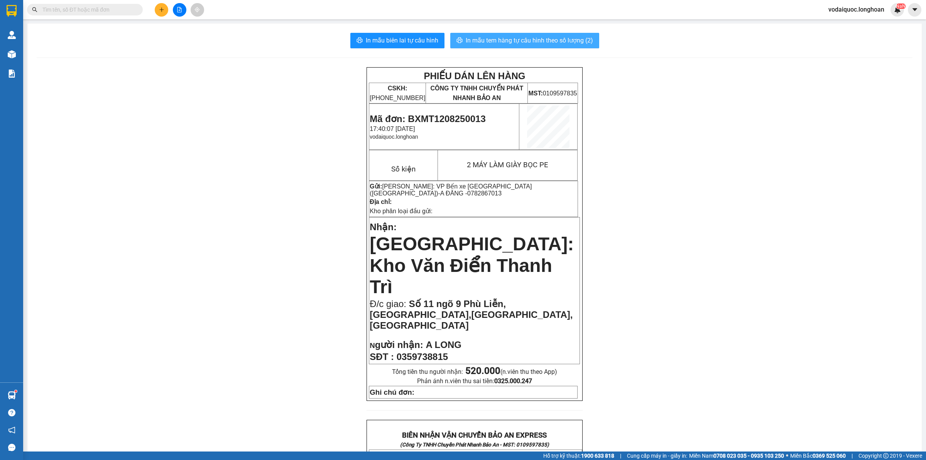
click at [530, 42] on span "In mẫu tem hàng tự cấu hình theo số lượng (2)" at bounding box center [529, 41] width 127 height 10
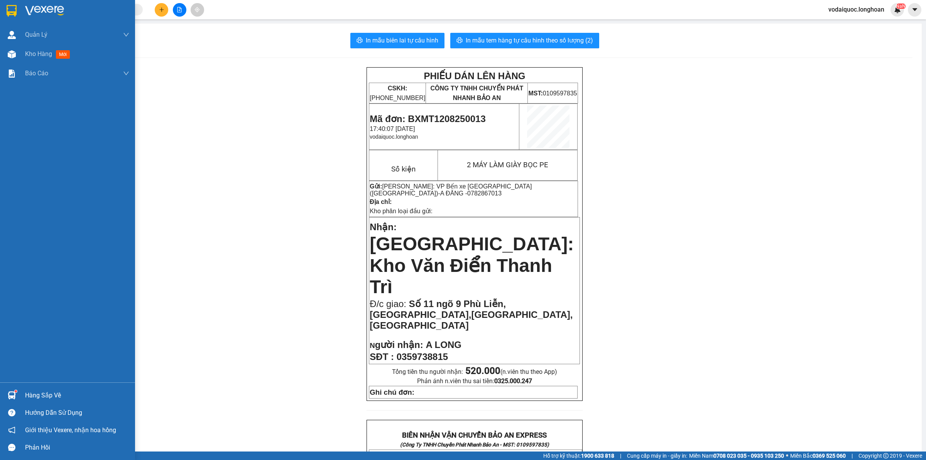
click at [12, 10] on img at bounding box center [12, 11] width 10 height 12
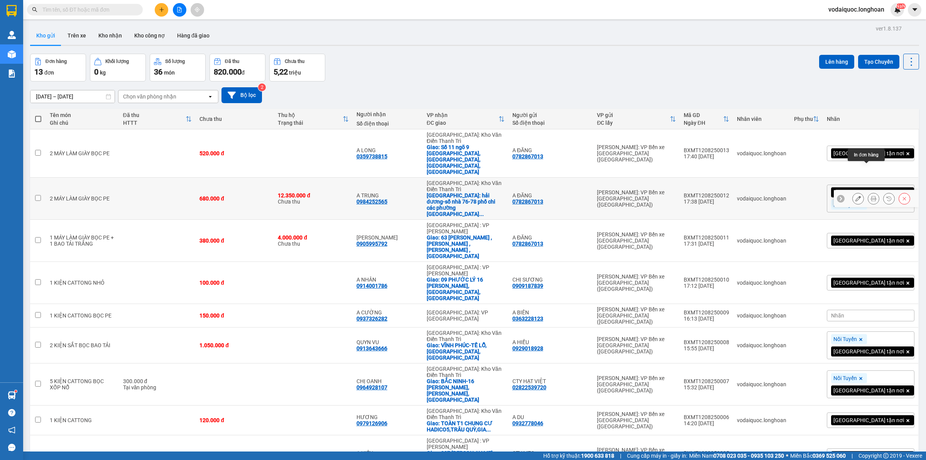
click at [871, 196] on icon at bounding box center [873, 198] width 5 height 5
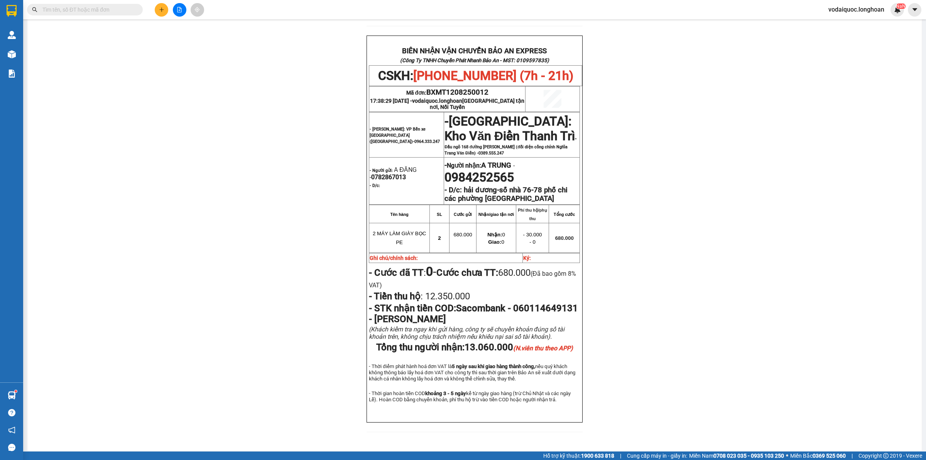
scroll to position [325, 0]
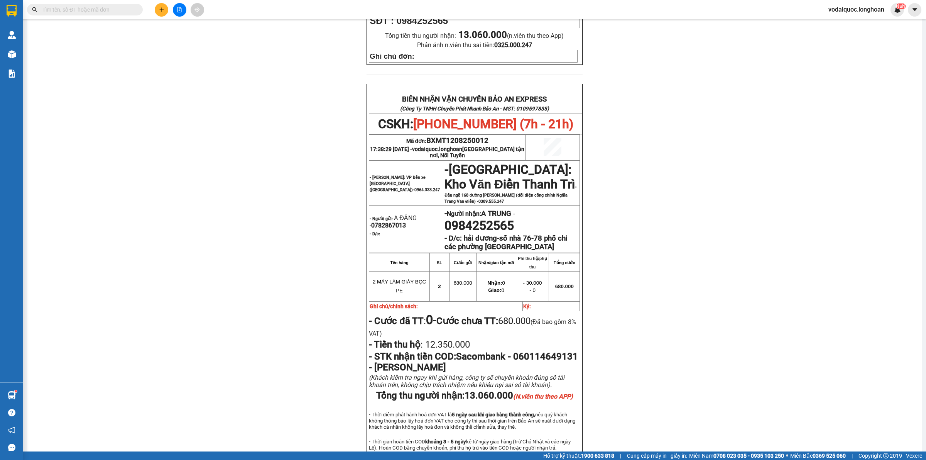
click at [126, 130] on div "PHIẾU DÁN LÊN HÀNG CSKH: 1900.06.88.33 CÔNG TY TNHH CHUYỂN PHÁT NHANH BẢO AN MS…" at bounding box center [475, 115] width 876 height 747
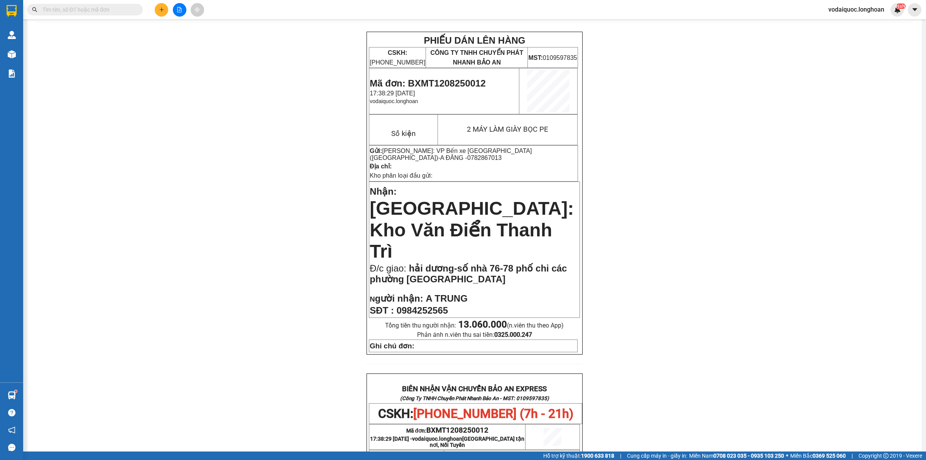
scroll to position [0, 0]
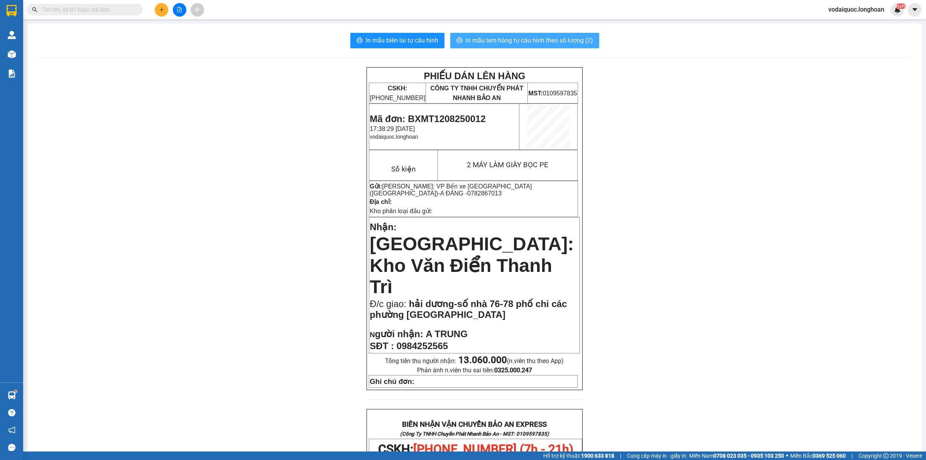
click at [548, 39] on span "In mẫu tem hàng tự cấu hình theo số lượng (2)" at bounding box center [529, 41] width 127 height 10
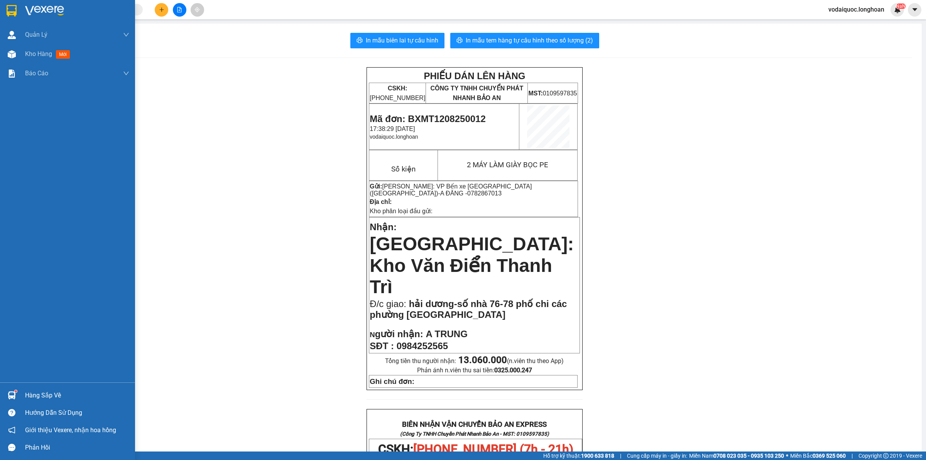
click at [41, 11] on img at bounding box center [44, 11] width 39 height 12
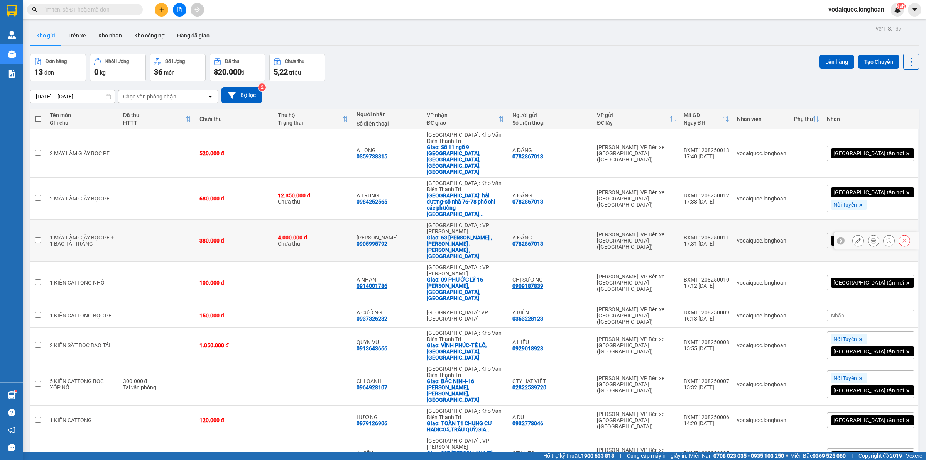
click at [868, 234] on button at bounding box center [873, 241] width 11 height 14
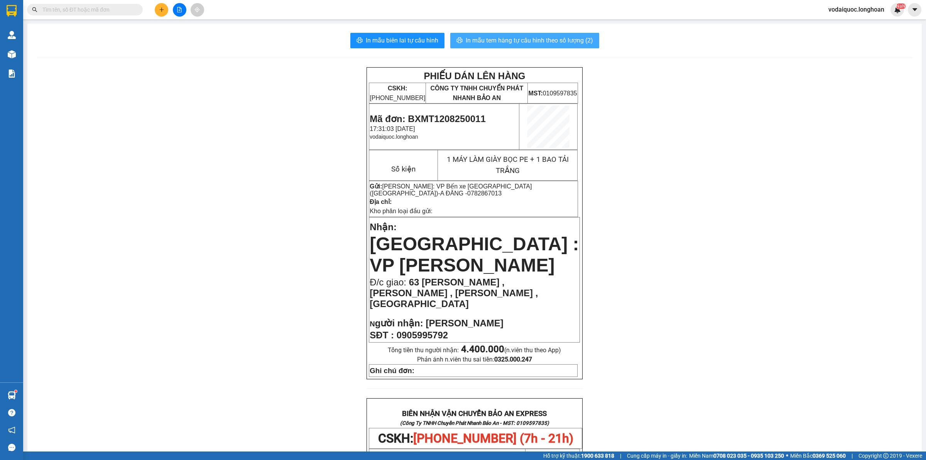
click at [496, 39] on span "In mẫu tem hàng tự cấu hình theo số lượng (2)" at bounding box center [529, 41] width 127 height 10
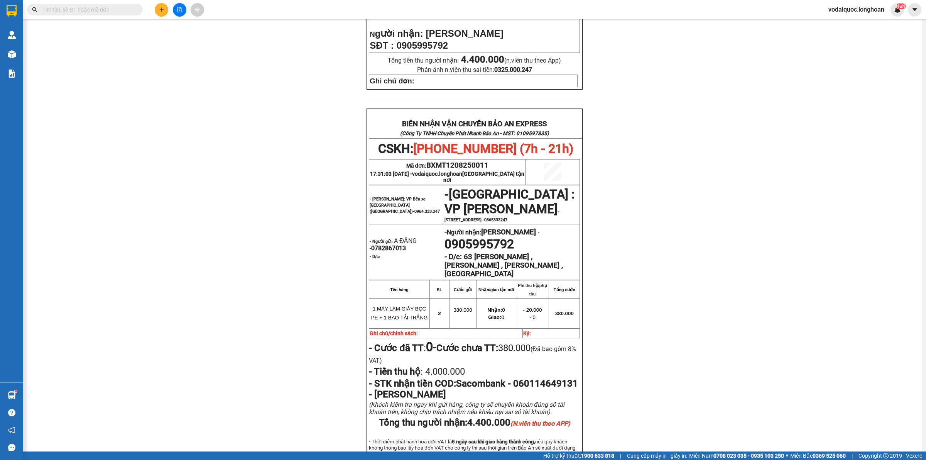
scroll to position [338, 0]
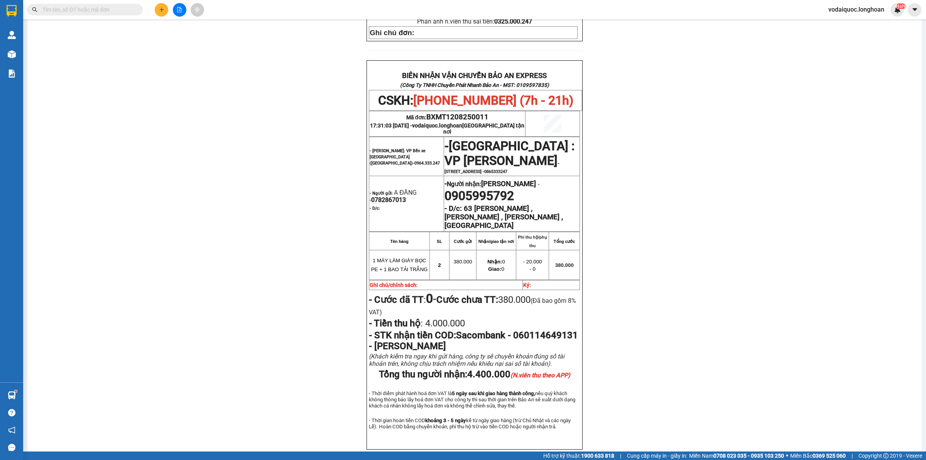
click at [144, 98] on div "PHIẾU DÁN LÊN HÀNG CSKH: 1900.06.88.33 CÔNG TY TNHH CHUYỂN PHÁT NHANH BẢO AN MS…" at bounding box center [475, 98] width 876 height 739
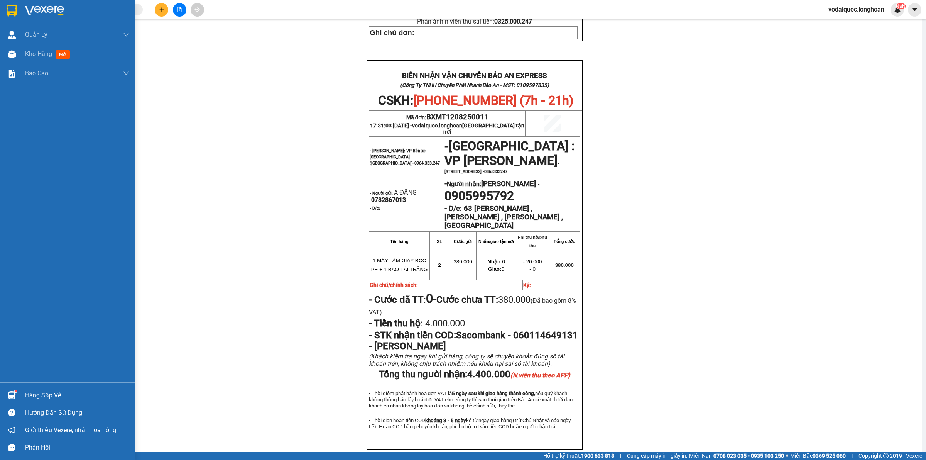
click at [24, 8] on div at bounding box center [67, 12] width 135 height 25
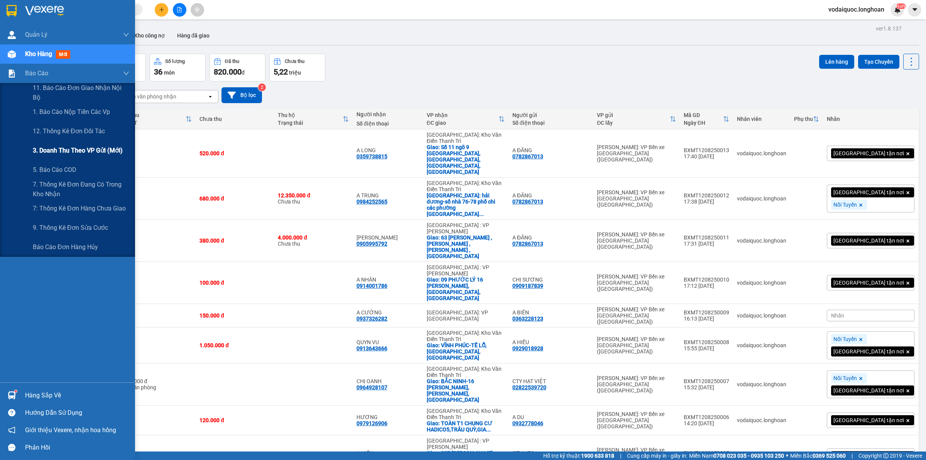
click at [81, 152] on span "3. Doanh Thu theo VP Gửi (mới)" at bounding box center [78, 151] width 90 height 10
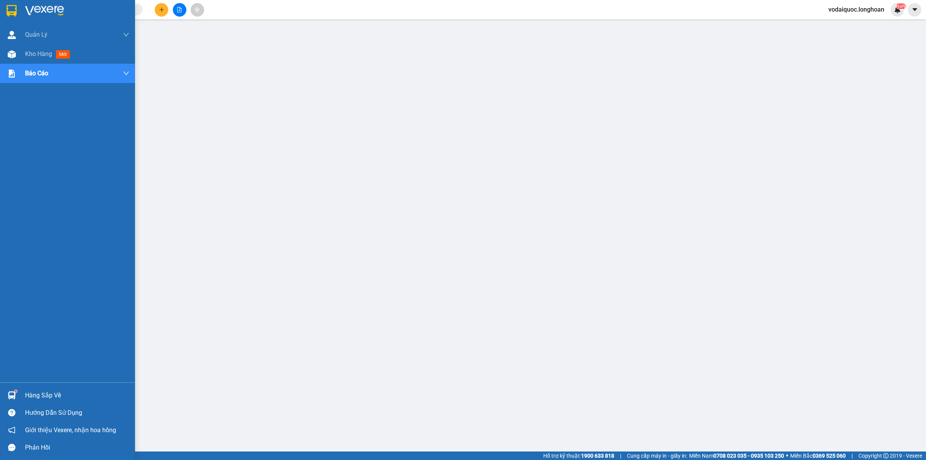
click at [55, 14] on img at bounding box center [44, 11] width 39 height 12
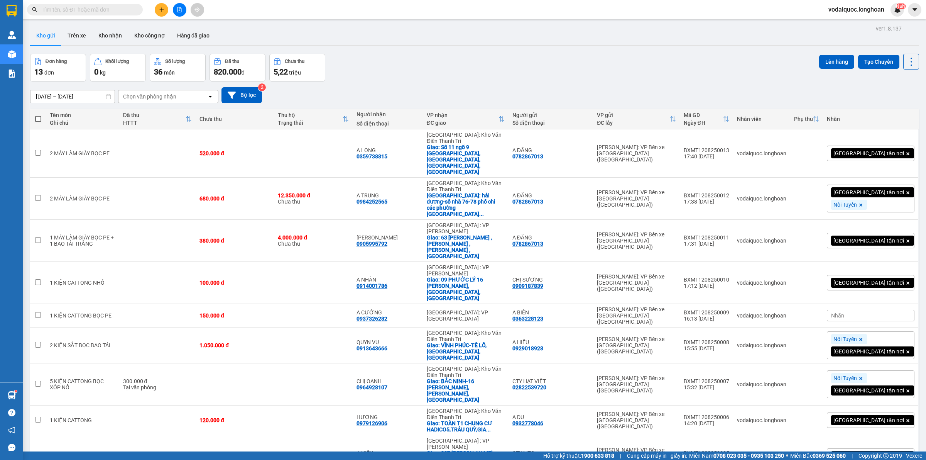
click at [161, 8] on icon "plus" at bounding box center [161, 9] width 5 height 5
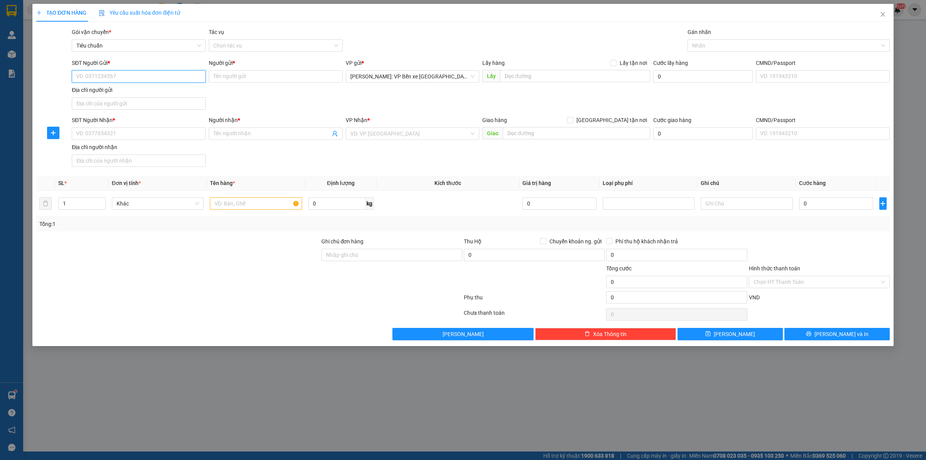
click at [125, 72] on input "SĐT Người Gửi *" at bounding box center [139, 76] width 134 height 12
type input "0903362717"
click at [137, 76] on input "0903362717" at bounding box center [139, 76] width 134 height 12
click at [138, 91] on div "0903362717 - A HOÀNG ĐẠO" at bounding box center [138, 92] width 125 height 8
type input "A HOÀNG ĐẠO"
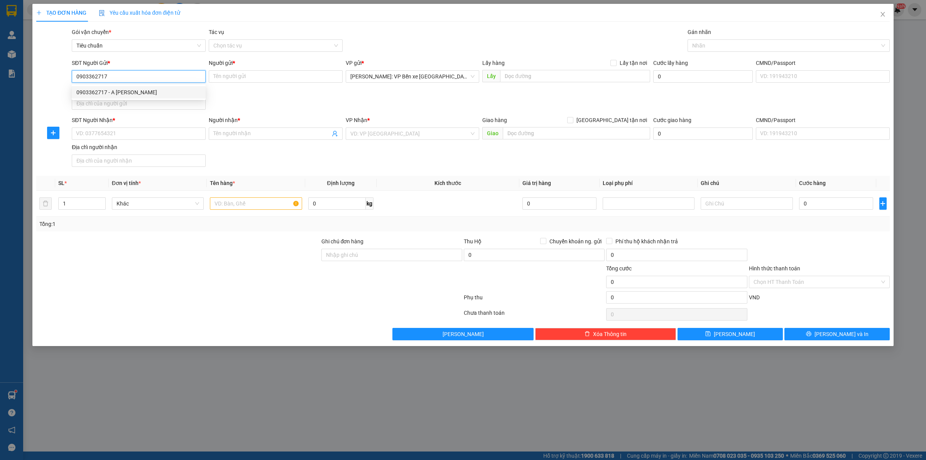
checkbox input "true"
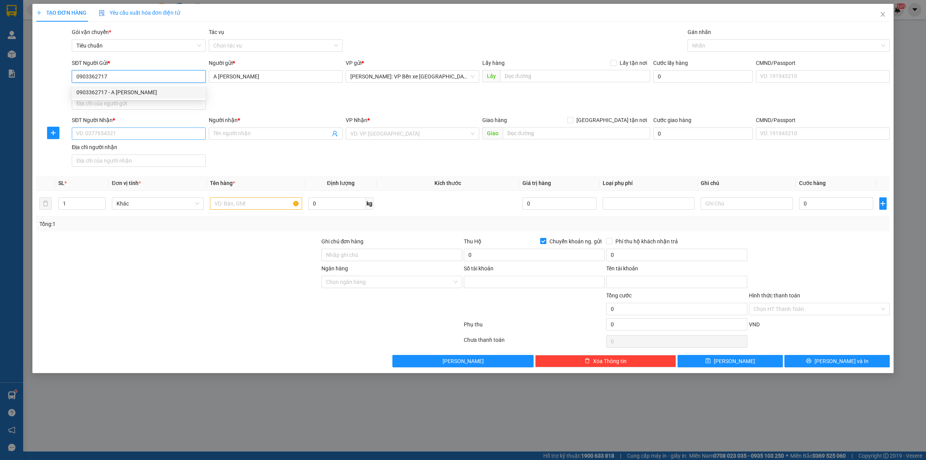
type input "0903362717"
click at [135, 134] on input "SĐT Người Nhận *" at bounding box center [139, 133] width 134 height 12
type input "93341909"
type input "DANG HOANG DAO"
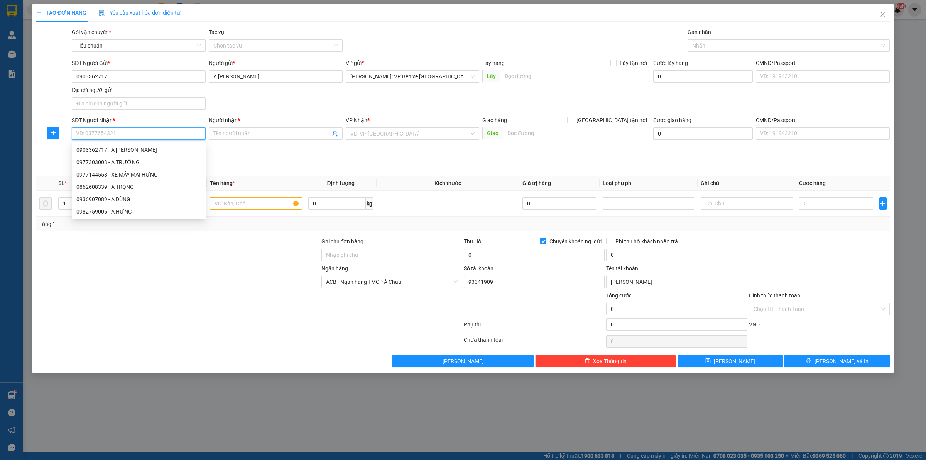
click at [131, 136] on input "SĐT Người Nhận *" at bounding box center [139, 133] width 134 height 12
type input "0982759005"
click at [130, 149] on div "0982759005 - A HƯNG" at bounding box center [138, 150] width 125 height 8
type input "A HƯNG"
checkbox input "true"
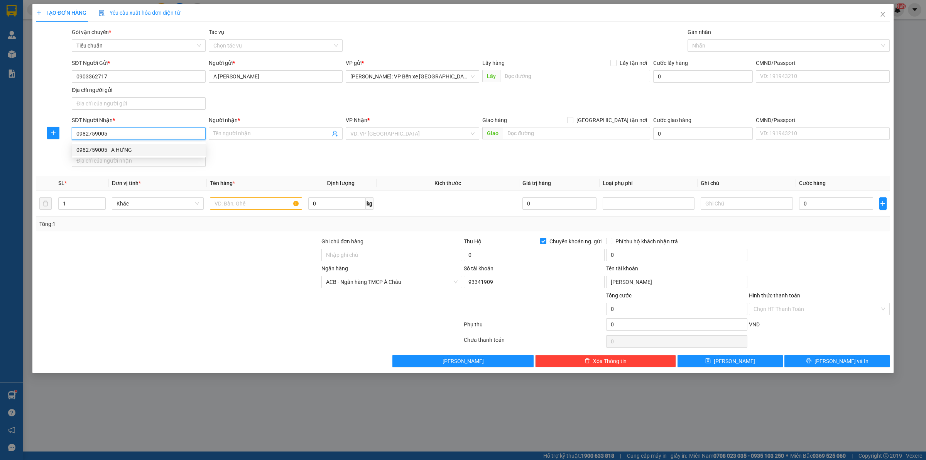
type input "THÁI NGUYÊN-375 XÓM TRẠI,NAM TIẾN,PHỔ YÊN,THÁI NGUYÊN"
checkbox input "false"
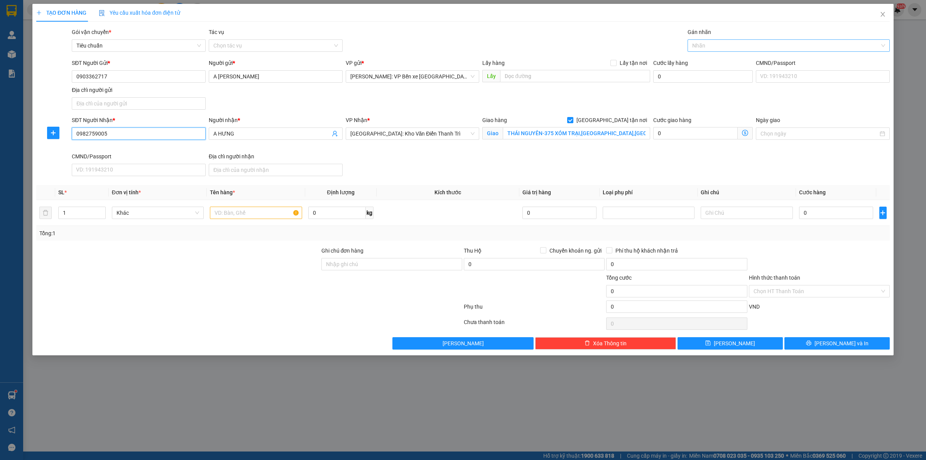
click at [715, 47] on div at bounding box center [785, 45] width 191 height 9
type input "0982759005"
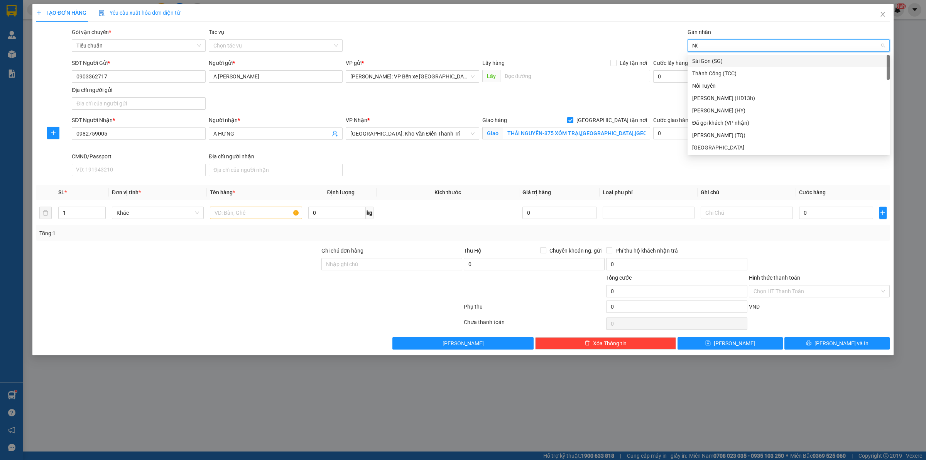
type input "NOI"
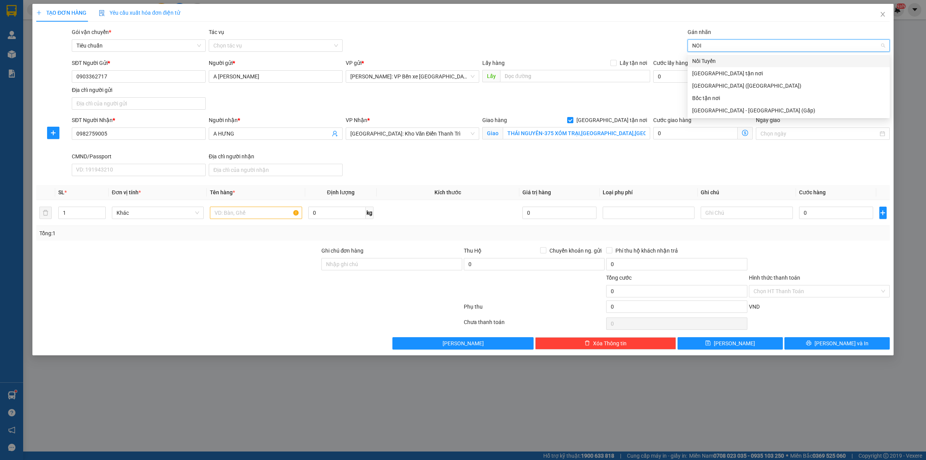
click at [740, 57] on div "Nối Tuyến" at bounding box center [788, 61] width 193 height 8
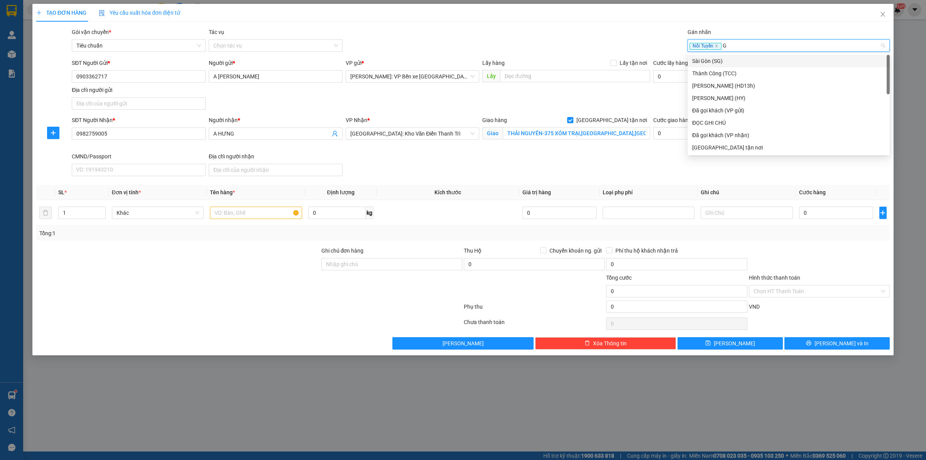
type input "GI"
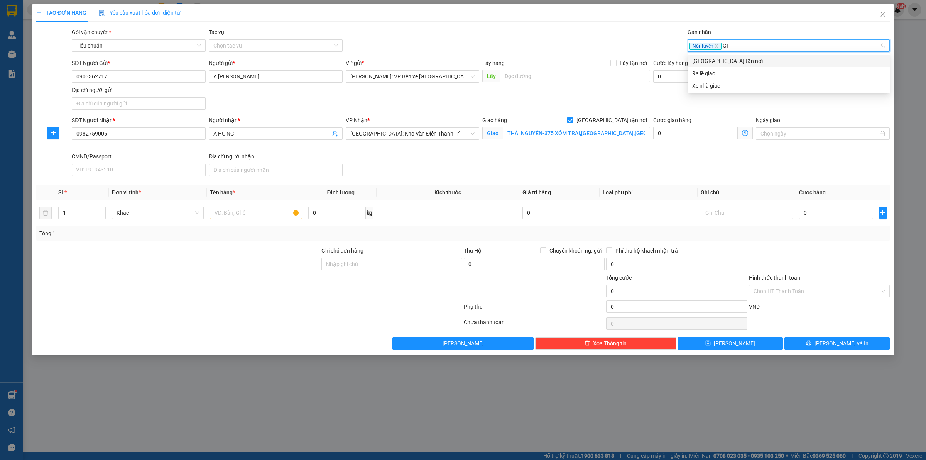
click at [734, 56] on div "[GEOGRAPHIC_DATA] tận nơi" at bounding box center [789, 61] width 202 height 12
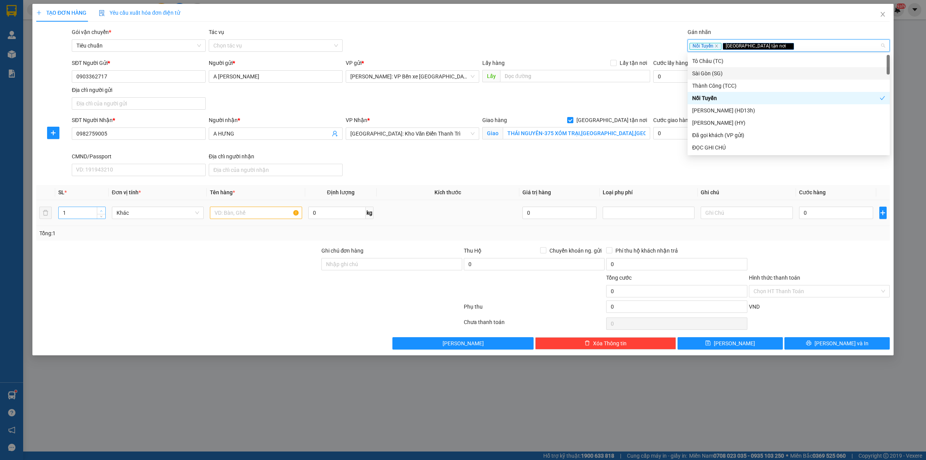
type input "2"
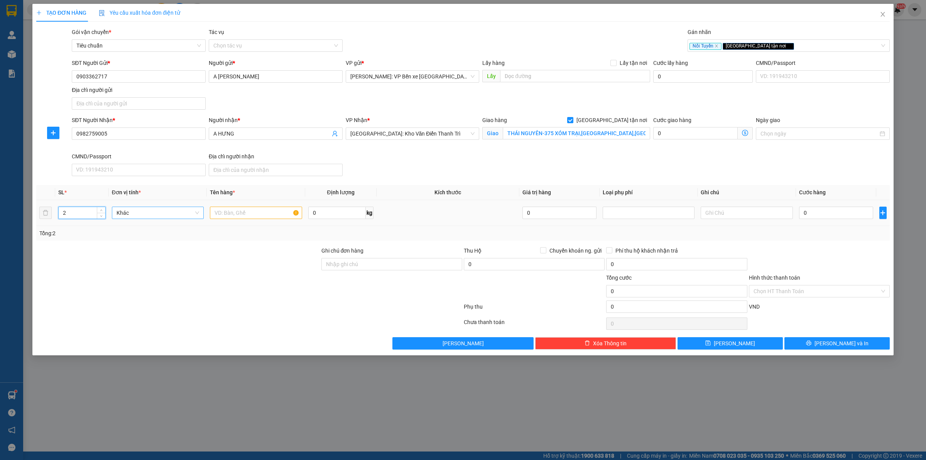
drag, startPoint x: 103, startPoint y: 210, endPoint x: 122, endPoint y: 215, distance: 20.1
click at [103, 210] on span "up" at bounding box center [101, 210] width 5 height 5
click at [225, 209] on input "text" at bounding box center [256, 212] width 92 height 12
type input "2 CAN HOÁ CHẤT"
click at [836, 209] on input "0" at bounding box center [836, 212] width 74 height 12
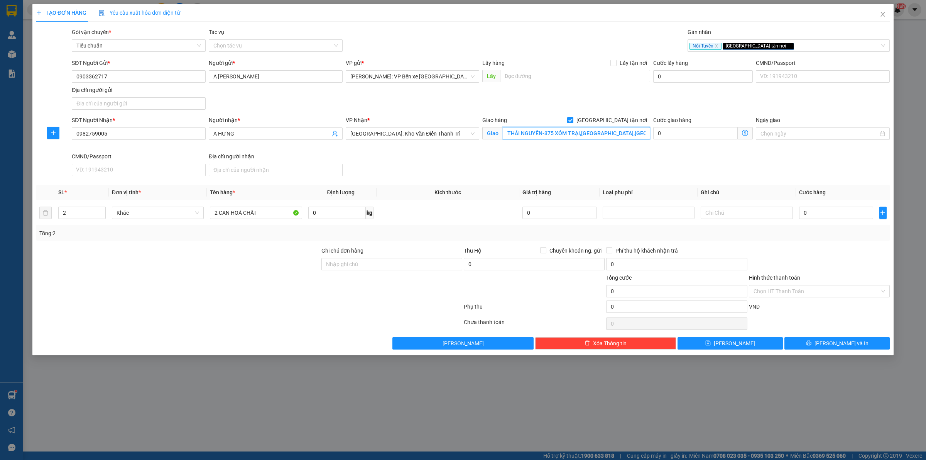
click at [633, 132] on input "THÁI NGUYÊN-375 XÓM TRẠI,NAM TIẾN,PHỔ YÊN,THÁI NGUYÊN" at bounding box center [576, 133] width 147 height 12
click at [638, 136] on input "THÁI NGUYÊN-375 XÓM TRẠI,NAM TIẾN,PHỔ YÊN,THÁI NGUYÊN" at bounding box center [576, 133] width 147 height 12
click at [821, 211] on input "0" at bounding box center [836, 212] width 74 height 12
type input "3"
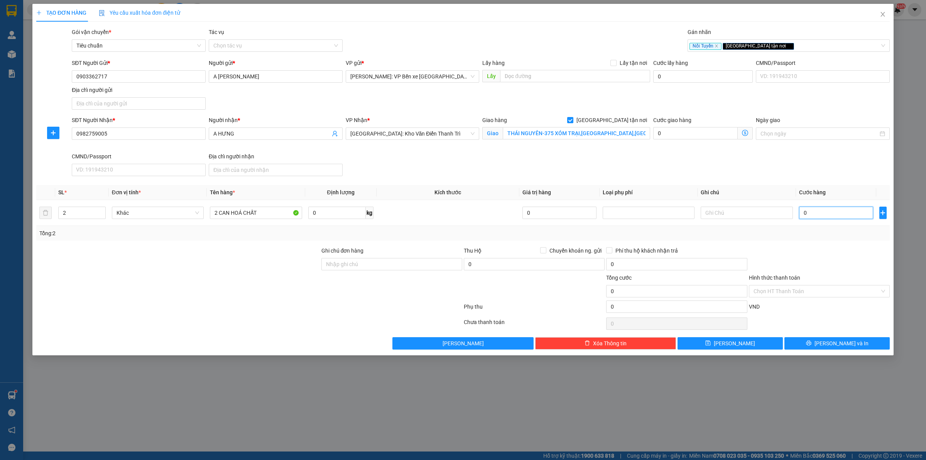
type input "3"
type input "34"
type input "340"
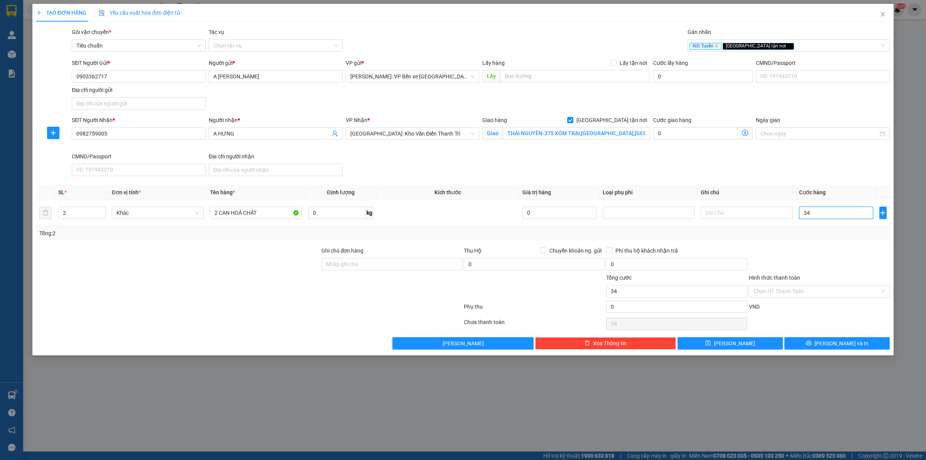
type input "340"
type input "3.400"
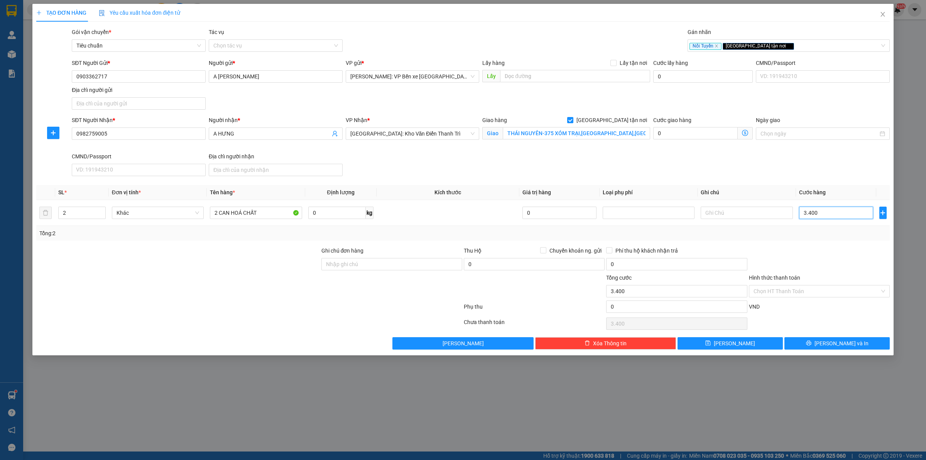
type input "34.000"
type input "340.000"
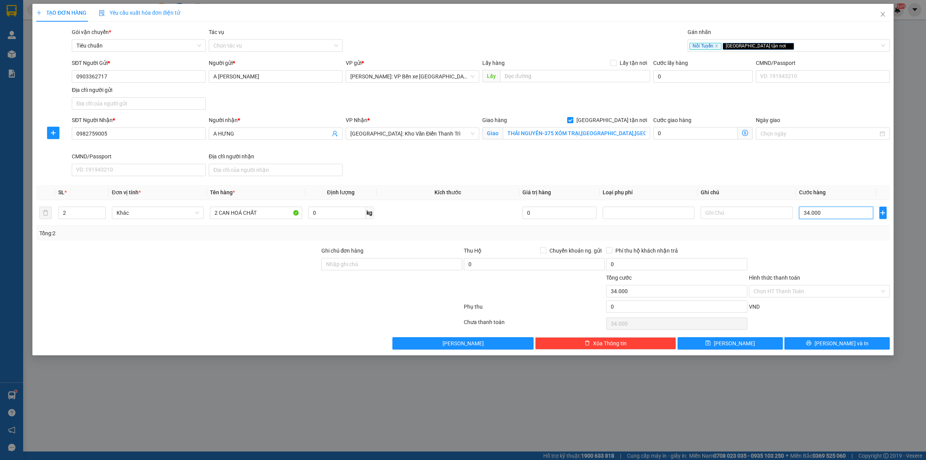
type input "340.000"
click at [543, 250] on input "Chuyển khoản ng. gửi" at bounding box center [542, 249] width 5 height 5
checkbox input "true"
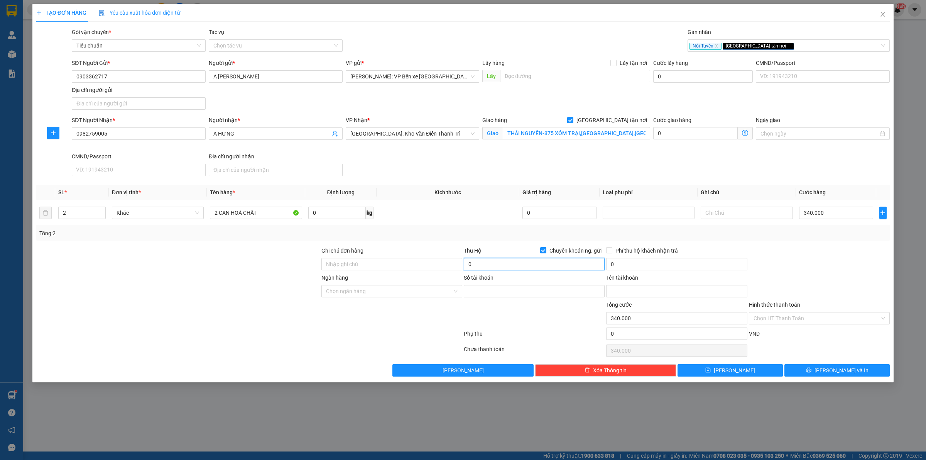
click at [527, 261] on input "0" at bounding box center [534, 264] width 141 height 12
type input "2.700.000"
click at [637, 261] on input "0" at bounding box center [676, 264] width 141 height 12
type input "20.000"
click at [437, 291] on input "Ngân hàng" at bounding box center [389, 291] width 126 height 12
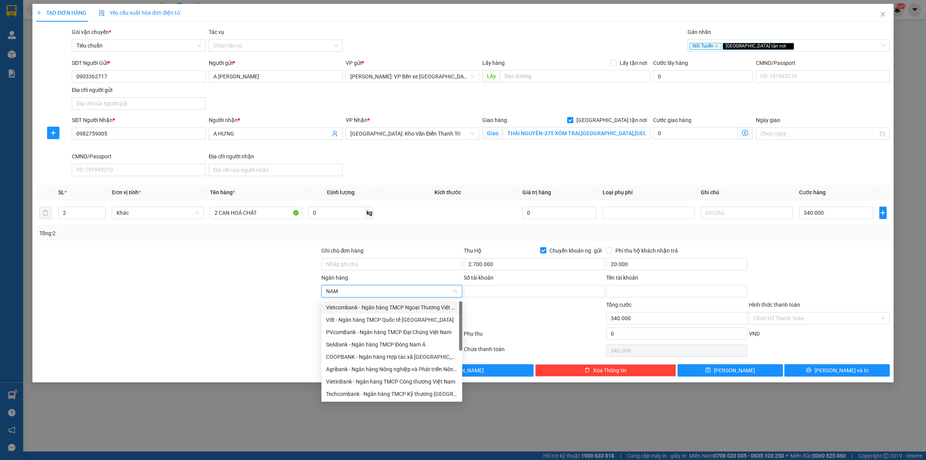
type input "NAM A"
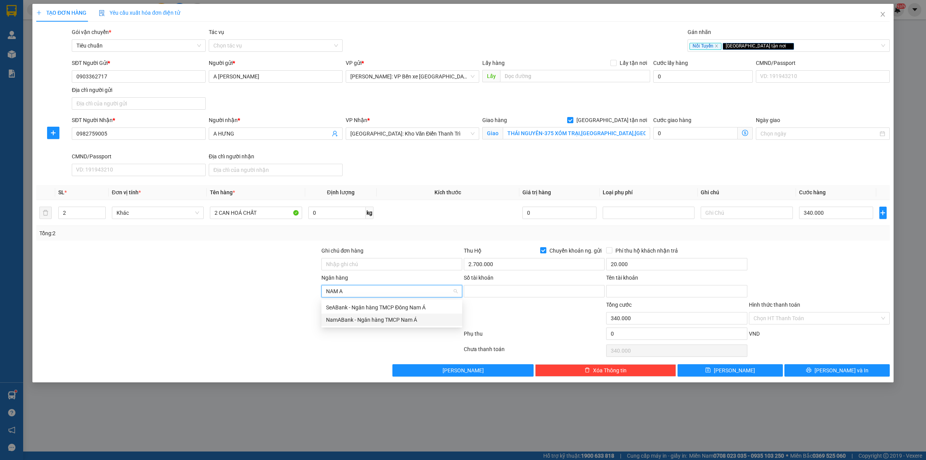
click at [386, 319] on div "NamABank - Ngân hàng TMCP Nam Á" at bounding box center [392, 319] width 132 height 8
click at [514, 289] on input "Số tài khoản" at bounding box center [534, 291] width 141 height 12
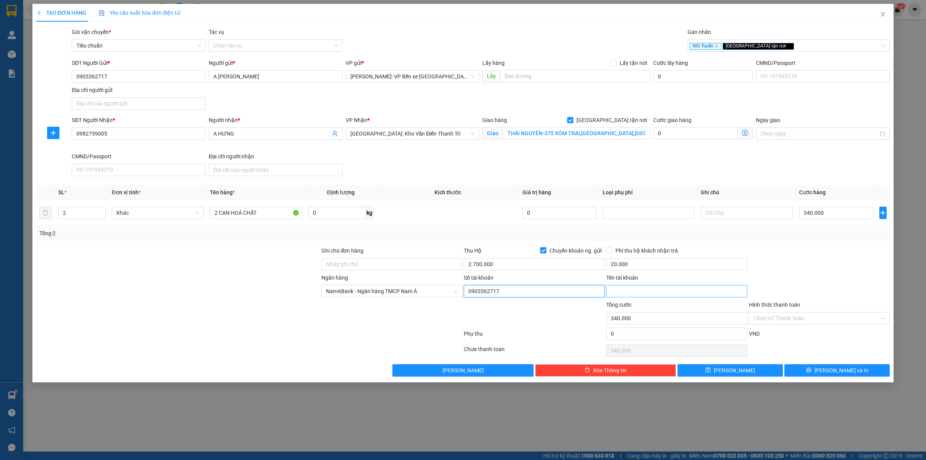
type input "0903362717"
drag, startPoint x: 635, startPoint y: 294, endPoint x: 629, endPoint y: 291, distance: 6.6
click at [635, 294] on input "Tên tài khoản" at bounding box center [676, 291] width 141 height 12
type input "DANG HOANG DAO"
click at [459, 223] on td at bounding box center [448, 213] width 143 height 26
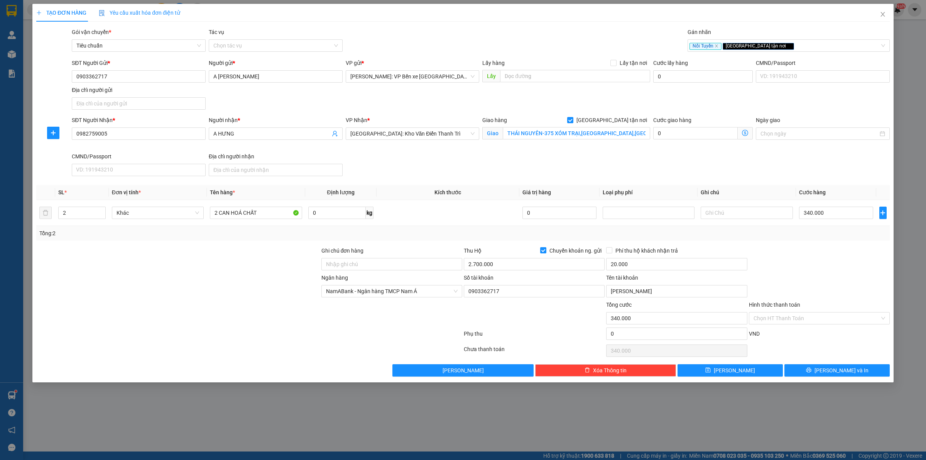
click at [596, 153] on div "SĐT Người Nhận * 0982759005 Người nhận * A HƯNG VP Nhận * Hà Nội: Kho Văn Điển …" at bounding box center [480, 147] width 821 height 63
click at [789, 317] on input "Hình thức thanh toán" at bounding box center [817, 318] width 126 height 12
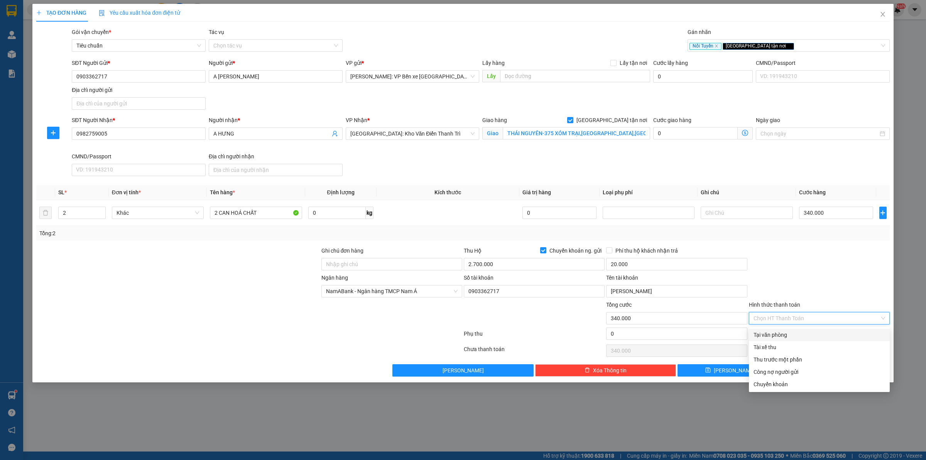
click at [792, 334] on div "Tại văn phòng" at bounding box center [820, 334] width 132 height 8
type input "0"
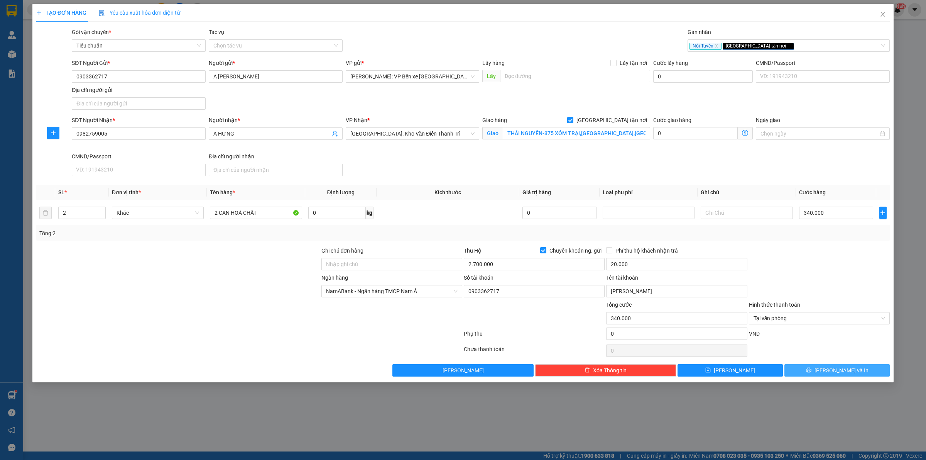
click at [838, 374] on span "[PERSON_NAME] và In" at bounding box center [842, 370] width 54 height 8
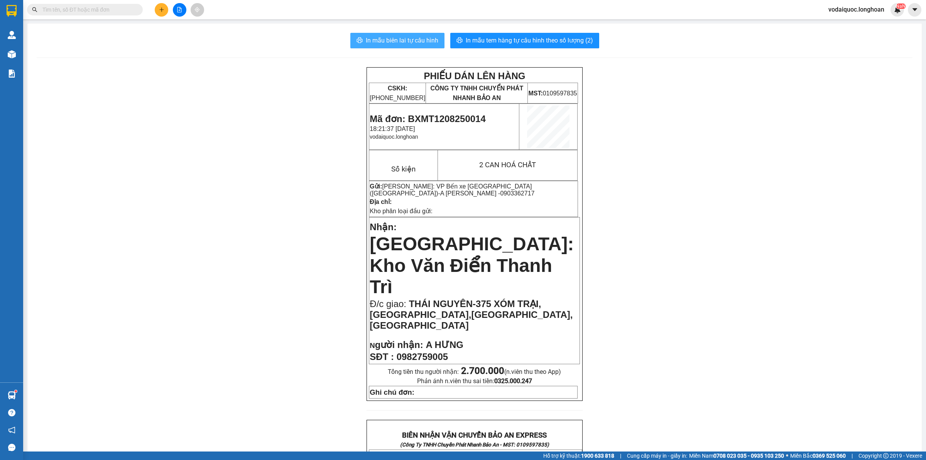
click at [406, 41] on span "In mẫu biên lai tự cấu hình" at bounding box center [402, 41] width 73 height 10
click at [572, 41] on span "In mẫu tem hàng tự cấu hình theo số lượng (2)" at bounding box center [529, 41] width 127 height 10
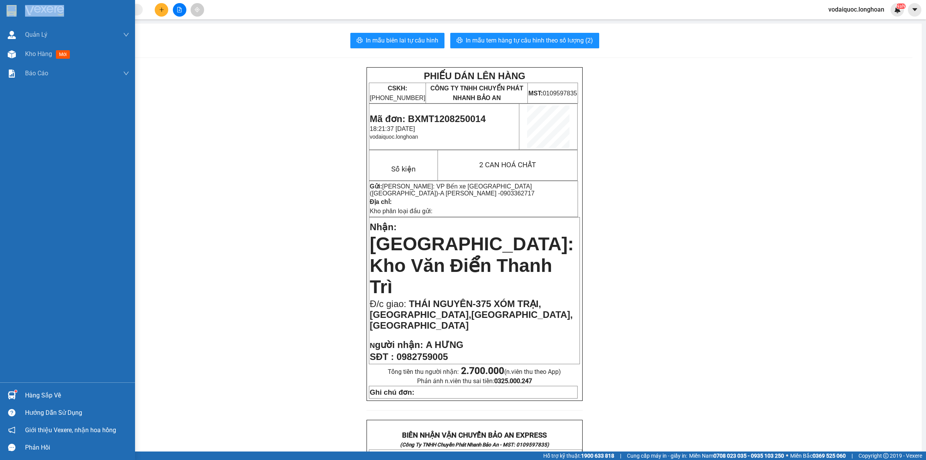
click at [25, 12] on div at bounding box center [67, 12] width 135 height 25
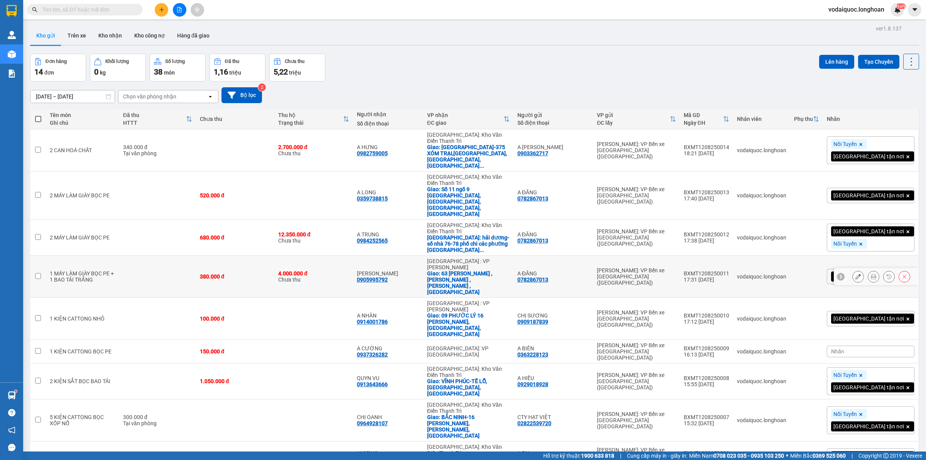
scroll to position [36, 0]
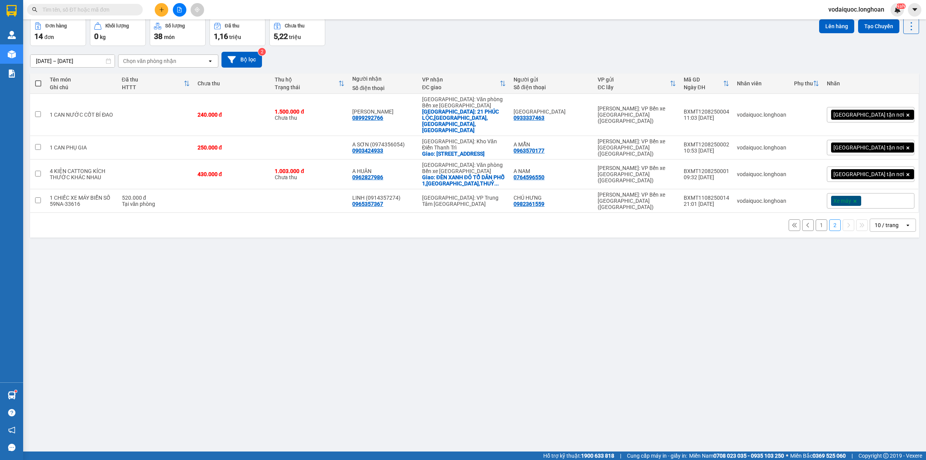
click at [816, 219] on button "1" at bounding box center [822, 225] width 12 height 12
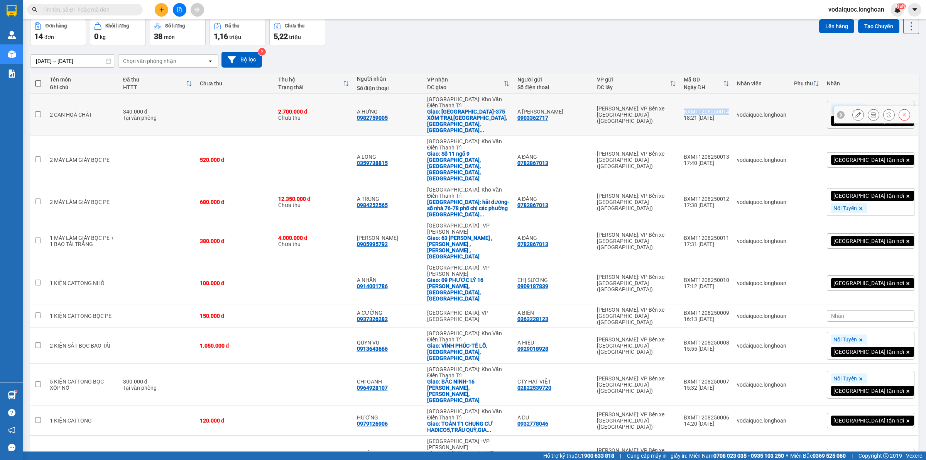
drag, startPoint x: 719, startPoint y: 105, endPoint x: 763, endPoint y: 108, distance: 44.5
click at [733, 108] on td "BXMT1208250014 18:21 12/08" at bounding box center [706, 115] width 53 height 42
checkbox input "true"
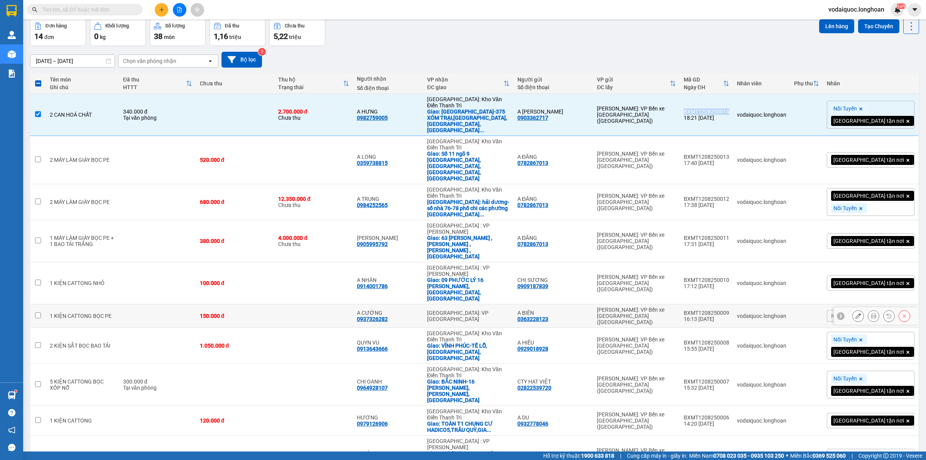
copy div "BXMT1208250014"
drag, startPoint x: 718, startPoint y: 132, endPoint x: 765, endPoint y: 132, distance: 46.3
click at [733, 136] on td "BXMT1208250013 17:40 12/08" at bounding box center [706, 160] width 53 height 48
checkbox input "true"
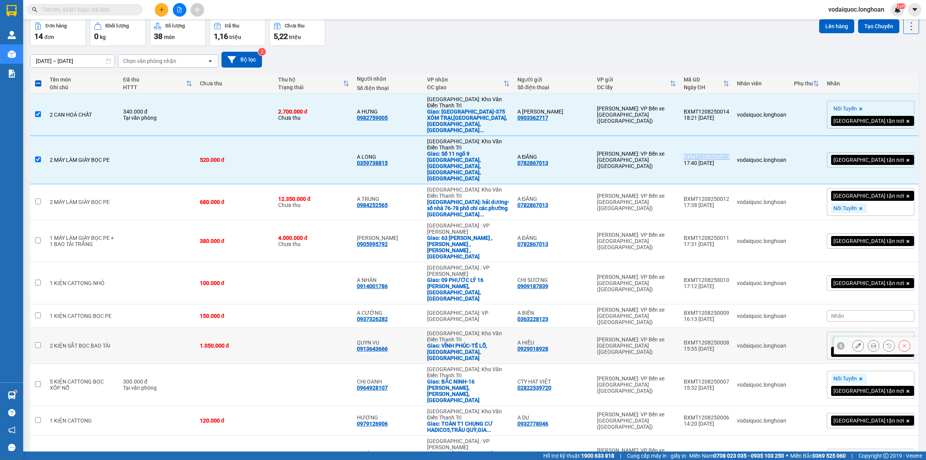
copy div "BXMT1208250013"
drag, startPoint x: 721, startPoint y: 160, endPoint x: 762, endPoint y: 223, distance: 75.5
click at [733, 184] on td "BXMT1208250012 17:38 12/08" at bounding box center [706, 202] width 53 height 36
checkbox input "true"
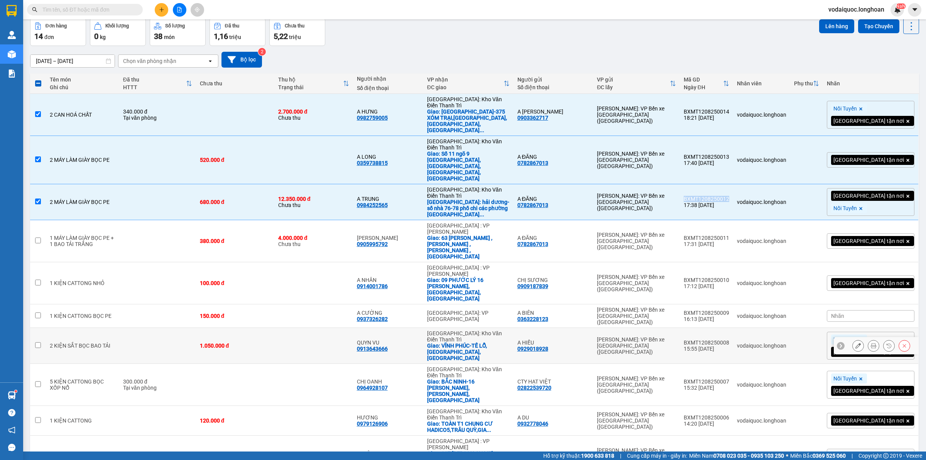
copy div "BXMT1208250012"
drag, startPoint x: 719, startPoint y: 188, endPoint x: 766, endPoint y: 188, distance: 47.1
click at [733, 220] on td "BXMT1208250011 17:31 12/08" at bounding box center [706, 241] width 53 height 42
checkbox input "true"
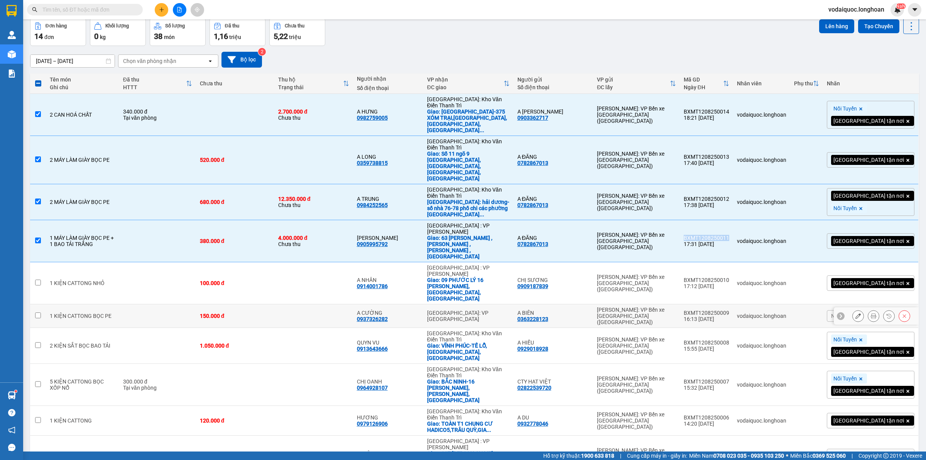
copy div "BXMT1208250011"
drag, startPoint x: 719, startPoint y: 213, endPoint x: 765, endPoint y: 213, distance: 46.3
click at [733, 262] on td "BXMT1208250010 17:12 12/08" at bounding box center [706, 283] width 53 height 42
checkbox input "true"
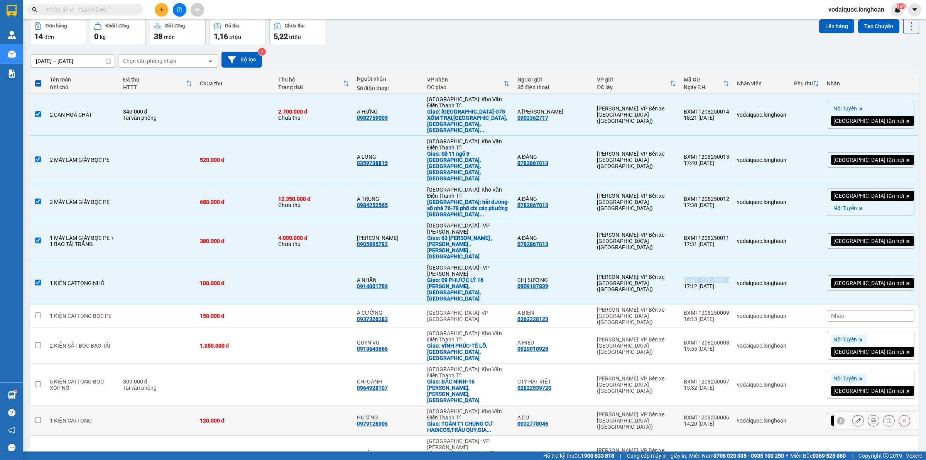
copy div "BXMT1208250010"
drag, startPoint x: 721, startPoint y: 233, endPoint x: 765, endPoint y: 234, distance: 44.4
click at [733, 304] on td "BXMT1208250009 16:13 12/08" at bounding box center [706, 316] width 53 height 24
checkbox input "true"
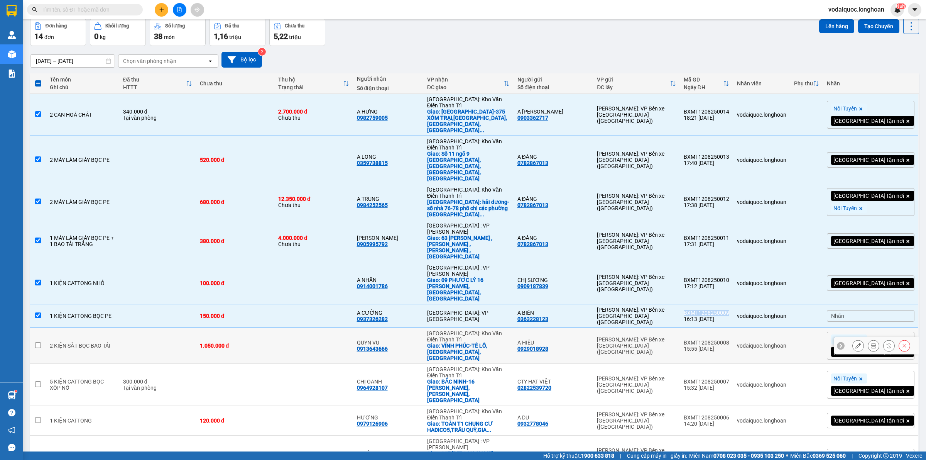
copy div "BXMT1208250009"
drag, startPoint x: 719, startPoint y: 259, endPoint x: 765, endPoint y: 258, distance: 45.6
click at [733, 328] on td "BXMT1208250008 15:55 12/08" at bounding box center [706, 346] width 53 height 36
checkbox input "true"
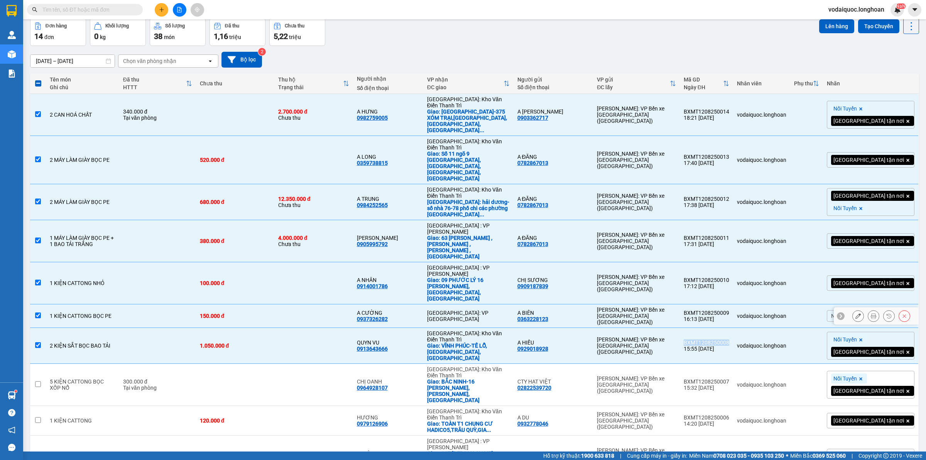
copy div "BXMT1208250008"
drag, startPoint x: 720, startPoint y: 290, endPoint x: 765, endPoint y: 291, distance: 44.8
click at [733, 364] on td "BXMT1208250007 15:32 12/08" at bounding box center [706, 385] width 53 height 42
checkbox input "true"
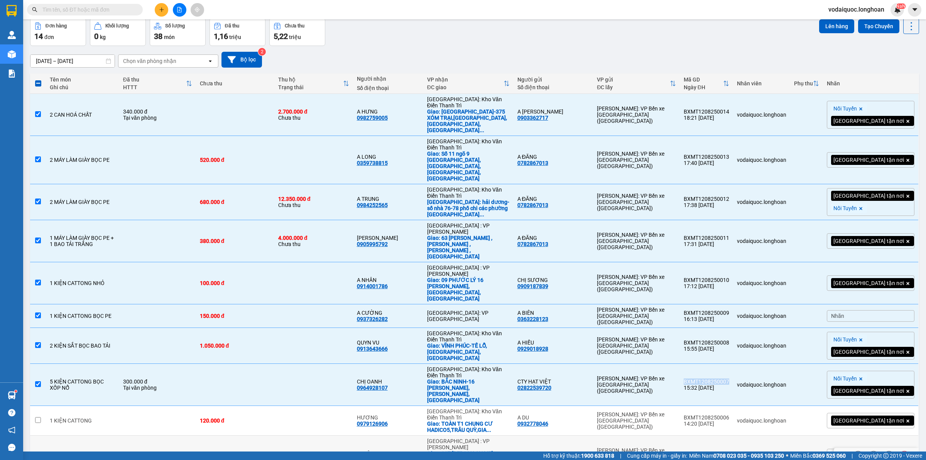
copy div "BXMT1208250007"
drag, startPoint x: 721, startPoint y: 317, endPoint x: 766, endPoint y: 320, distance: 45.2
click at [733, 406] on td "BXMT1208250006 14:20 12/08" at bounding box center [706, 421] width 53 height 30
checkbox input "true"
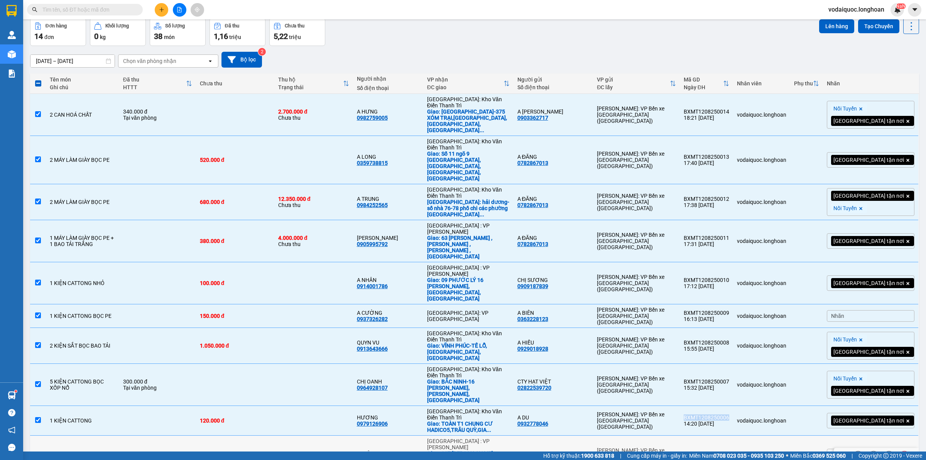
copy div "BXMT1208250006"
drag, startPoint x: 720, startPoint y: 343, endPoint x: 765, endPoint y: 345, distance: 44.4
click at [733, 435] on td "BXMT1208250005 13:56 12/08" at bounding box center [706, 456] width 53 height 42
checkbox input "true"
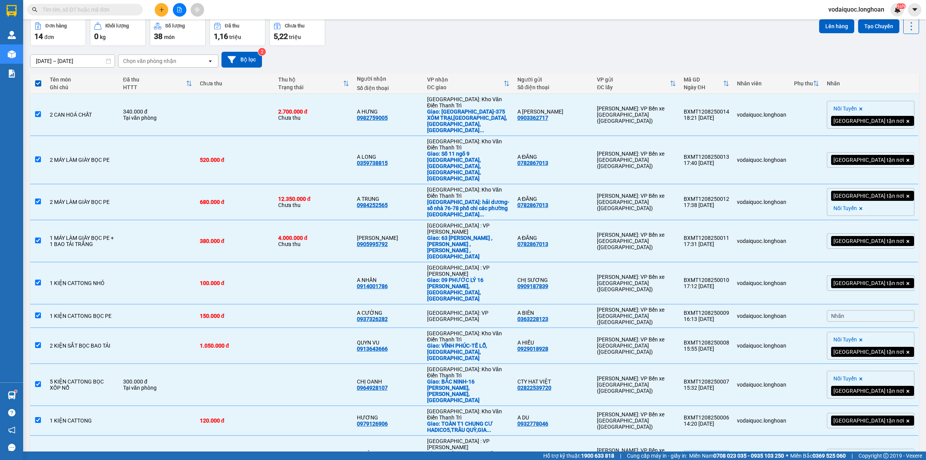
copy div "BXMT1208250005"
checkbox input "false"
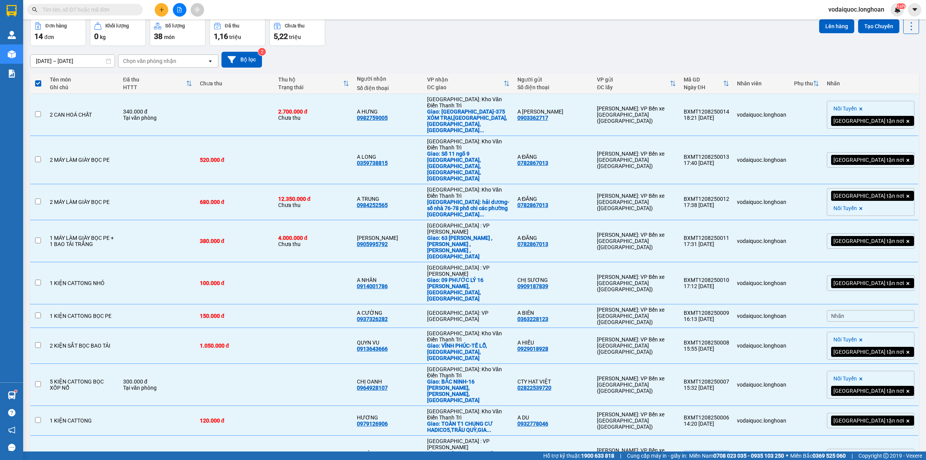
checkbox input "false"
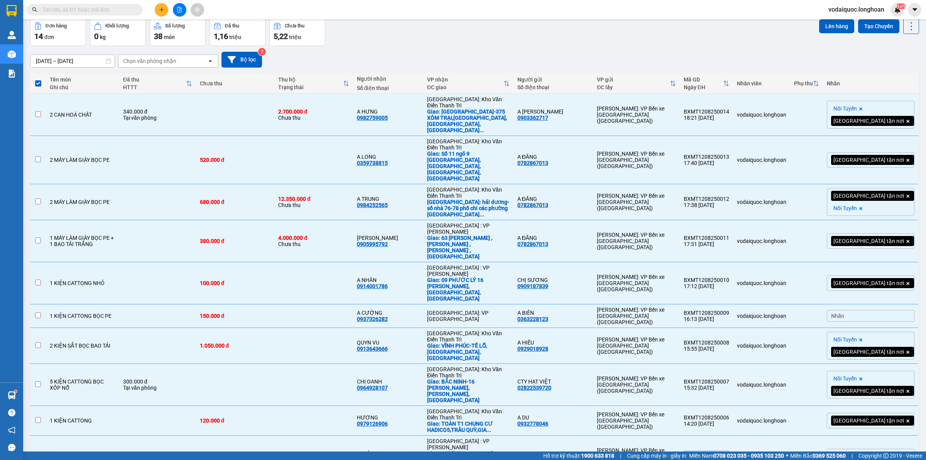
checkbox input "false"
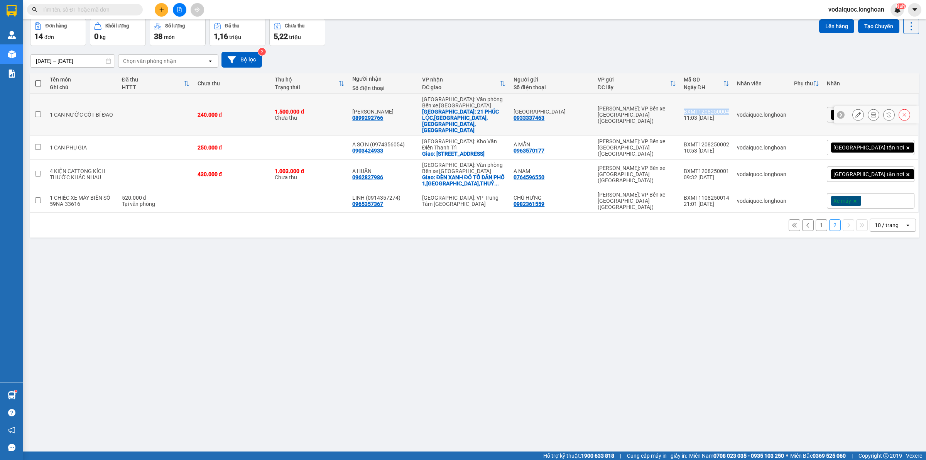
drag, startPoint x: 719, startPoint y: 103, endPoint x: 766, endPoint y: 105, distance: 47.6
click at [733, 105] on td "BXMT1208250004 11:03 12/08" at bounding box center [706, 115] width 53 height 42
checkbox input "true"
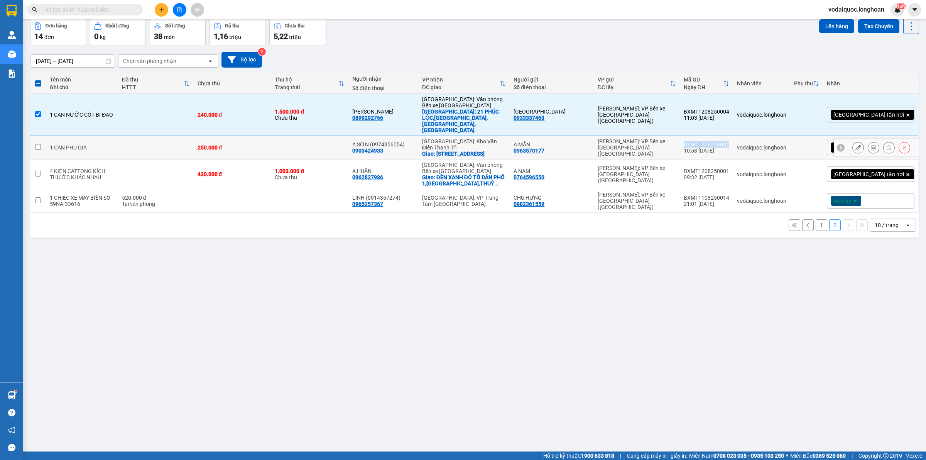
drag, startPoint x: 719, startPoint y: 129, endPoint x: 763, endPoint y: 130, distance: 44.8
click at [733, 136] on td "BXMT1208250002 10:53 12/08" at bounding box center [706, 148] width 53 height 24
checkbox input "true"
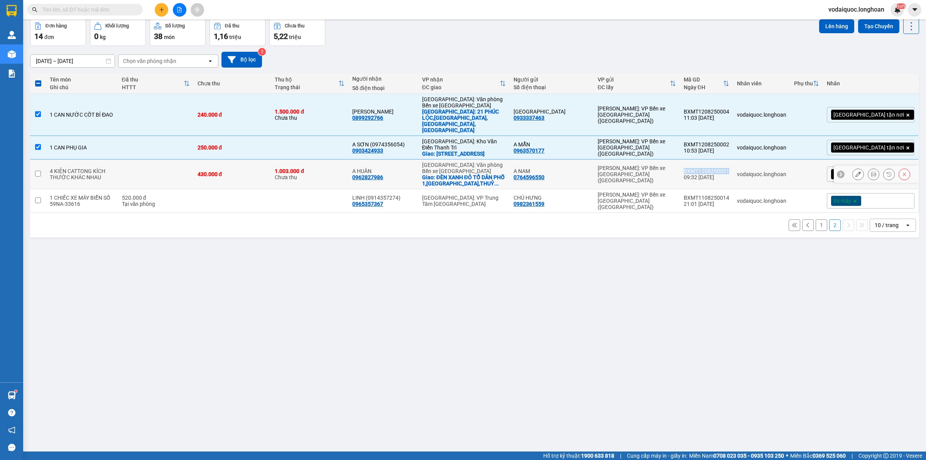
drag, startPoint x: 719, startPoint y: 157, endPoint x: 763, endPoint y: 157, distance: 43.6
click at [733, 159] on td "BXMT1208250001 09:32 12/08" at bounding box center [706, 174] width 53 height 30
checkbox input "true"
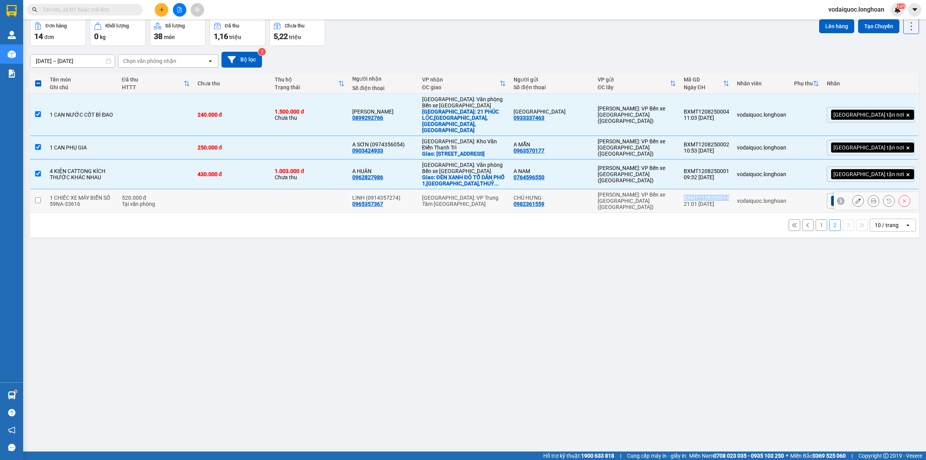
drag, startPoint x: 718, startPoint y: 183, endPoint x: 765, endPoint y: 182, distance: 47.1
click at [733, 189] on td "BXMT1108250014 21:01 11/08" at bounding box center [706, 201] width 53 height 24
checkbox input "true"
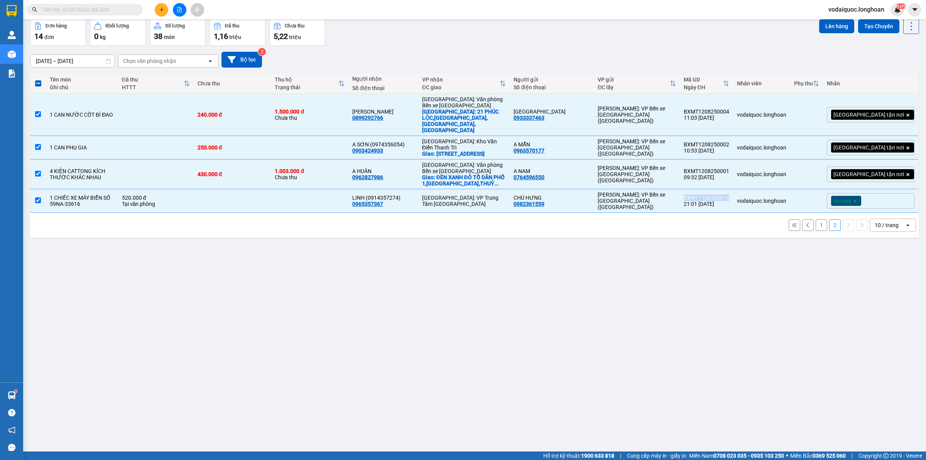
scroll to position [0, 0]
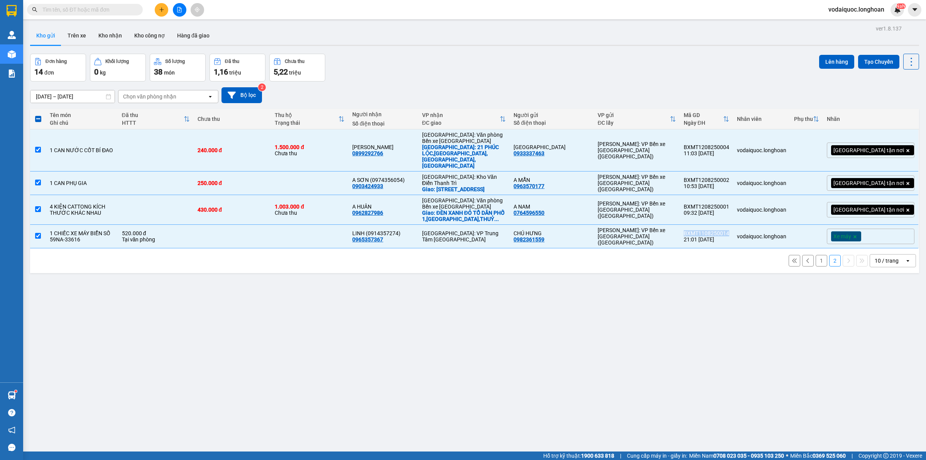
click at [816, 255] on button "1" at bounding box center [822, 261] width 12 height 12
checkbox input "false"
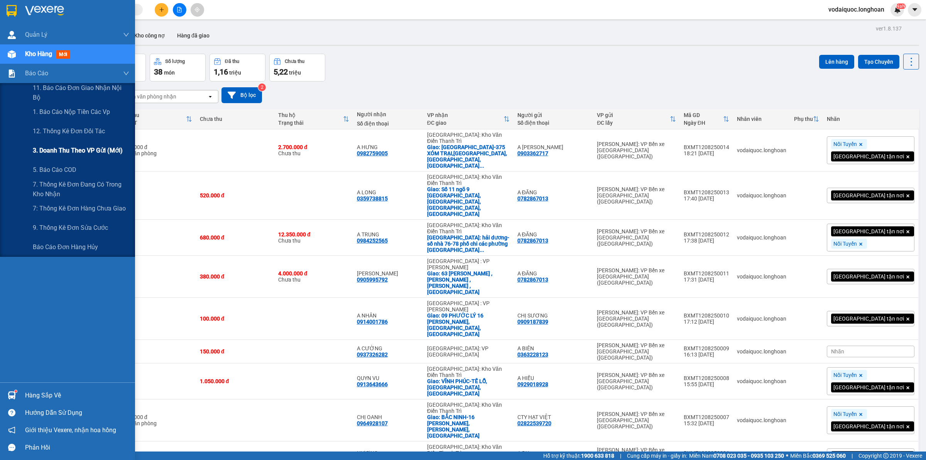
click at [85, 149] on span "3. Doanh Thu theo VP Gửi (mới)" at bounding box center [78, 151] width 90 height 10
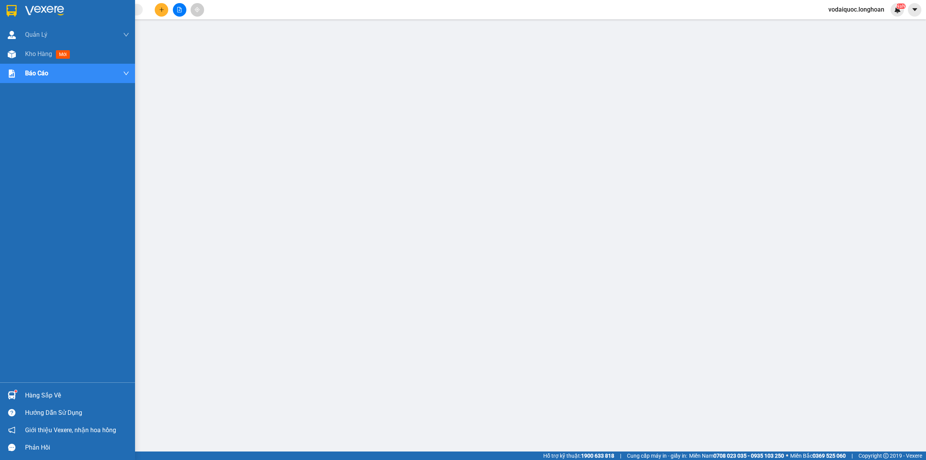
click at [38, 8] on img at bounding box center [44, 11] width 39 height 12
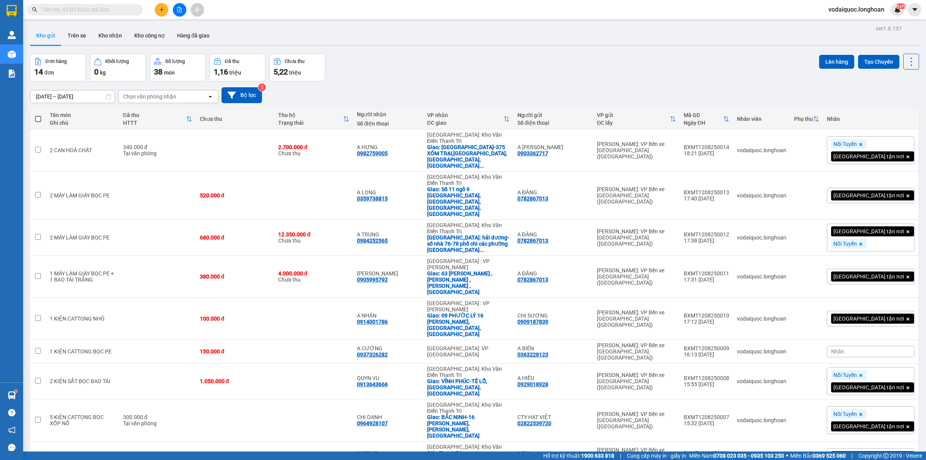
click at [578, 63] on div "Đơn hàng 14 đơn Khối lượng 0 kg Số lượng 38 món Đã thu 1,16 triệu Chưa thu 5,22…" at bounding box center [474, 68] width 889 height 28
click at [429, 95] on div "14/07/2025 – 12/08/2025 Press the down arrow key to interact with the calendar …" at bounding box center [474, 95] width 889 height 16
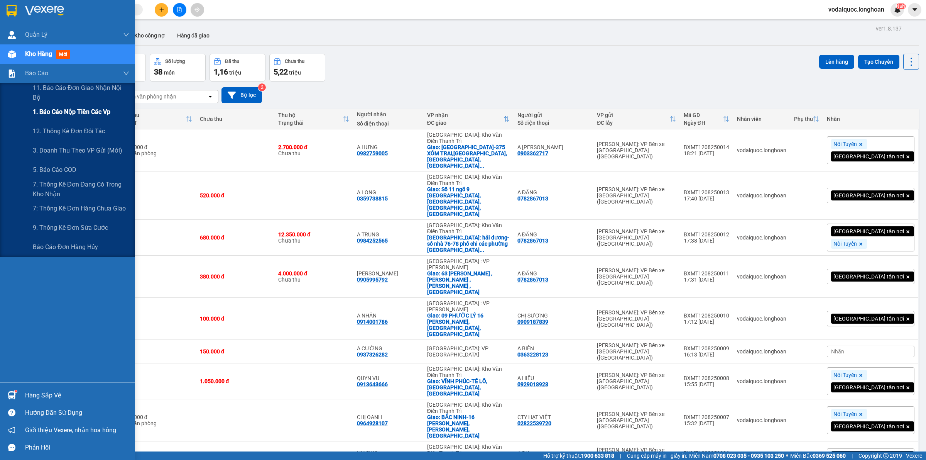
click at [78, 113] on span "1. Báo cáo nộp tiền các vp" at bounding box center [72, 112] width 78 height 10
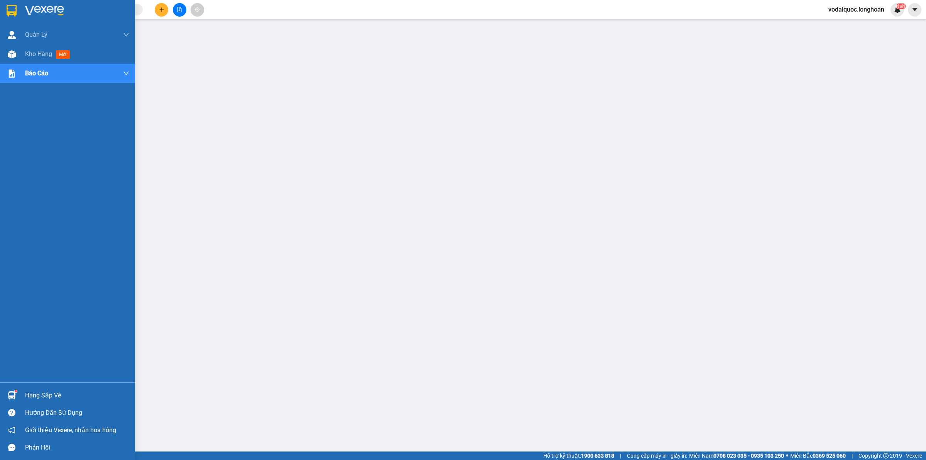
click at [20, 12] on div at bounding box center [67, 12] width 135 height 25
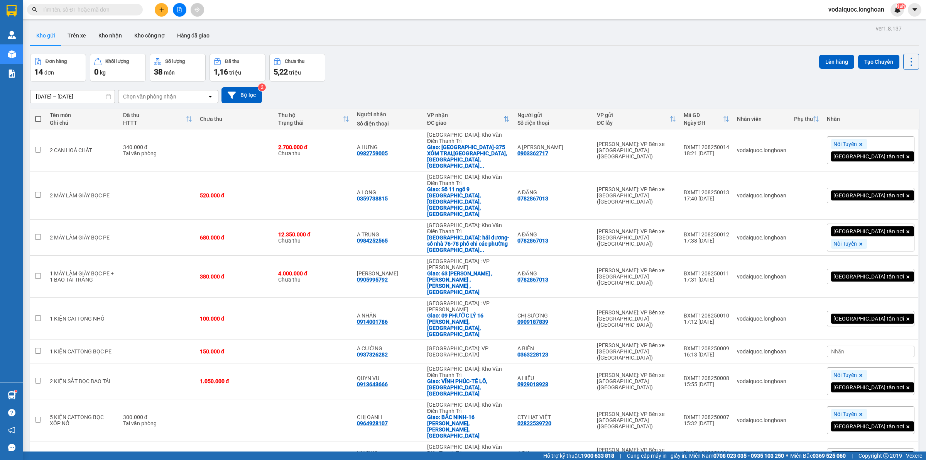
click at [432, 60] on div "Đơn hàng 14 đơn Khối lượng 0 kg Số lượng 38 món Đã thu 1,16 triệu Chưa thu 5,22…" at bounding box center [474, 68] width 889 height 28
click at [156, 6] on button at bounding box center [162, 10] width 14 height 14
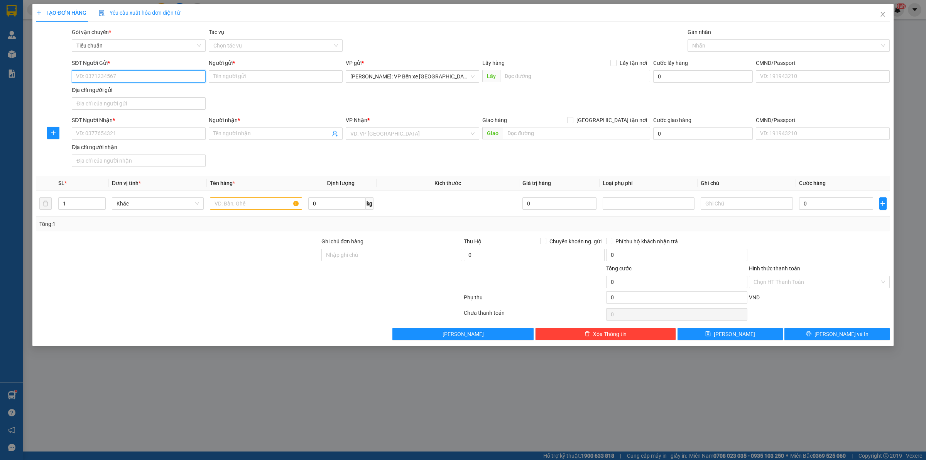
click at [118, 78] on input "SĐT Người Gửi *" at bounding box center [139, 76] width 134 height 12
type input "0799586585"
click at [132, 91] on div "0799586585 - CHỊ OANH" at bounding box center [138, 92] width 125 height 8
type input "CHỊ OANH"
type input "0799586585"
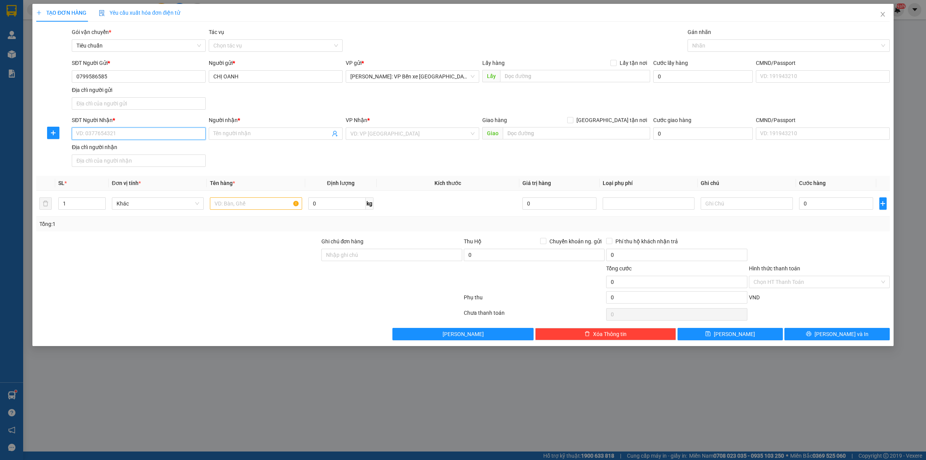
click at [129, 137] on input "SĐT Người Nhận *" at bounding box center [139, 133] width 134 height 12
type input "0905107764"
click at [271, 132] on input "Người nhận *" at bounding box center [271, 133] width 117 height 8
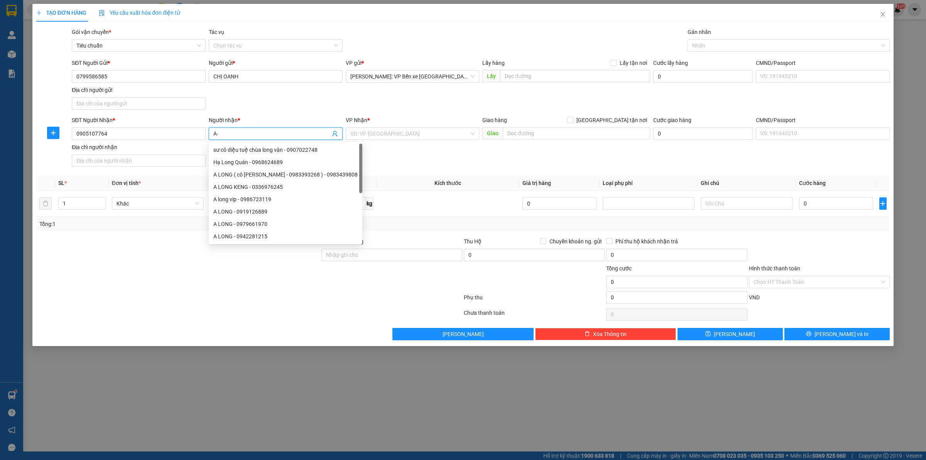
type input "A"
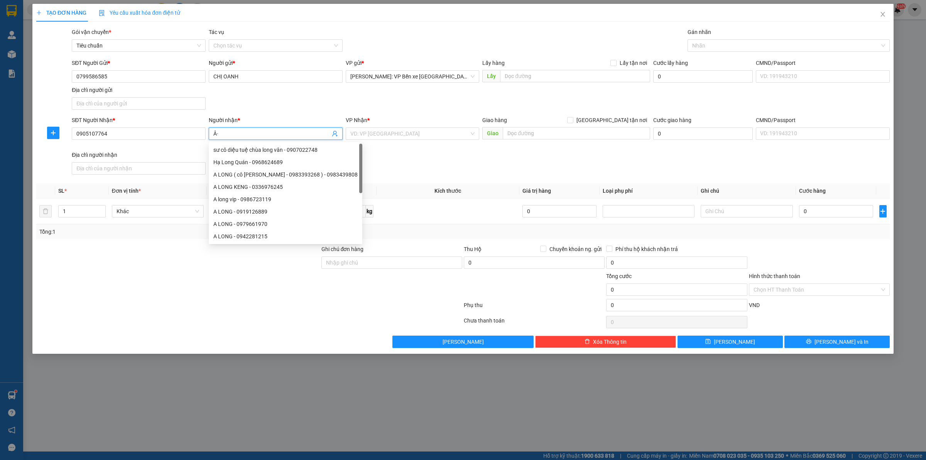
type input "Â"
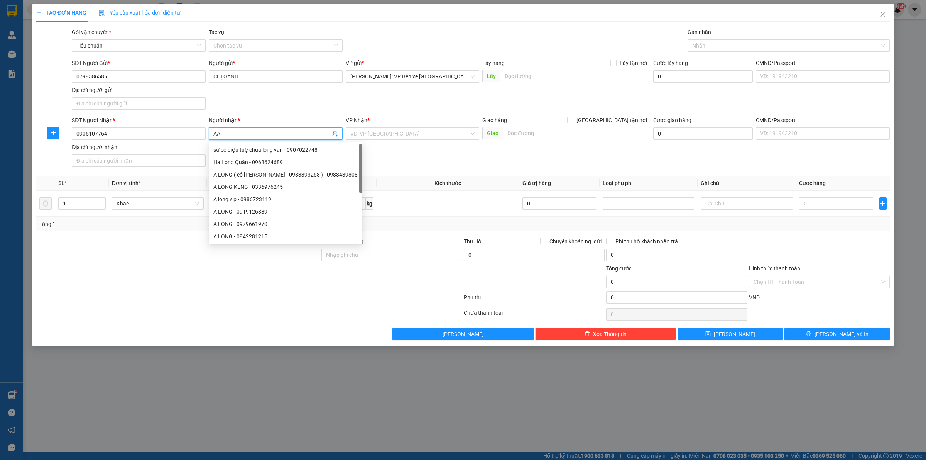
type input "A"
type input "L"
type input "LY"
click at [397, 132] on input "search" at bounding box center [409, 134] width 119 height 12
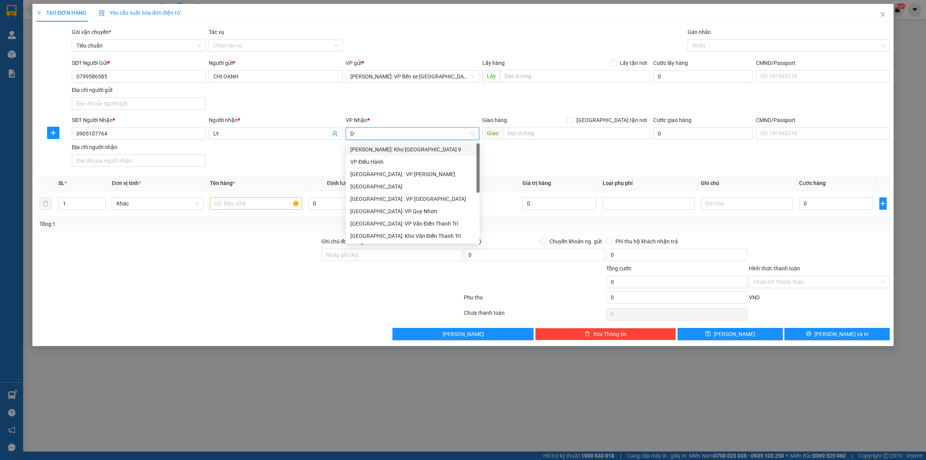
type input "D"
type input "ĐÀ"
click at [395, 147] on div "[GEOGRAPHIC_DATA] : VP [PERSON_NAME]" at bounding box center [421, 149] width 142 height 8
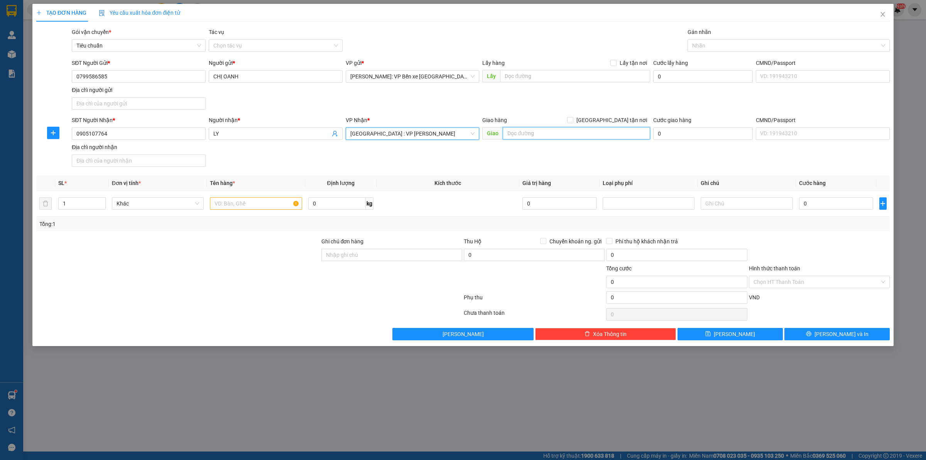
click at [537, 132] on input "text" at bounding box center [576, 133] width 147 height 12
type input "145 YÊN THẾ,CẨM LỆ,ĐÀ NẴNG"
click at [573, 118] on input "[GEOGRAPHIC_DATA] tận nơi" at bounding box center [569, 119] width 5 height 5
checkbox input "true"
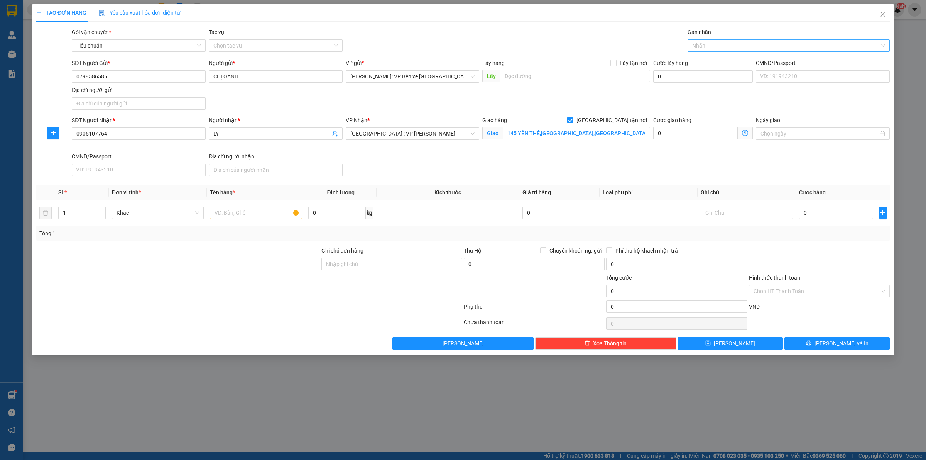
click at [718, 46] on div at bounding box center [785, 45] width 191 height 9
type input "GIAO"
click at [755, 63] on div "[GEOGRAPHIC_DATA] tận nơi" at bounding box center [788, 61] width 193 height 8
click at [223, 217] on input "text" at bounding box center [256, 212] width 92 height 12
type input "1 KIỆN CATTONG"
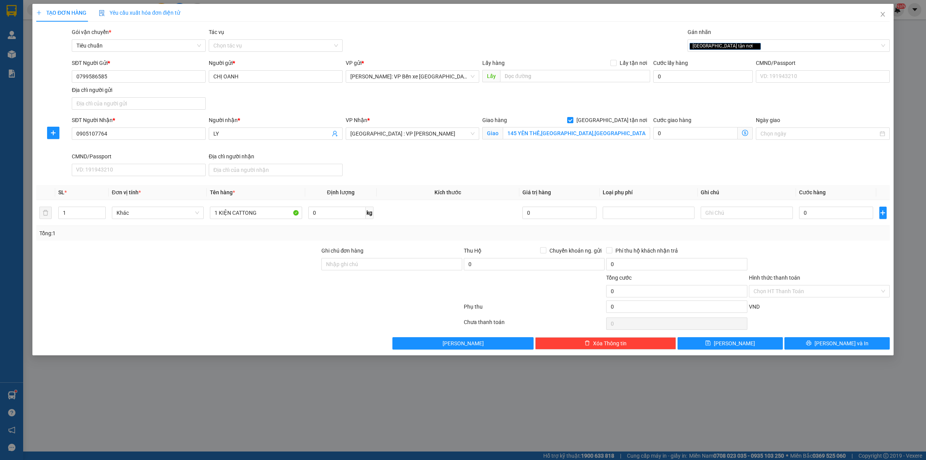
click at [837, 162] on div "SĐT Người Nhận * 0905107764 Người nhận * LY VP Nhận * Đà Nẵng : VP Thanh Khê Gi…" at bounding box center [480, 147] width 821 height 63
click at [826, 213] on input "0" at bounding box center [836, 212] width 74 height 12
type input "1"
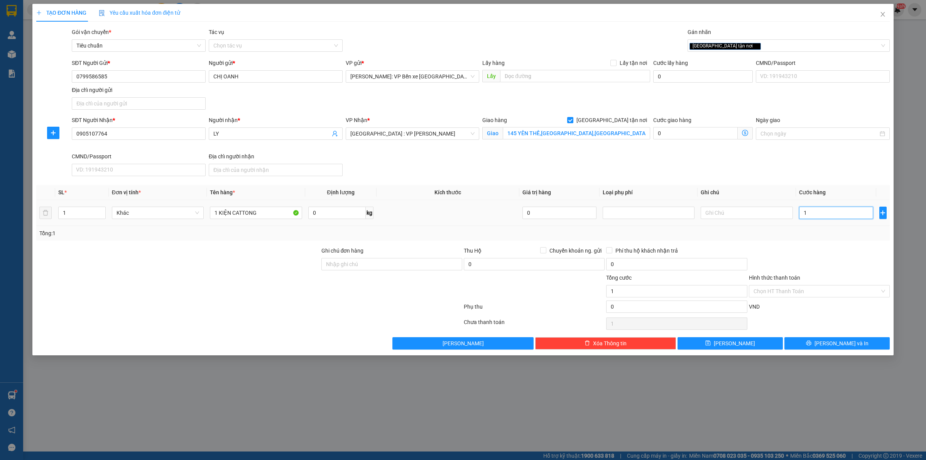
type input "14"
type input "140"
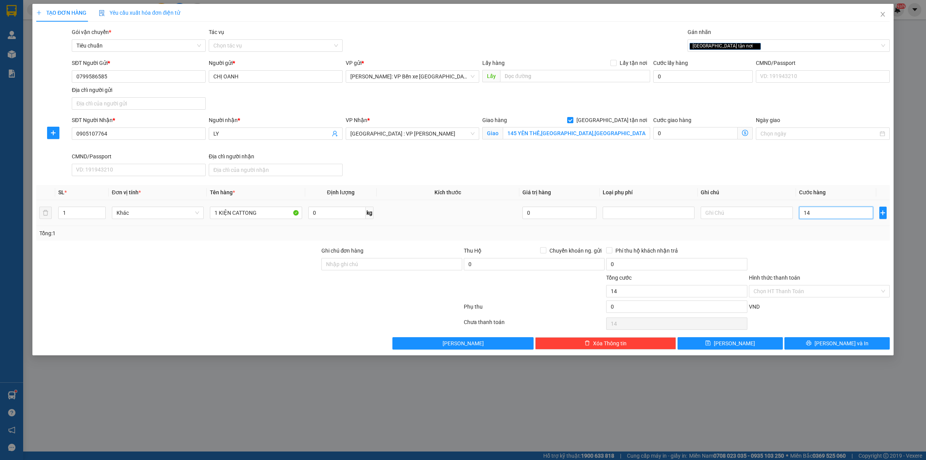
type input "140"
type input "1.400"
type input "14.000"
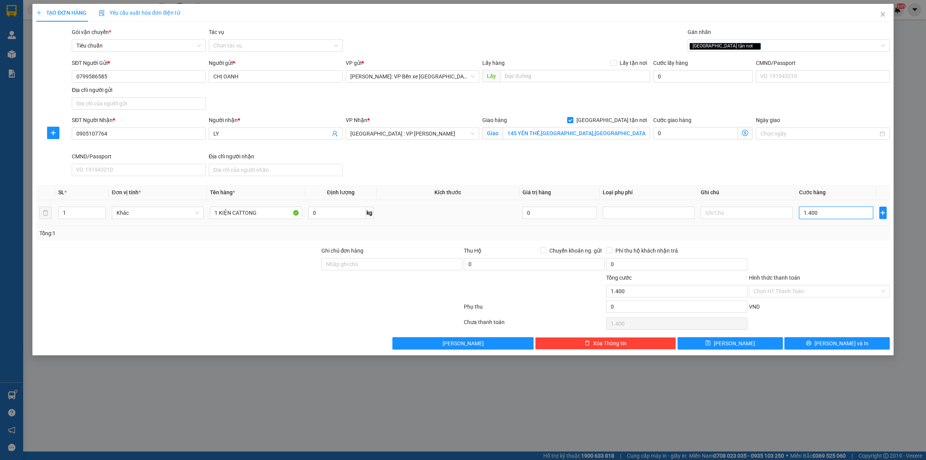
type input "14.000"
type input "140.000"
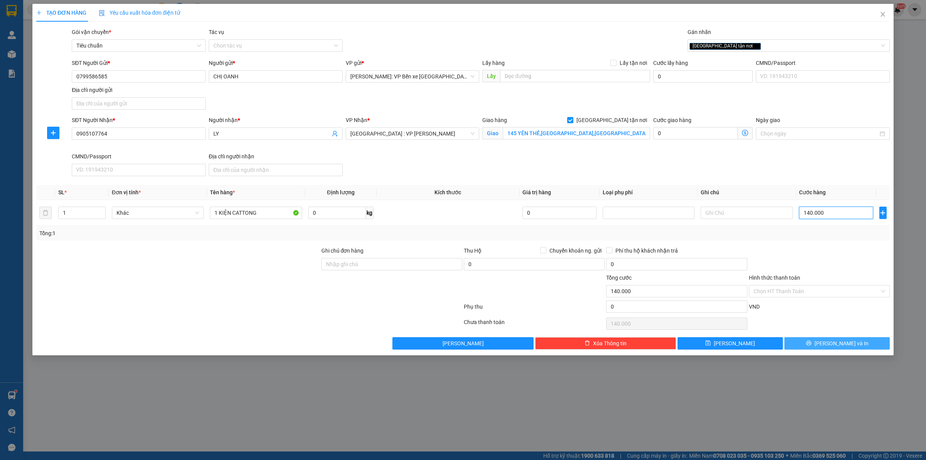
type input "140.000"
click at [831, 344] on span "[PERSON_NAME] và In" at bounding box center [842, 343] width 54 height 8
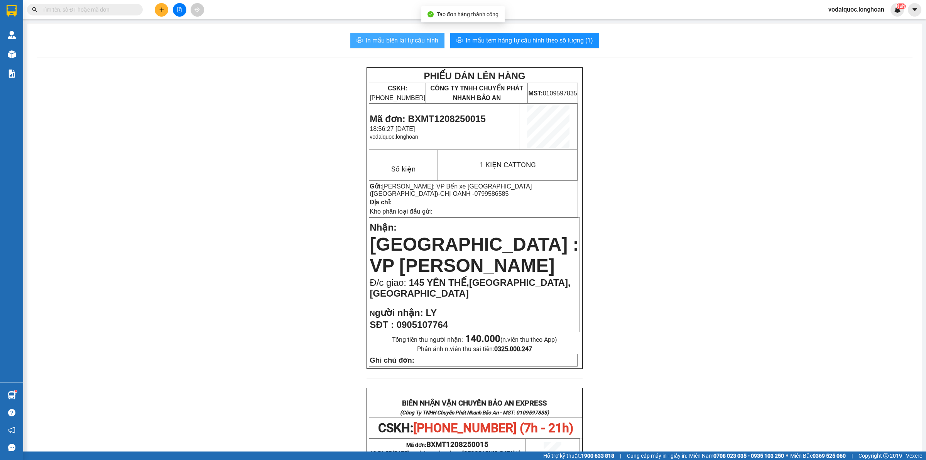
click at [410, 39] on span "In mẫu biên lai tự cấu hình" at bounding box center [402, 41] width 73 height 10
click at [505, 35] on button "In mẫu tem hàng tự cấu hình theo số lượng (1)" at bounding box center [524, 40] width 149 height 15
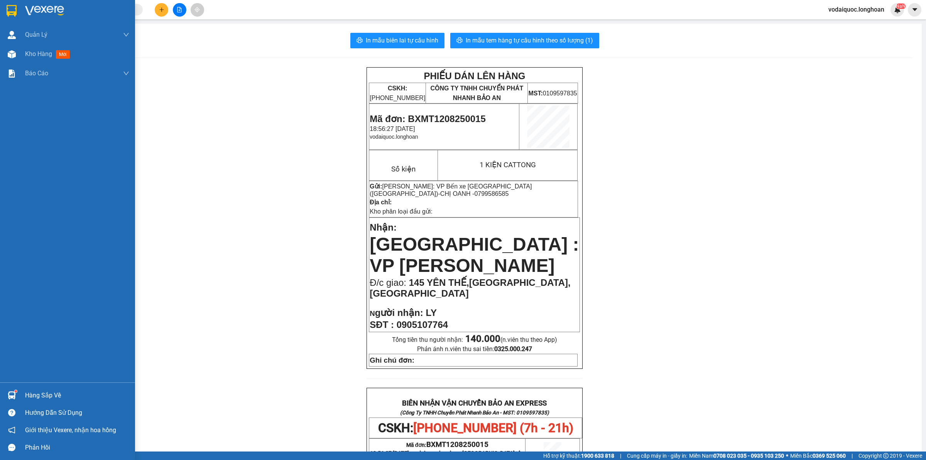
click at [64, 8] on img at bounding box center [44, 11] width 39 height 12
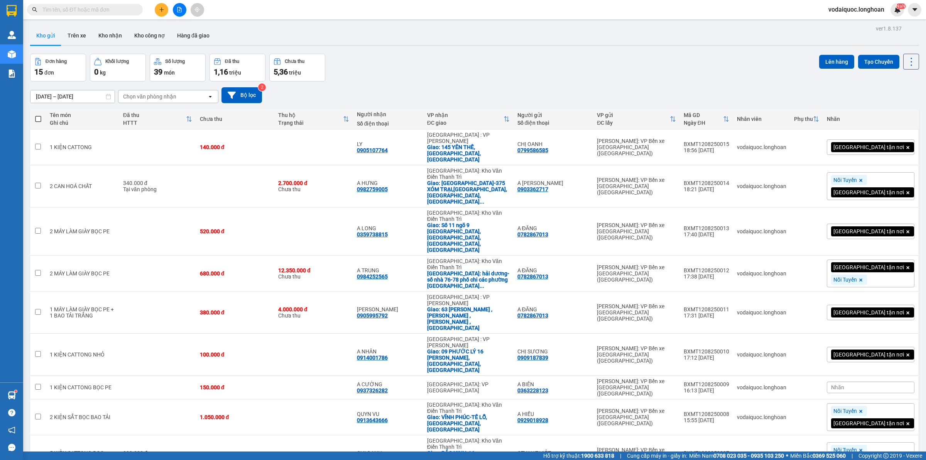
click at [516, 59] on div "Đơn hàng 15 đơn Khối lượng 0 kg Số lượng 39 món Đã thu 1,16 triệu Chưa thu 5,36…" at bounding box center [474, 68] width 889 height 28
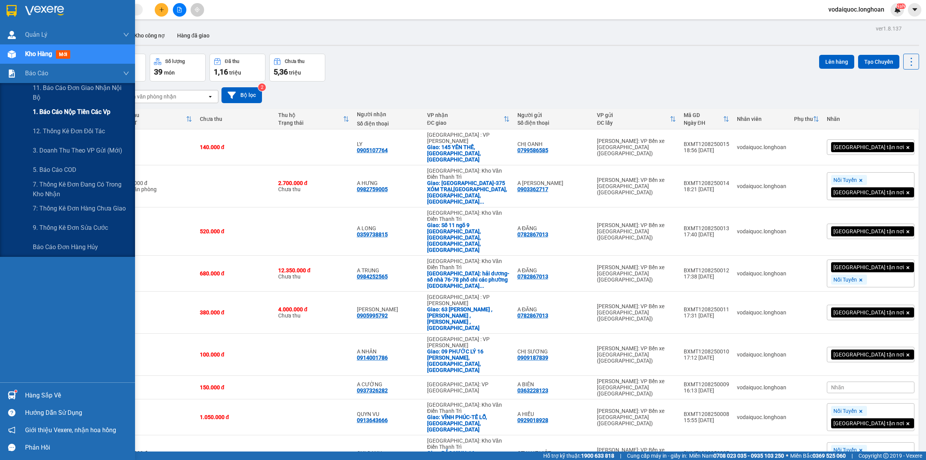
click at [84, 114] on span "1. Báo cáo nộp tiền các vp" at bounding box center [72, 112] width 78 height 10
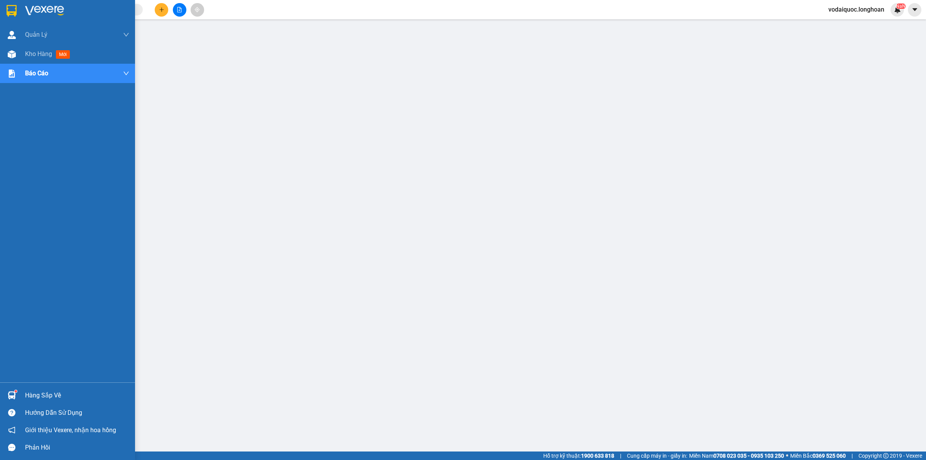
click at [54, 8] on img at bounding box center [44, 11] width 39 height 12
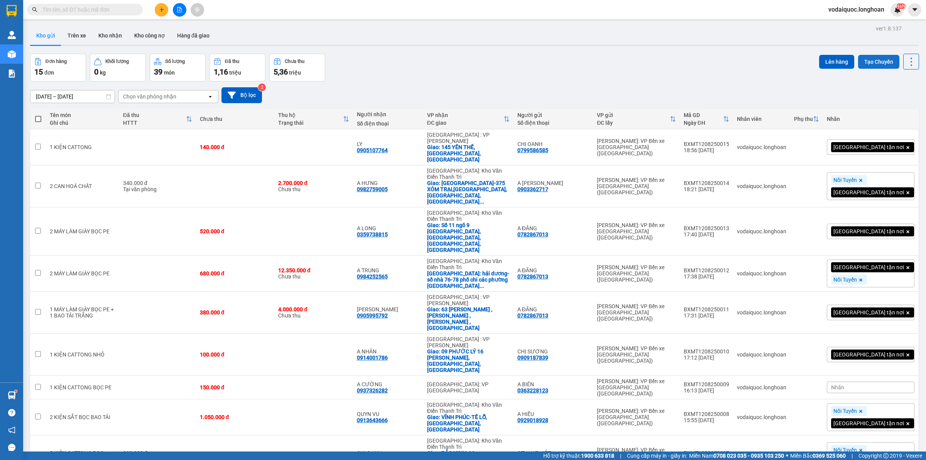
click at [869, 57] on button "Tạo Chuyến" at bounding box center [878, 62] width 41 height 14
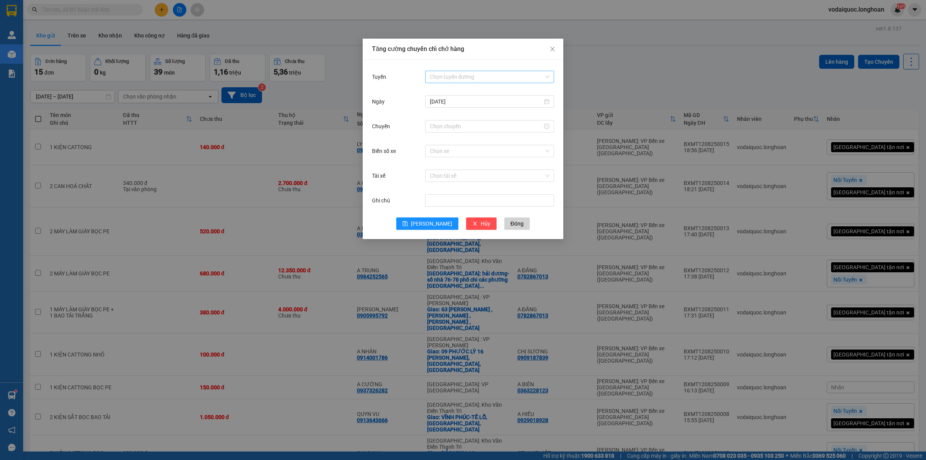
click at [458, 78] on input "Tuyến" at bounding box center [487, 77] width 114 height 12
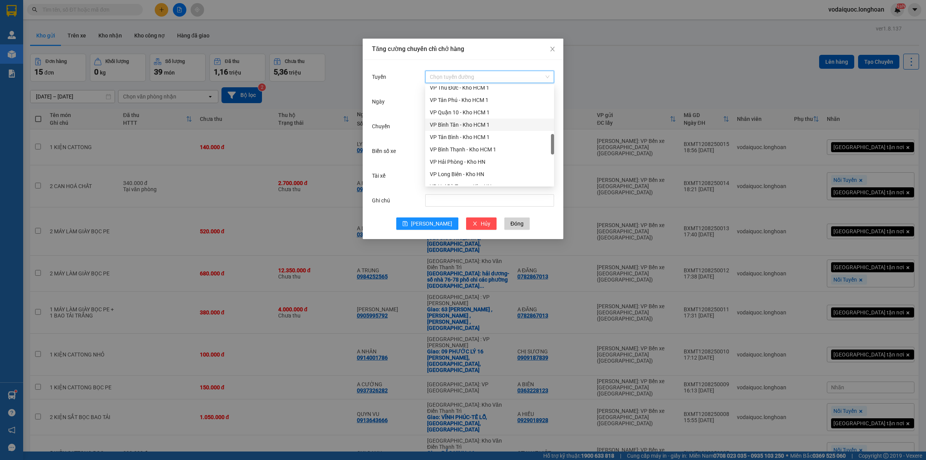
click at [457, 126] on div "VP Bình Tân - Kho HCM 1" at bounding box center [490, 124] width 120 height 8
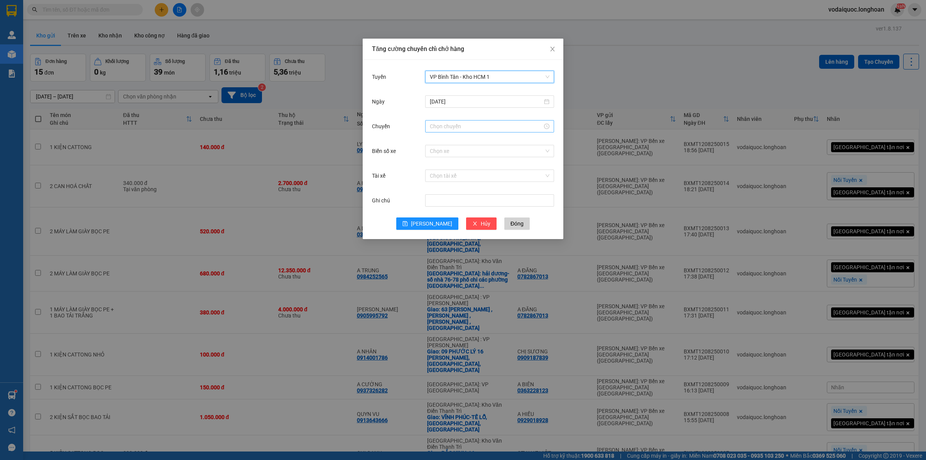
click at [460, 127] on input "Chuyến" at bounding box center [486, 126] width 113 height 8
click at [434, 163] on div "20" at bounding box center [436, 164] width 22 height 11
type input "20:00"
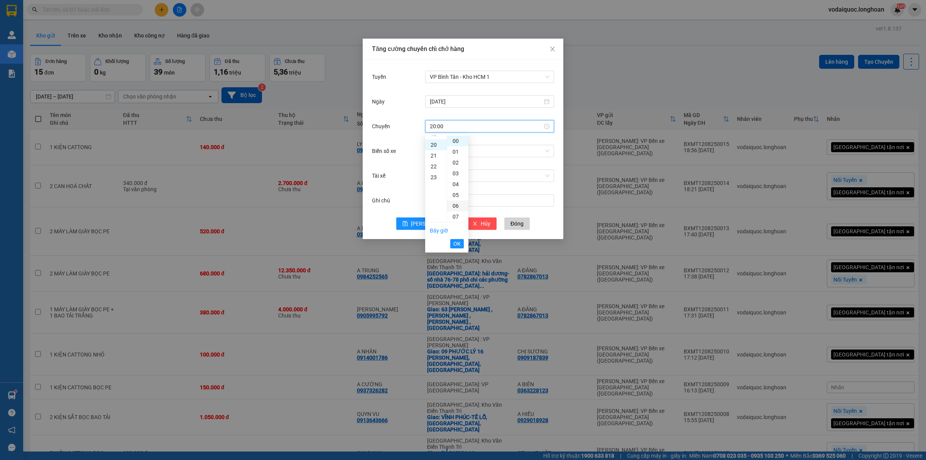
scroll to position [216, 0]
click at [456, 242] on span "OK" at bounding box center [457, 243] width 7 height 8
click at [460, 149] on input "Biển số xe" at bounding box center [487, 151] width 114 height 12
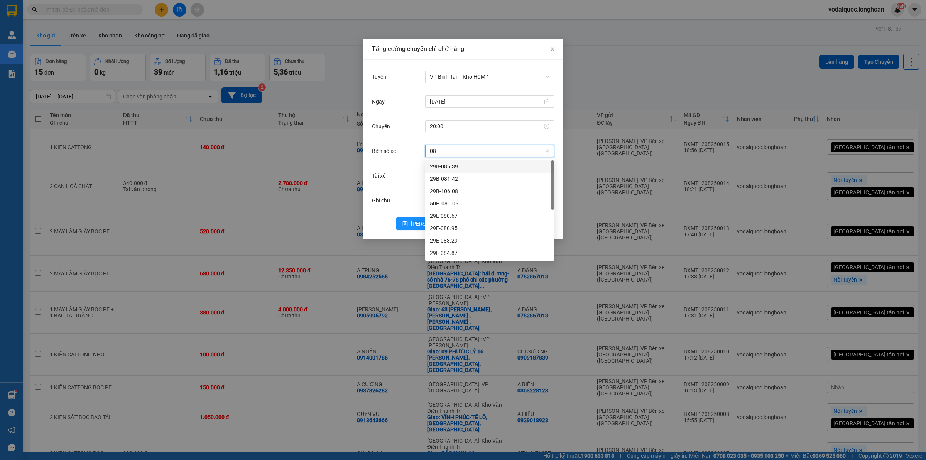
type input "080"
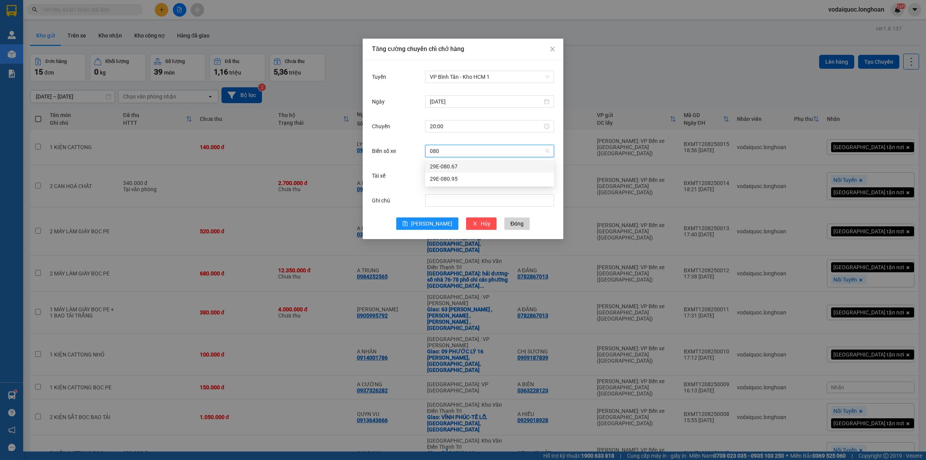
click at [460, 162] on div "29E-080.67" at bounding box center [490, 166] width 120 height 8
click at [454, 177] on input "Tài xế" at bounding box center [487, 176] width 114 height 12
type input "NGHIA"
click at [461, 188] on div "Nguyễn Văn Nghĩa" at bounding box center [490, 191] width 120 height 8
click at [426, 223] on button "[PERSON_NAME]" at bounding box center [427, 223] width 62 height 12
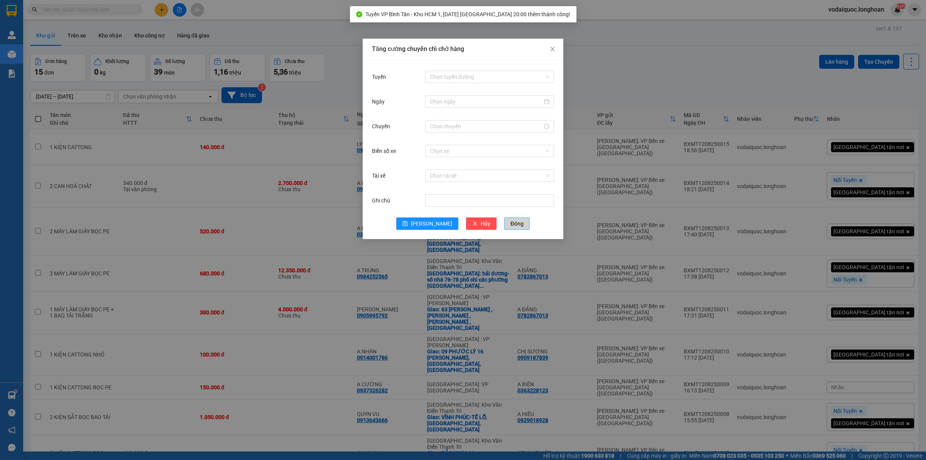
click at [511, 221] on span "Đóng" at bounding box center [517, 223] width 13 height 8
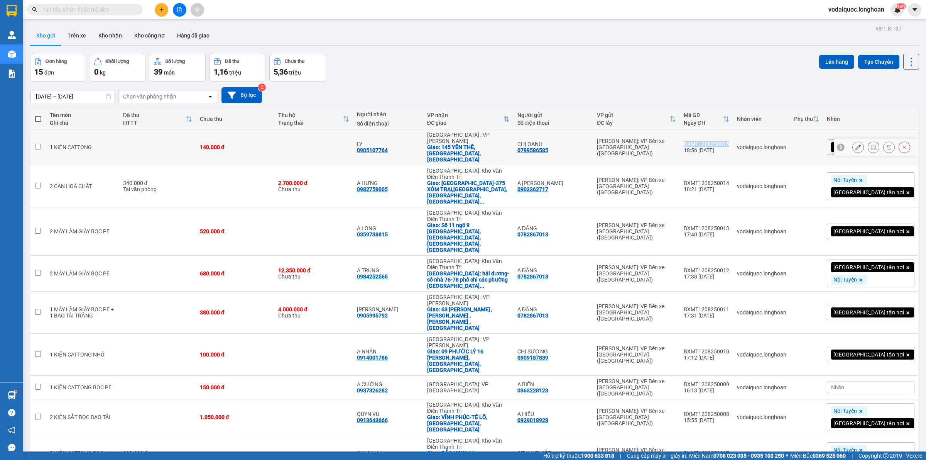
drag, startPoint x: 721, startPoint y: 135, endPoint x: 763, endPoint y: 136, distance: 42.5
click at [729, 141] on div "BXMT1208250015" at bounding box center [707, 144] width 46 height 6
checkbox input "true"
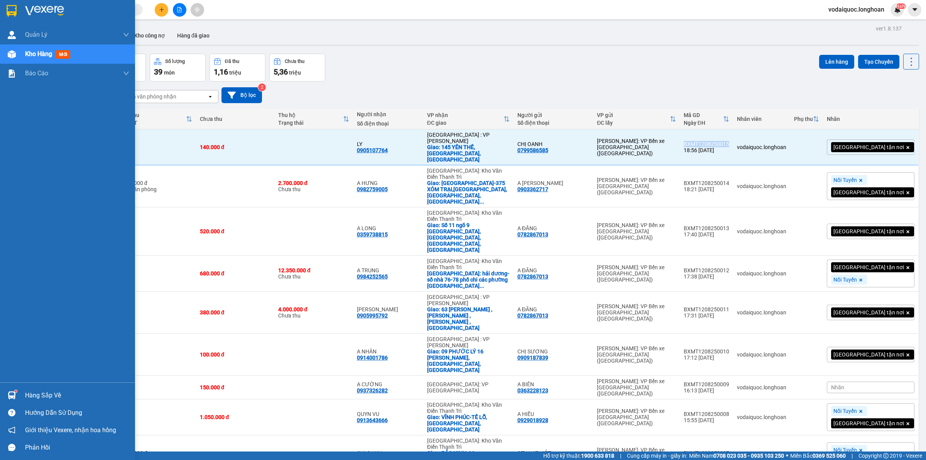
click at [39, 8] on img at bounding box center [44, 11] width 39 height 12
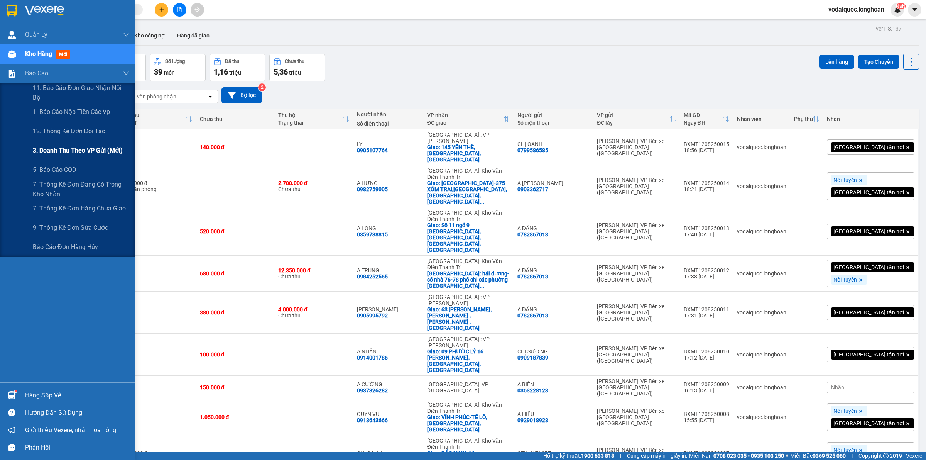
click at [74, 149] on span "3. Doanh Thu theo VP Gửi (mới)" at bounding box center [78, 151] width 90 height 10
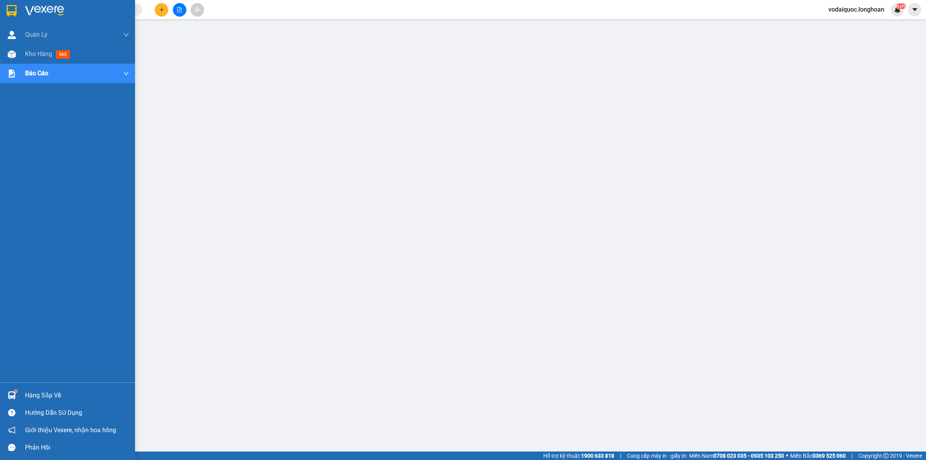
click at [50, 3] on div at bounding box center [67, 12] width 135 height 25
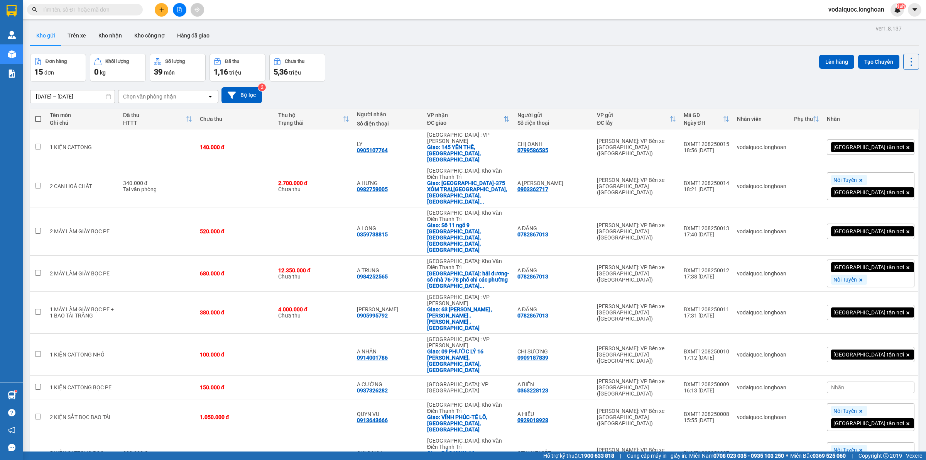
click at [37, 117] on span at bounding box center [38, 119] width 6 height 6
click at [38, 115] on input "checkbox" at bounding box center [38, 115] width 0 height 0
checkbox input "true"
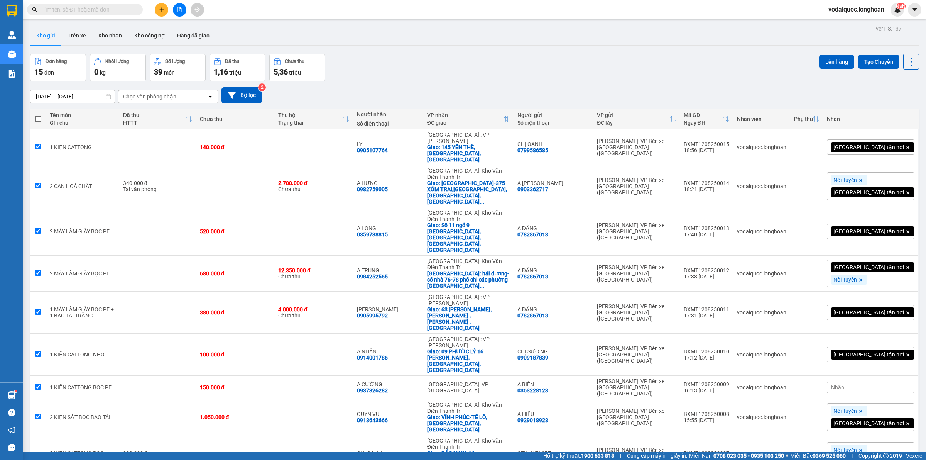
checkbox input "true"
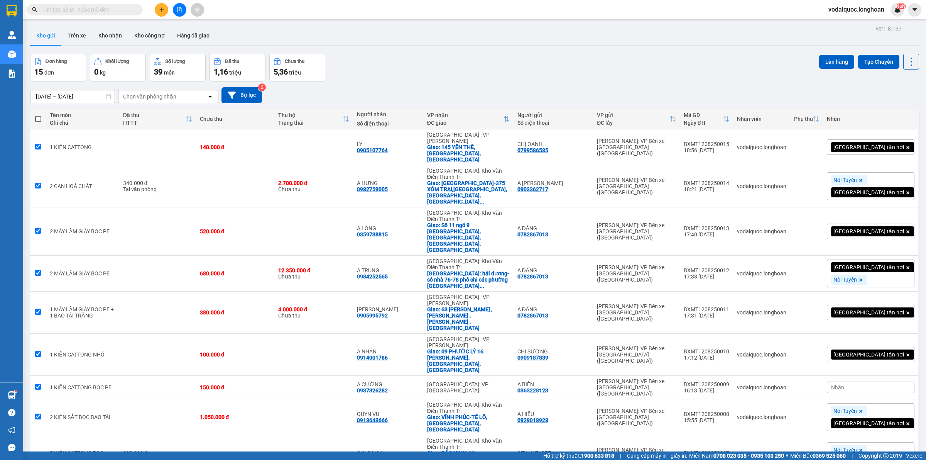
checkbox input "true"
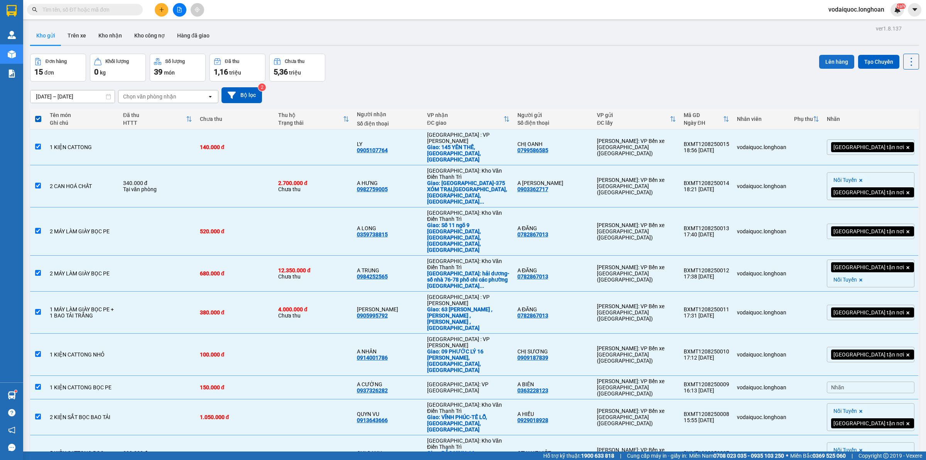
click at [820, 58] on button "Lên hàng" at bounding box center [836, 62] width 35 height 14
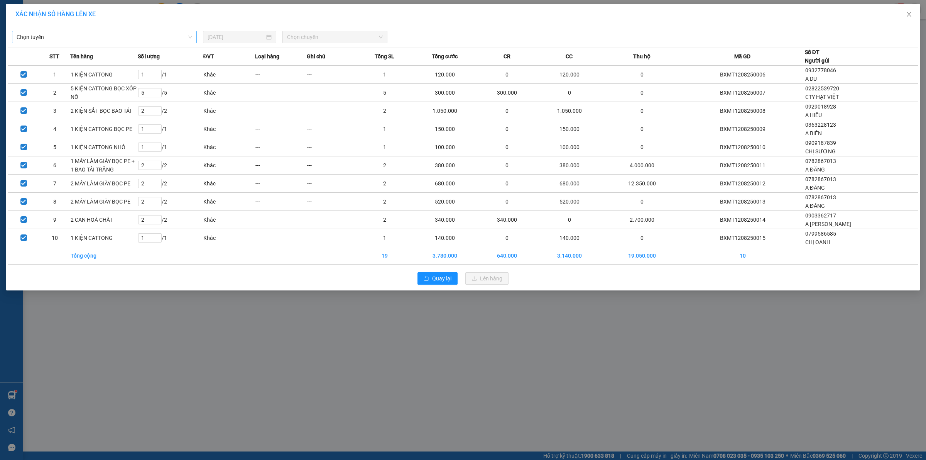
click at [115, 35] on span "Chọn tuyến" at bounding box center [105, 37] width 176 height 12
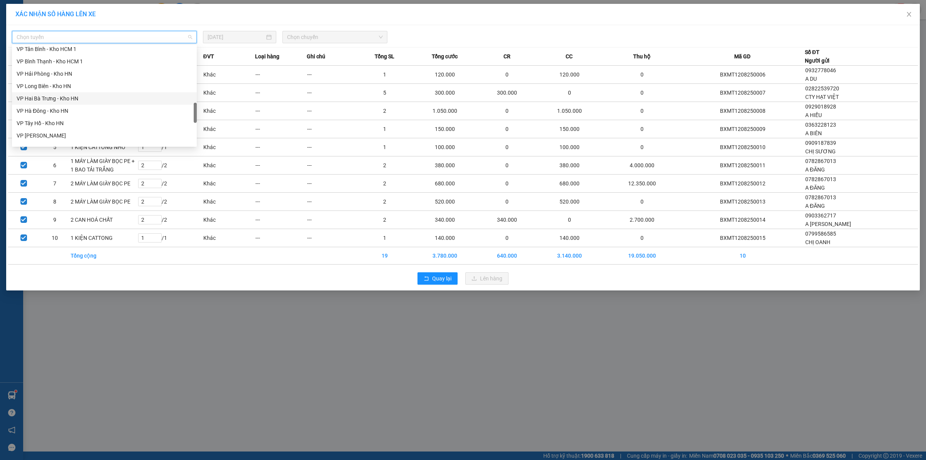
scroll to position [313, 0]
click at [53, 83] on div "VP Bình Tân - Kho HCM 1" at bounding box center [105, 85] width 176 height 8
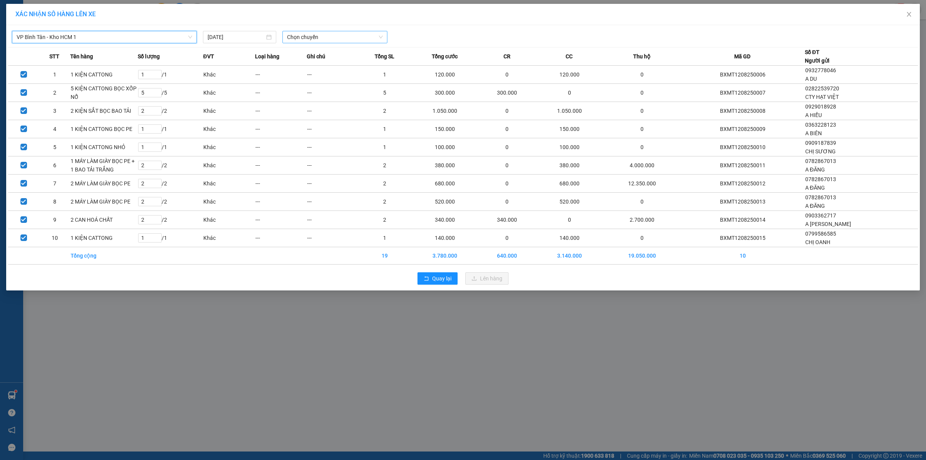
click at [316, 35] on span "Chọn chuyến" at bounding box center [335, 37] width 96 height 12
click at [315, 65] on div "20:00 (TC) - 29E-080.67" at bounding box center [317, 65] width 60 height 8
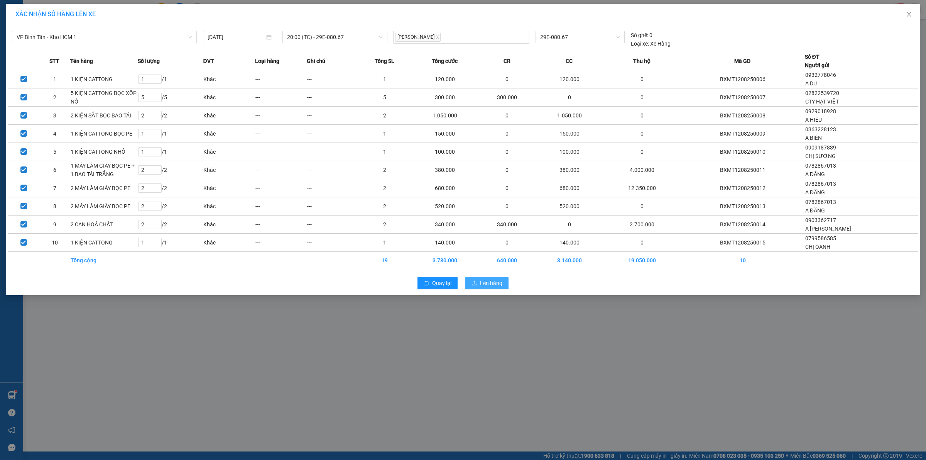
click at [489, 287] on span "Lên hàng" at bounding box center [491, 283] width 22 height 8
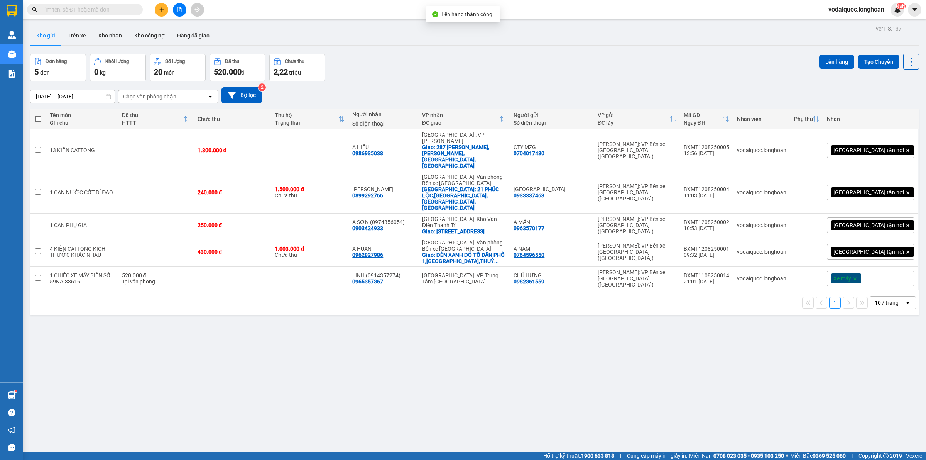
click at [37, 120] on span at bounding box center [38, 119] width 6 height 6
click at [38, 115] on input "checkbox" at bounding box center [38, 115] width 0 height 0
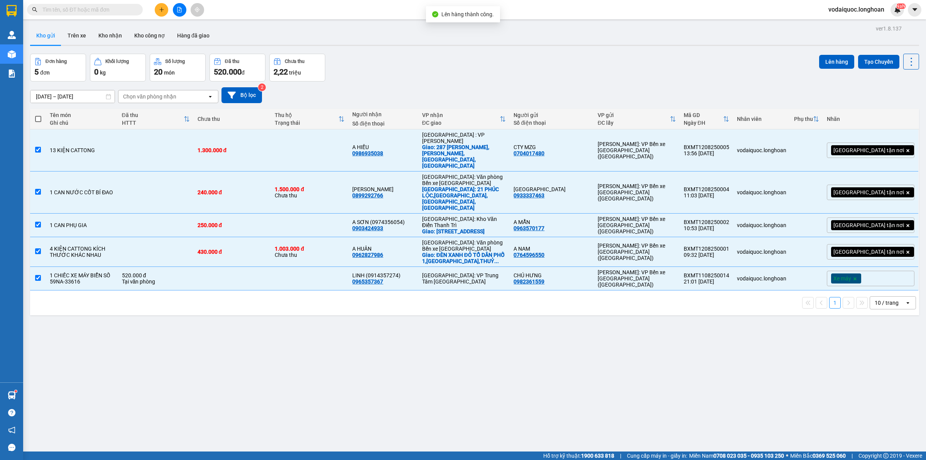
checkbox input "true"
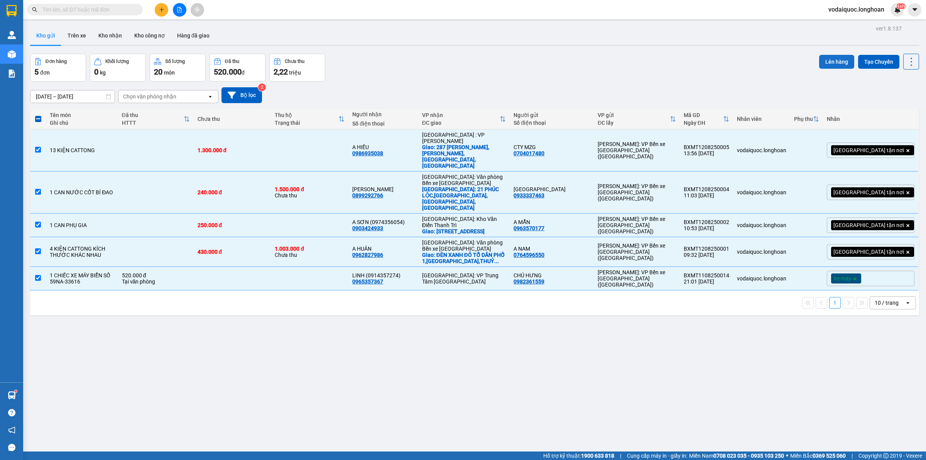
click at [828, 60] on button "Lên hàng" at bounding box center [836, 62] width 35 height 14
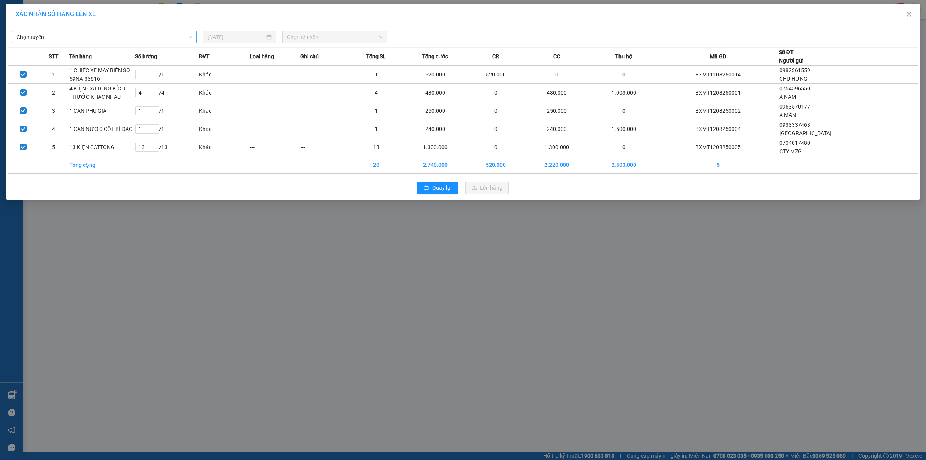
click at [152, 34] on span "Chọn tuyến" at bounding box center [105, 37] width 176 height 12
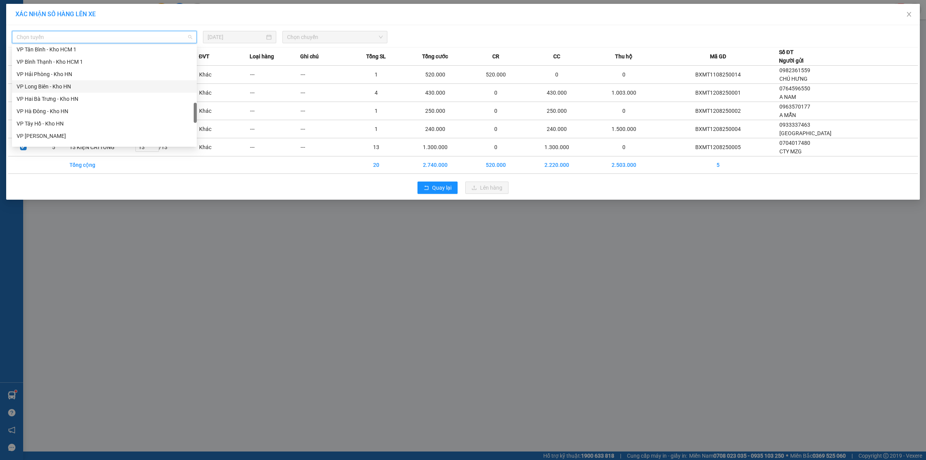
scroll to position [313, 0]
click at [54, 83] on div "VP Bình Tân - Kho HCM 1" at bounding box center [105, 85] width 176 height 8
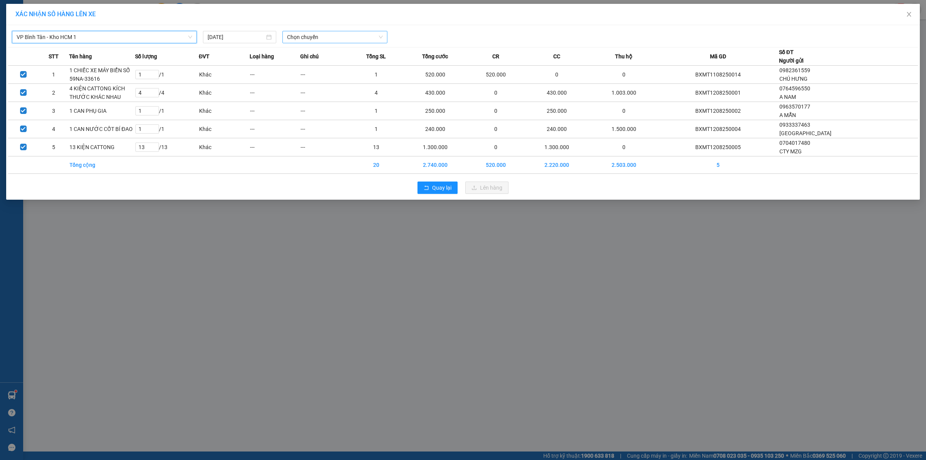
click at [330, 36] on span "Chọn chuyến" at bounding box center [335, 37] width 96 height 12
click at [323, 66] on div "20:00 (TC) - 29E-080.67" at bounding box center [317, 65] width 60 height 8
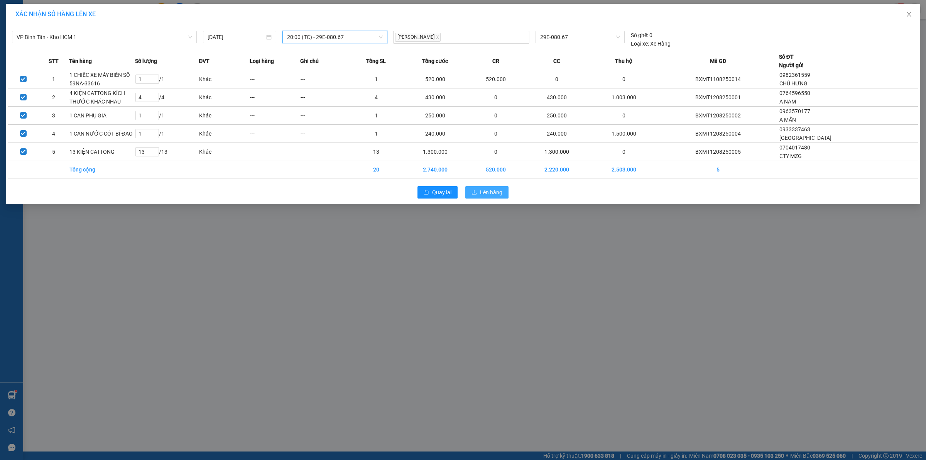
click at [489, 188] on span "Lên hàng" at bounding box center [491, 192] width 22 height 8
